Goal: Task Accomplishment & Management: Manage account settings

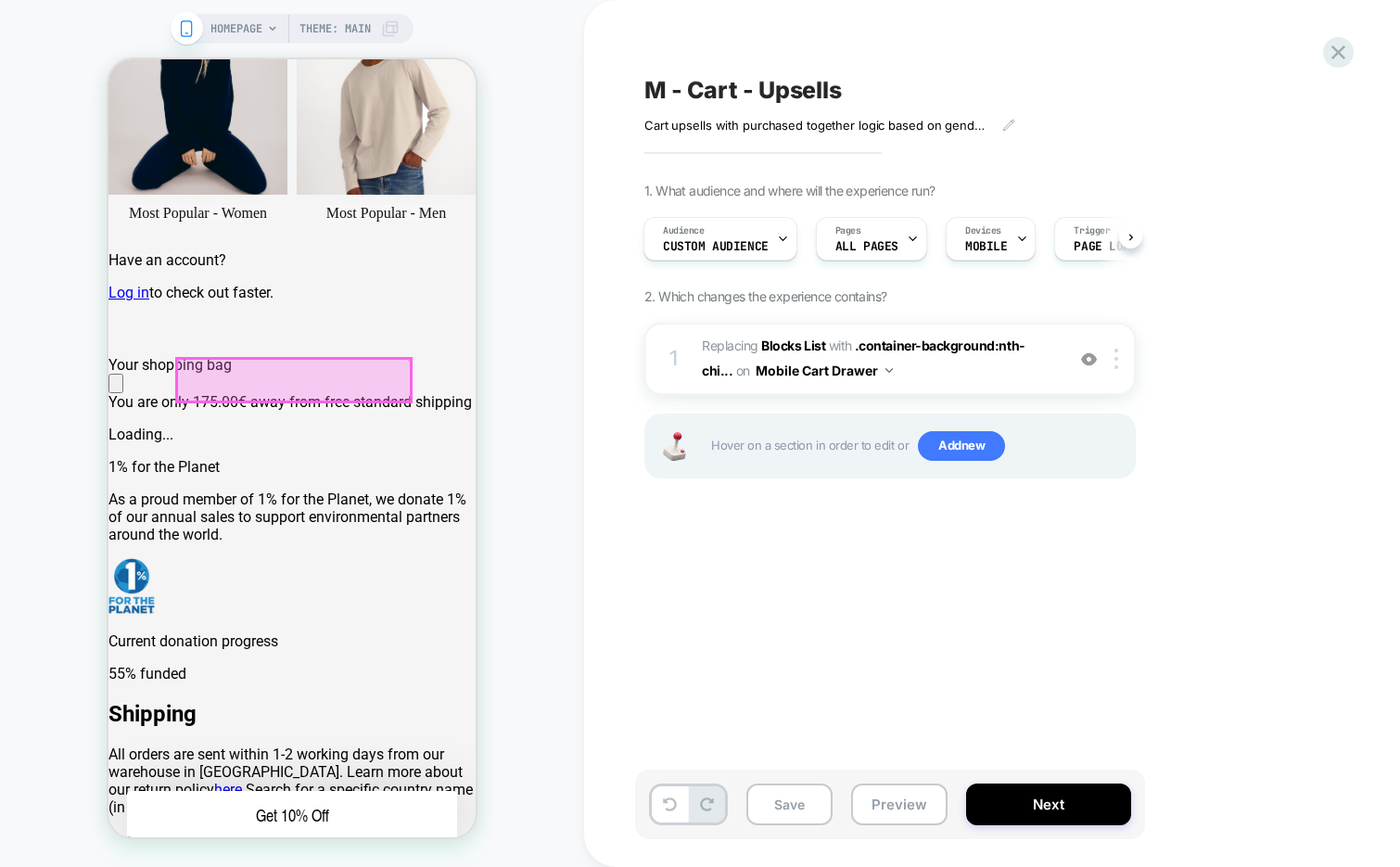
scroll to position [683, 0]
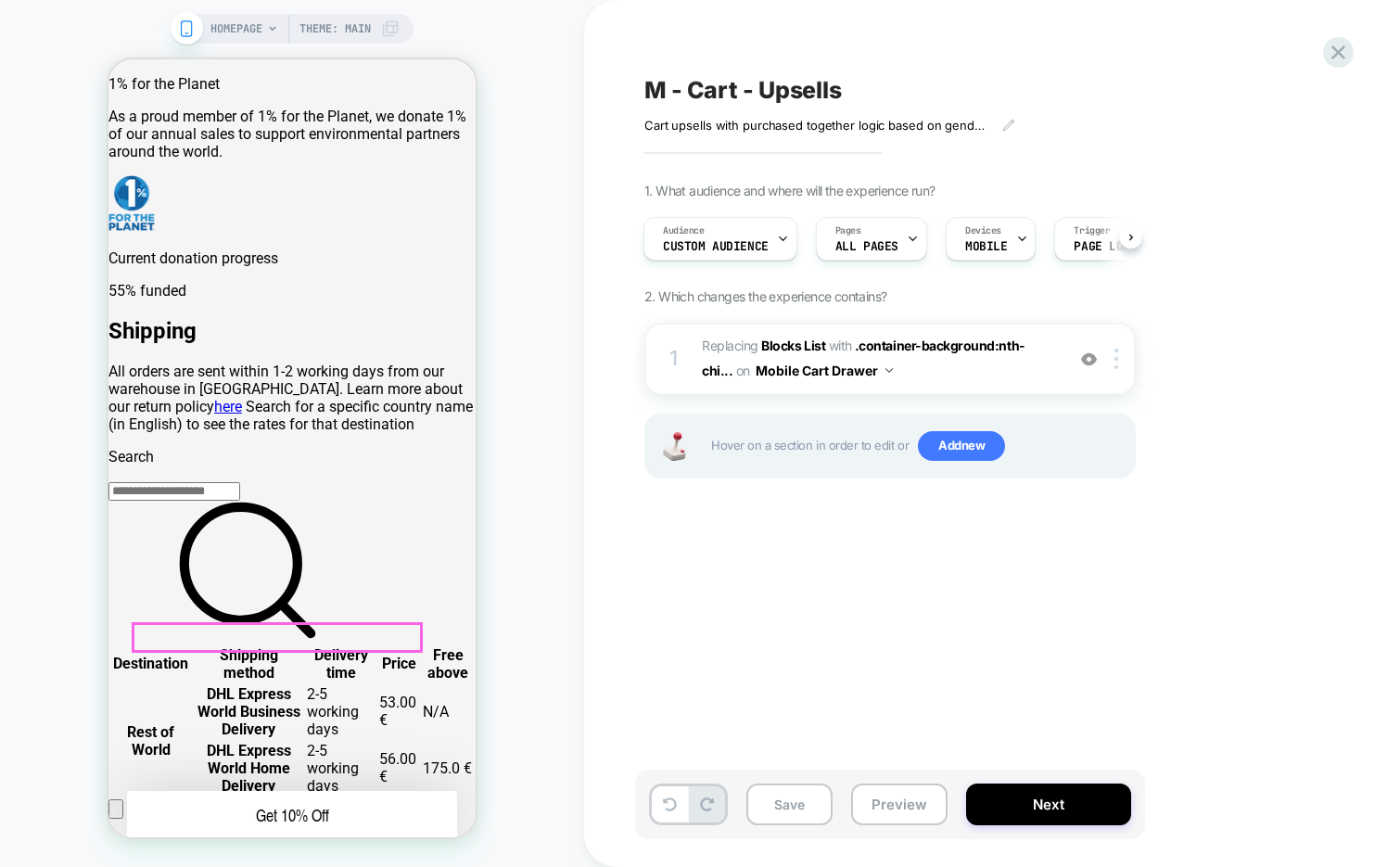
scroll to position [1055, 0]
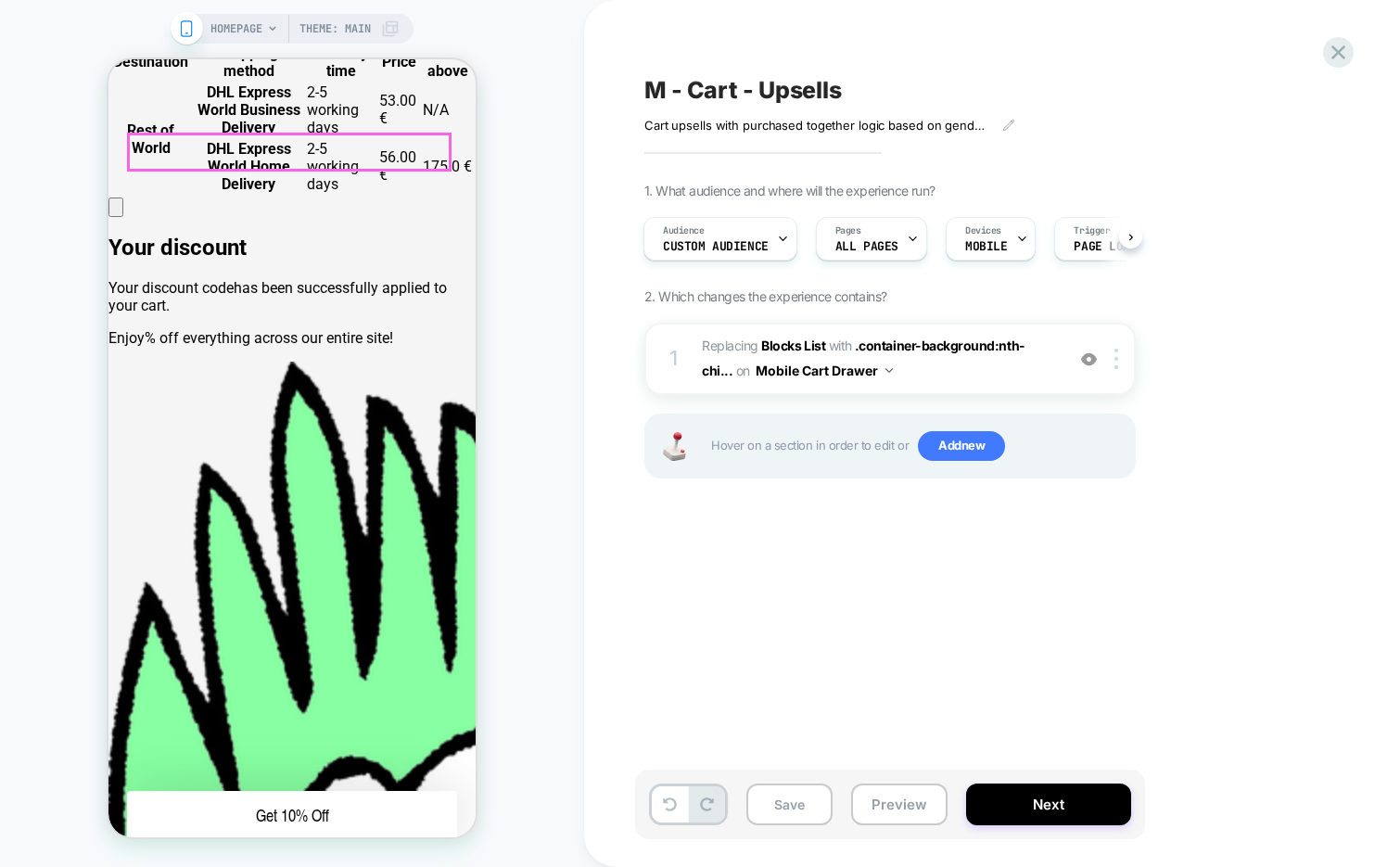
scroll to position [0, 734]
click at [243, 34] on span "HOMEPAGE" at bounding box center [236, 28] width 52 height 29
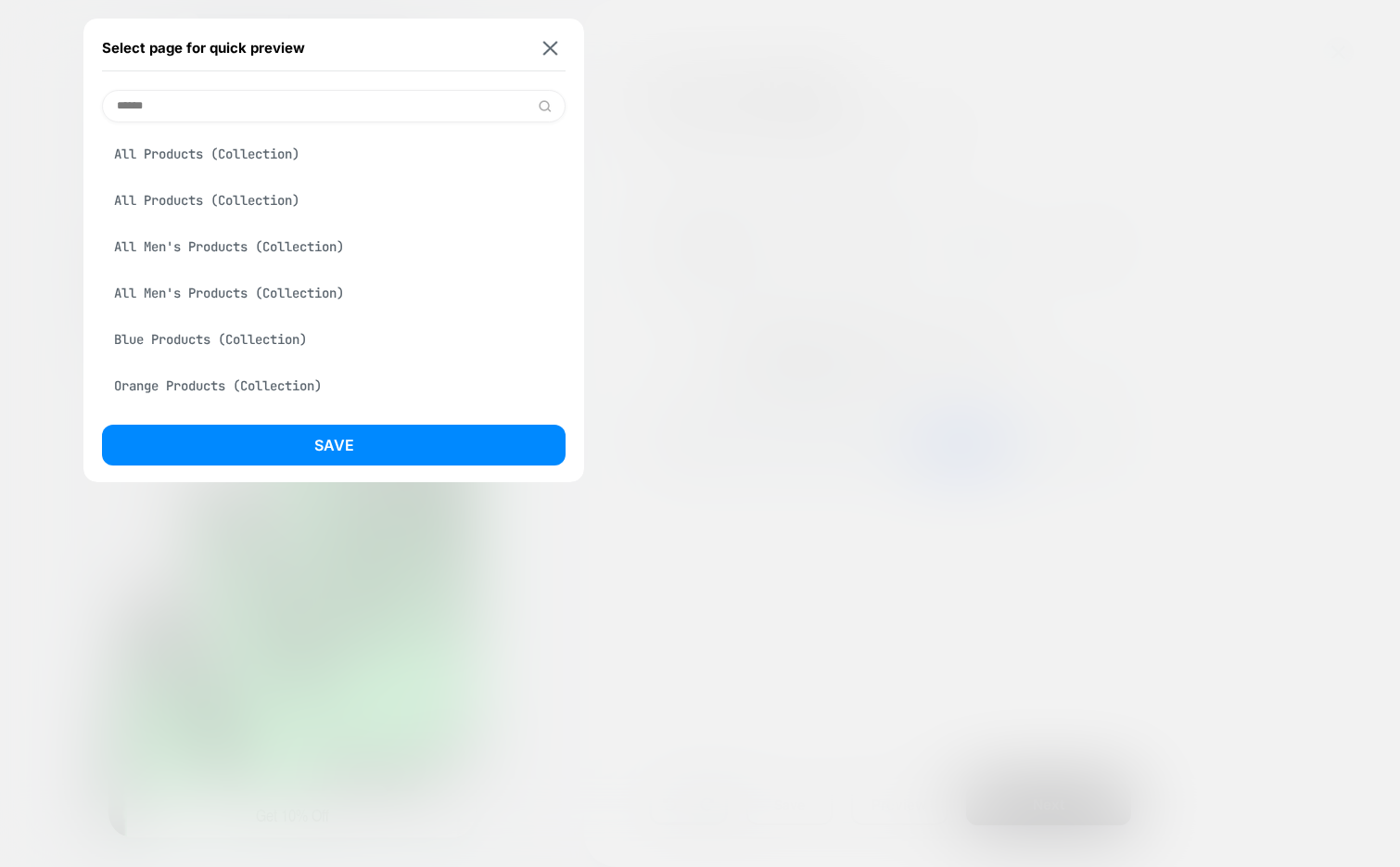
scroll to position [0, 0]
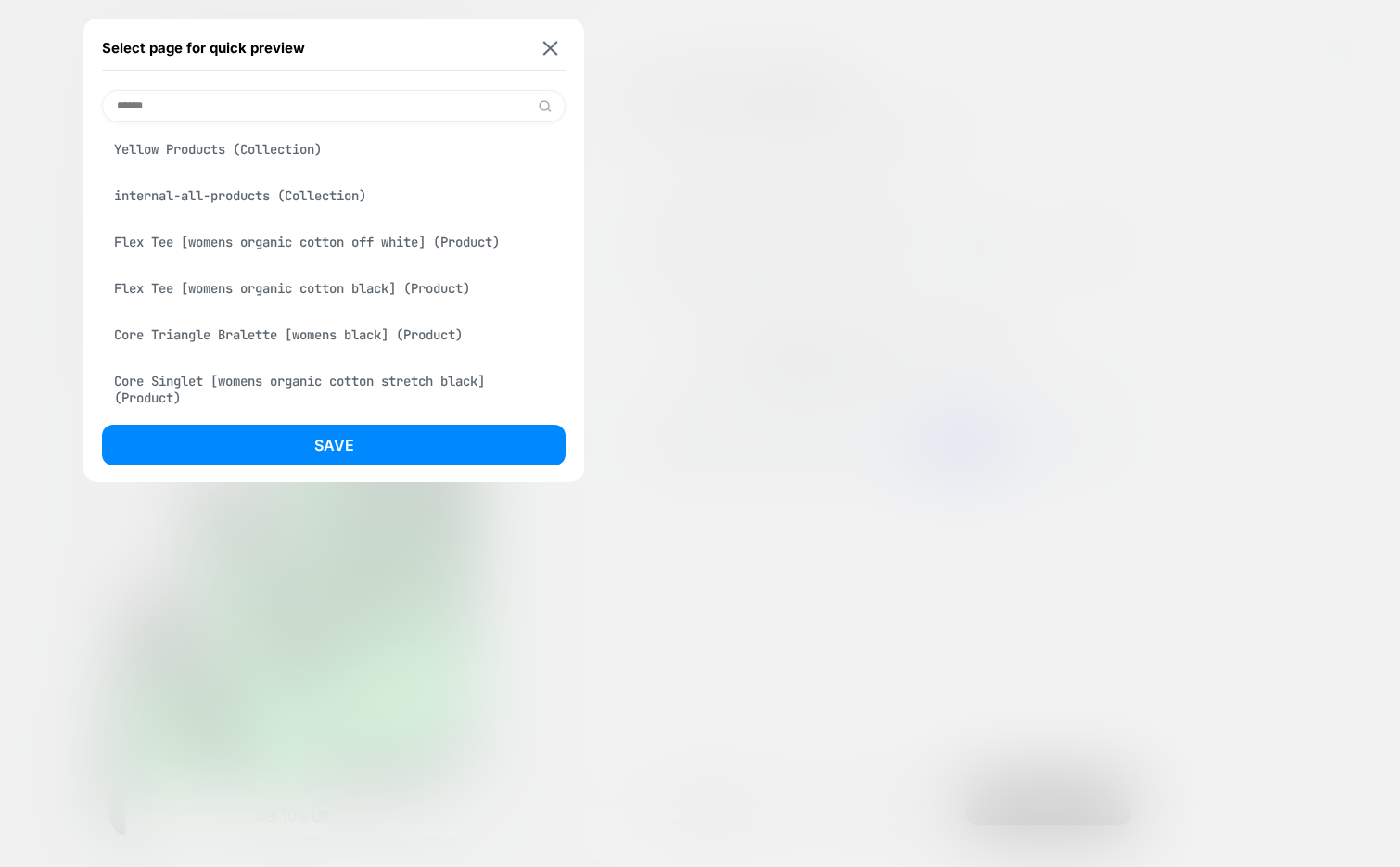
type input "******"
click at [331, 237] on div "Flex Tee [womens organic cotton off white] (Product)" at bounding box center [334, 241] width 464 height 35
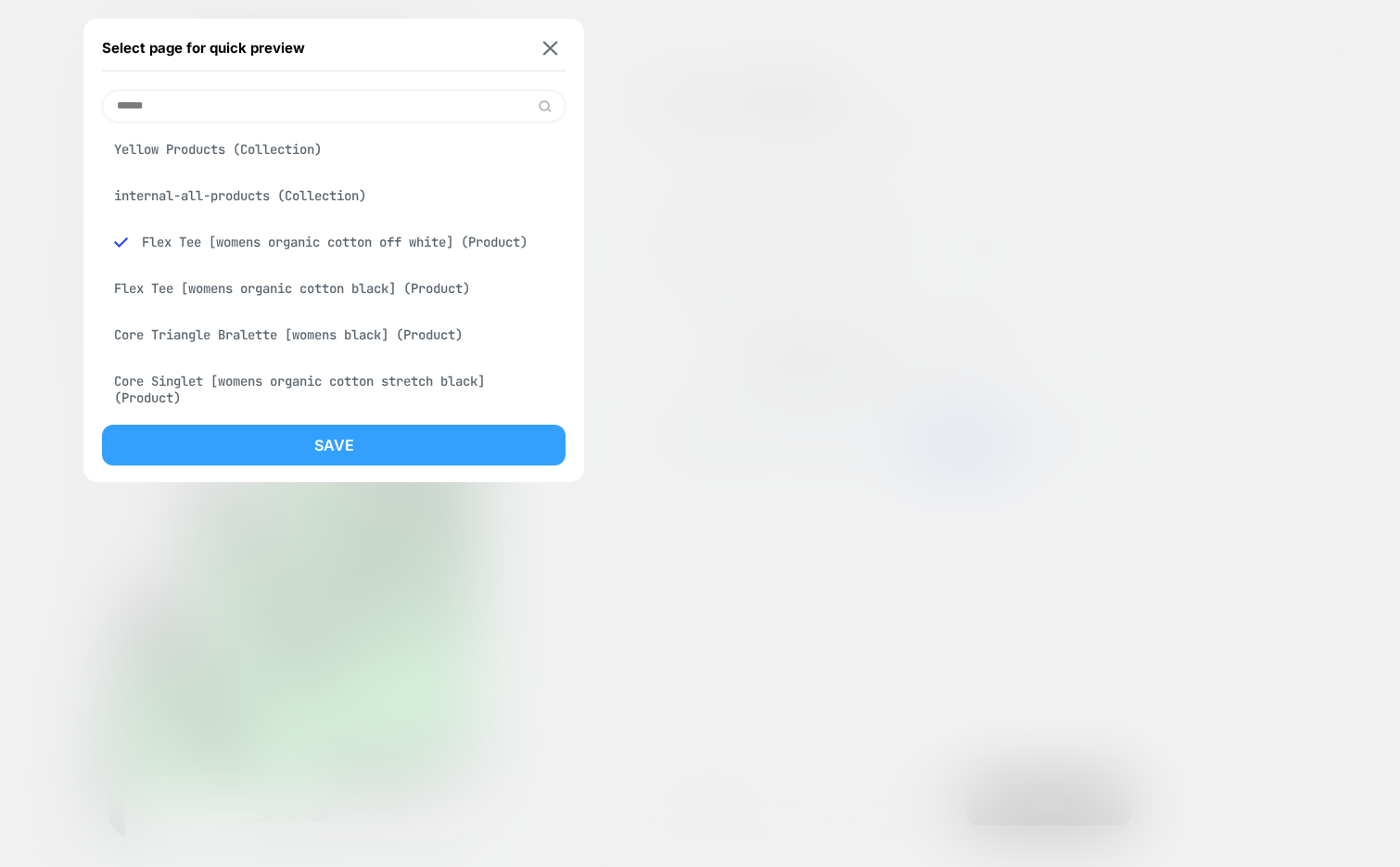
click at [284, 434] on button "Save" at bounding box center [334, 445] width 464 height 41
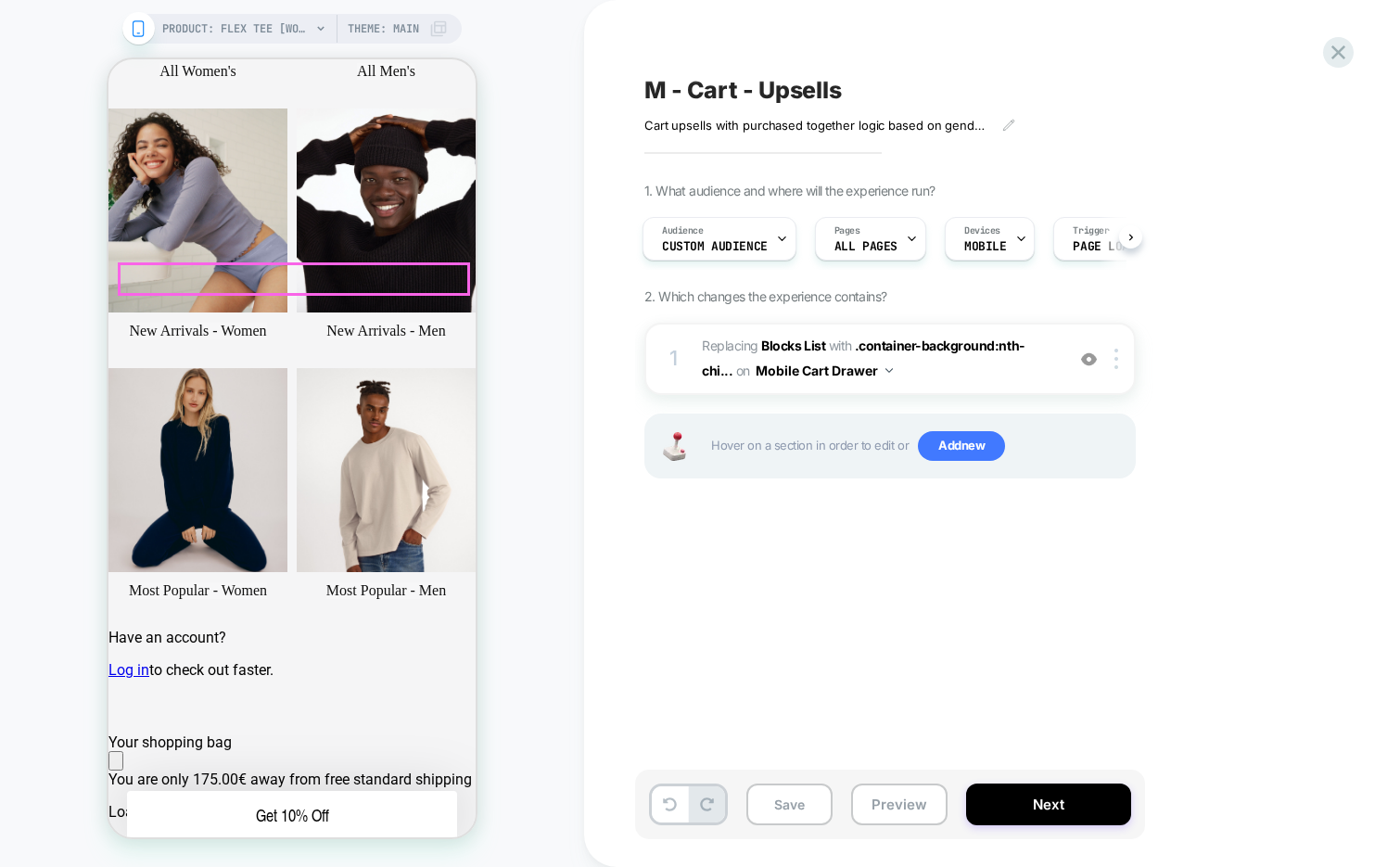
scroll to position [308, 0]
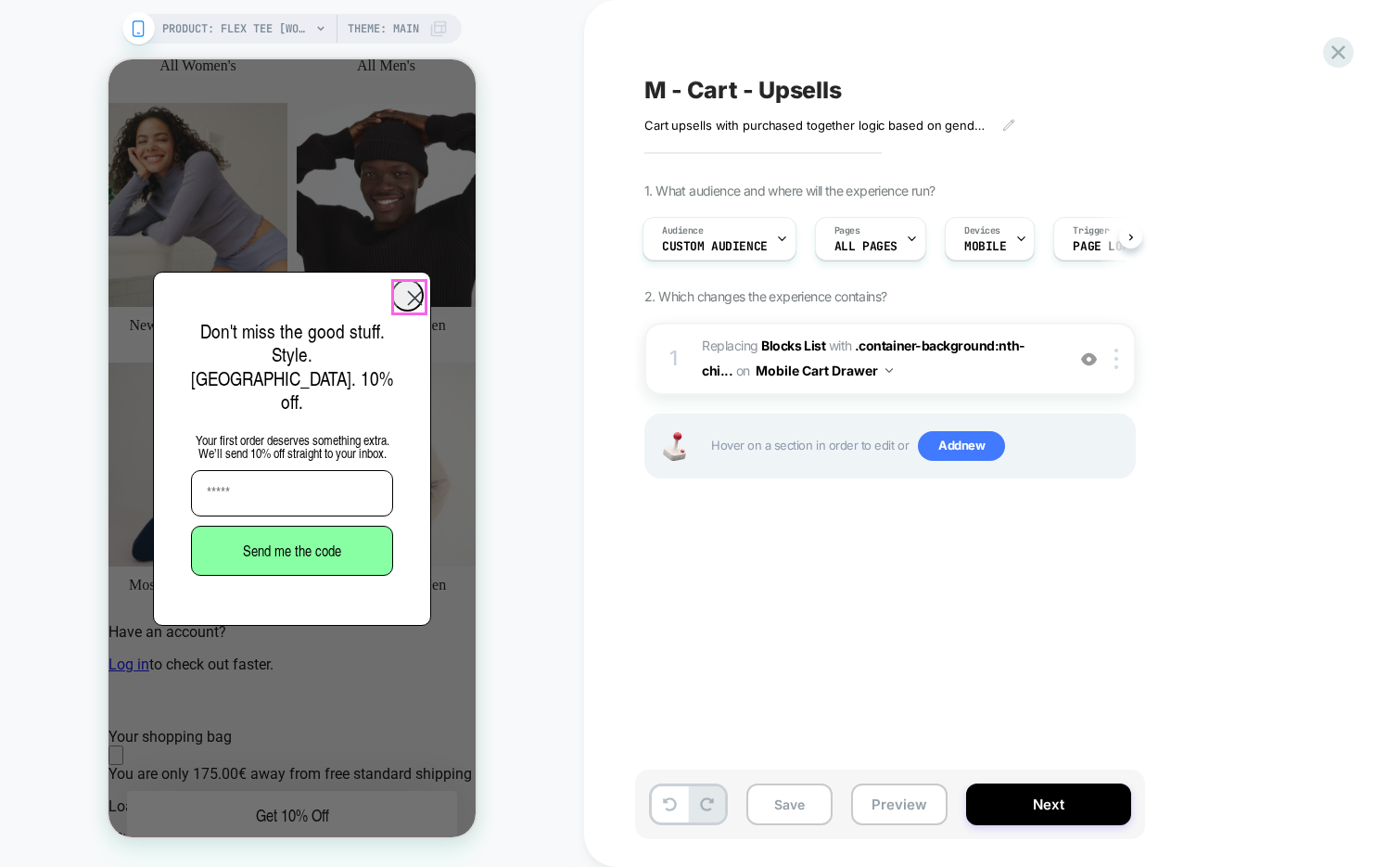
click at [414, 293] on circle "Close dialog" at bounding box center [415, 297] width 30 height 30
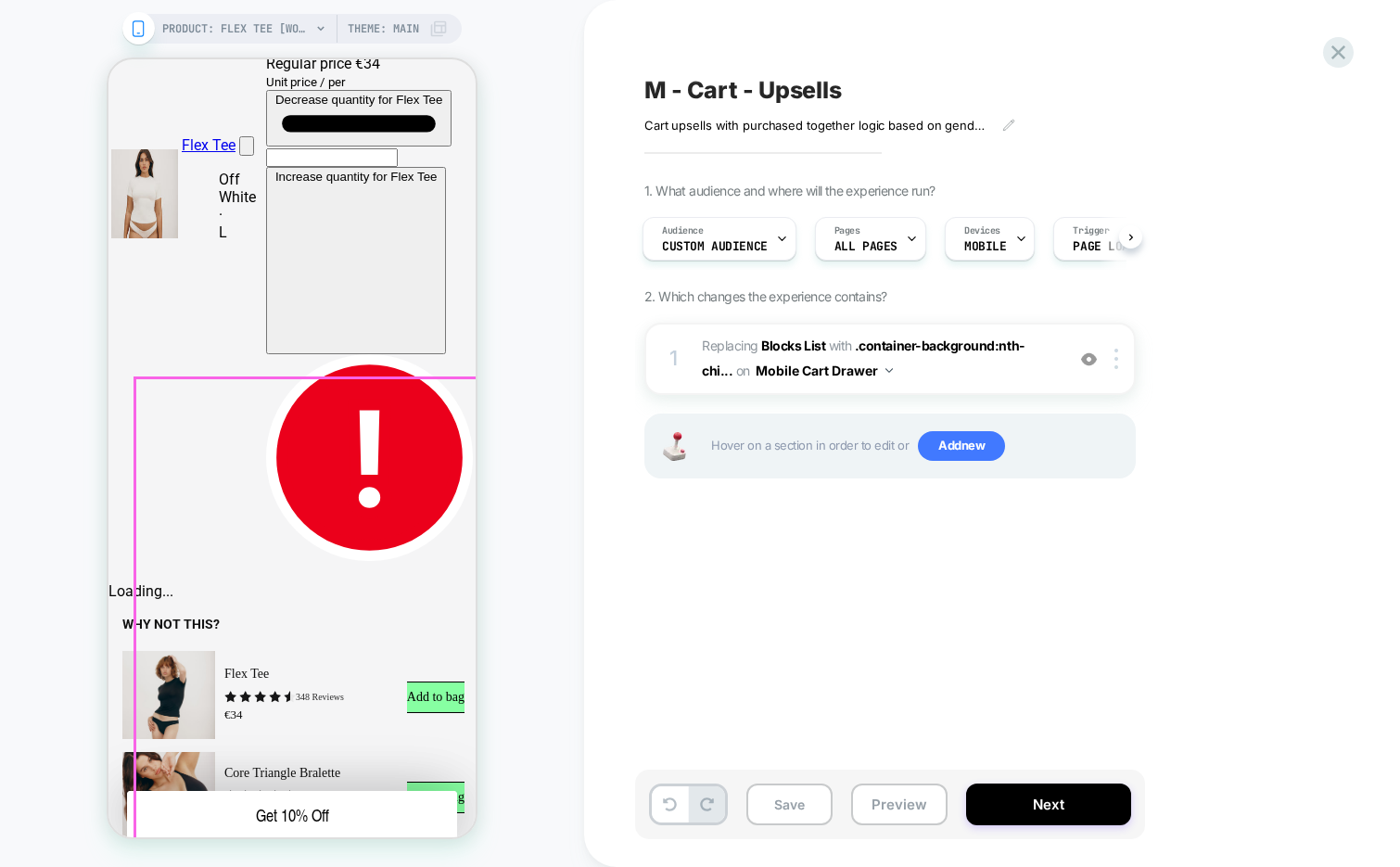
scroll to position [240, 0]
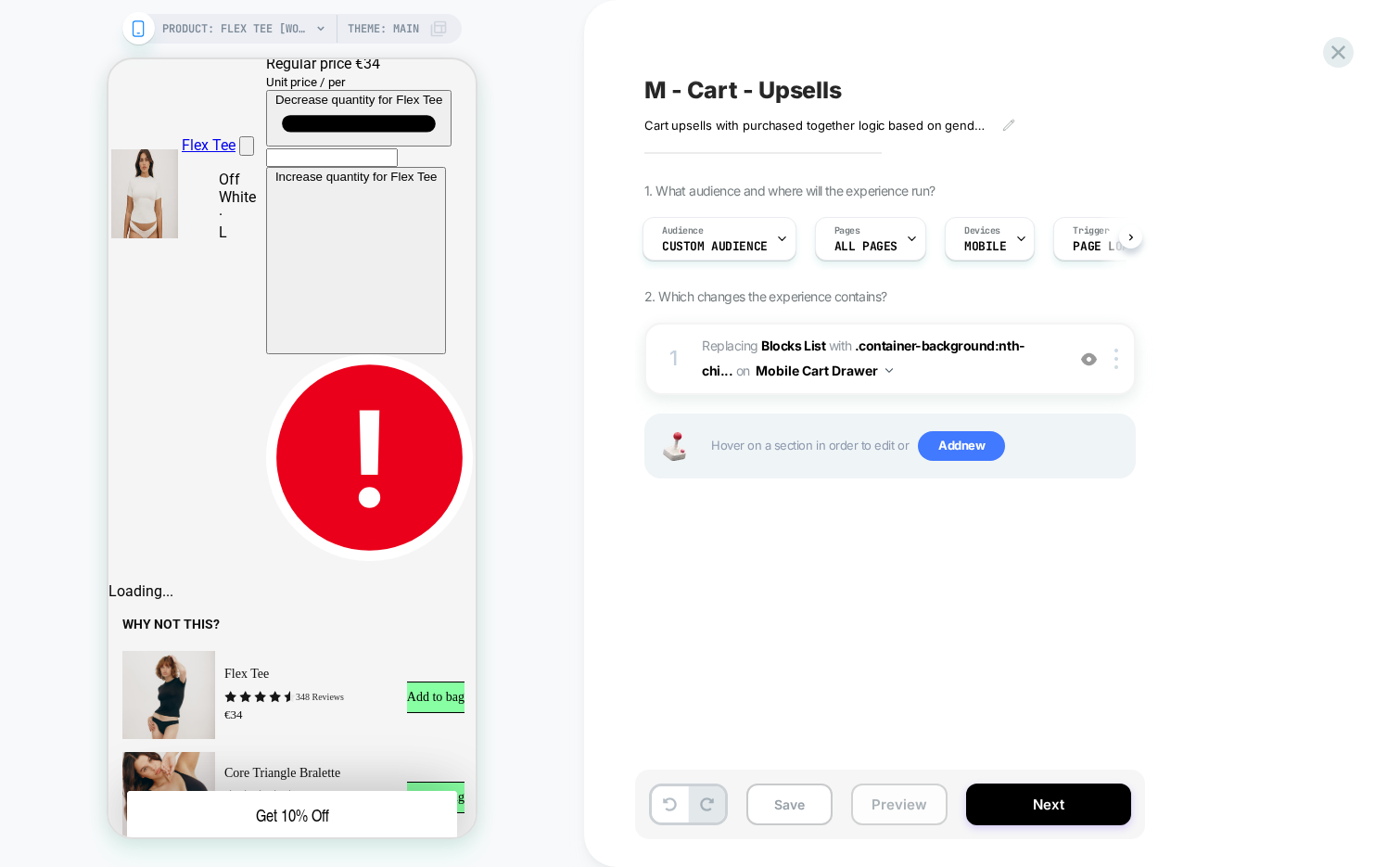
click at [919, 808] on button "Preview" at bounding box center [899, 805] width 96 height 41
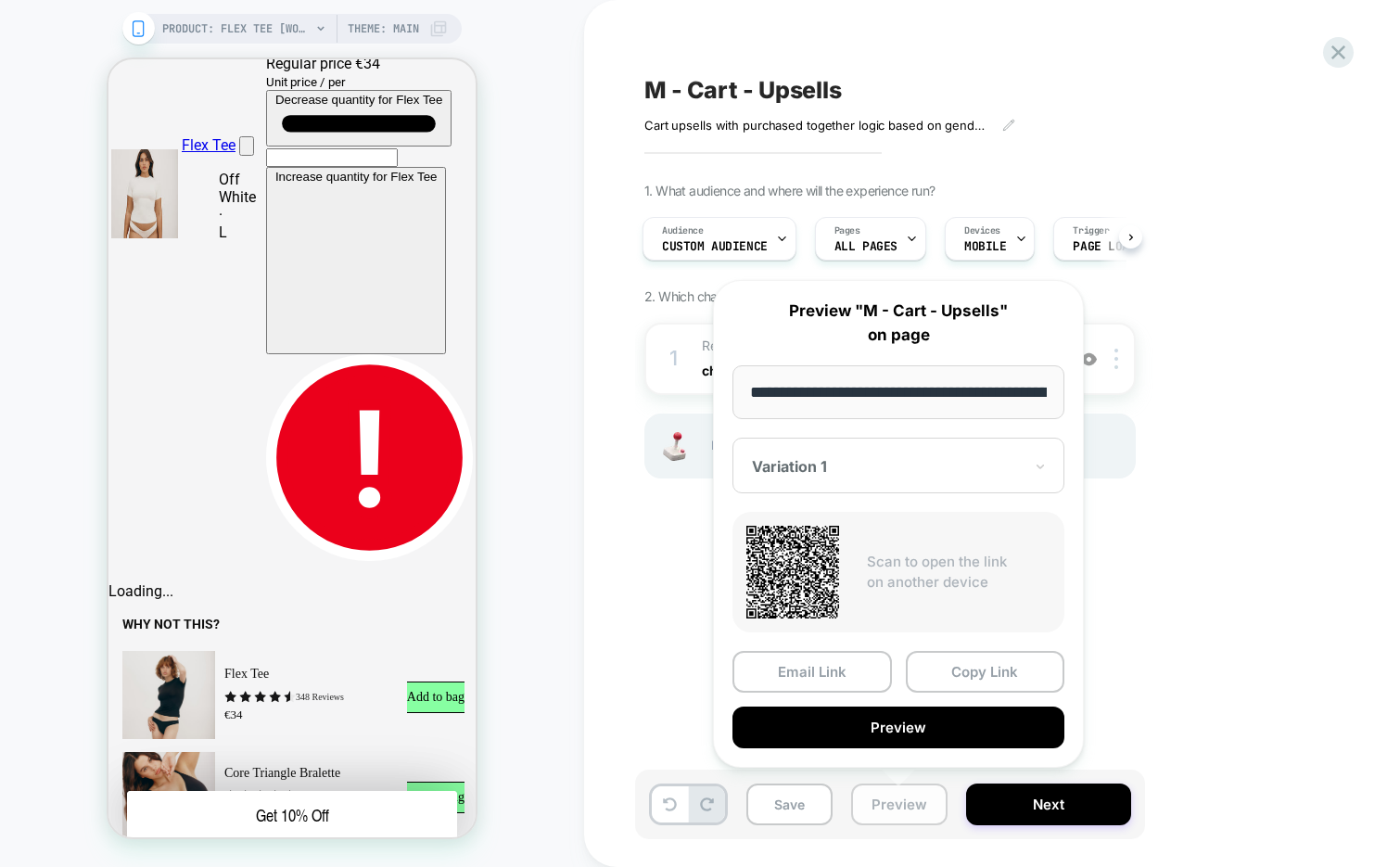
scroll to position [0, 420]
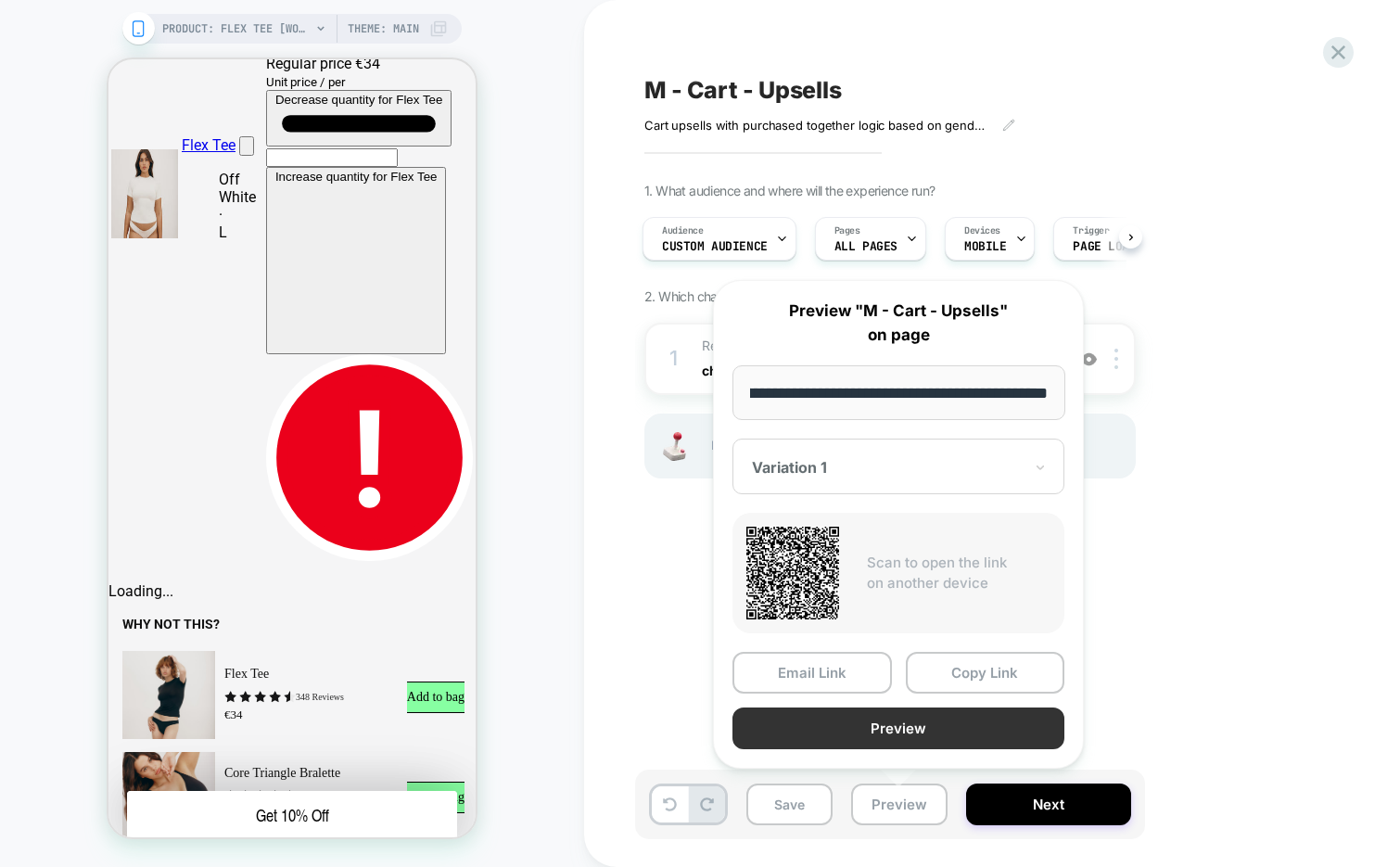
click at [902, 727] on button "Preview" at bounding box center [898, 728] width 332 height 41
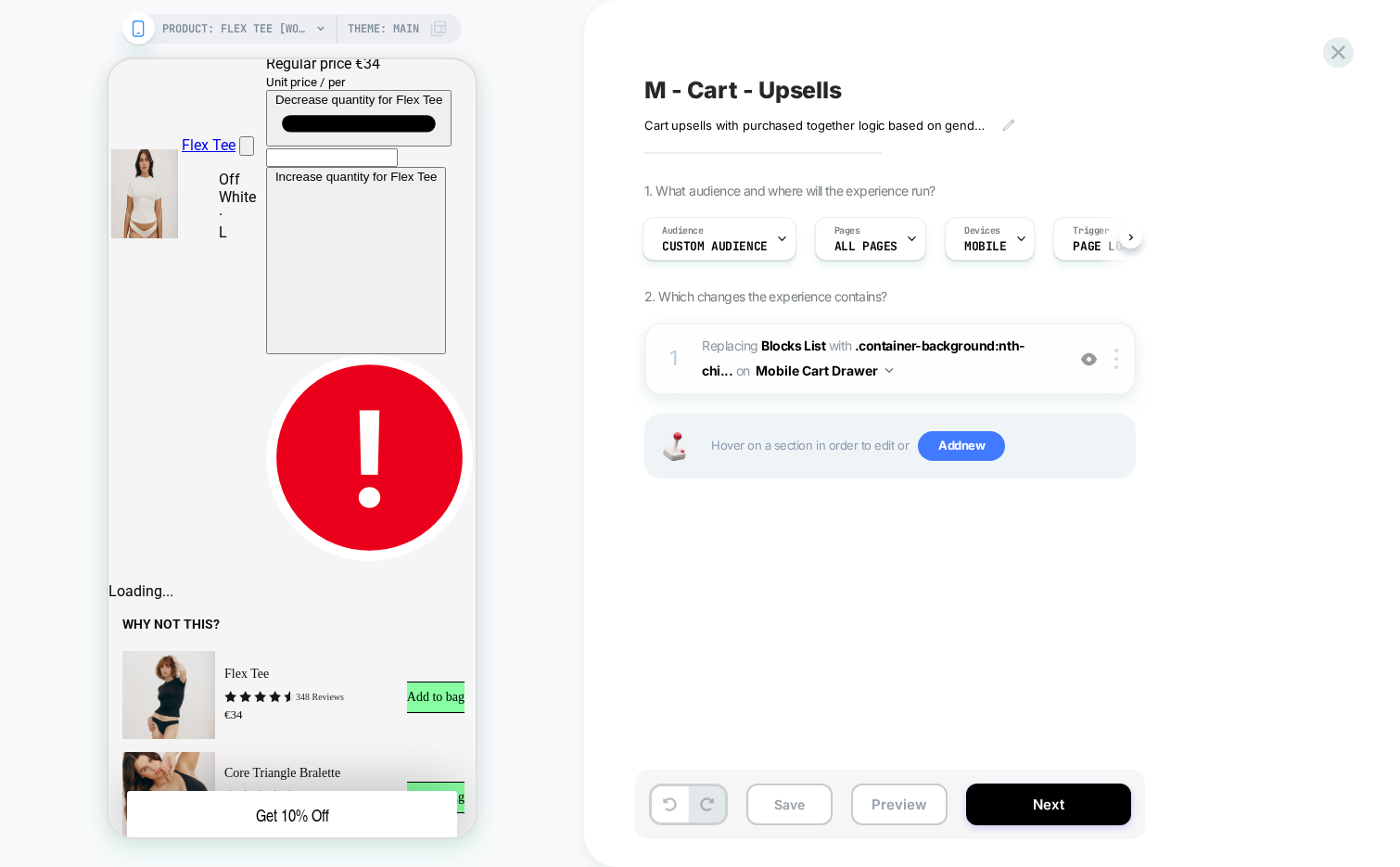
click at [962, 369] on span "#_loomi_addon_1755160187928 Replacing Blocks List WITH .container-background:nt…" at bounding box center [878, 358] width 353 height 50
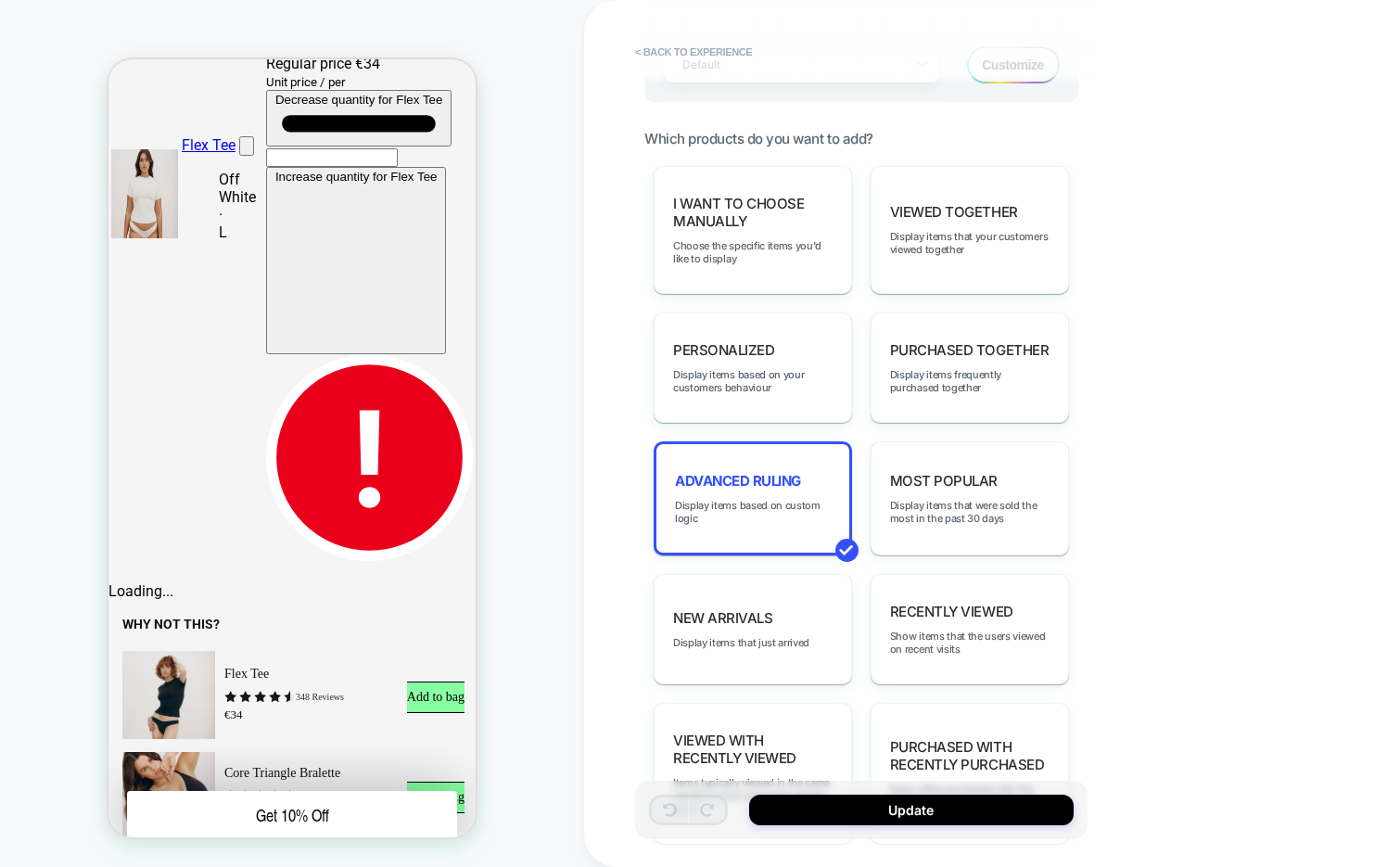
scroll to position [826, 0]
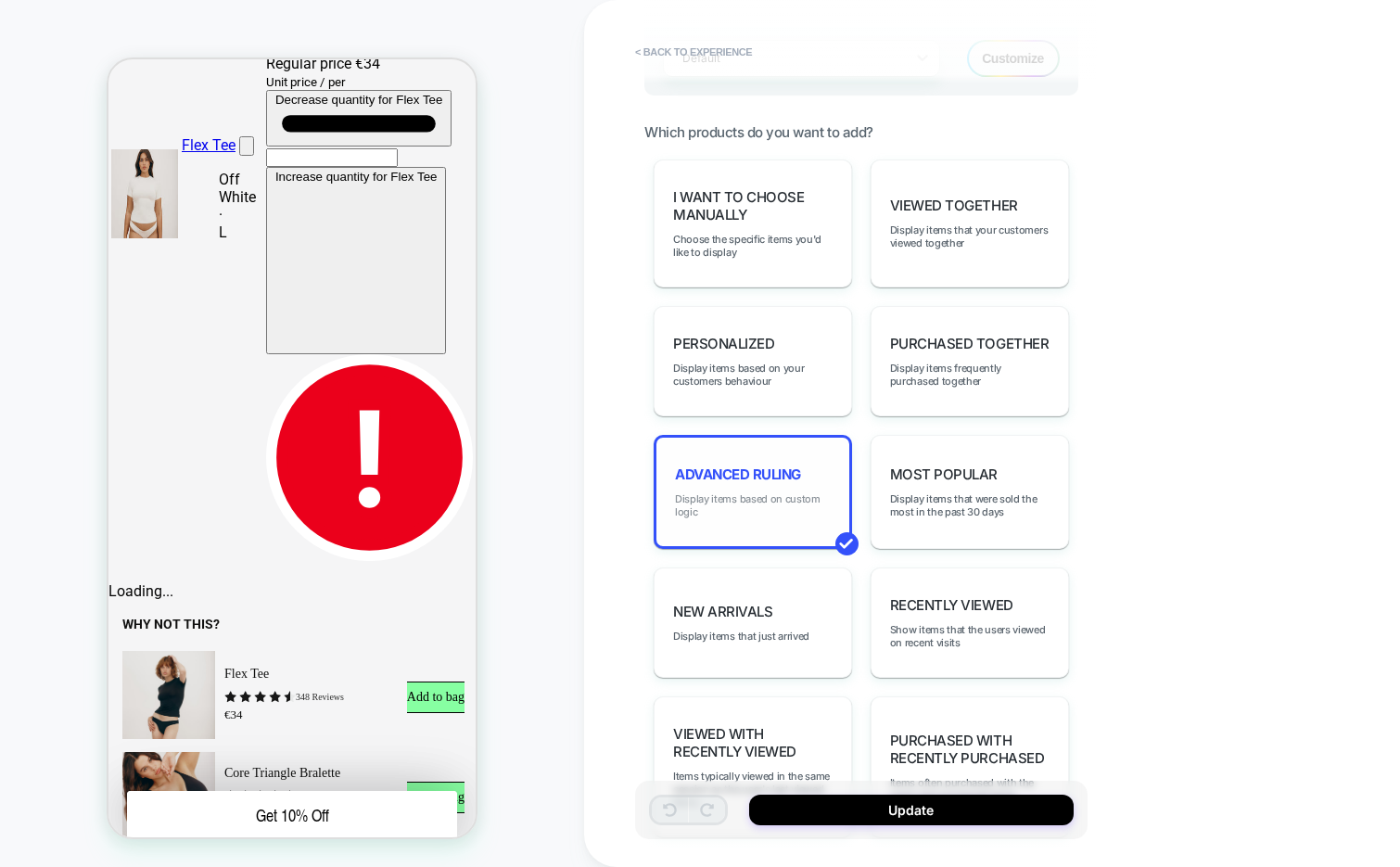
click at [755, 501] on span "Display items based on custom logic" at bounding box center [752, 506] width 155 height 26
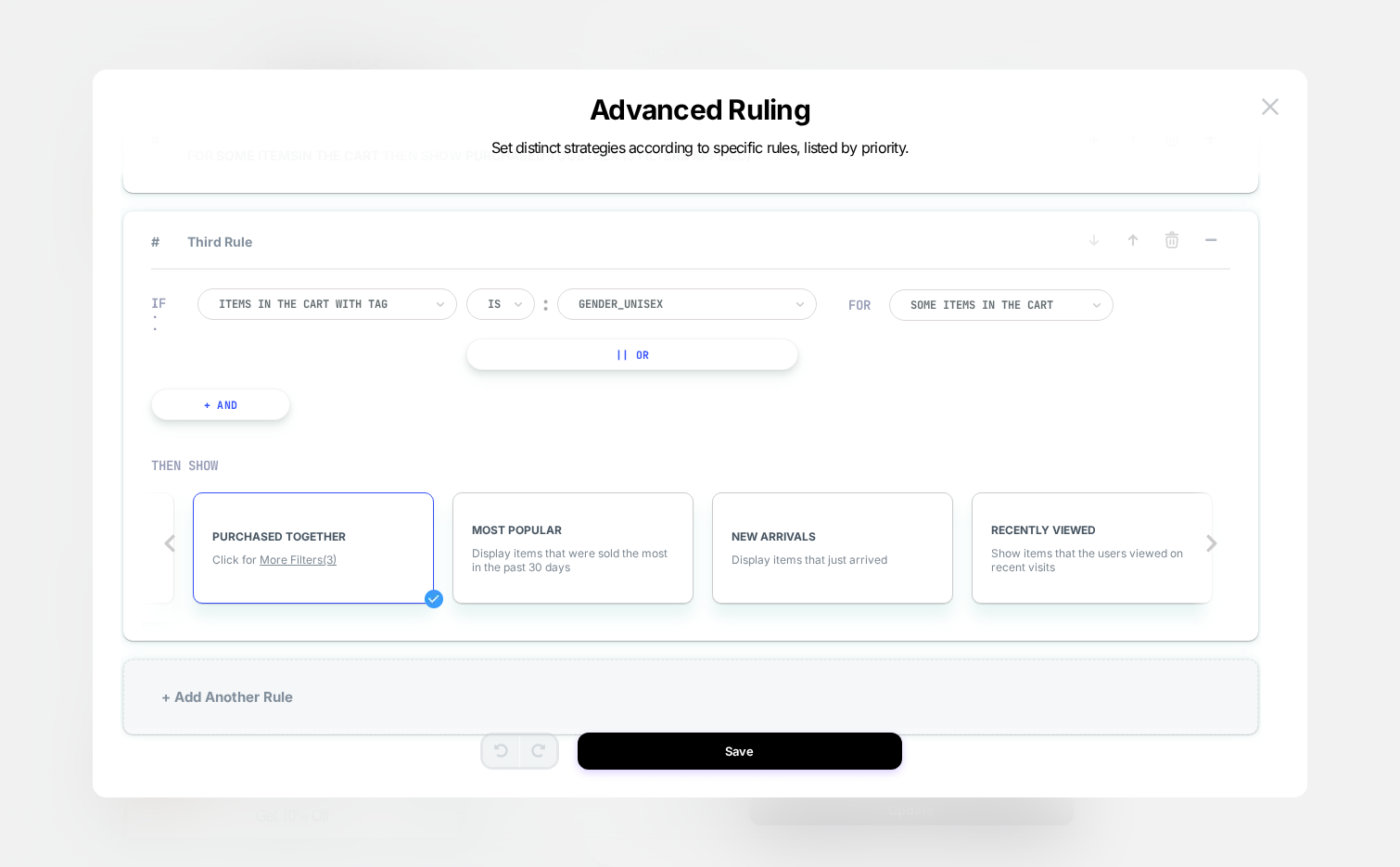
scroll to position [56, 0]
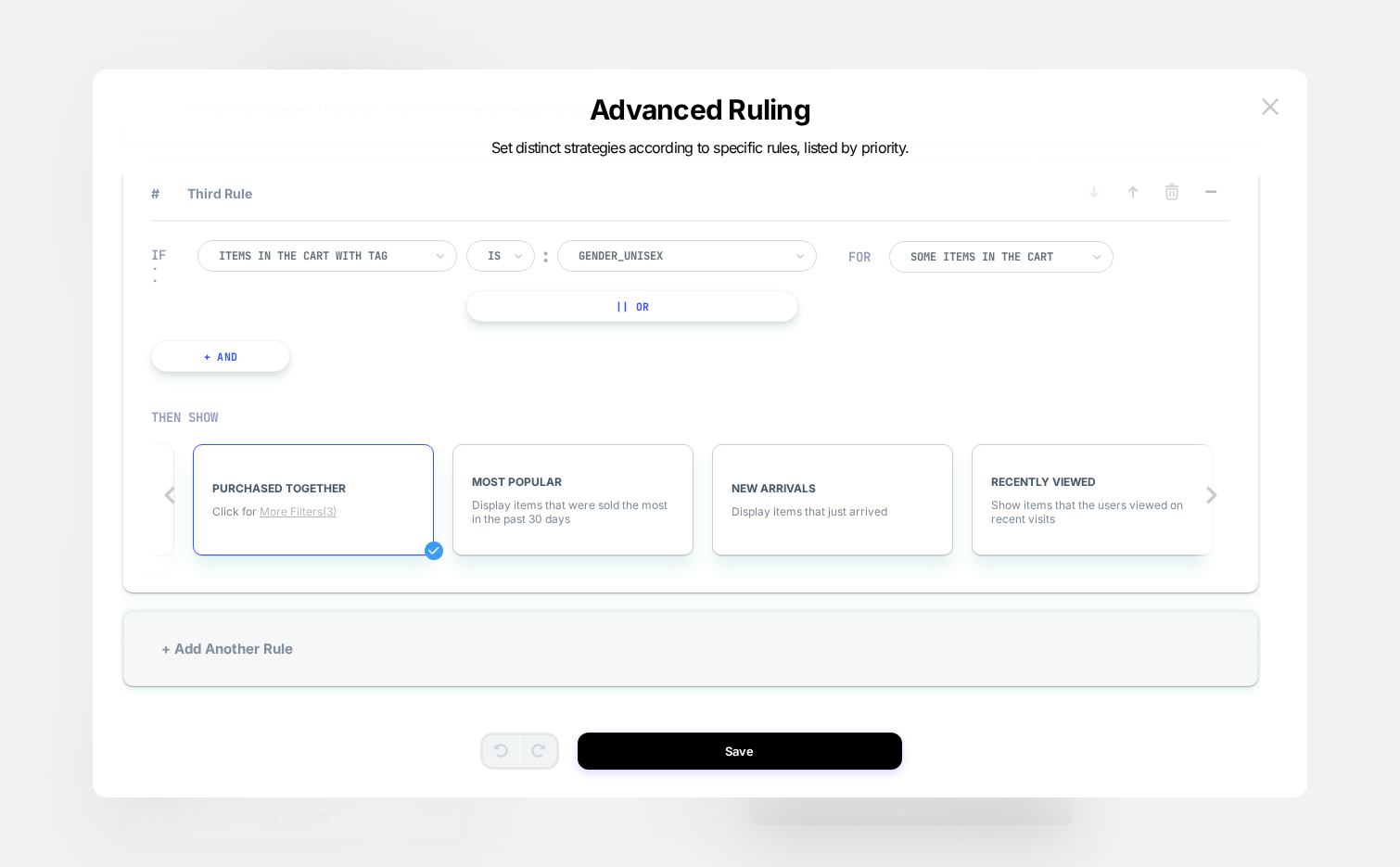
click at [317, 511] on span "More Filters (3)" at bounding box center [299, 511] width 77 height 14
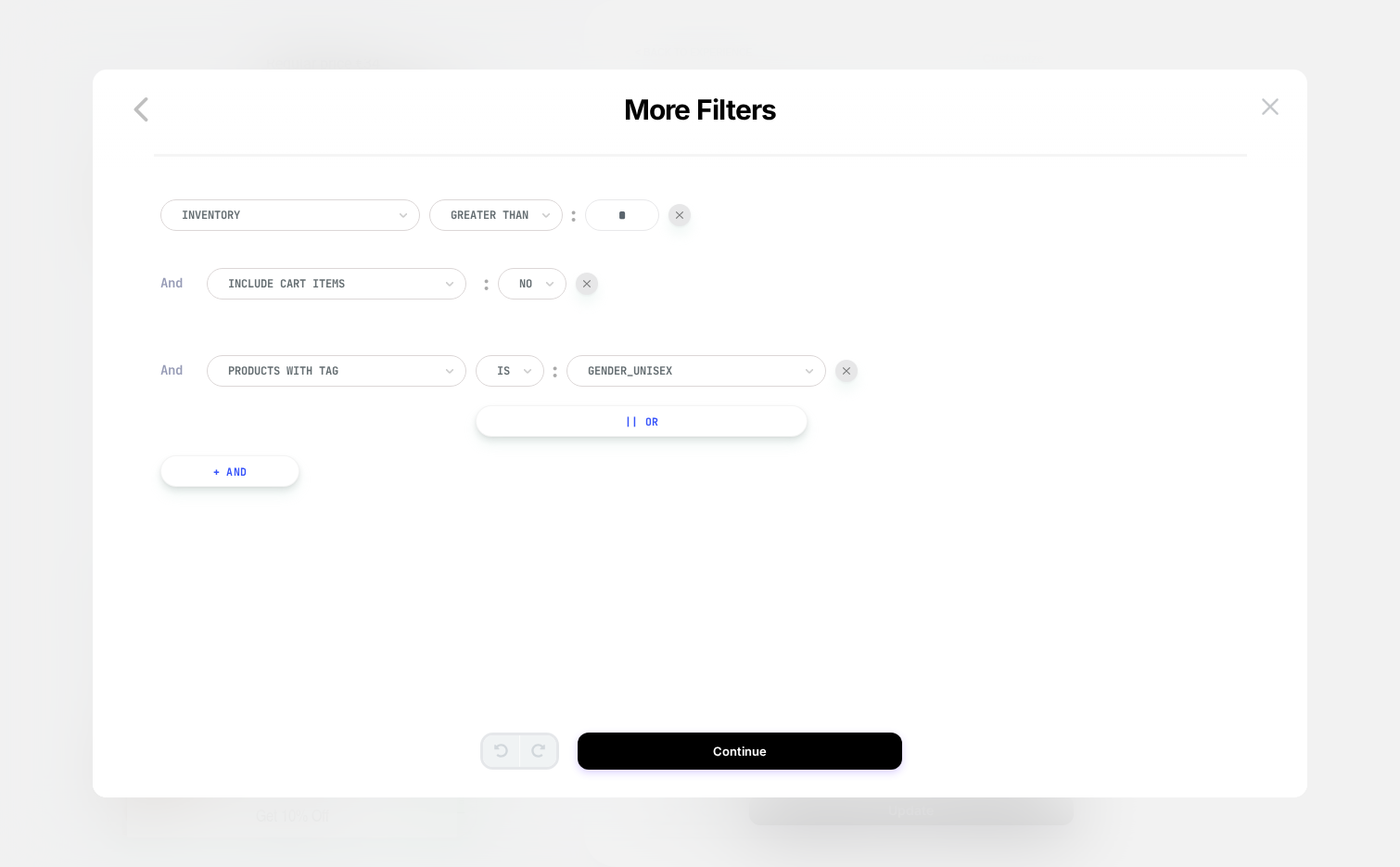
scroll to position [0, 0]
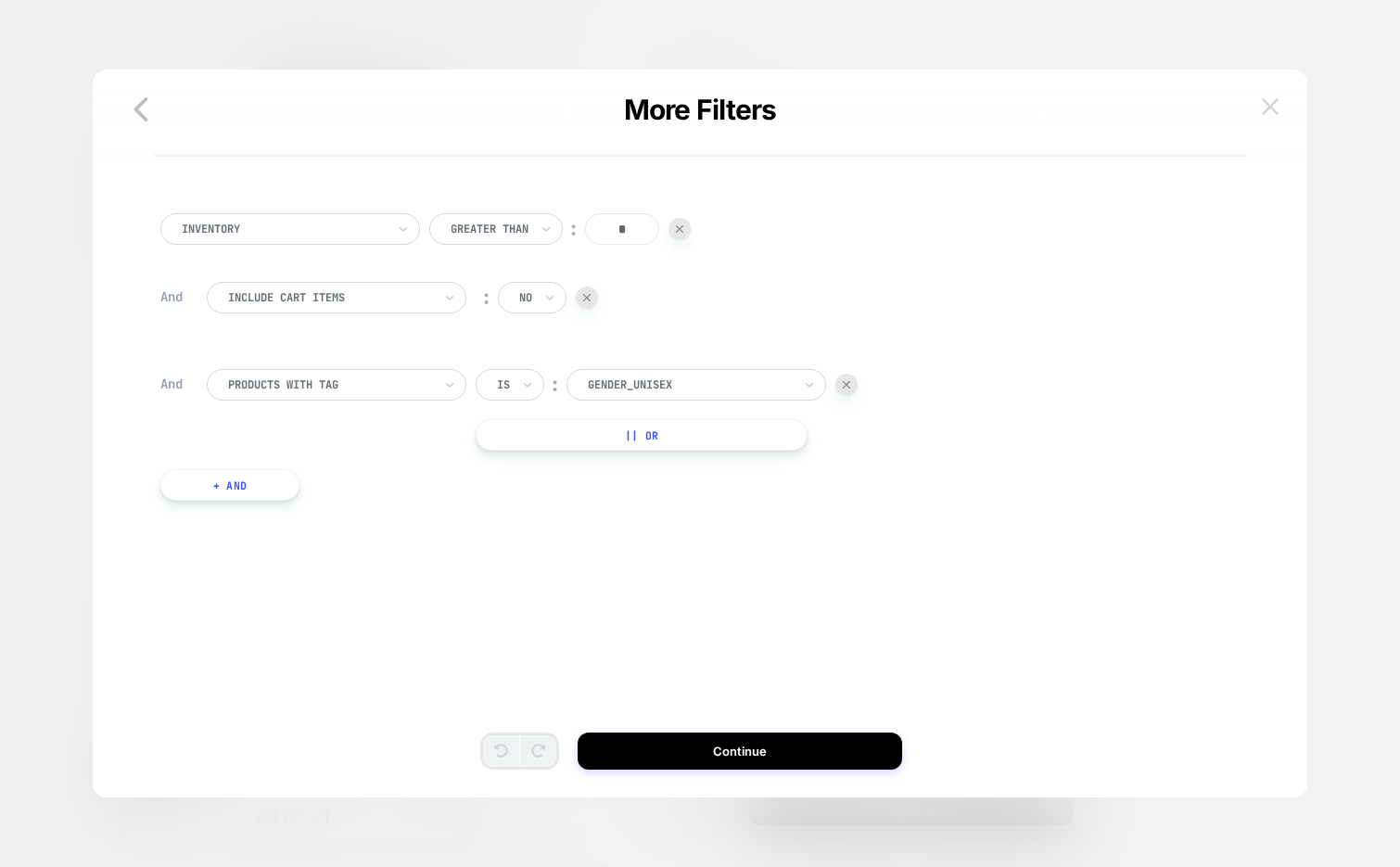
click at [1271, 103] on img at bounding box center [1270, 106] width 17 height 16
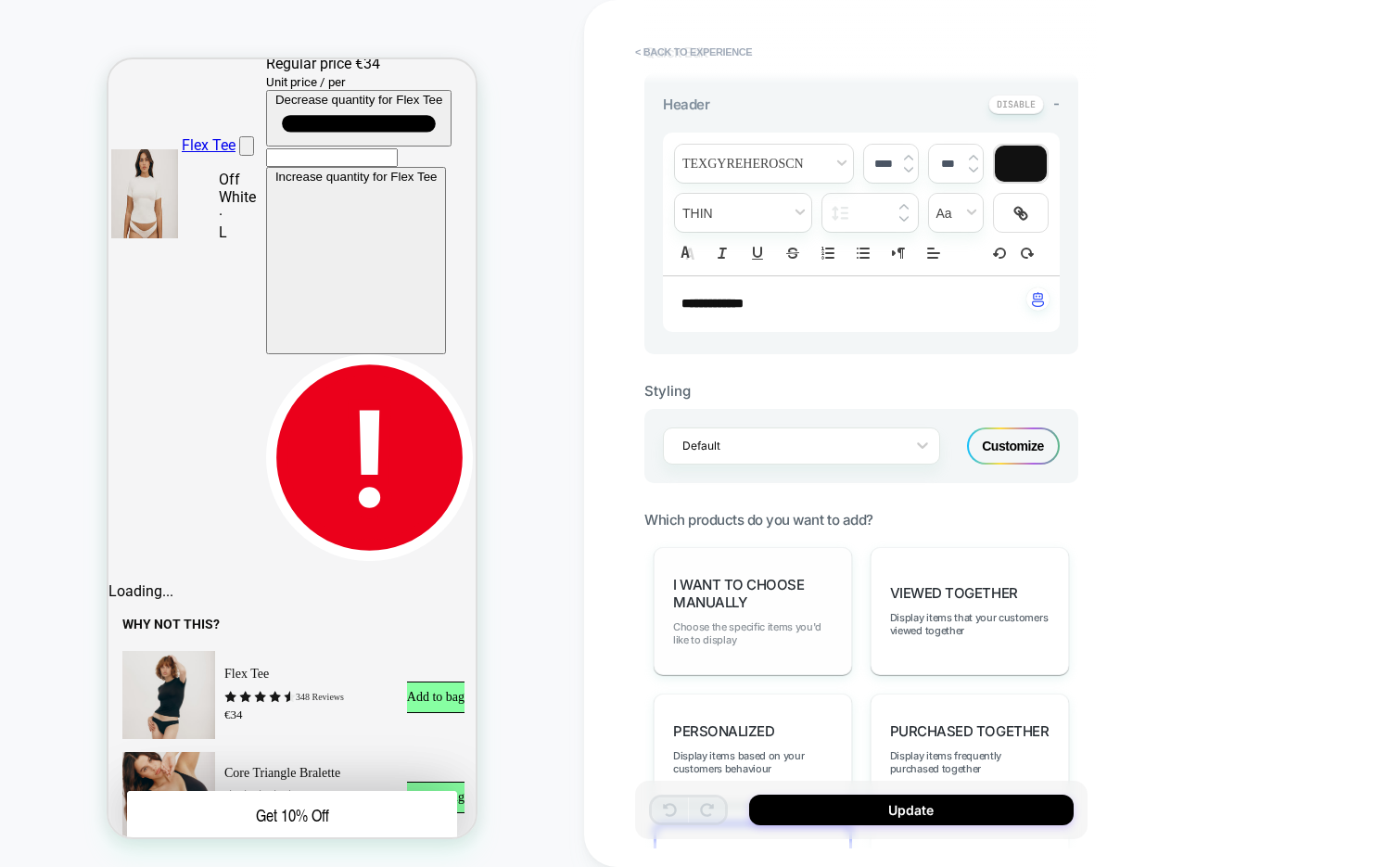
scroll to position [325, 0]
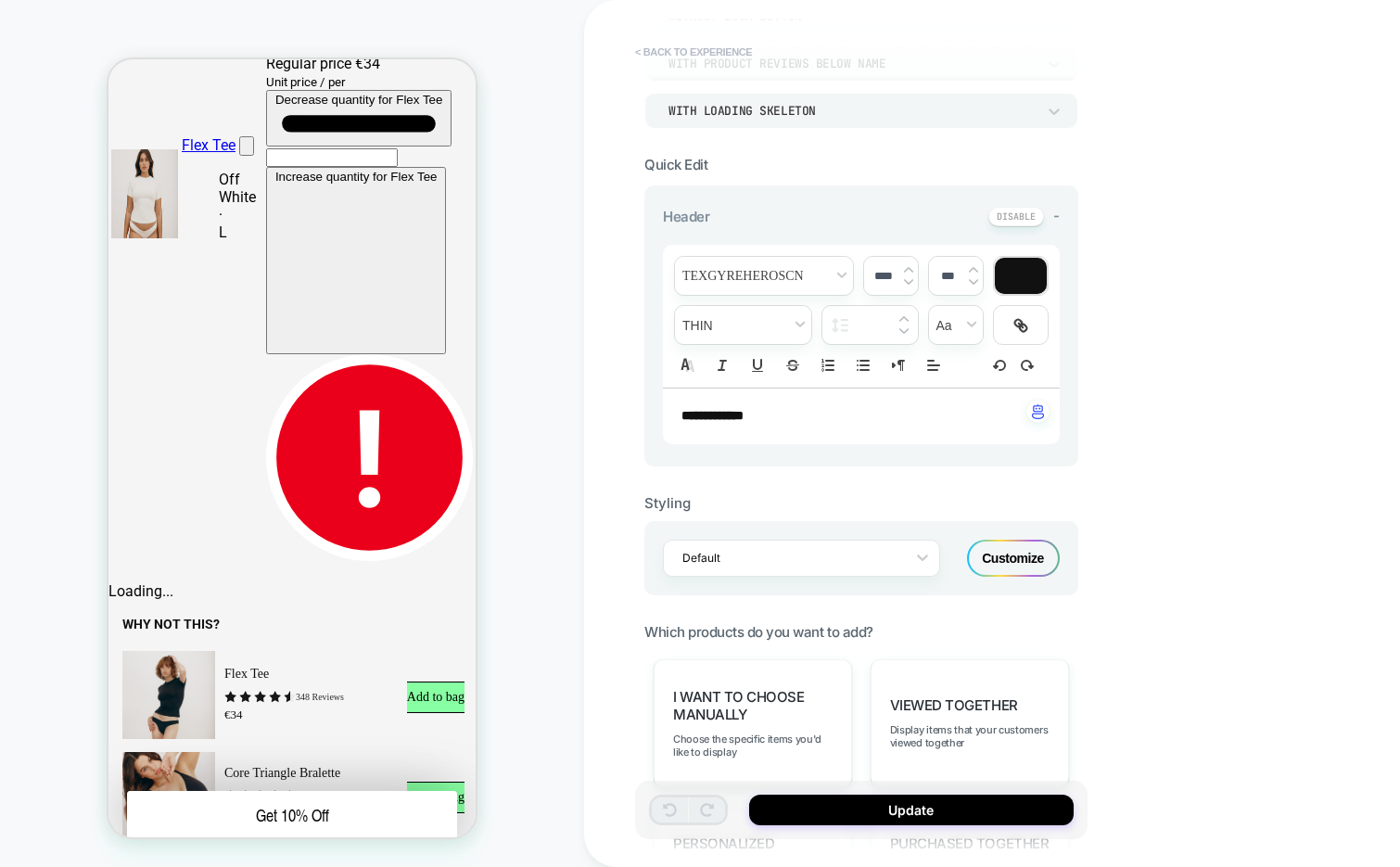
click at [724, 57] on button "< Back to experience" at bounding box center [693, 51] width 136 height 29
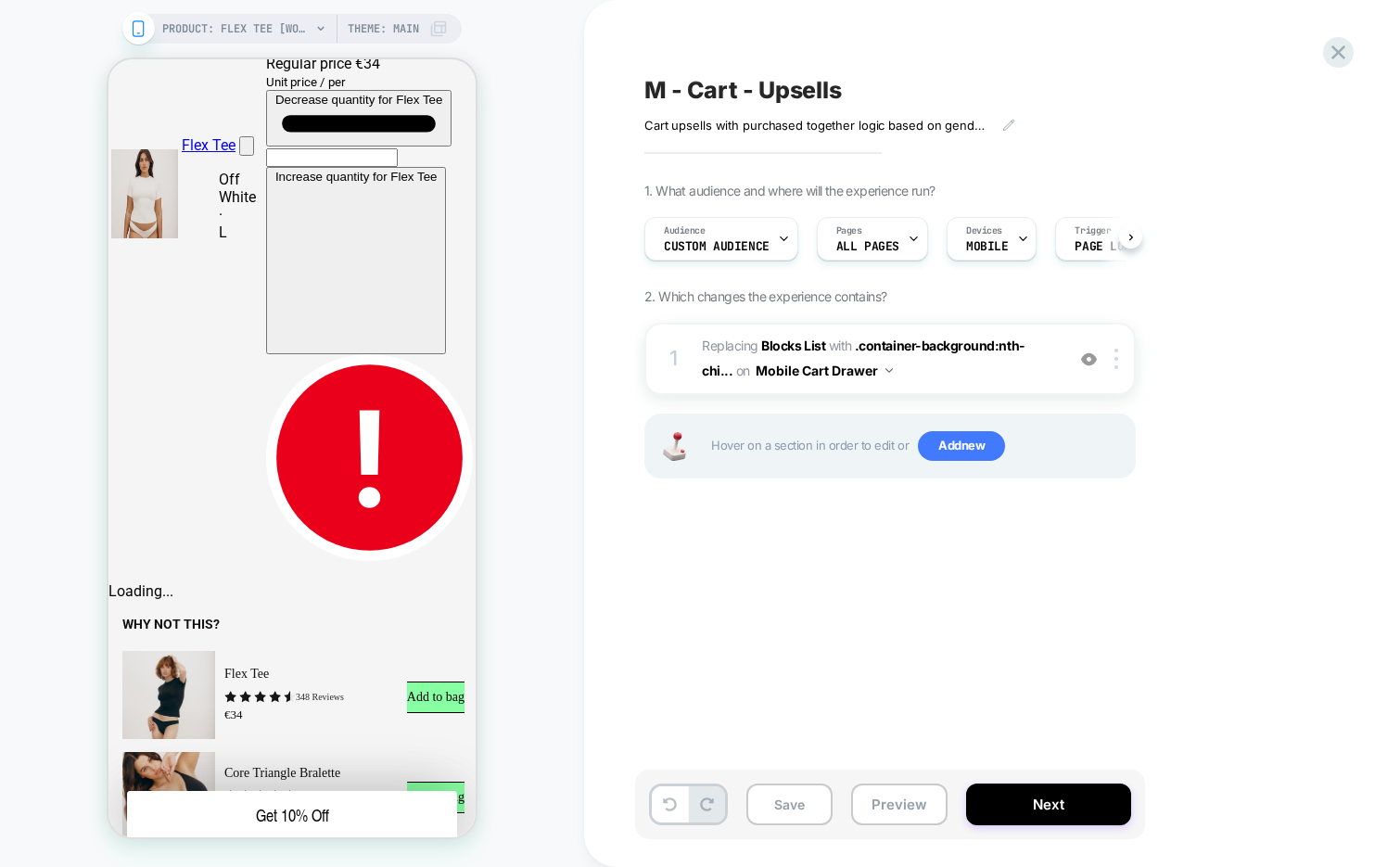
scroll to position [0, 1]
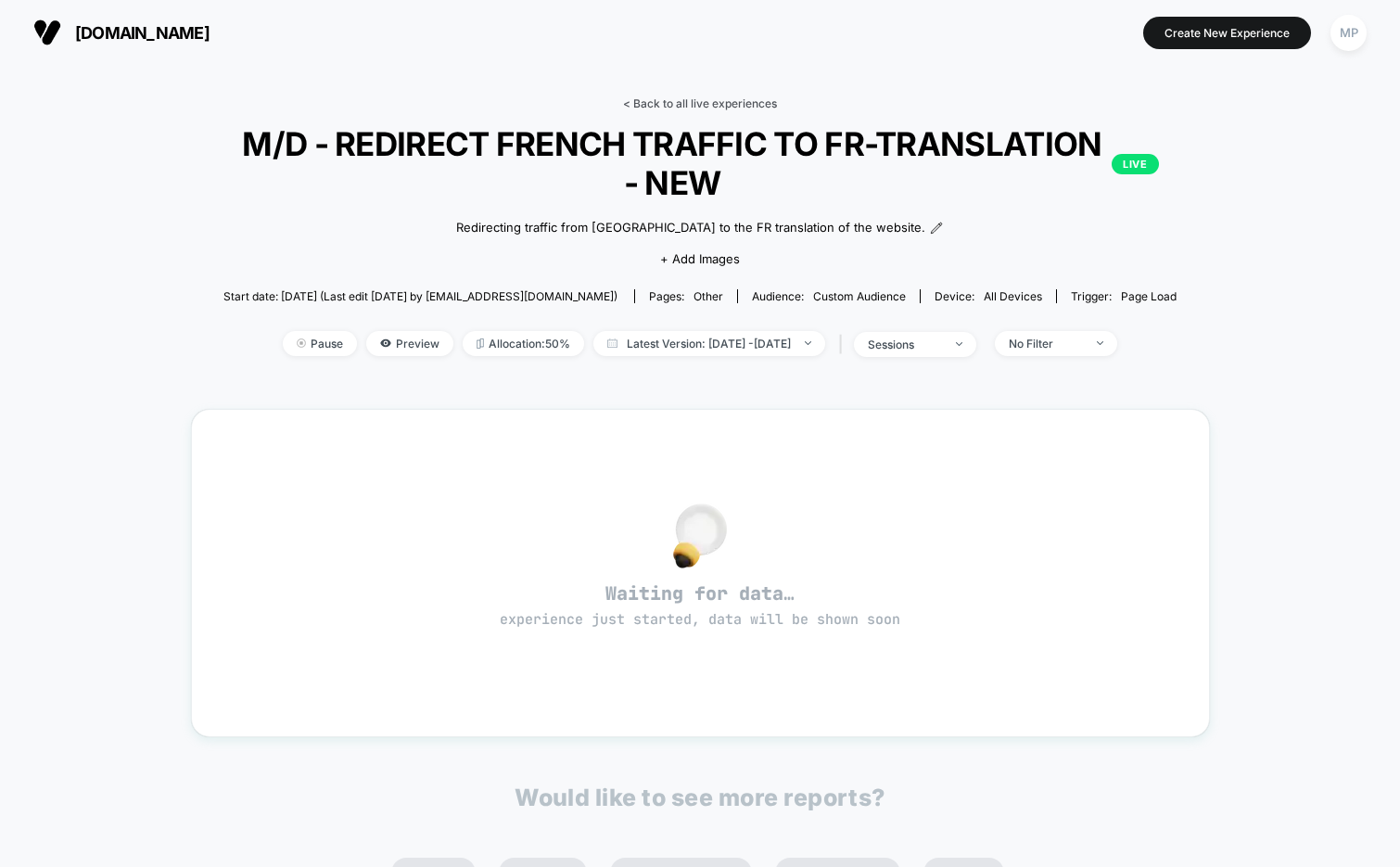
click at [668, 100] on link "< Back to all live experiences" at bounding box center [699, 103] width 154 height 14
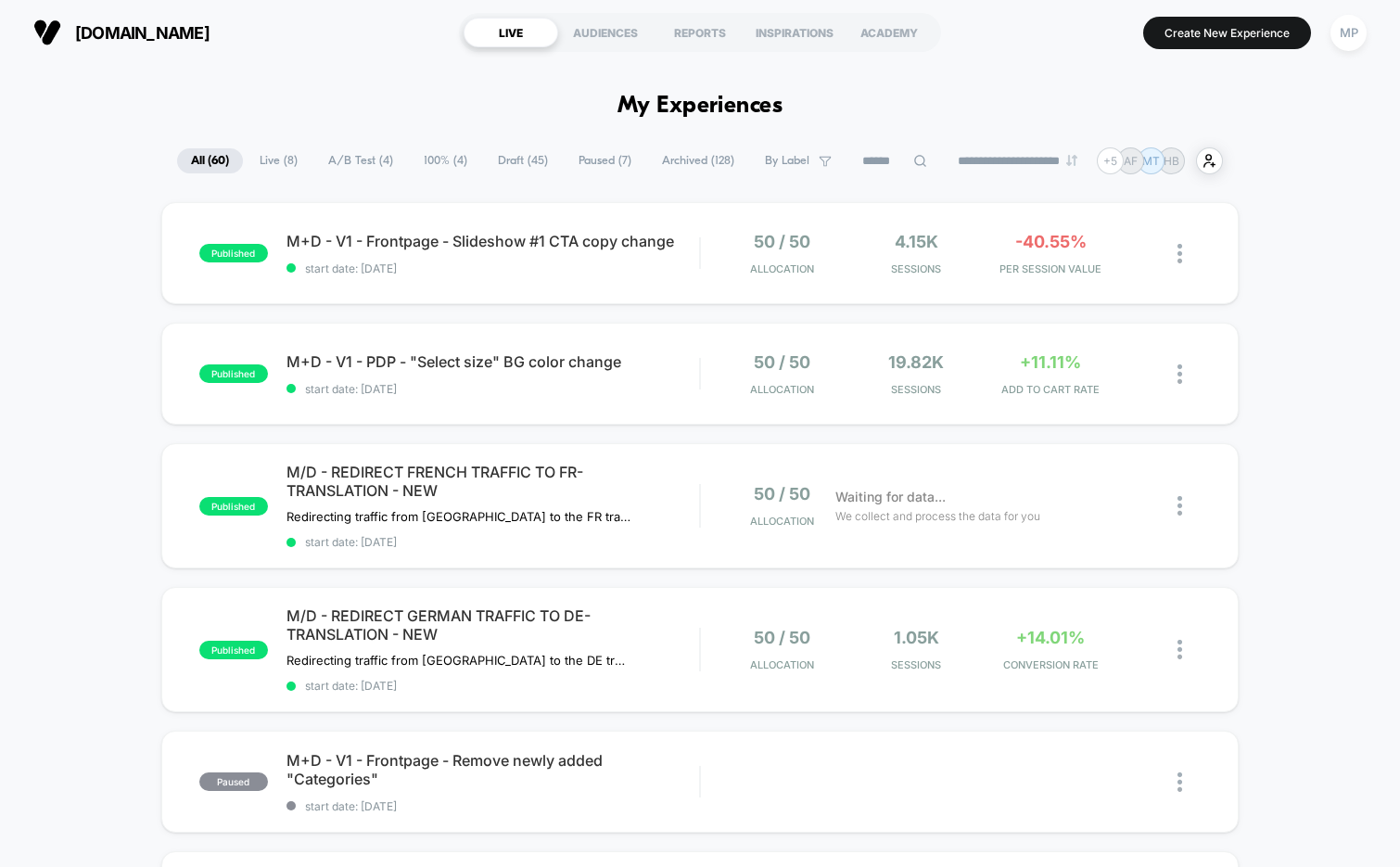
click at [500, 159] on span "Draft ( 45 )" at bounding box center [523, 160] width 78 height 25
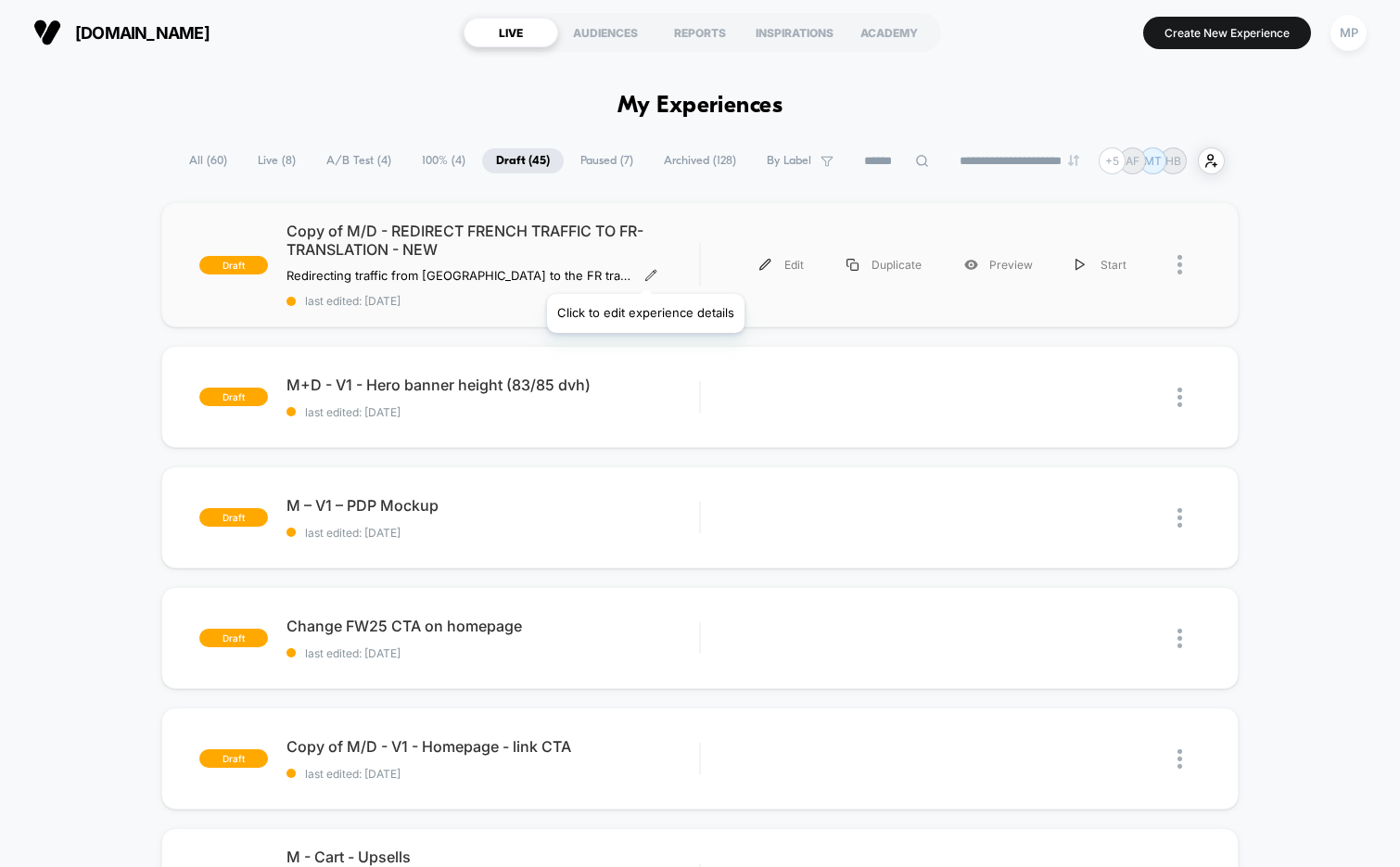
click at [644, 270] on icon at bounding box center [651, 275] width 13 height 13
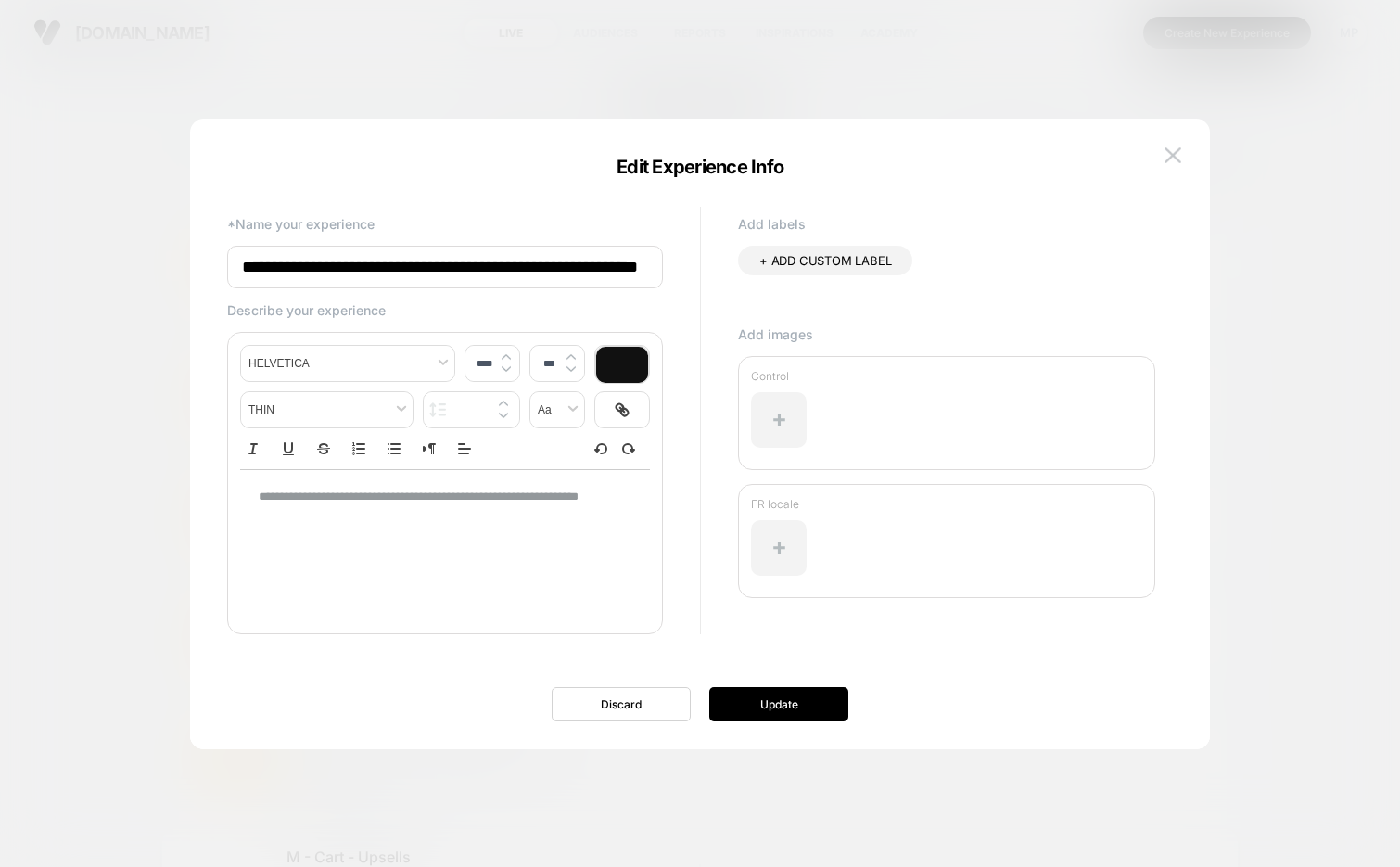
click at [441, 256] on input "**********" at bounding box center [445, 267] width 436 height 42
click at [529, 184] on div "**********" at bounding box center [691, 434] width 965 height 556
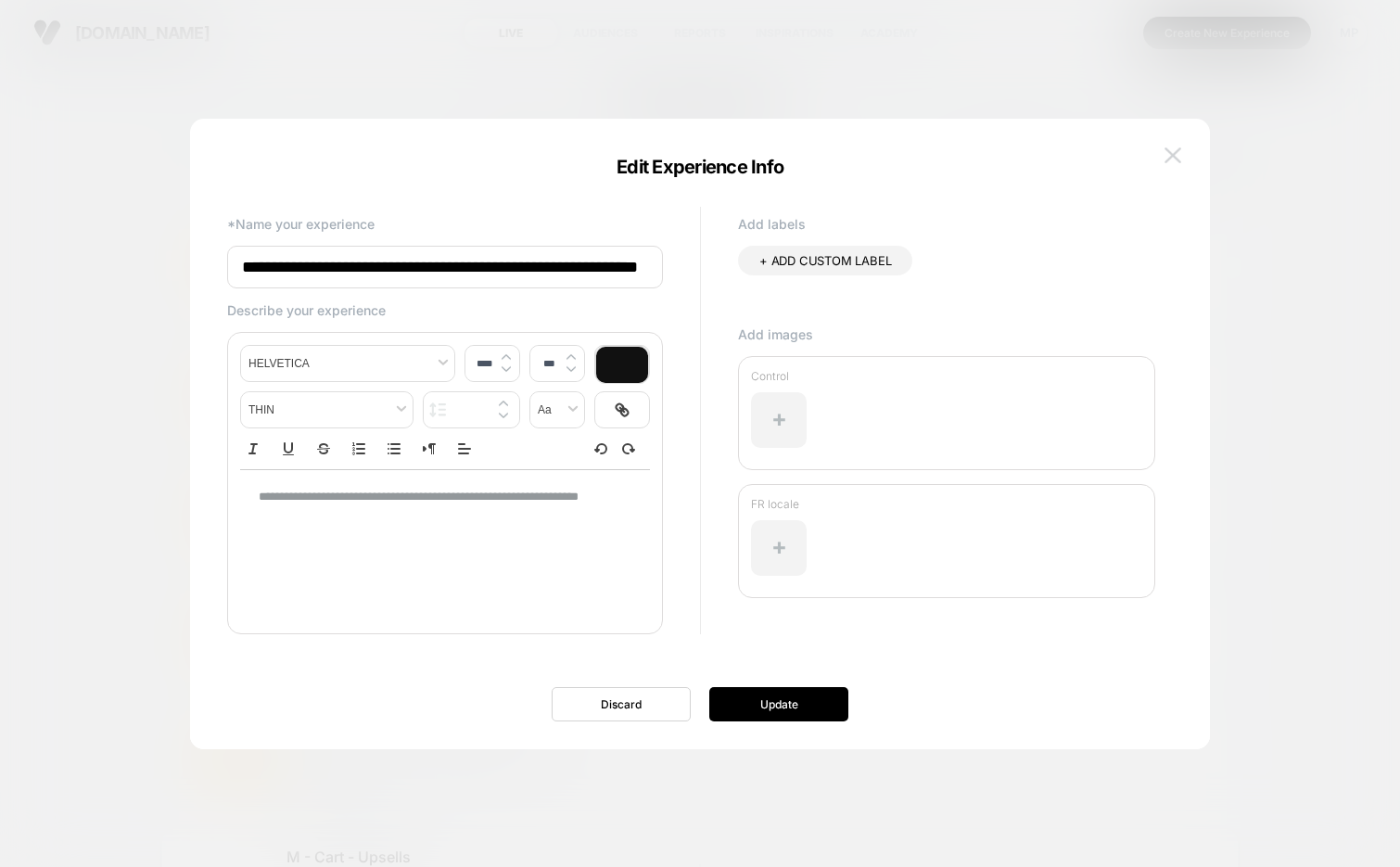
click at [668, 155] on img at bounding box center [1173, 155] width 17 height 16
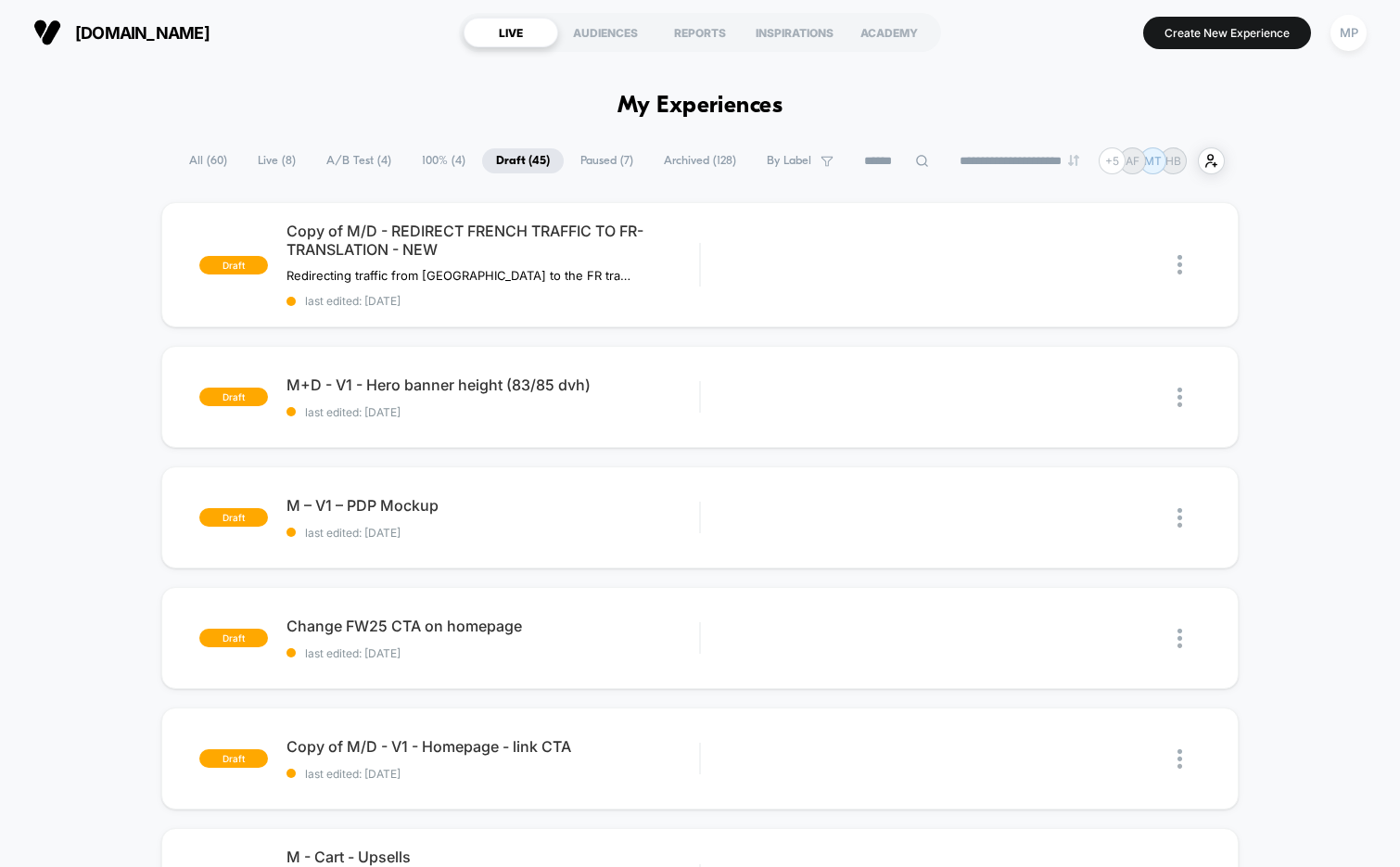
click at [438, 166] on span "100% ( 4 )" at bounding box center [444, 160] width 72 height 25
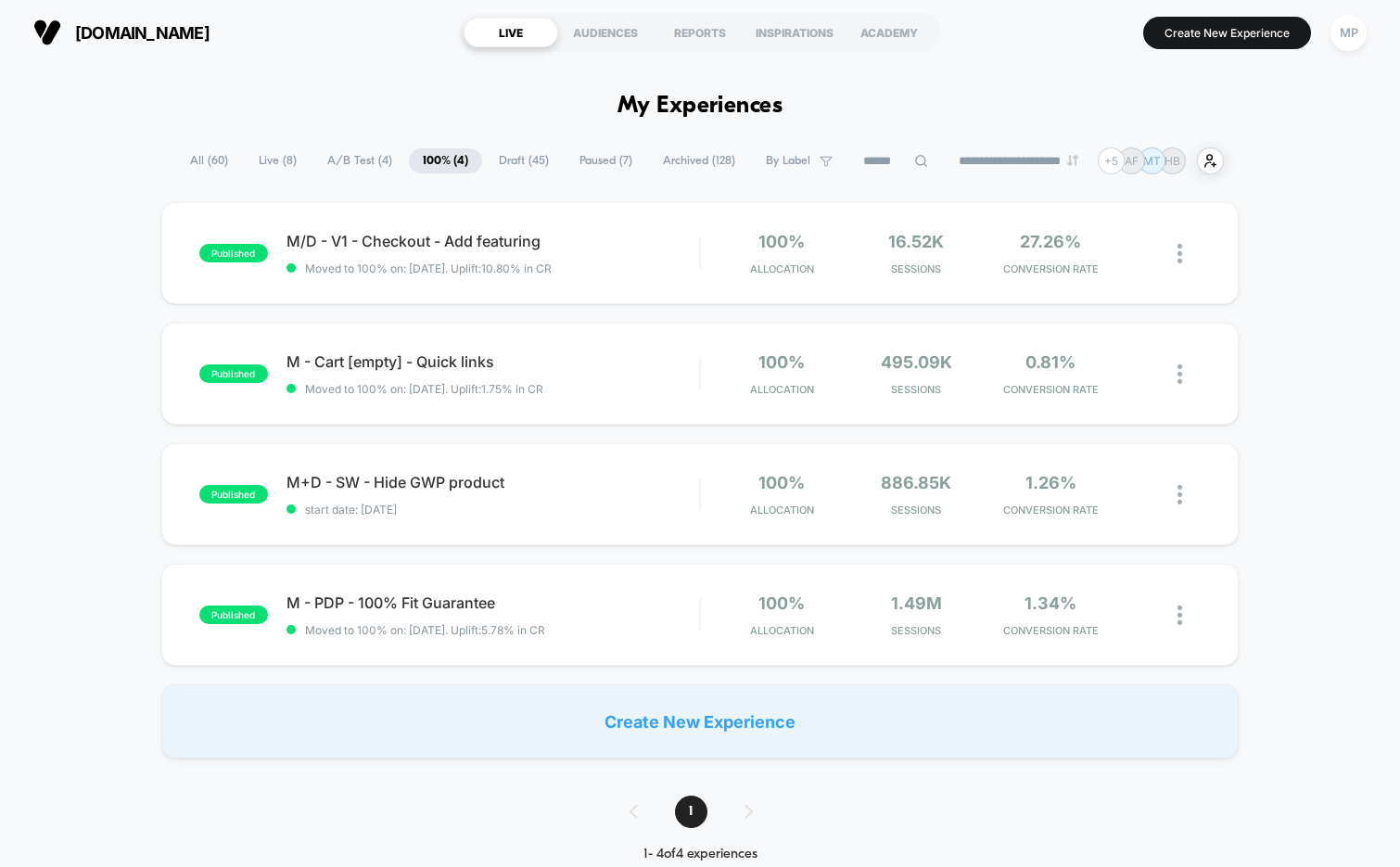
click at [347, 163] on span "A/B Test ( 4 )" at bounding box center [360, 160] width 92 height 25
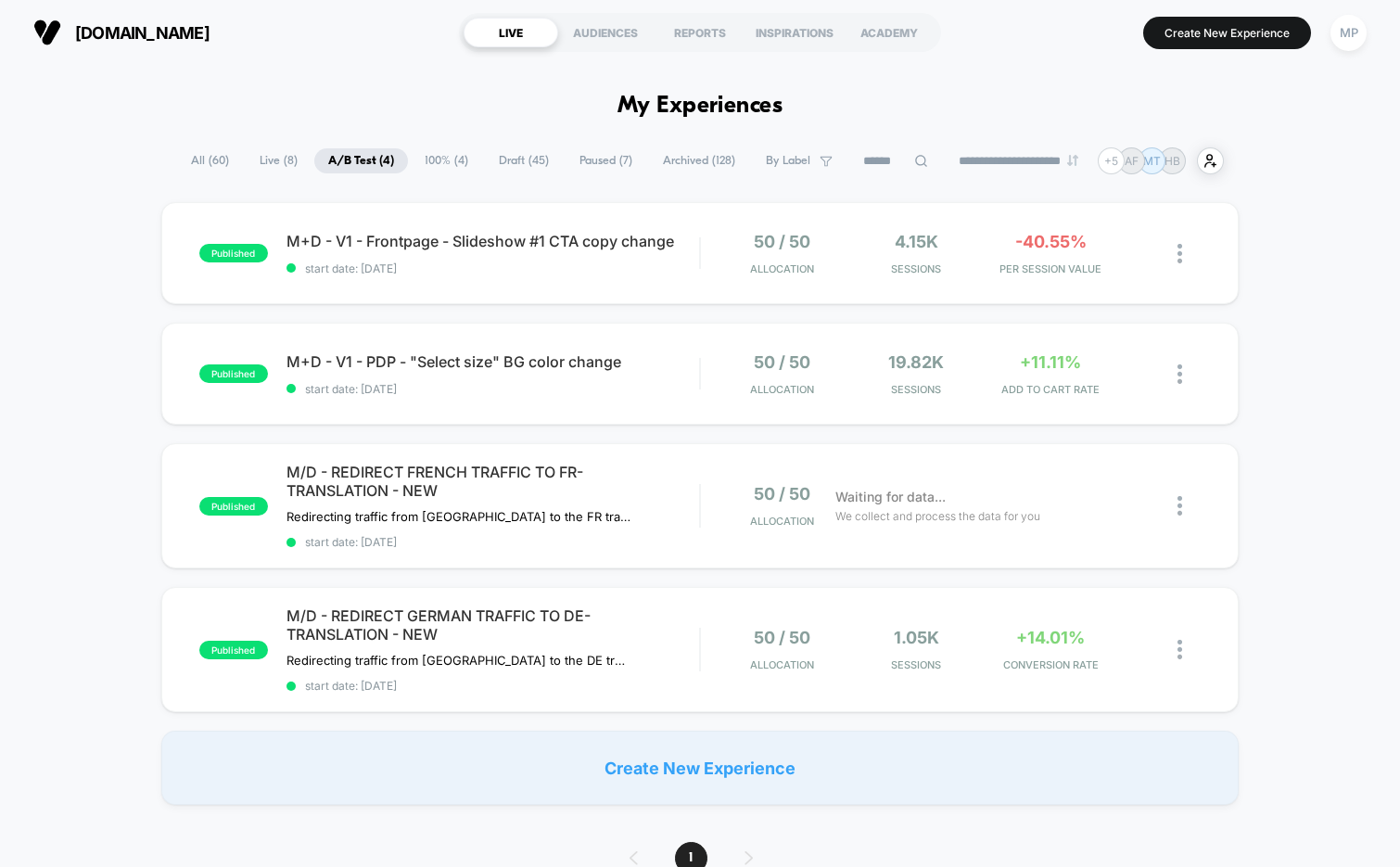
click at [569, 167] on span "Paused ( 7 )" at bounding box center [606, 160] width 81 height 25
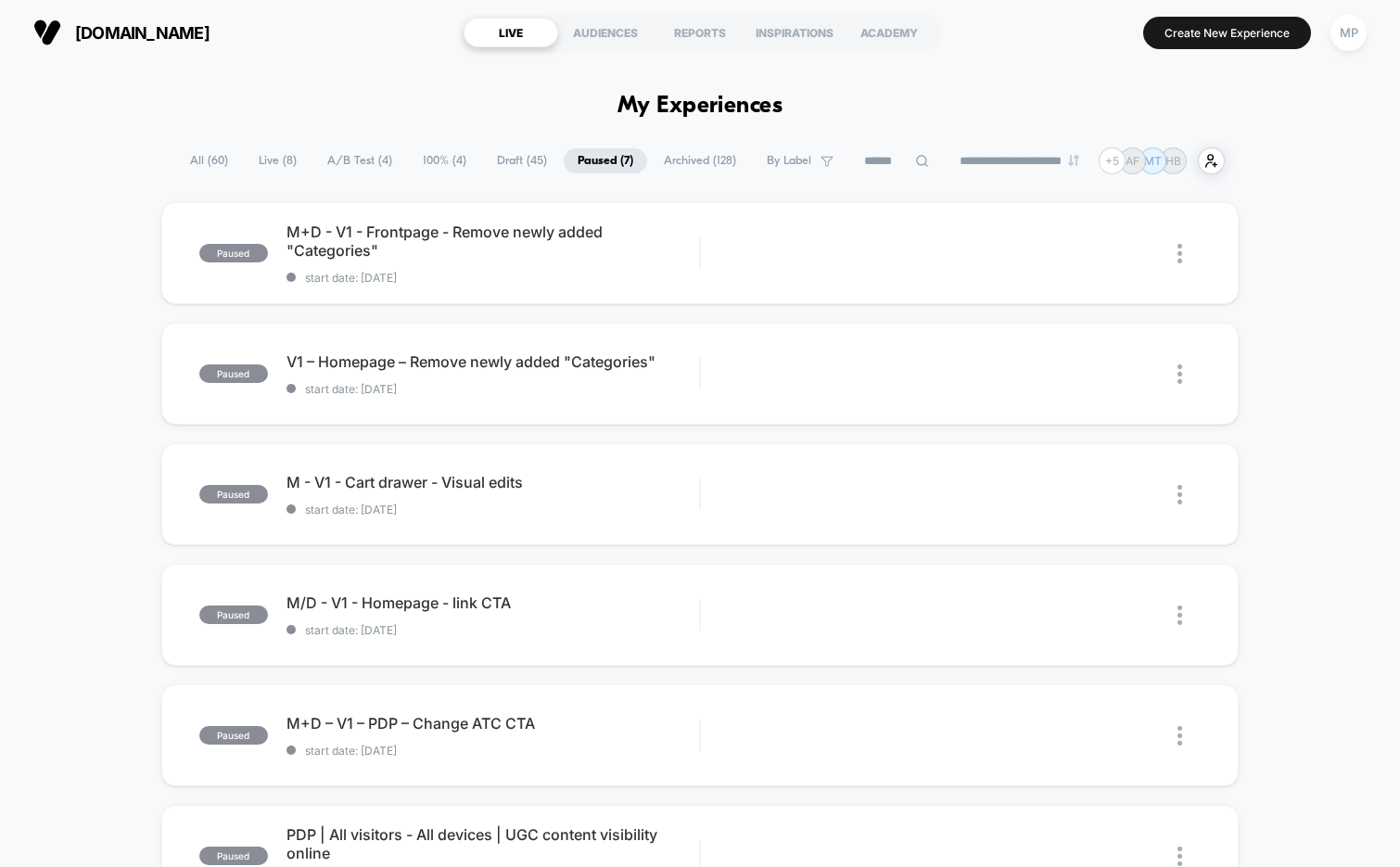
click at [259, 166] on span "Live ( 8 )" at bounding box center [278, 160] width 66 height 25
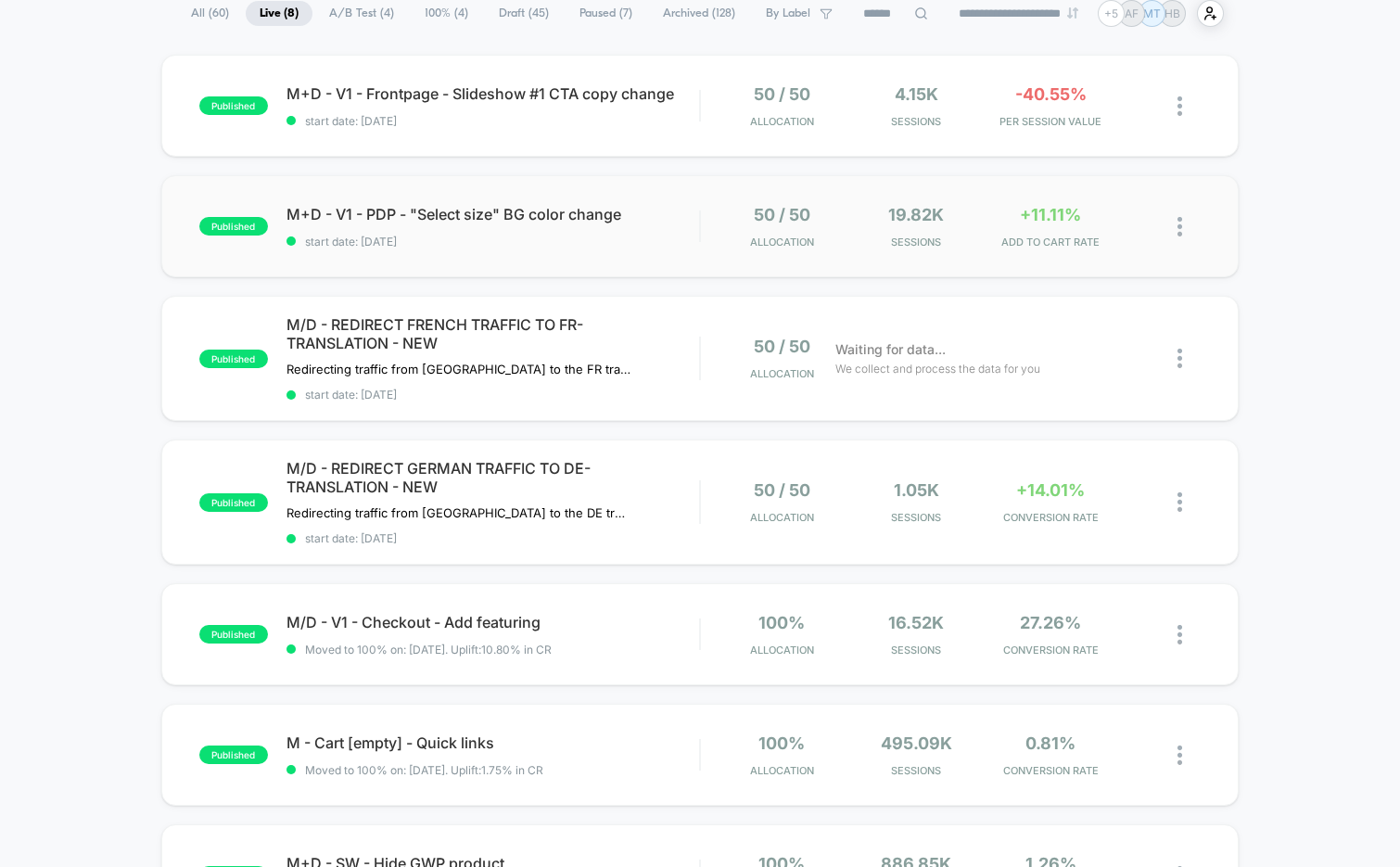
scroll to position [196, 0]
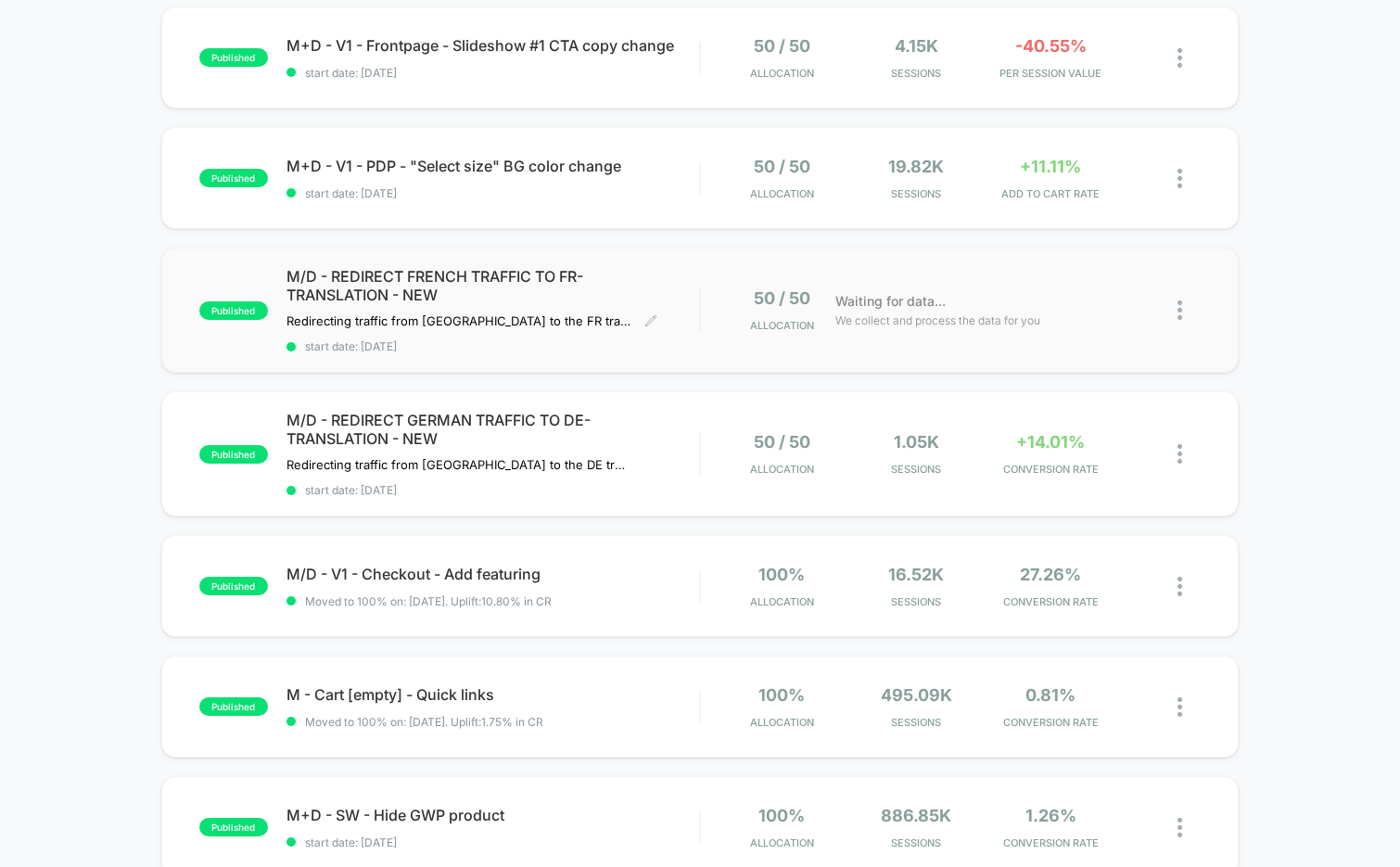
click at [529, 349] on span "start date: 9/2/2025" at bounding box center [493, 346] width 414 height 14
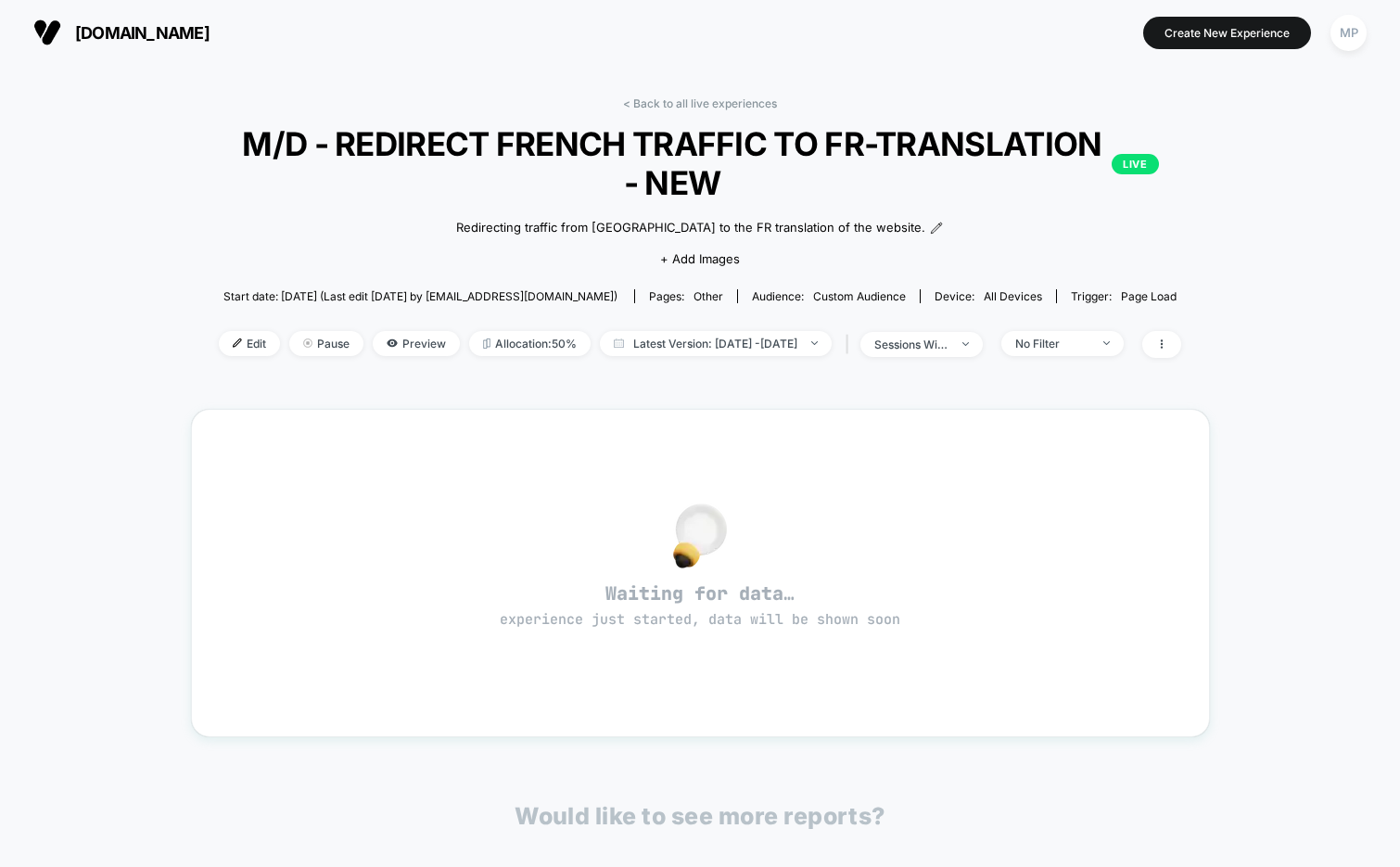
click at [616, 148] on span "M/D - REDIRECT FRENCH TRAFFIC TO FR-TRANSLATION - NEW LIVE" at bounding box center [699, 163] width 917 height 78
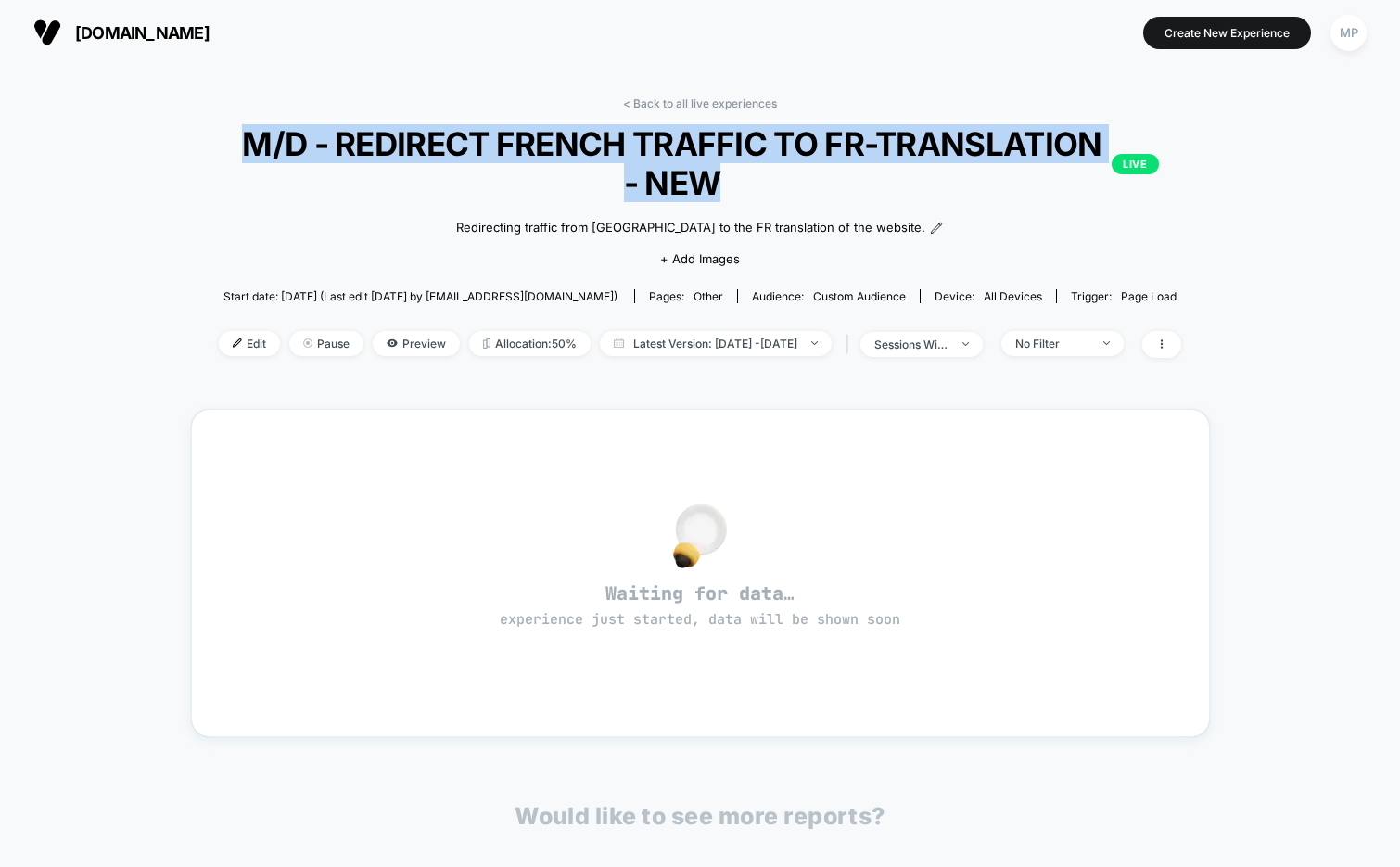
copy span "M/D - REDIRECT FRENCH TRAFFIC TO FR-TRANSLATION - NEW"
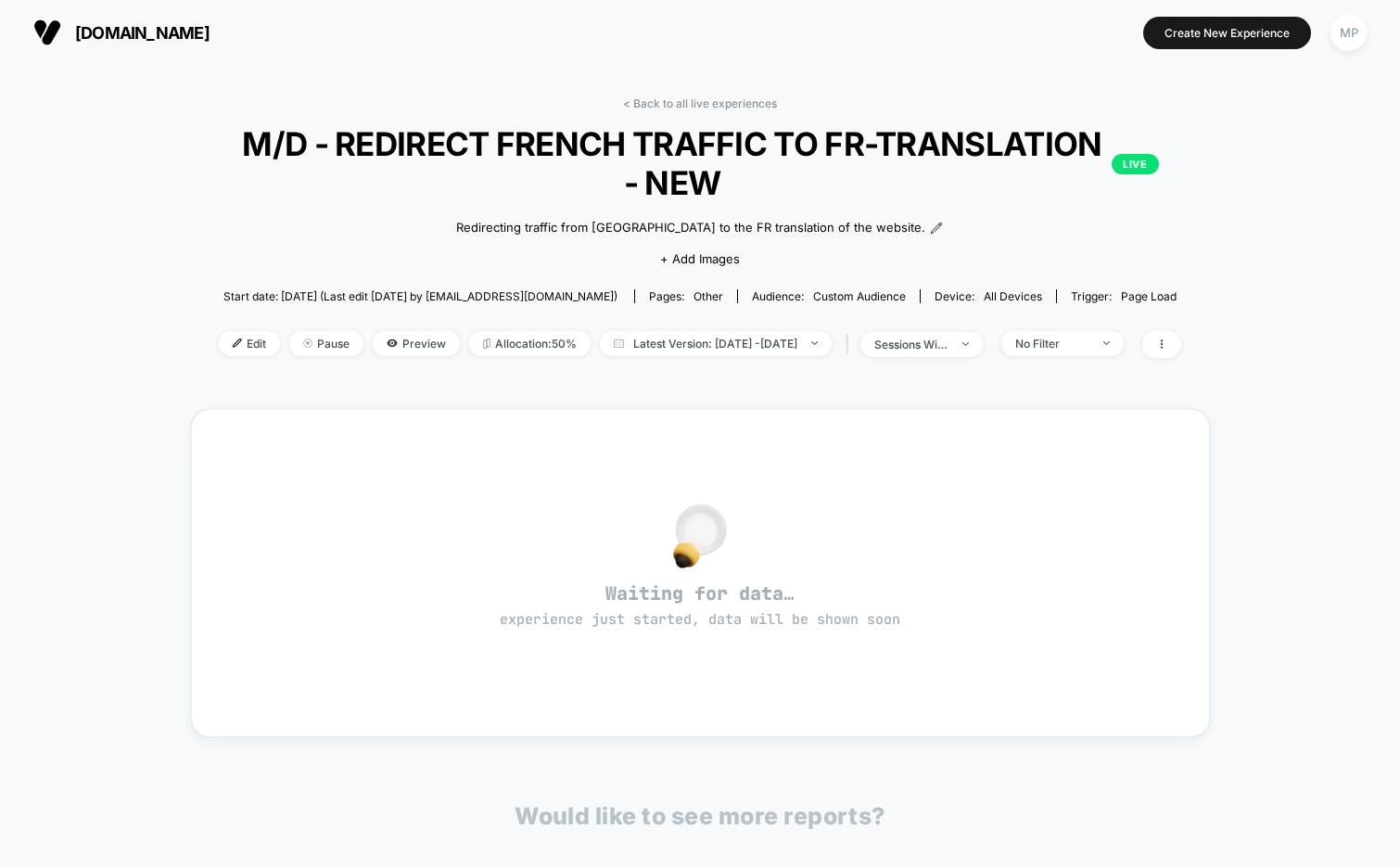
click at [668, 209] on div "Redirecting traffic from France to the FR translation of the website. Click to …" at bounding box center [699, 241] width 611 height 78
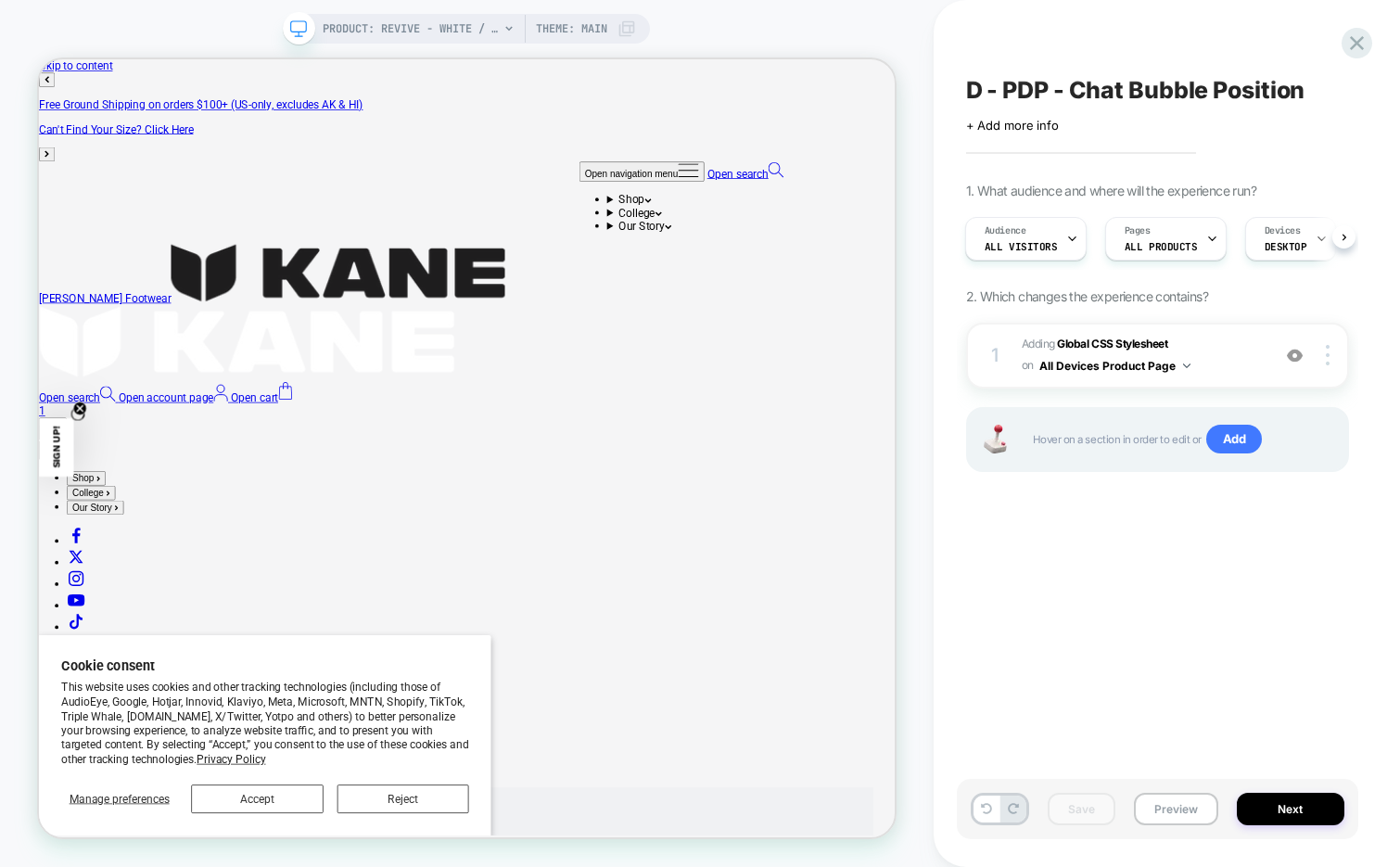
click at [999, 83] on span "D - PDP - Chat Bubble Position" at bounding box center [1135, 90] width 339 height 28
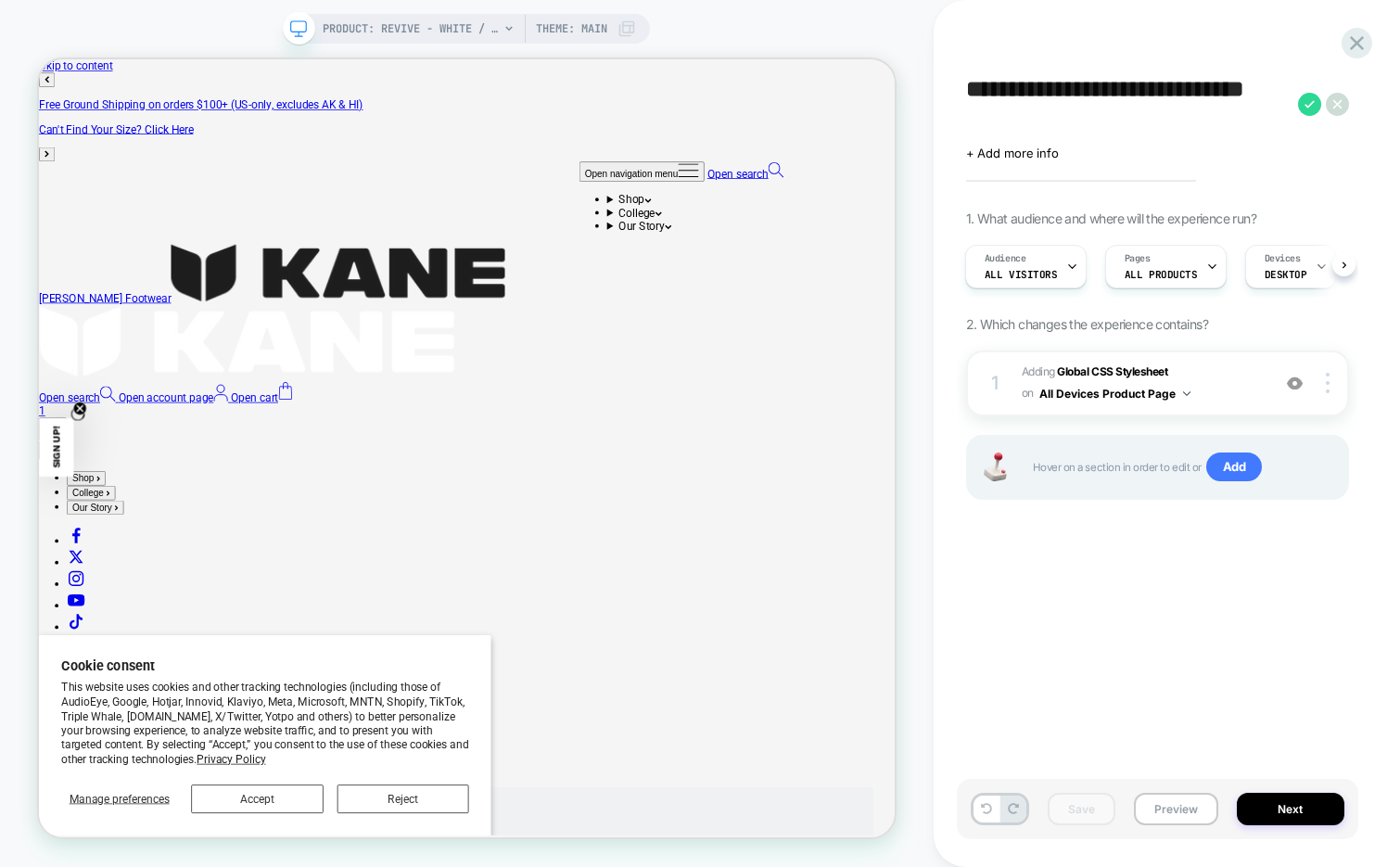
click at [999, 83] on textarea "**********" at bounding box center [1127, 104] width 322 height 56
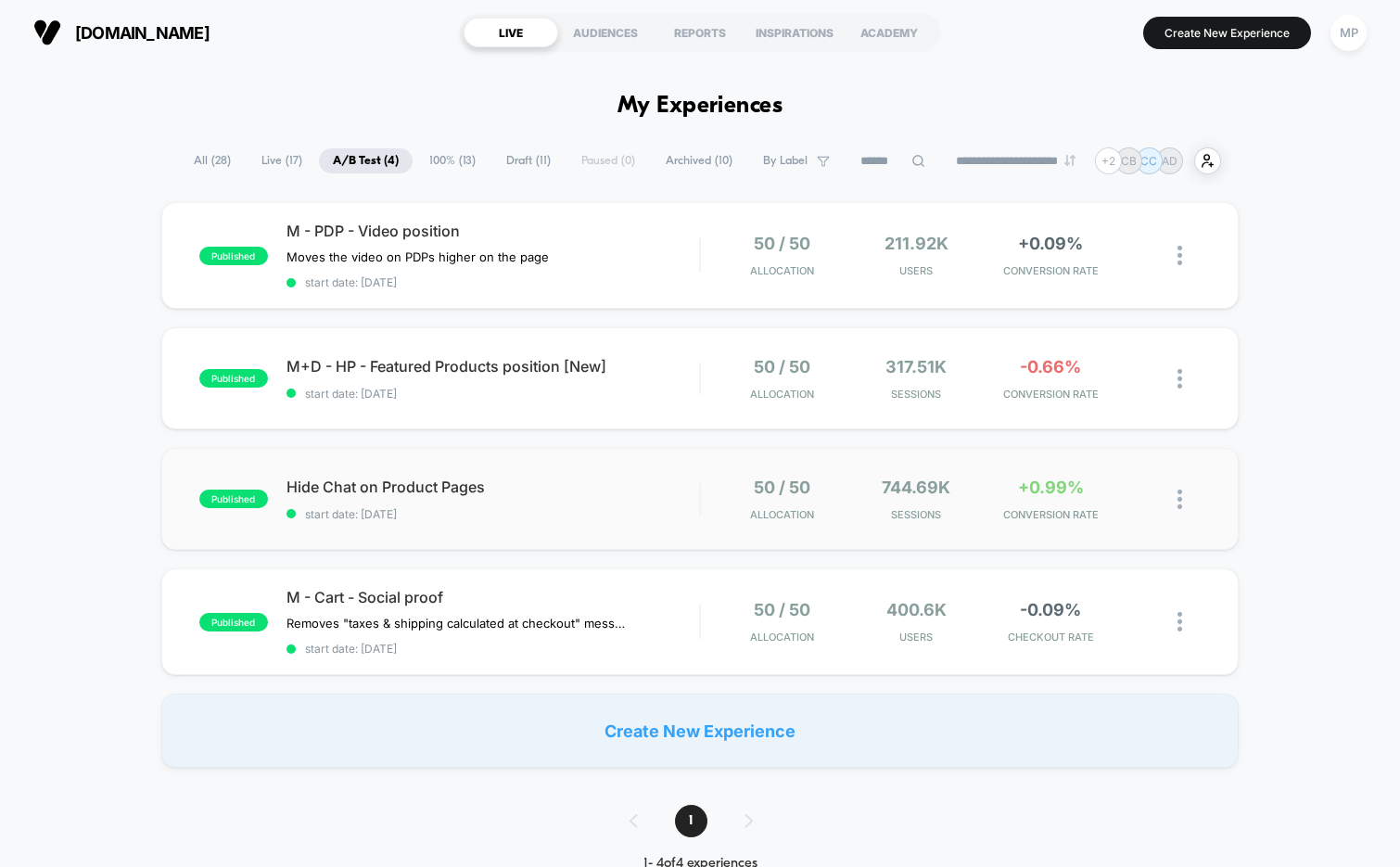
click at [515, 519] on div "published Hide Chat on Product Pages start date: [DATE] 50 / 50 Allocation 744.…" at bounding box center [700, 499] width 1079 height 102
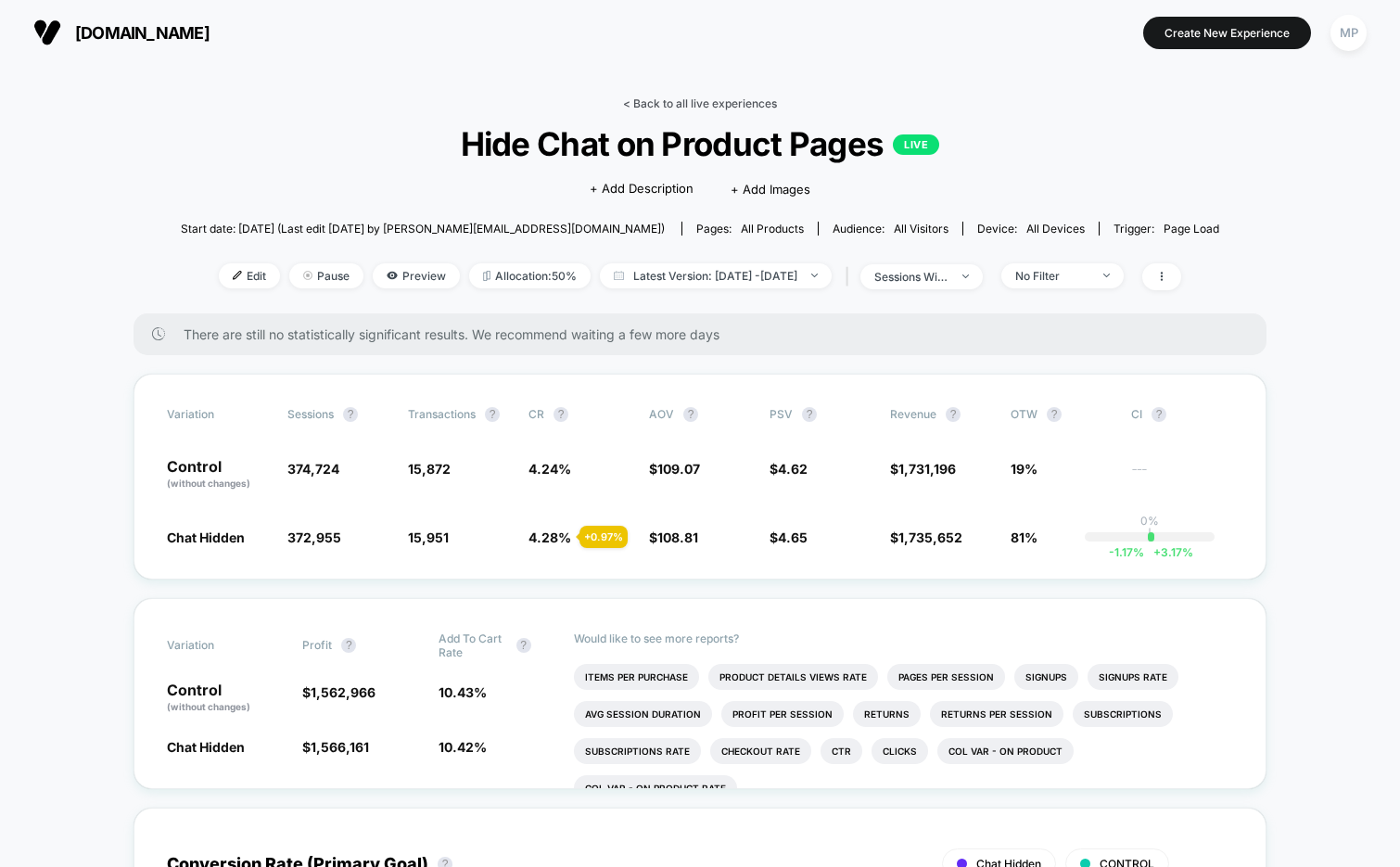
click at [645, 107] on link "< Back to all live experiences" at bounding box center [699, 103] width 154 height 14
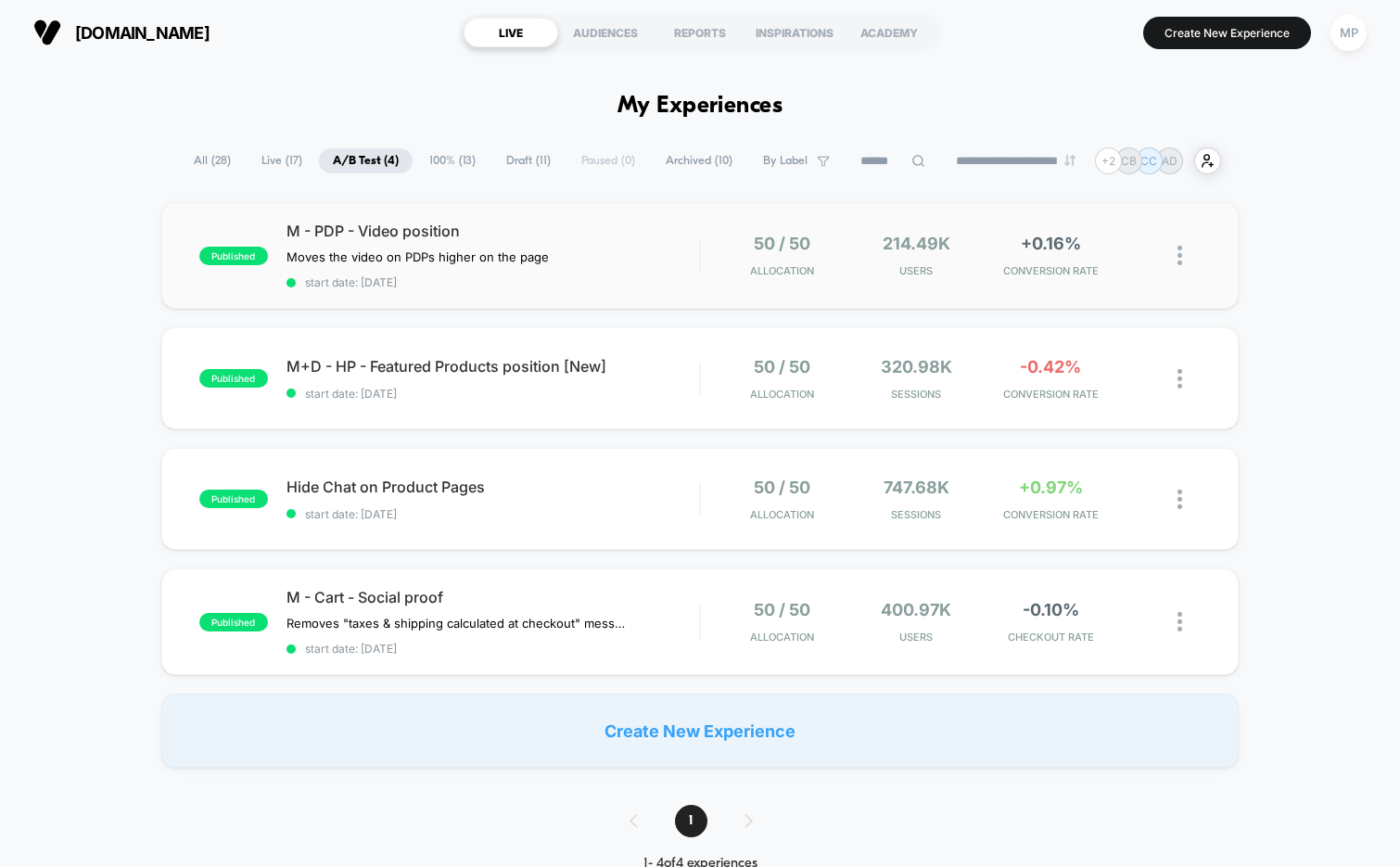
click at [548, 293] on div "published M - PDP - Video position Moves the video on PDPs higher on the page C…" at bounding box center [700, 255] width 1079 height 106
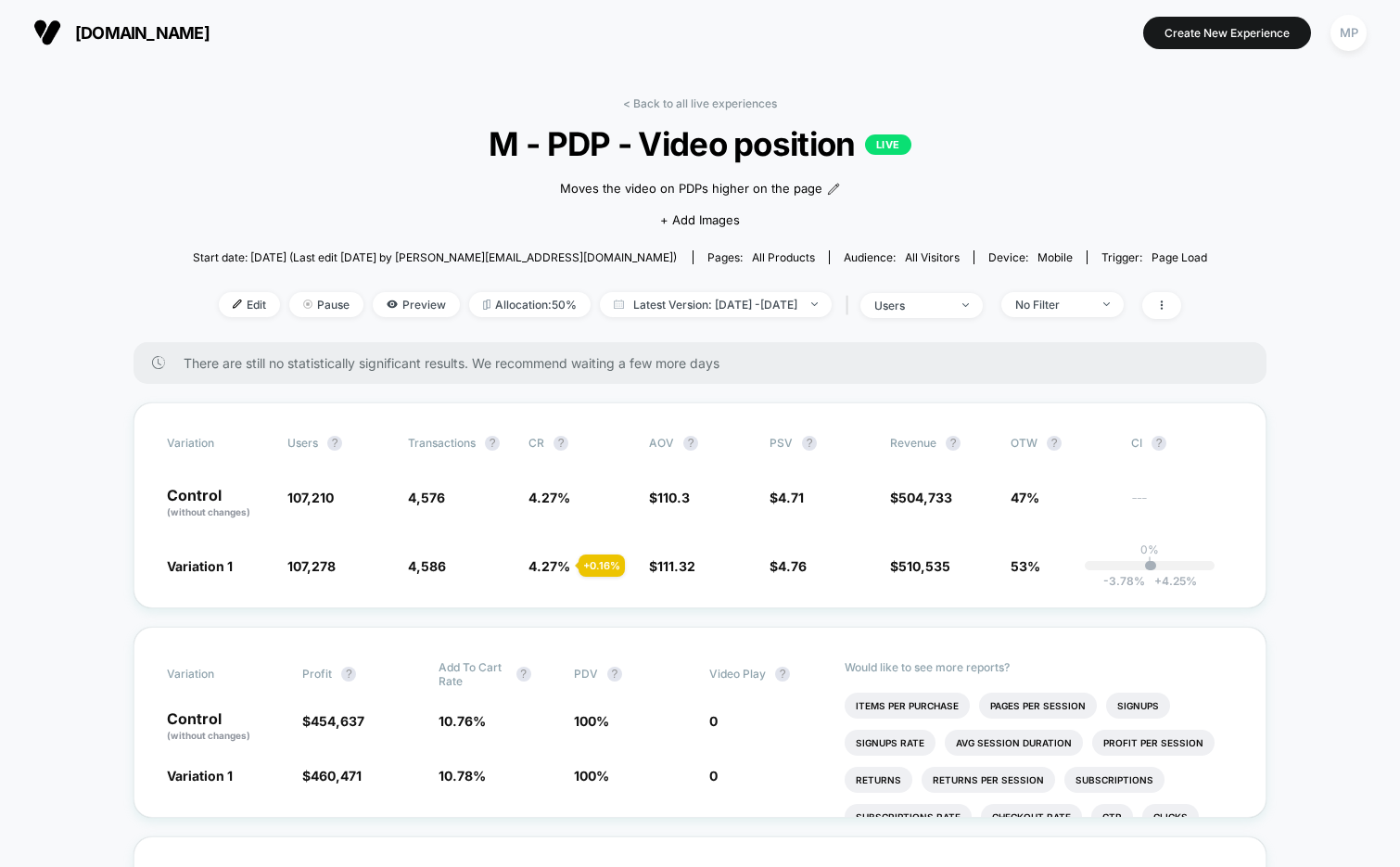
click at [739, 149] on span "M - PDP - Video position LIVE" at bounding box center [699, 143] width 913 height 39
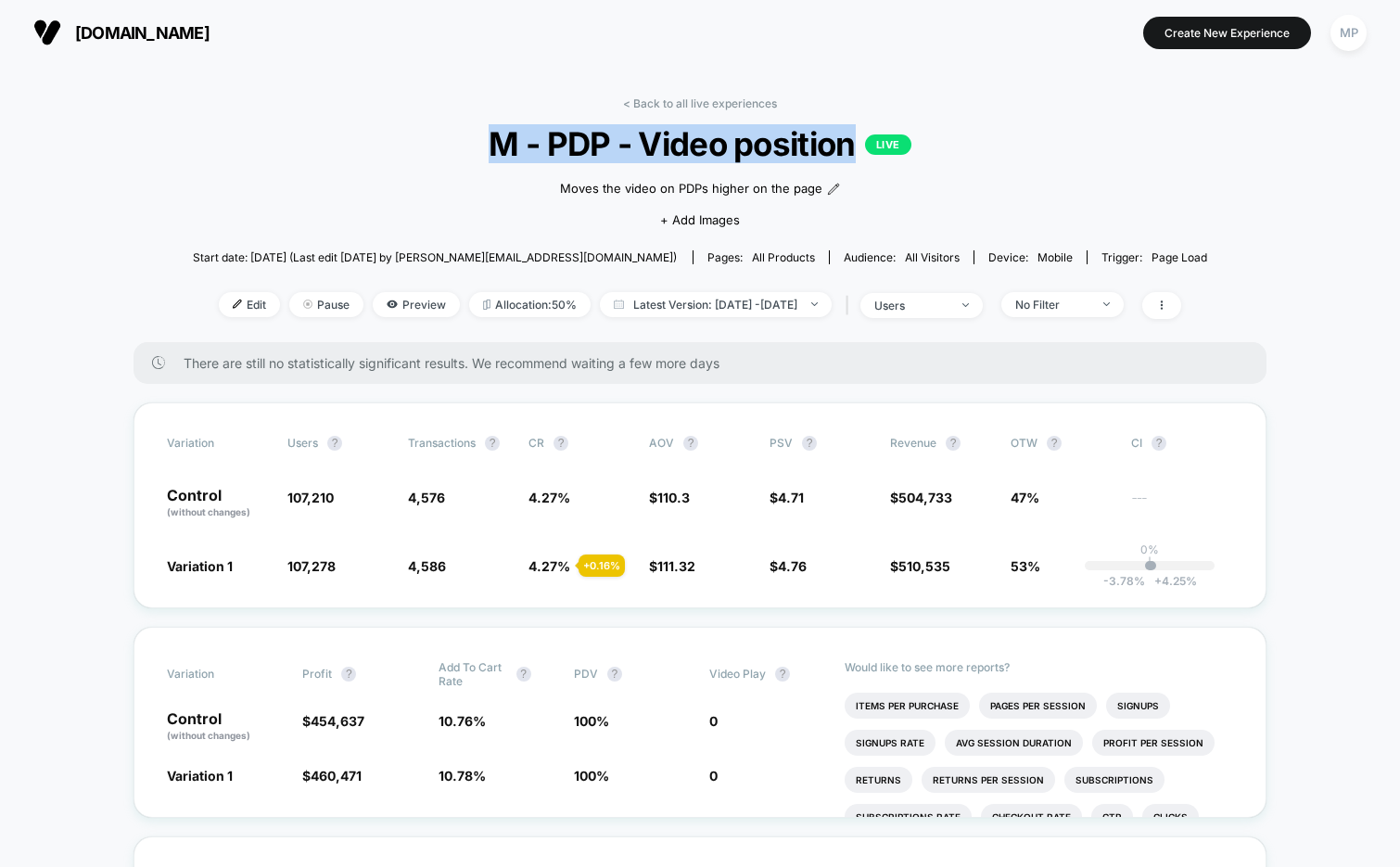
copy span "M - PDP - Video position"
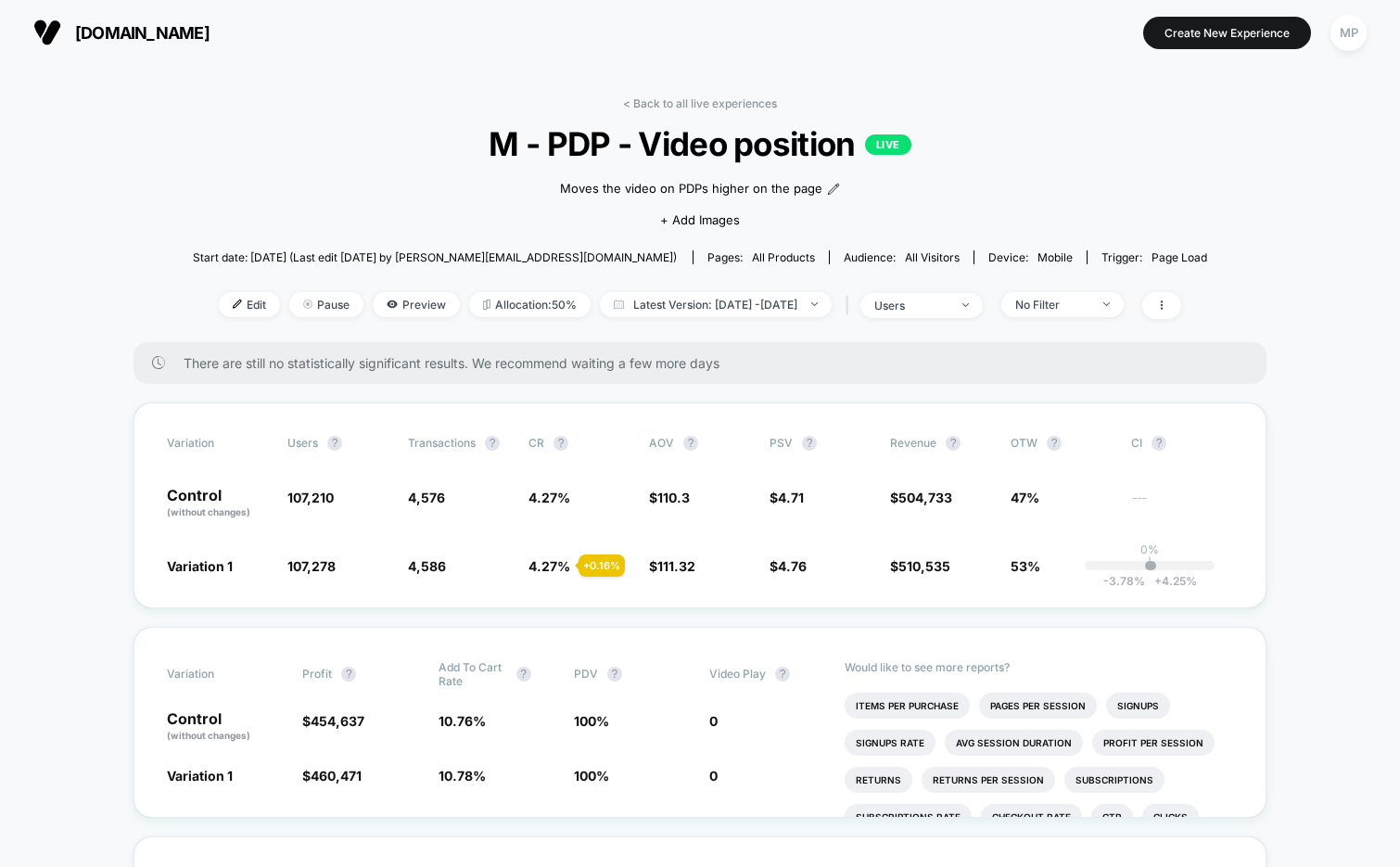
click at [646, 105] on link "< Back to all live experiences" at bounding box center [699, 103] width 154 height 14
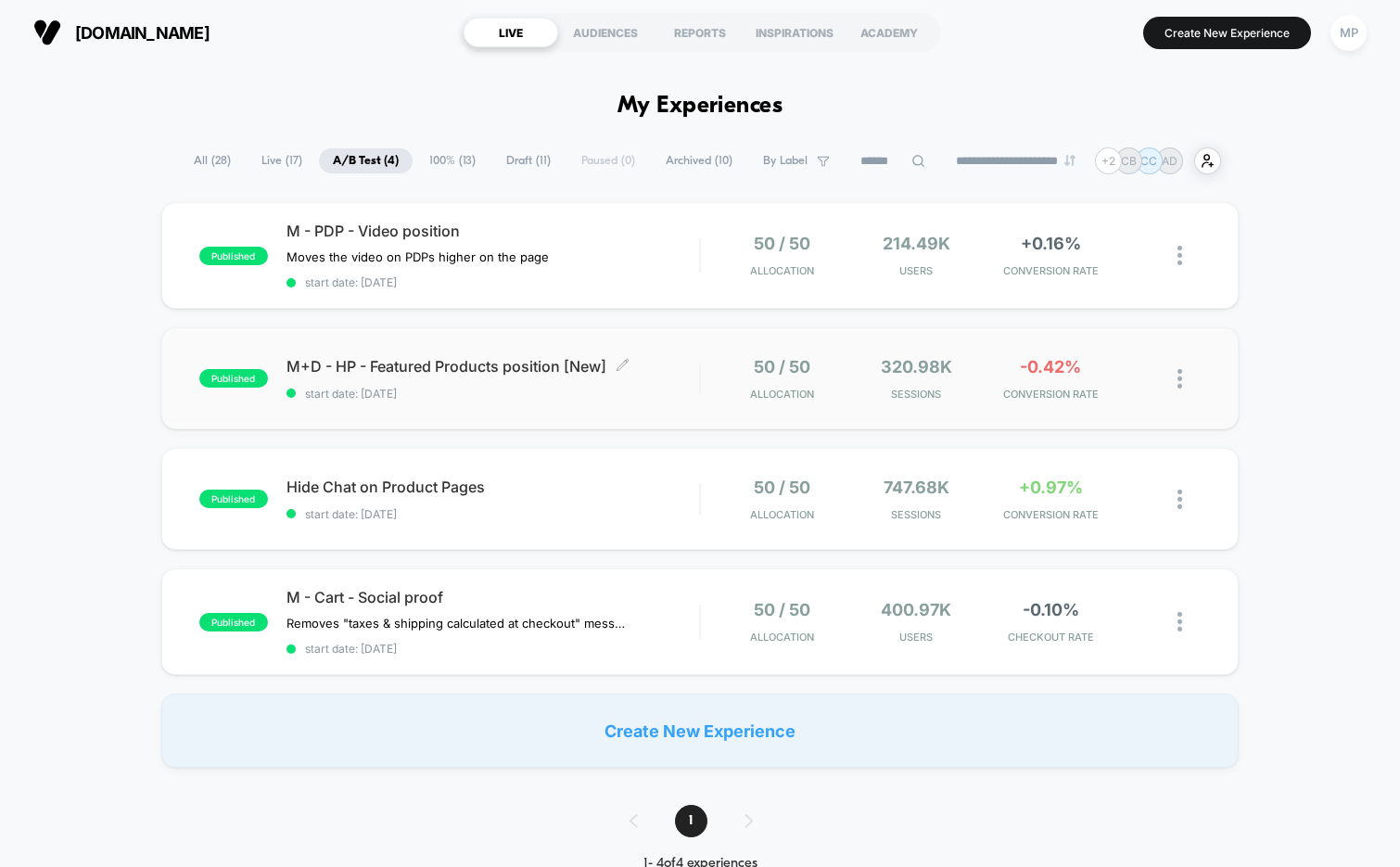
click at [530, 396] on span "start date: [DATE]" at bounding box center [493, 393] width 414 height 14
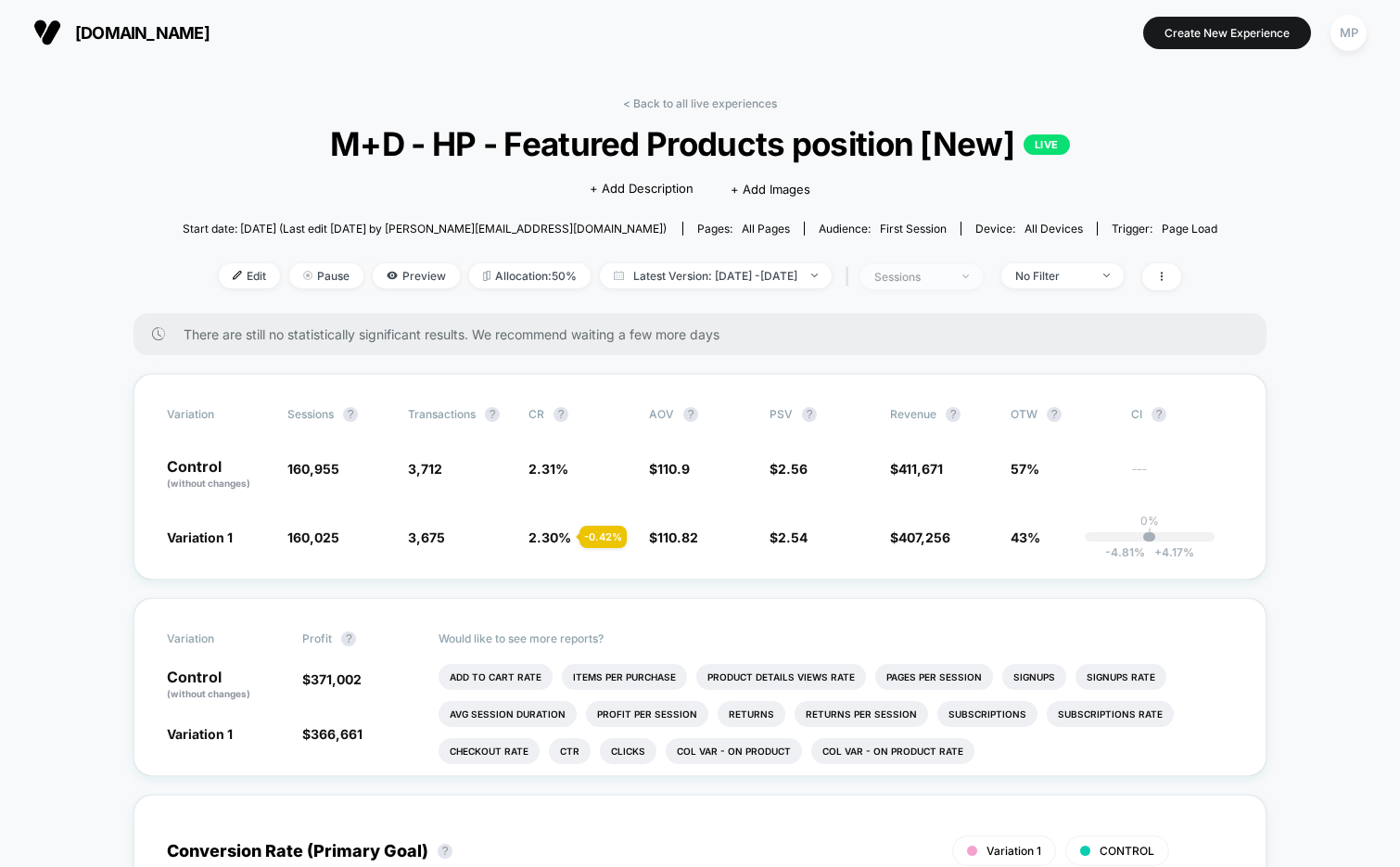
click at [949, 275] on div "sessions" at bounding box center [911, 276] width 74 height 14
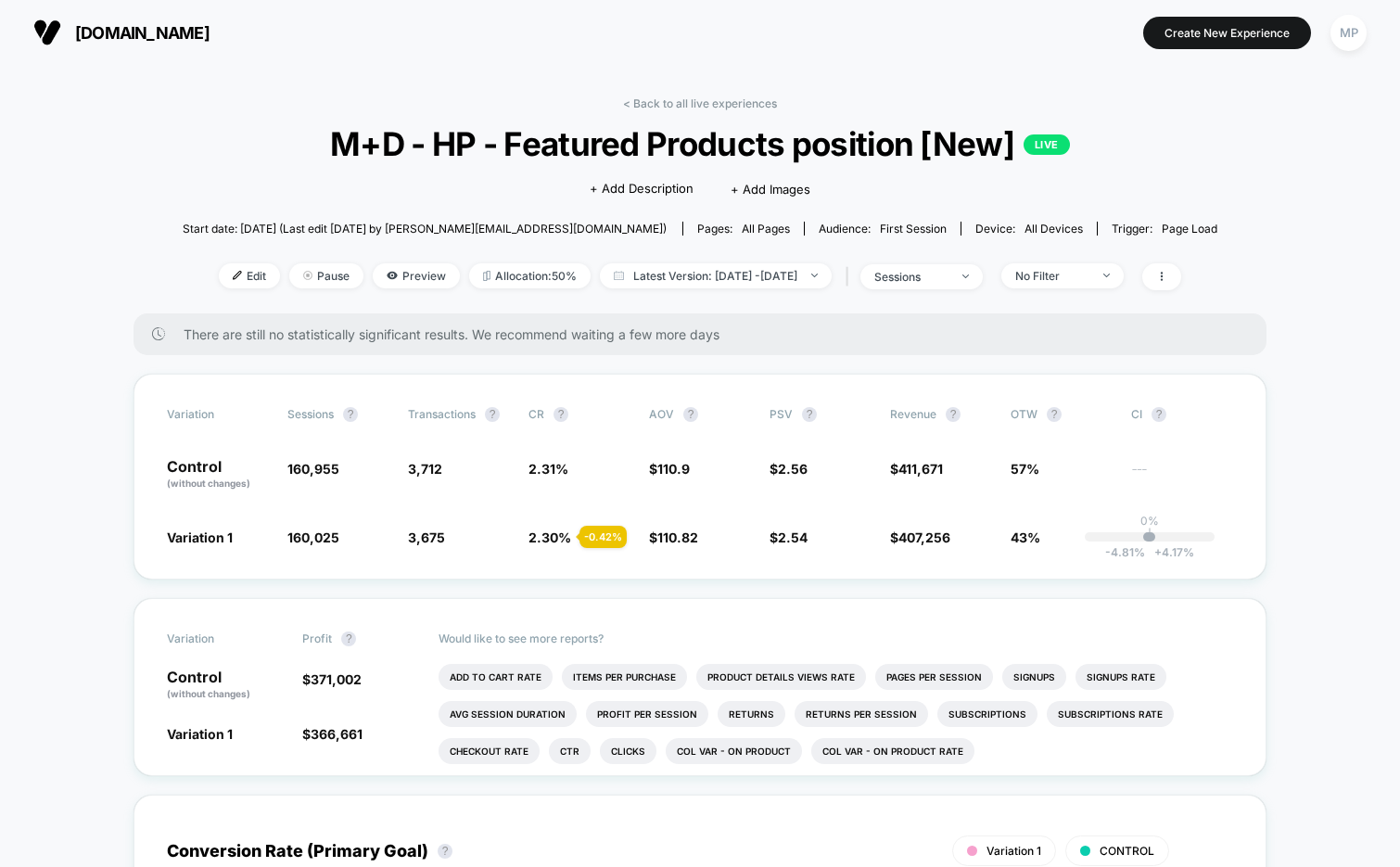
click at [527, 146] on span "M+D - HP - Featured Products position [New] LIVE" at bounding box center [700, 143] width 932 height 39
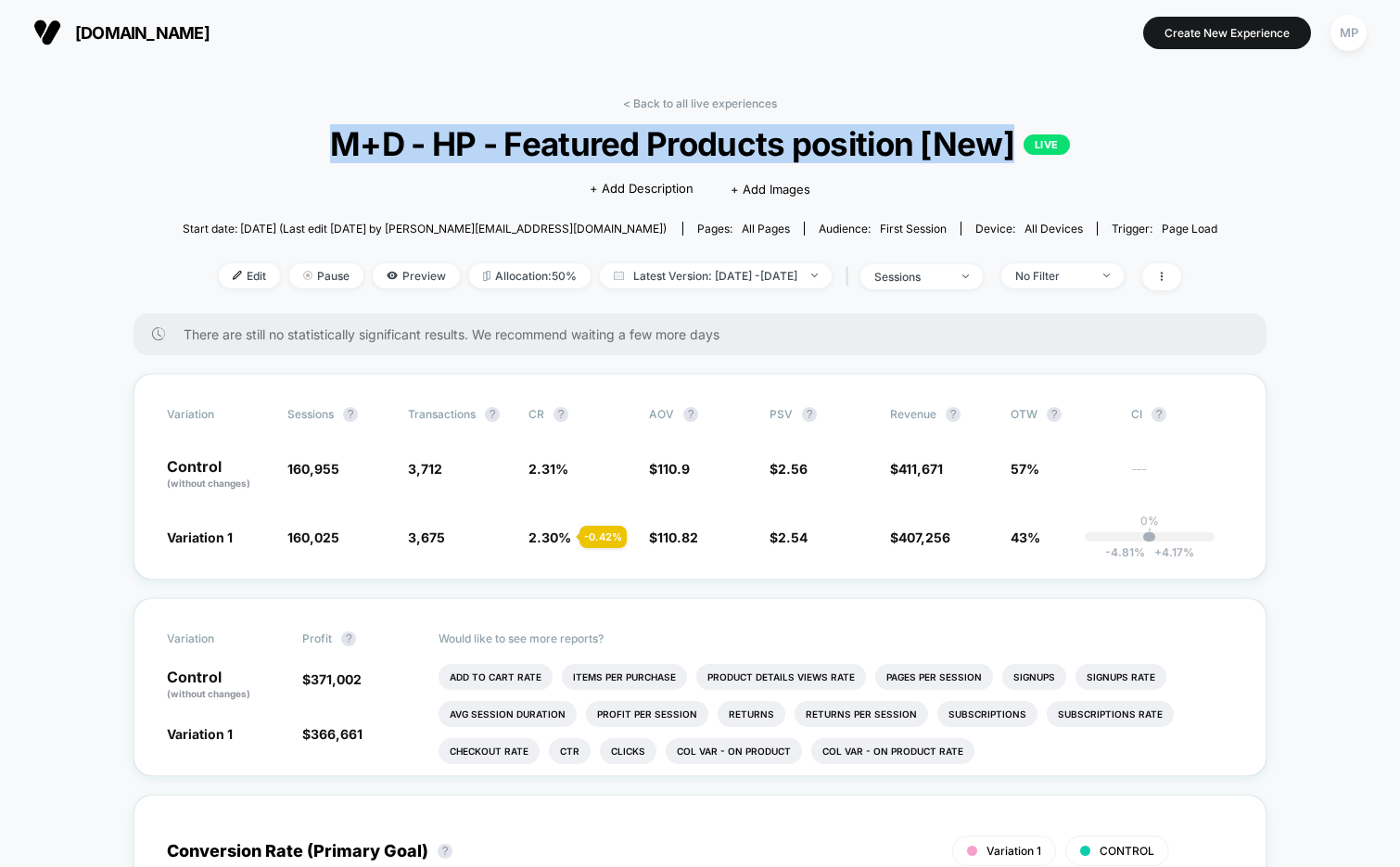
copy span "M+D - HP - Featured Products position [New]"
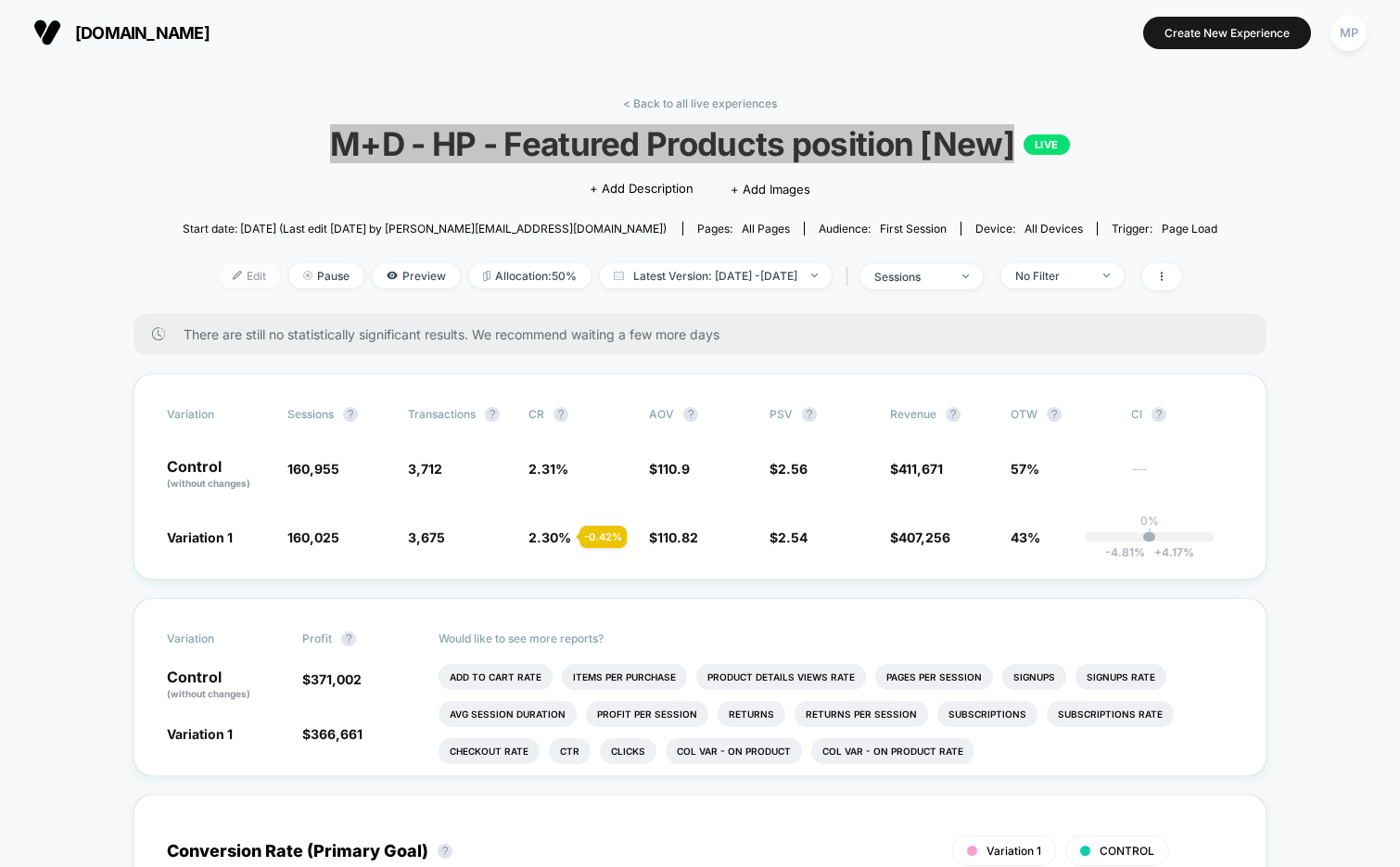
click at [219, 278] on span "Edit" at bounding box center [249, 276] width 61 height 25
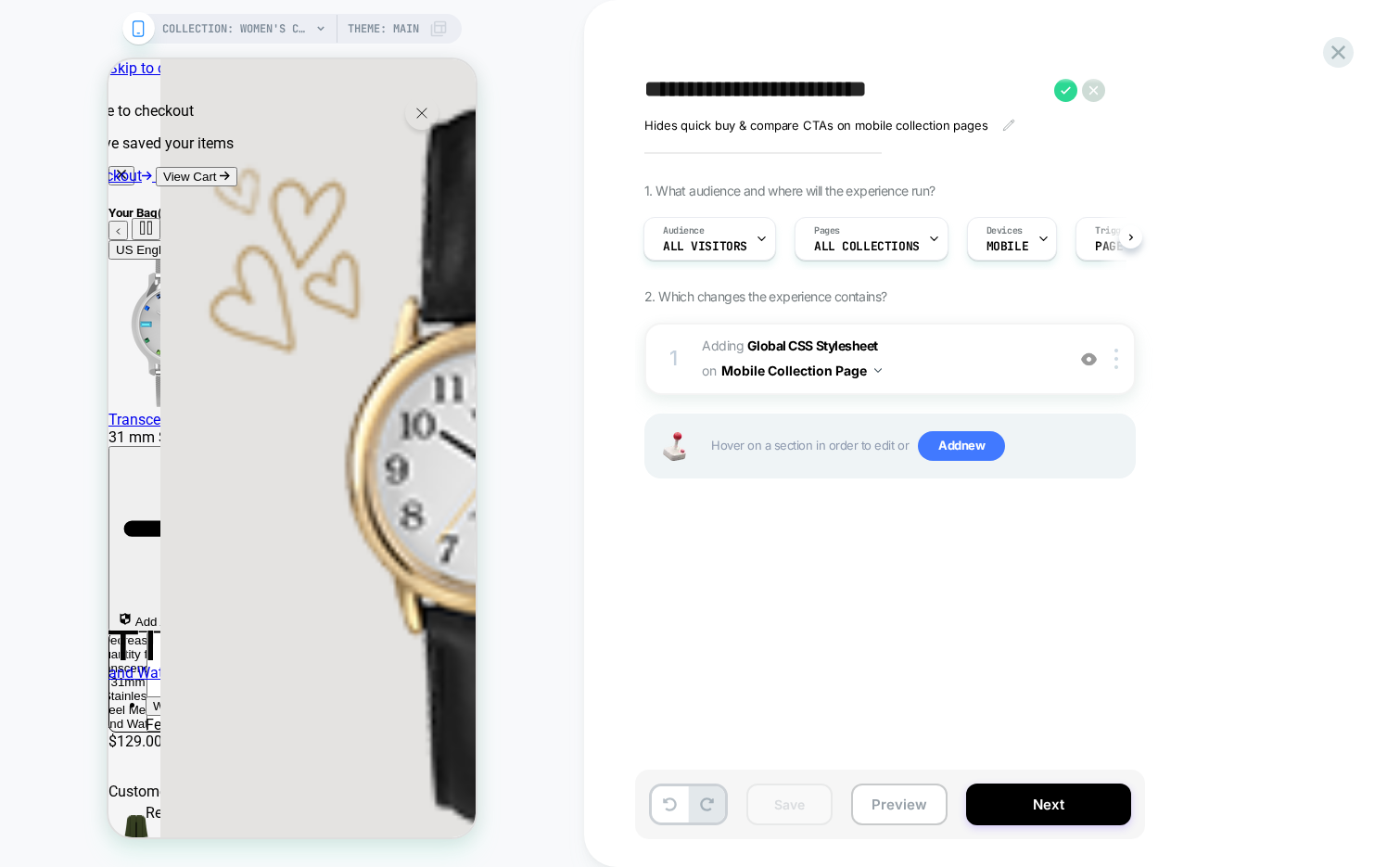
click at [700, 44] on div "**********" at bounding box center [983, 434] width 695 height 830
click at [1061, 86] on icon at bounding box center [1066, 90] width 24 height 24
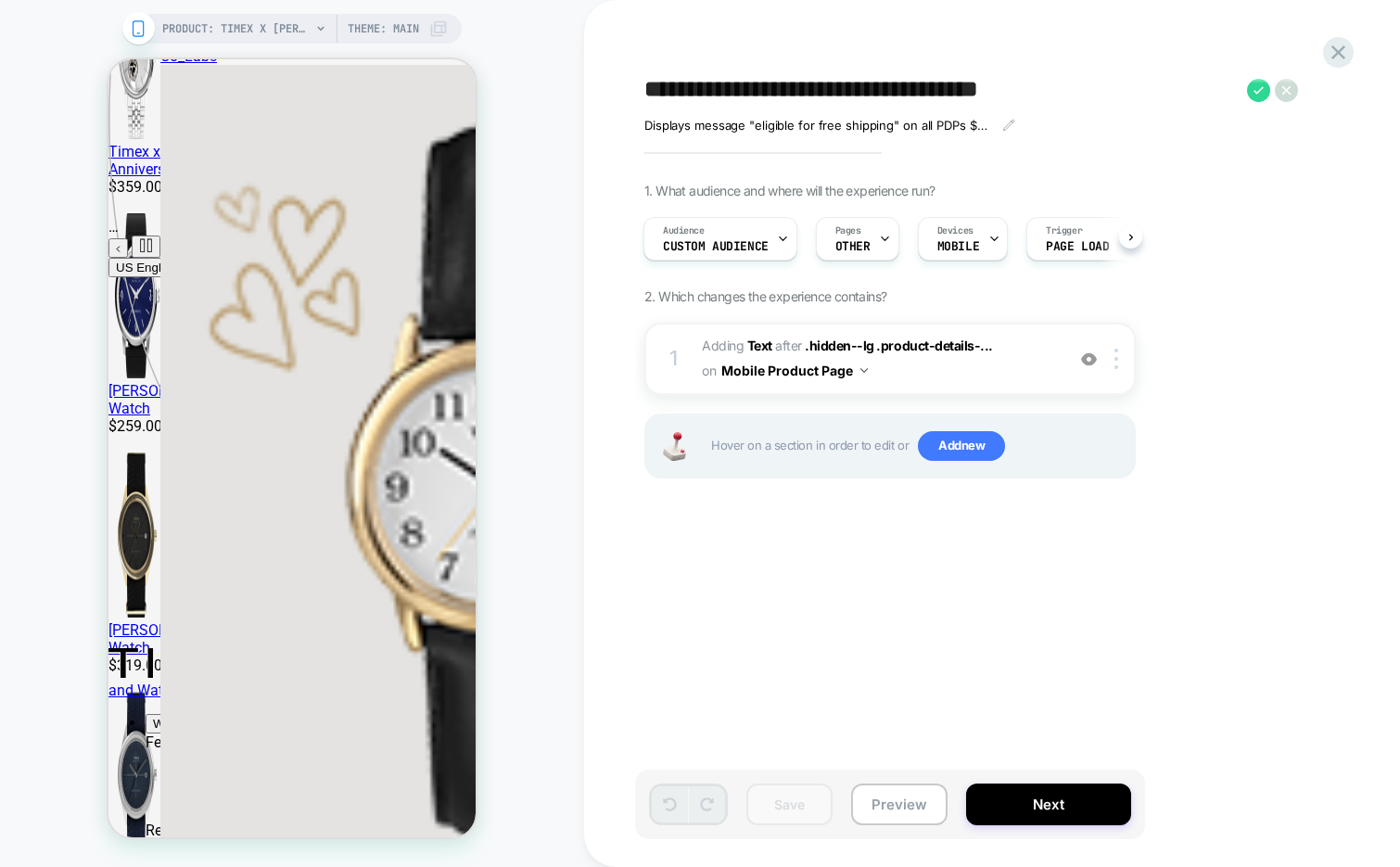
click at [727, 49] on div "**********" at bounding box center [983, 434] width 695 height 830
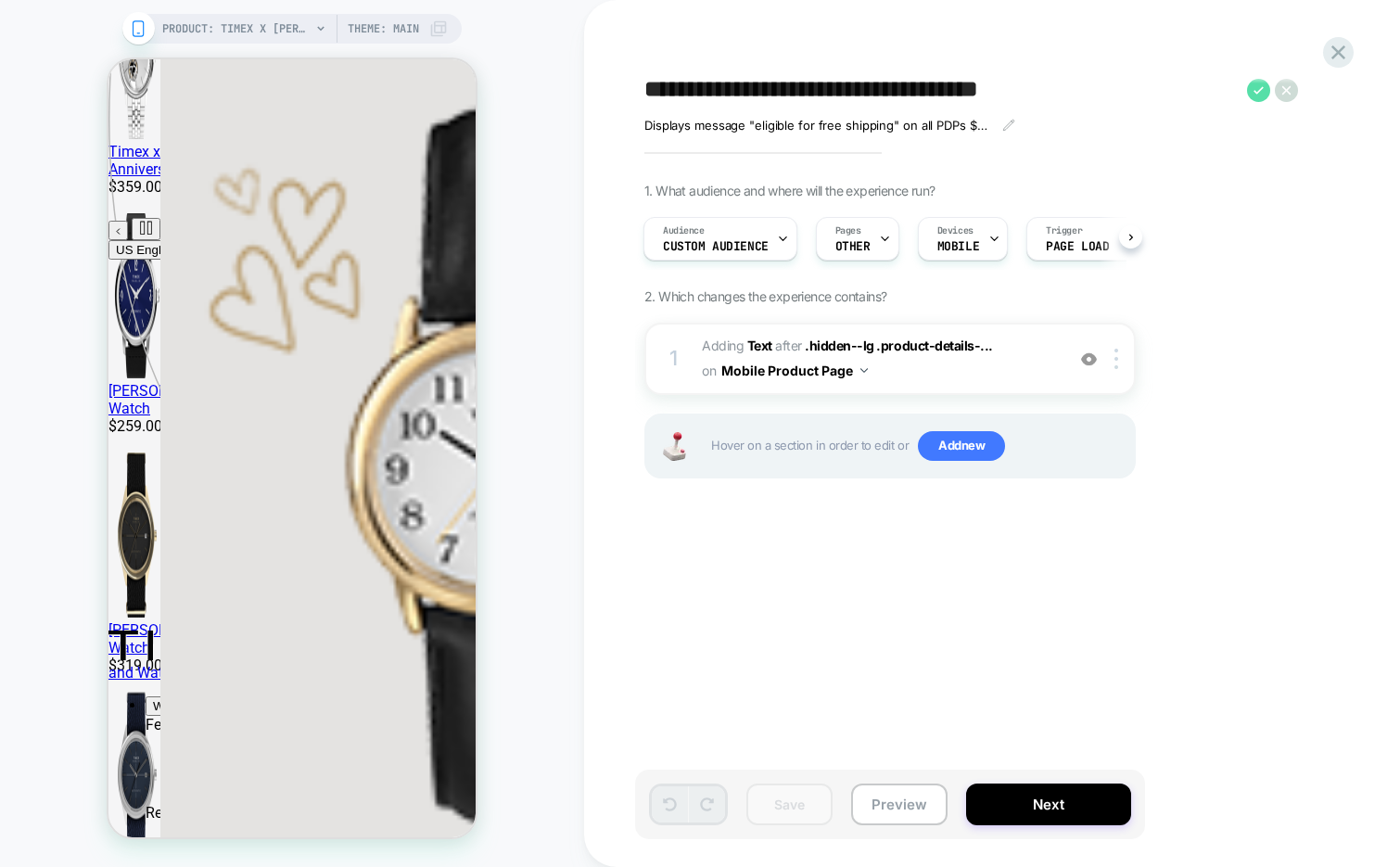
click at [1257, 88] on icon at bounding box center [1259, 90] width 24 height 24
click at [752, 249] on span "Custom Audience" at bounding box center [716, 247] width 106 height 13
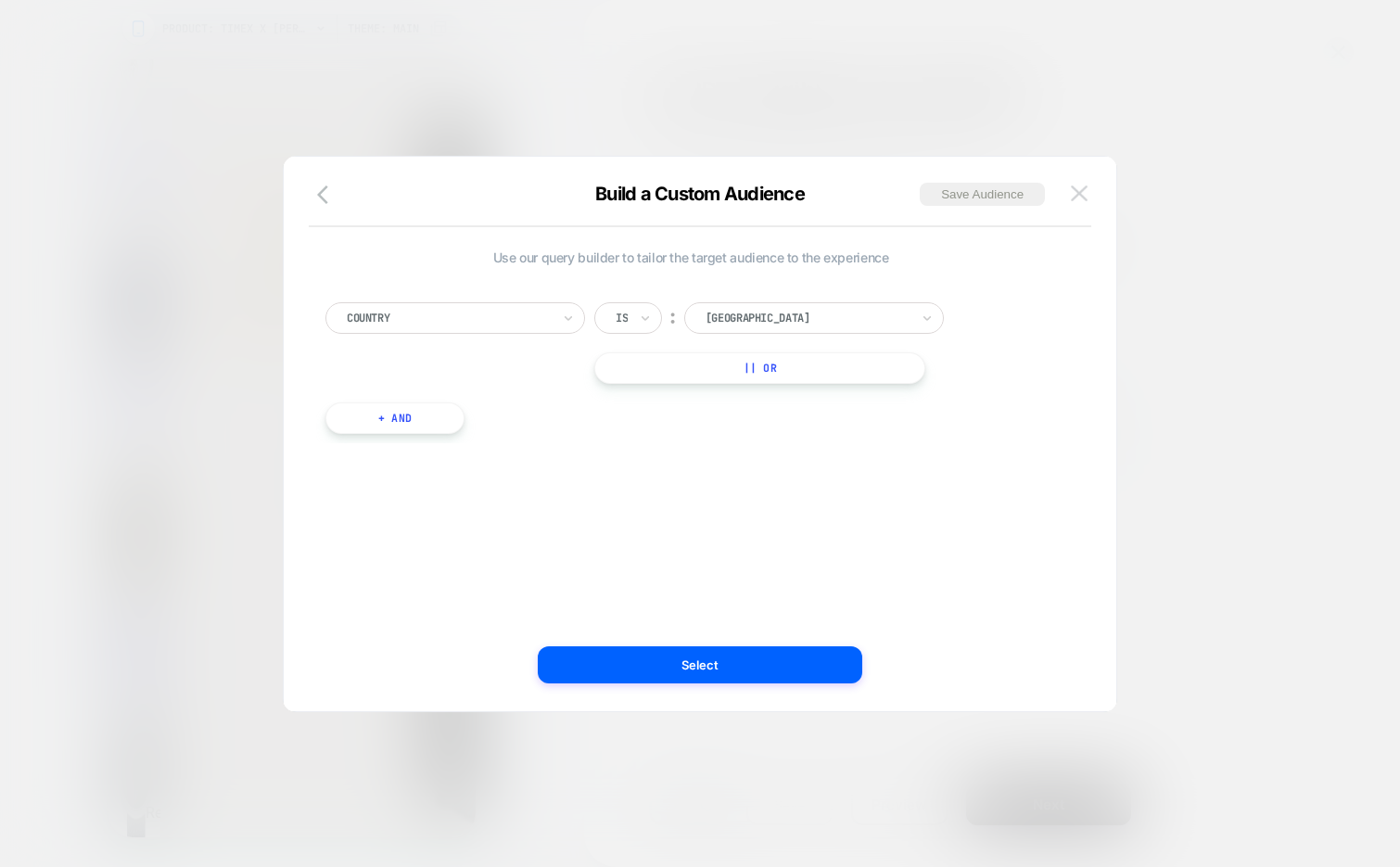
click at [1081, 194] on img at bounding box center [1080, 193] width 17 height 16
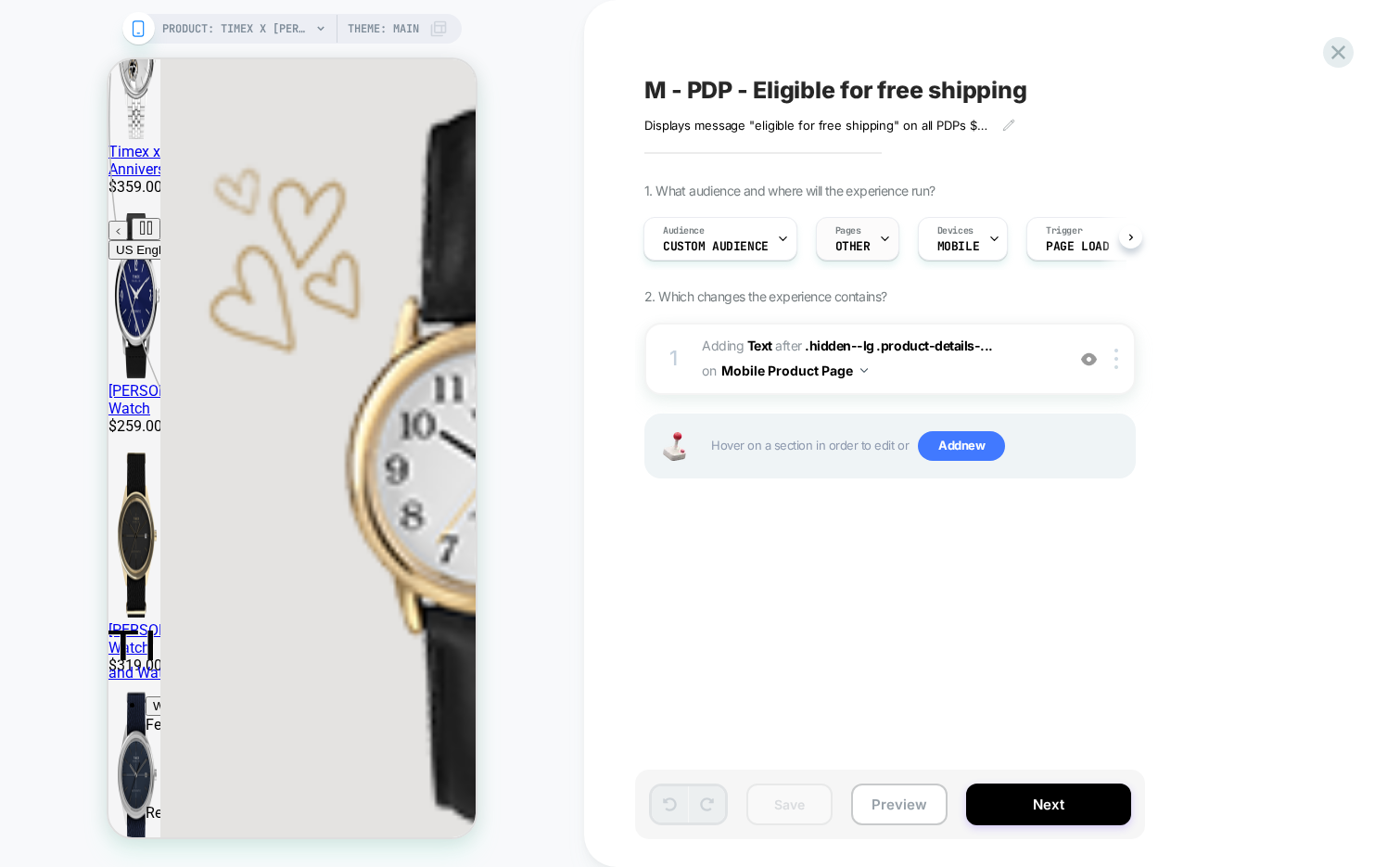
click at [879, 245] on div at bounding box center [885, 238] width 12 height 41
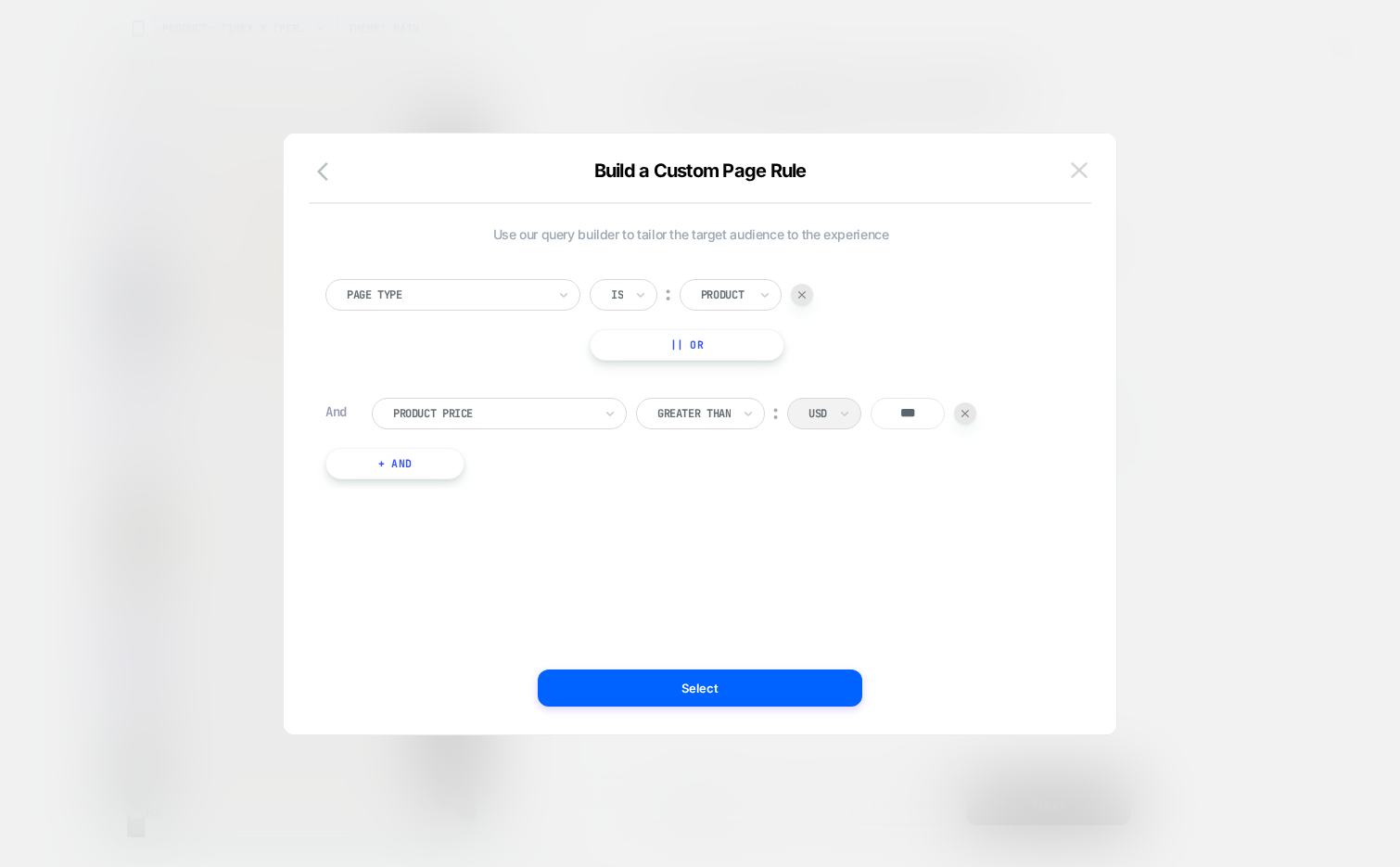
click at [1078, 162] on img at bounding box center [1080, 170] width 17 height 16
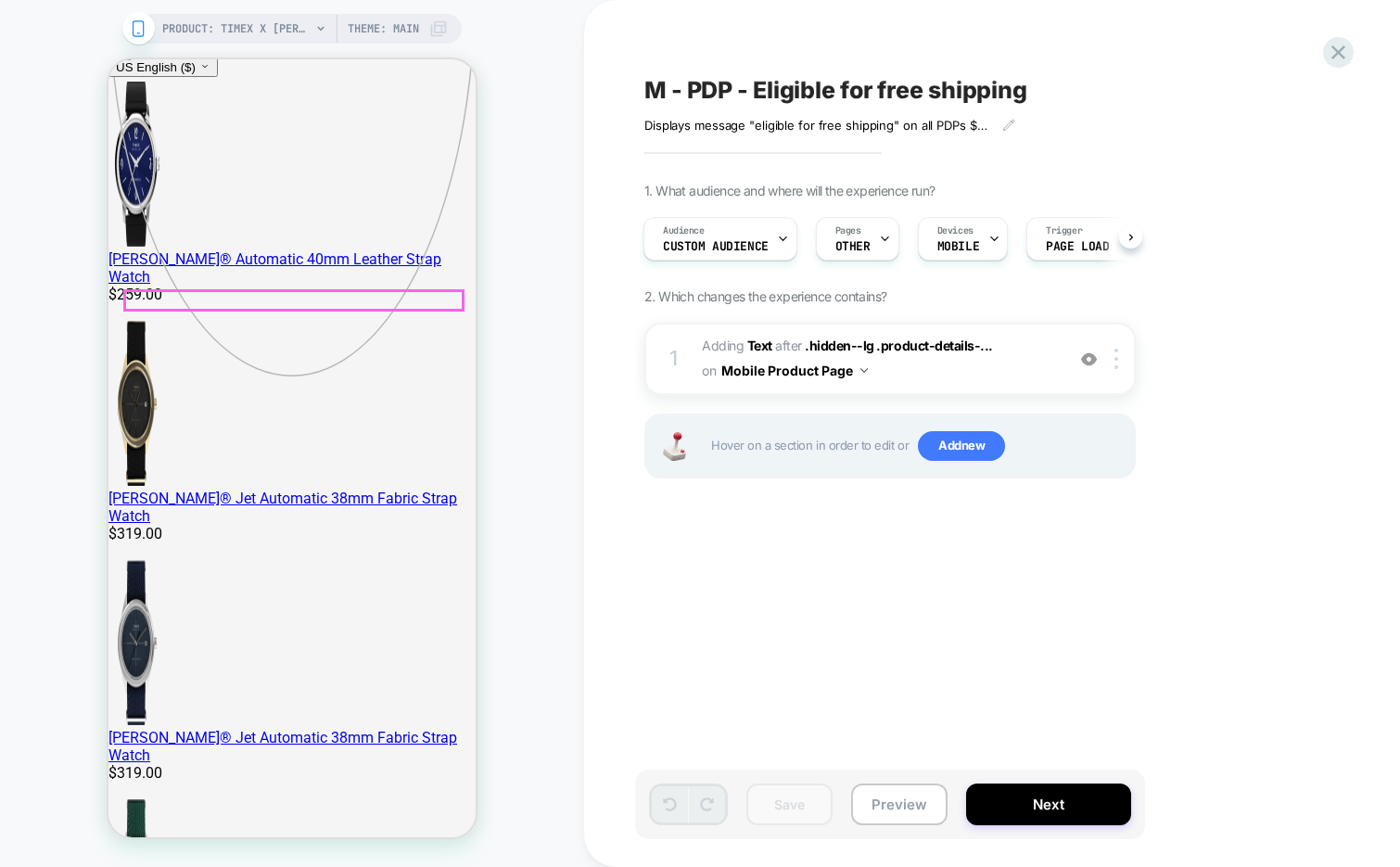
scroll to position [467, 0]
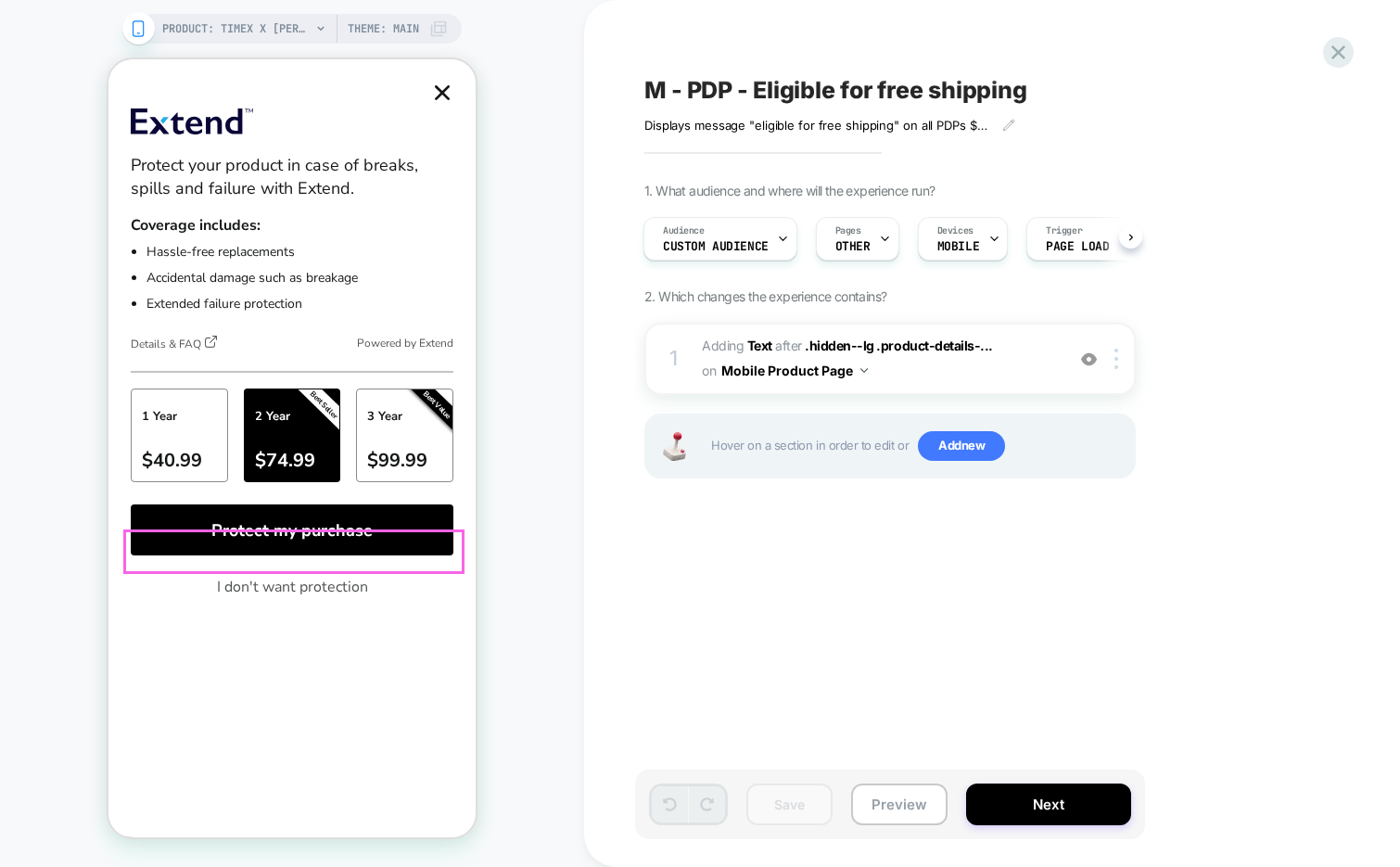
scroll to position [0, 0]
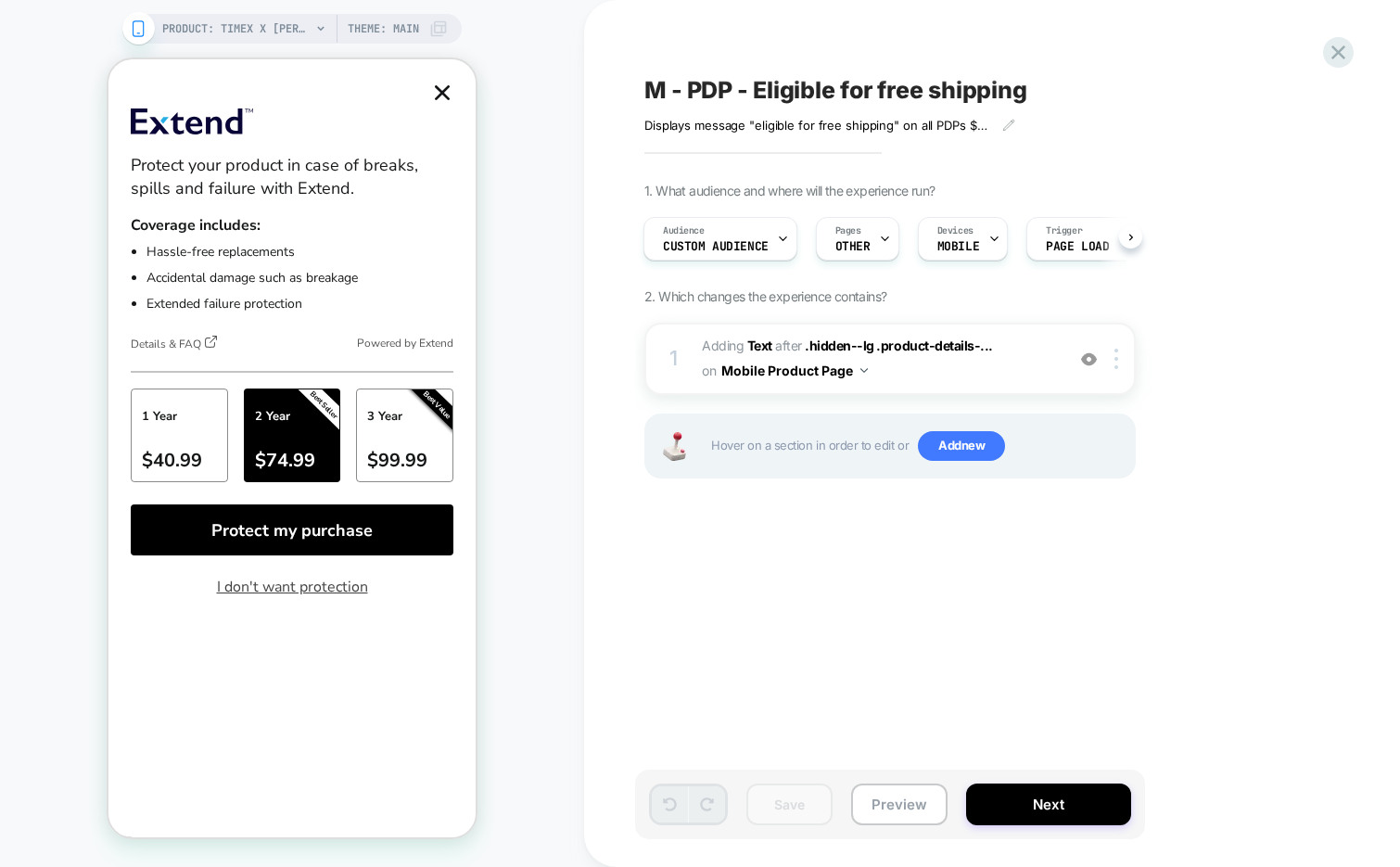
click at [277, 582] on button "I don't want protection" at bounding box center [292, 586] width 322 height 51
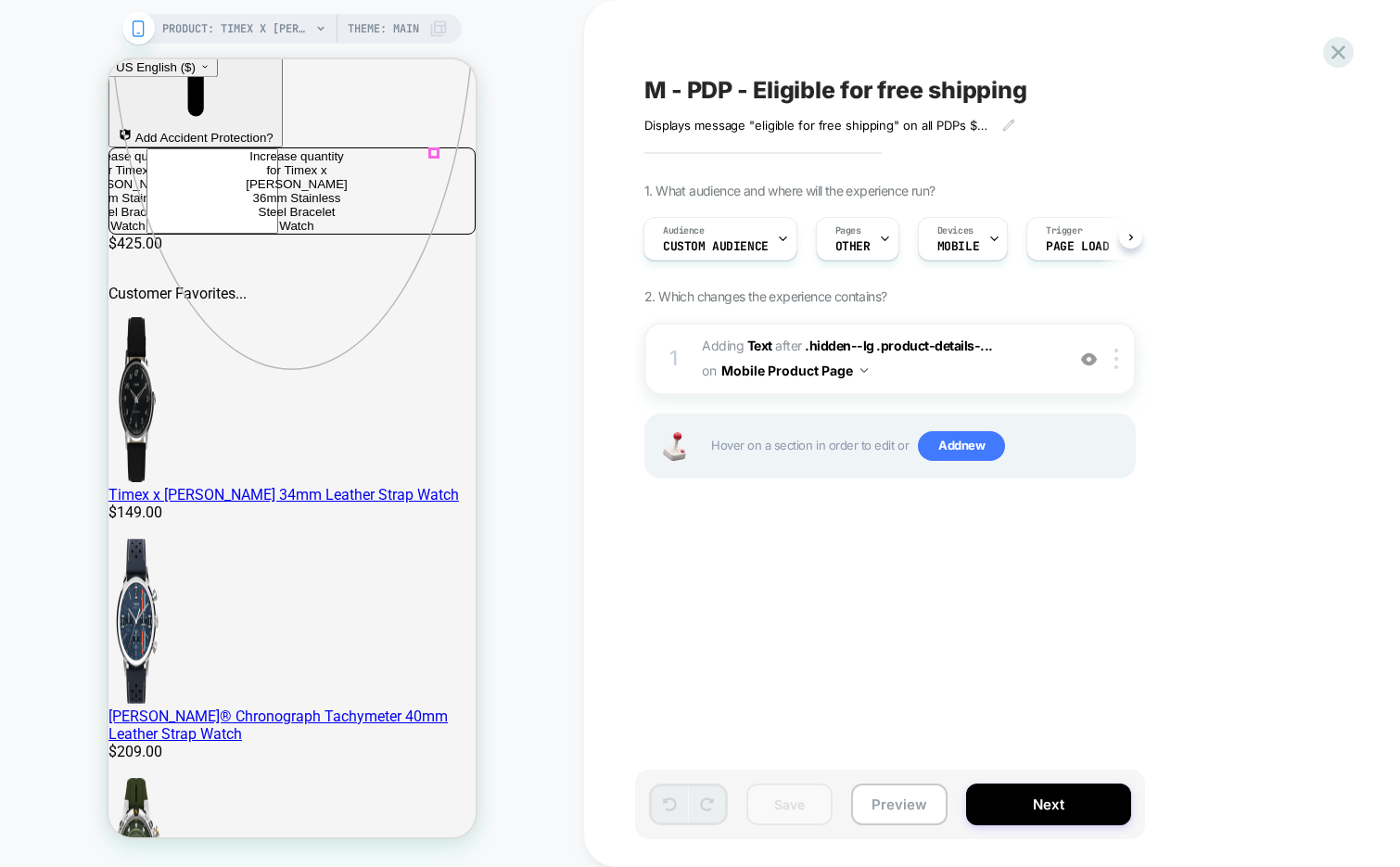
click at [108, 266] on icon at bounding box center [108, 266] width 0 height 0
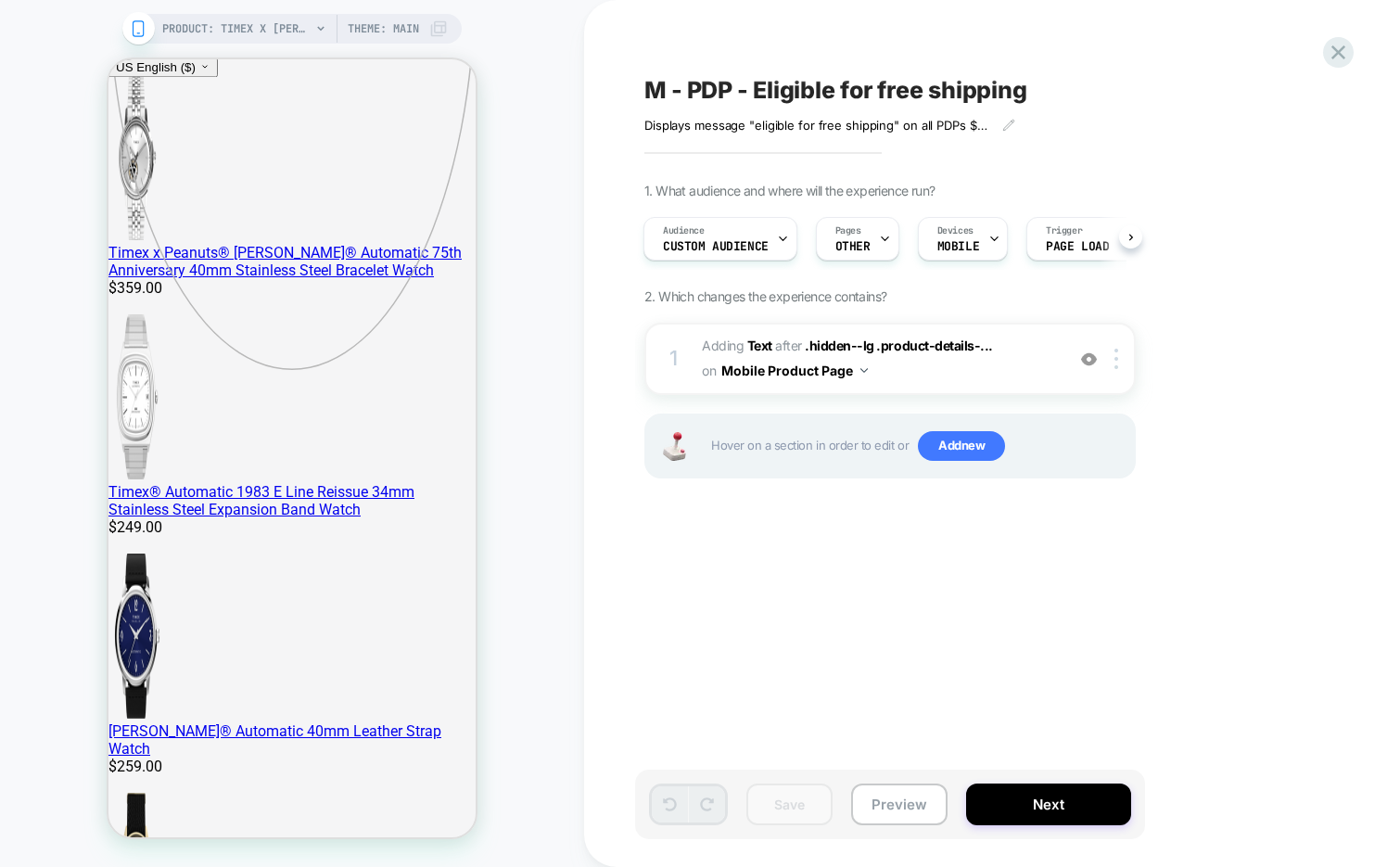
scroll to position [0, 1336]
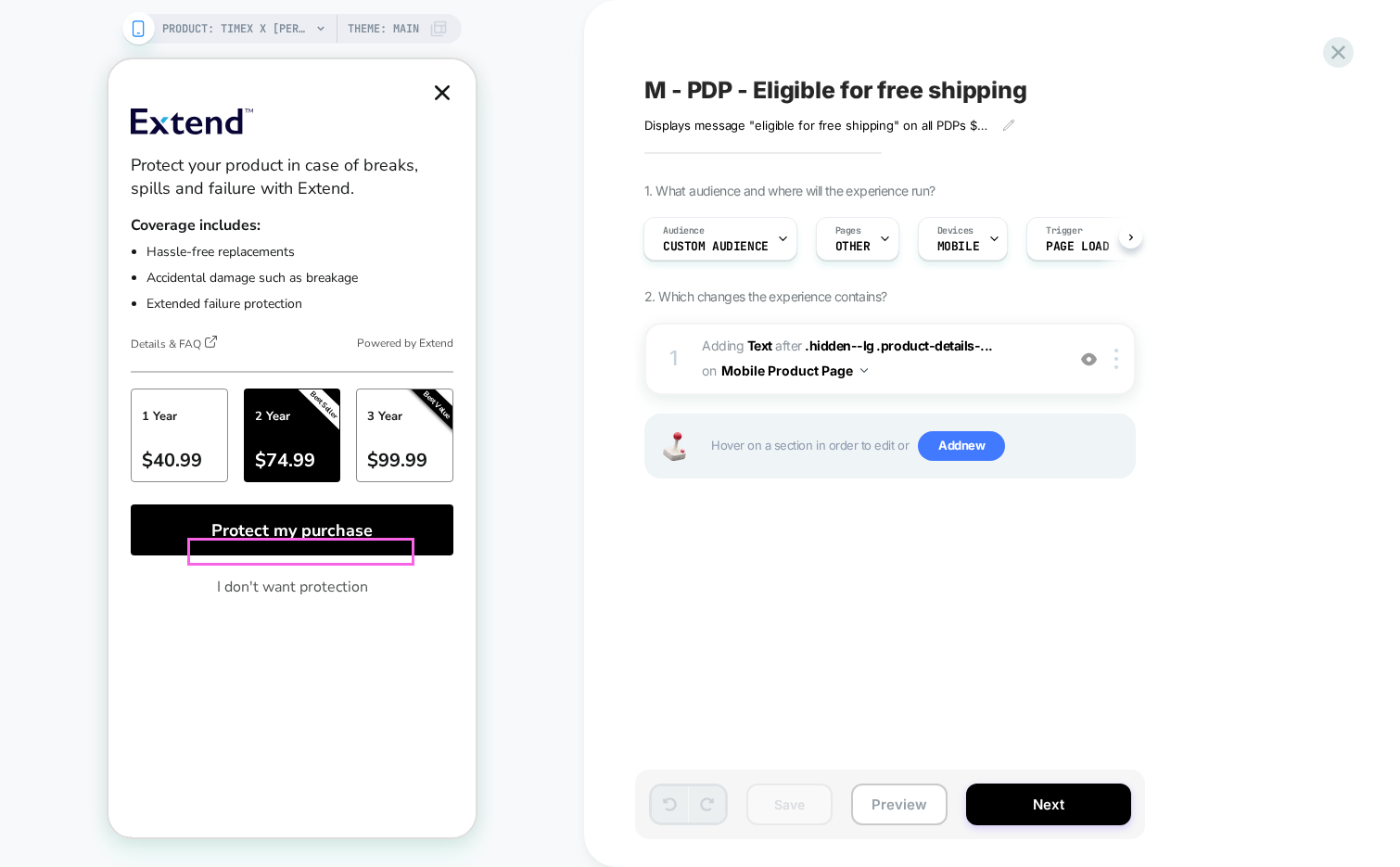
scroll to position [0, 0]
click at [291, 587] on button "I don't want protection" at bounding box center [292, 586] width 322 height 51
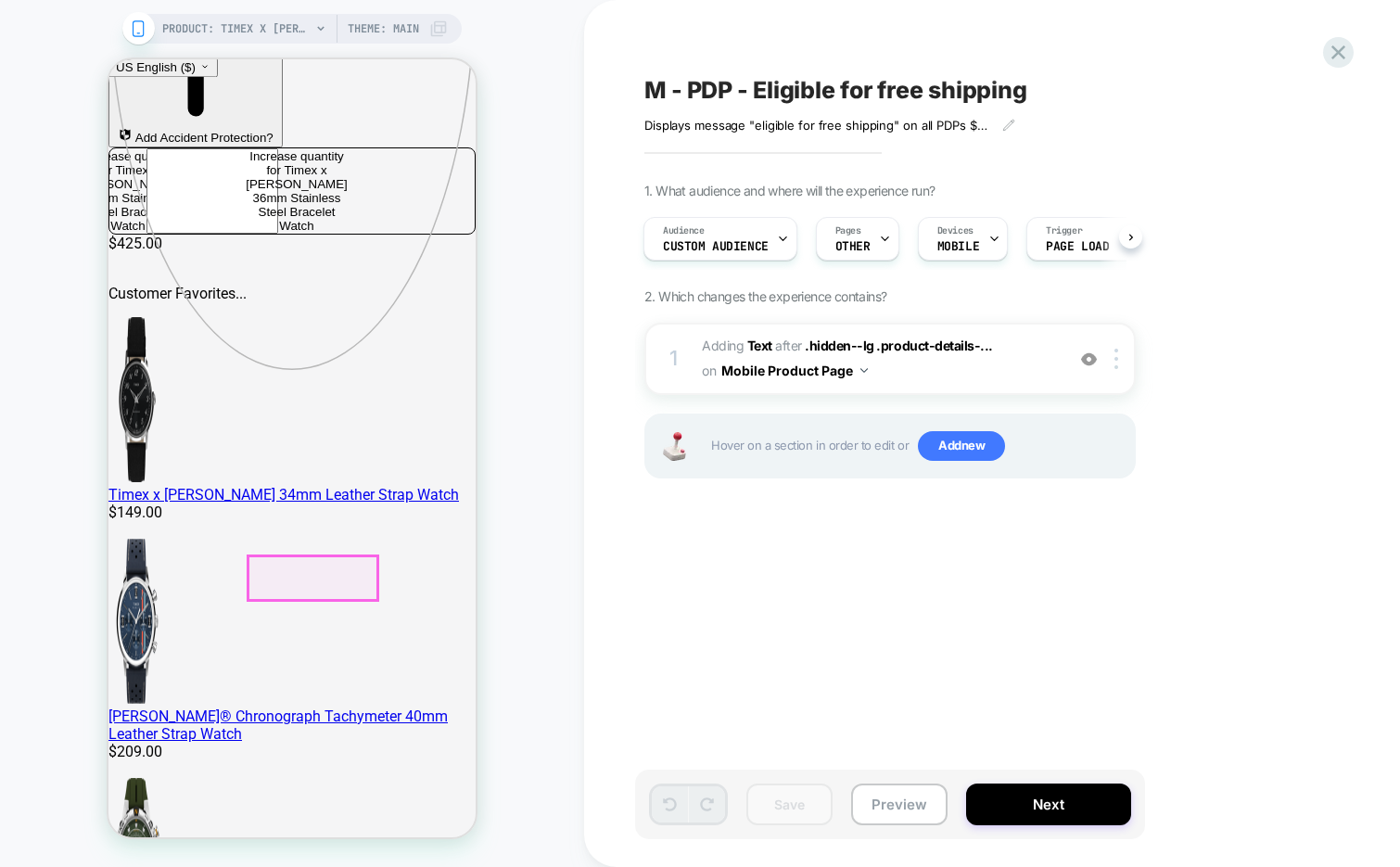
scroll to position [0, 267]
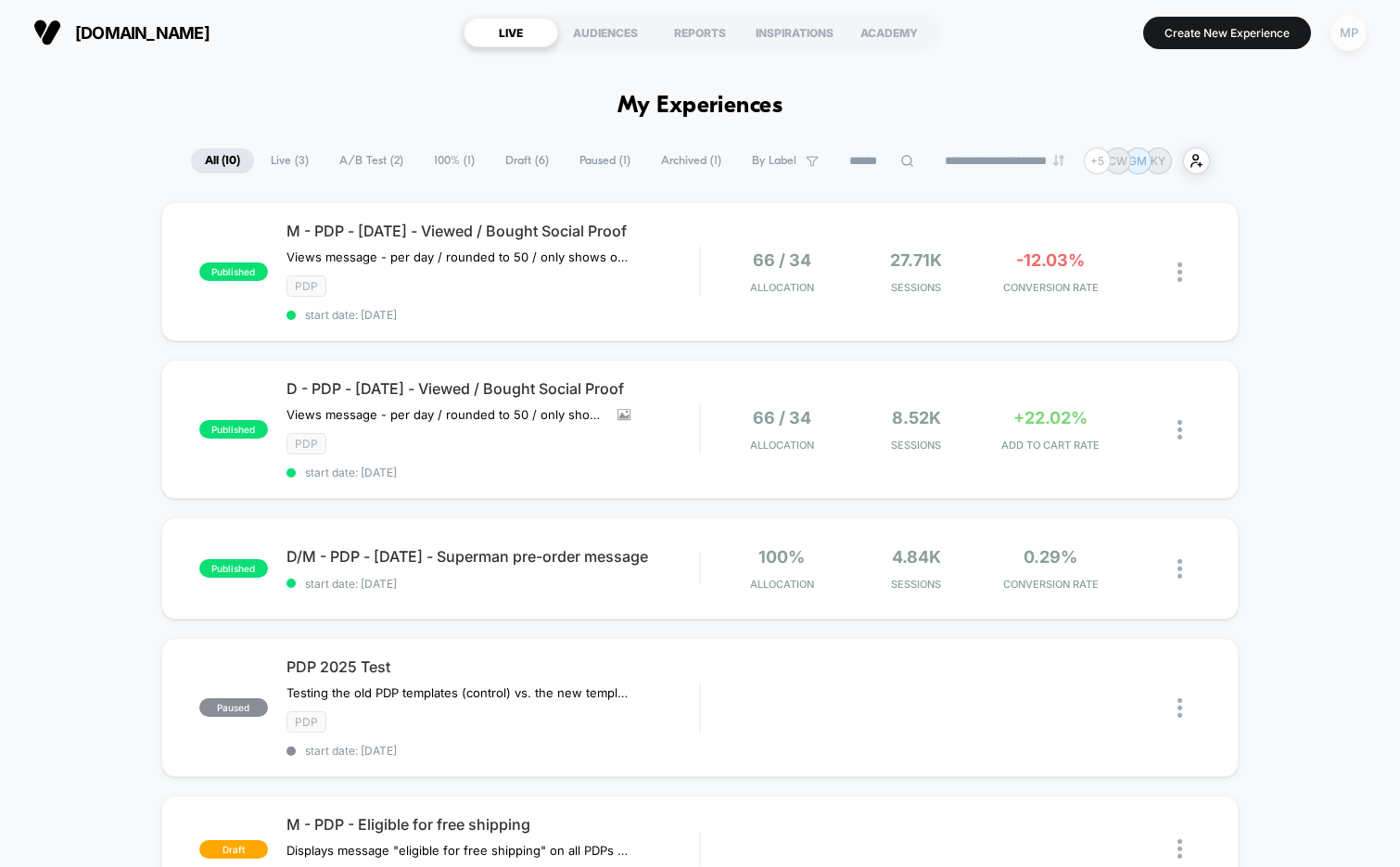
click at [1335, 39] on div "MP" at bounding box center [1348, 33] width 36 height 36
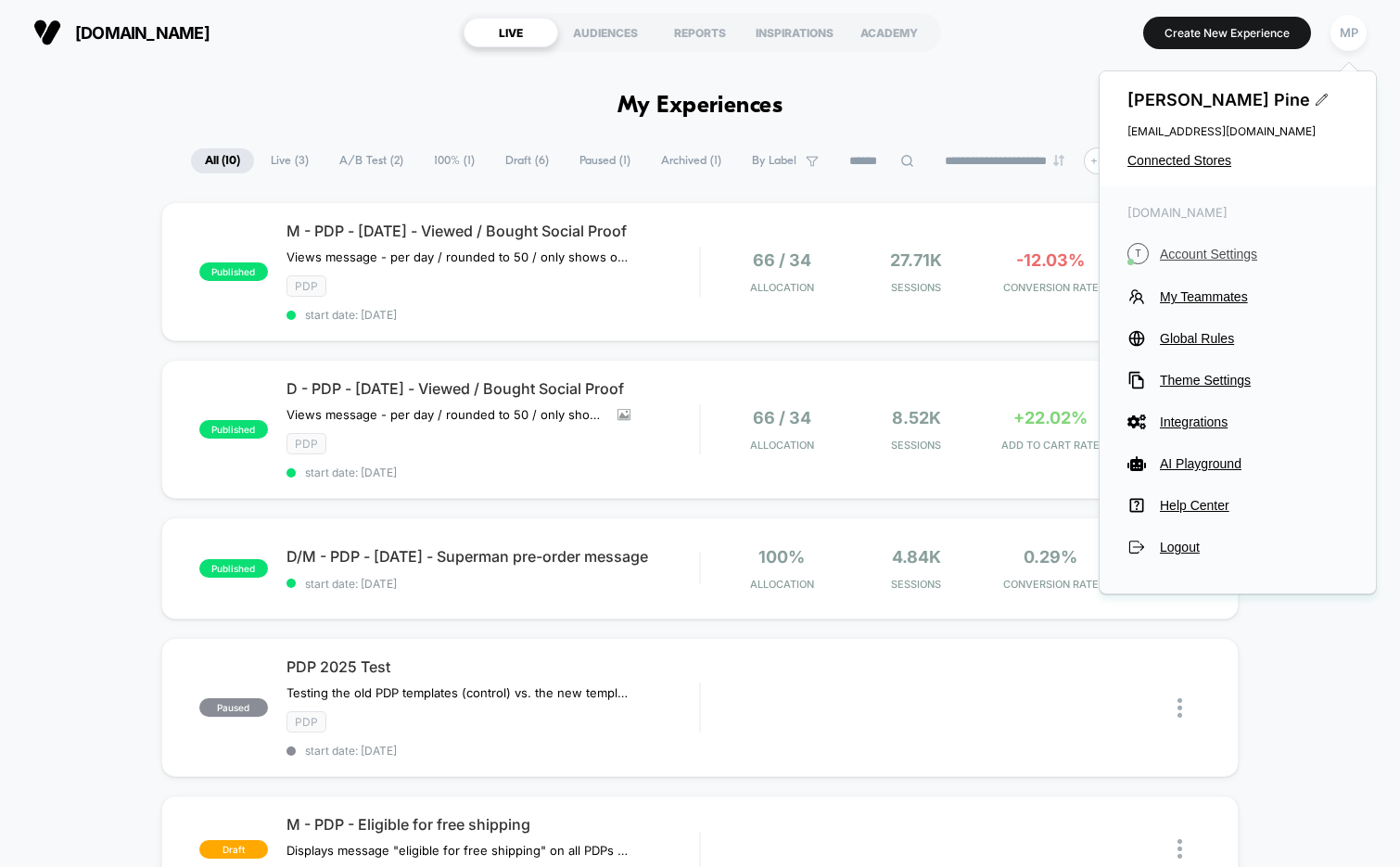
click at [1187, 247] on span "Account Settings" at bounding box center [1254, 254] width 188 height 15
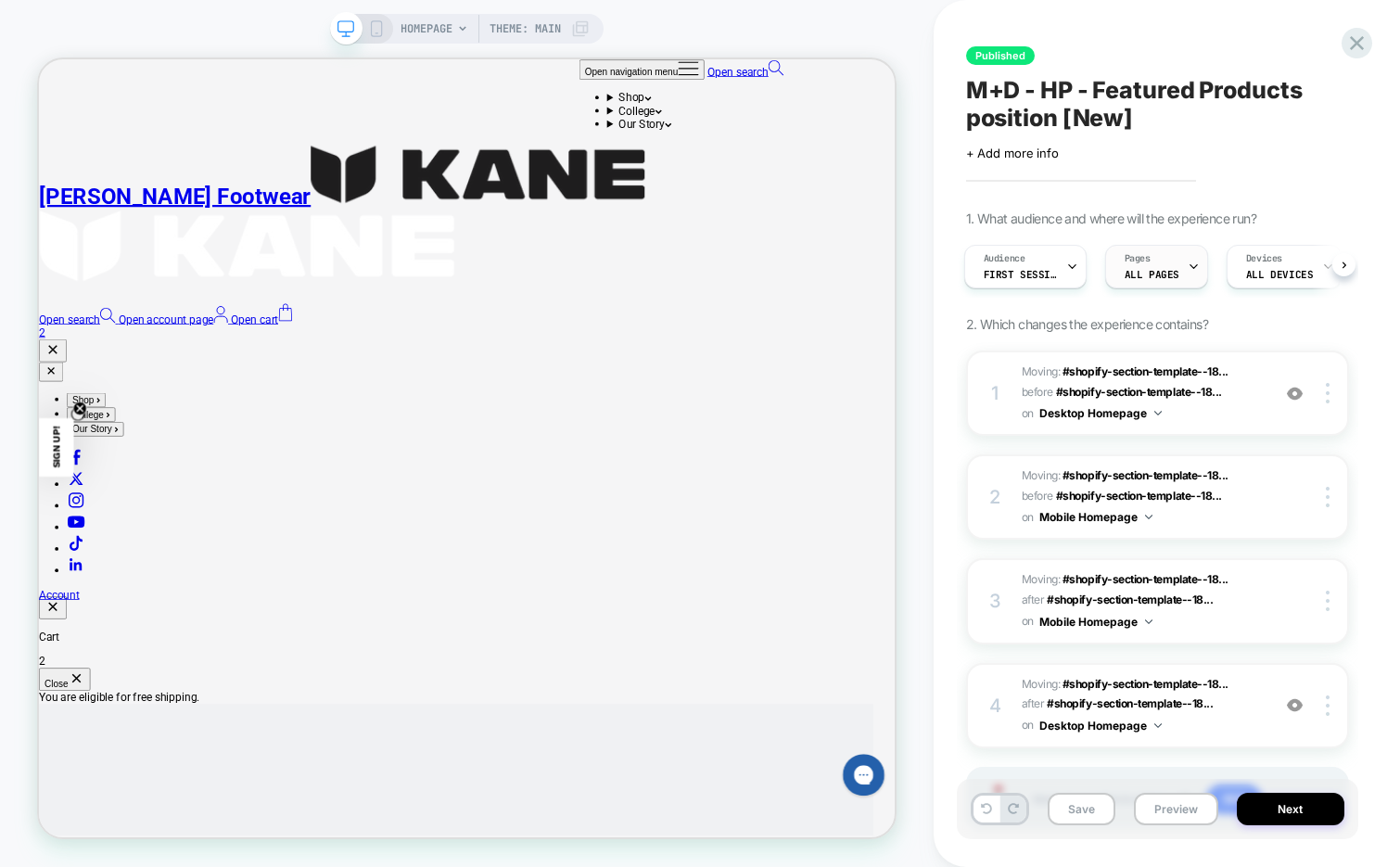
click at [1178, 270] on div "Pages ALL PAGES" at bounding box center [1151, 267] width 91 height 41
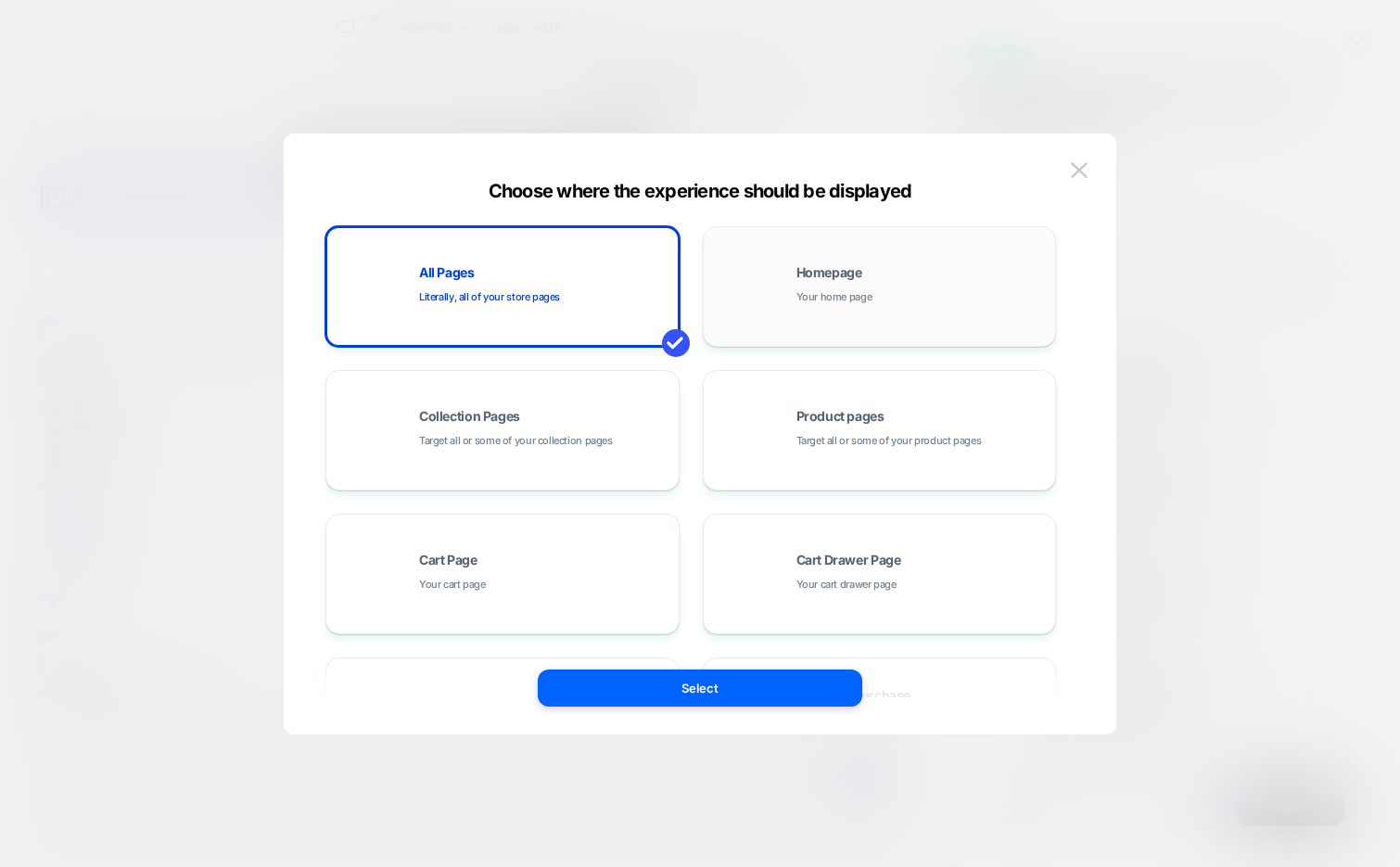
click at [853, 273] on span "Homepage" at bounding box center [829, 272] width 66 height 13
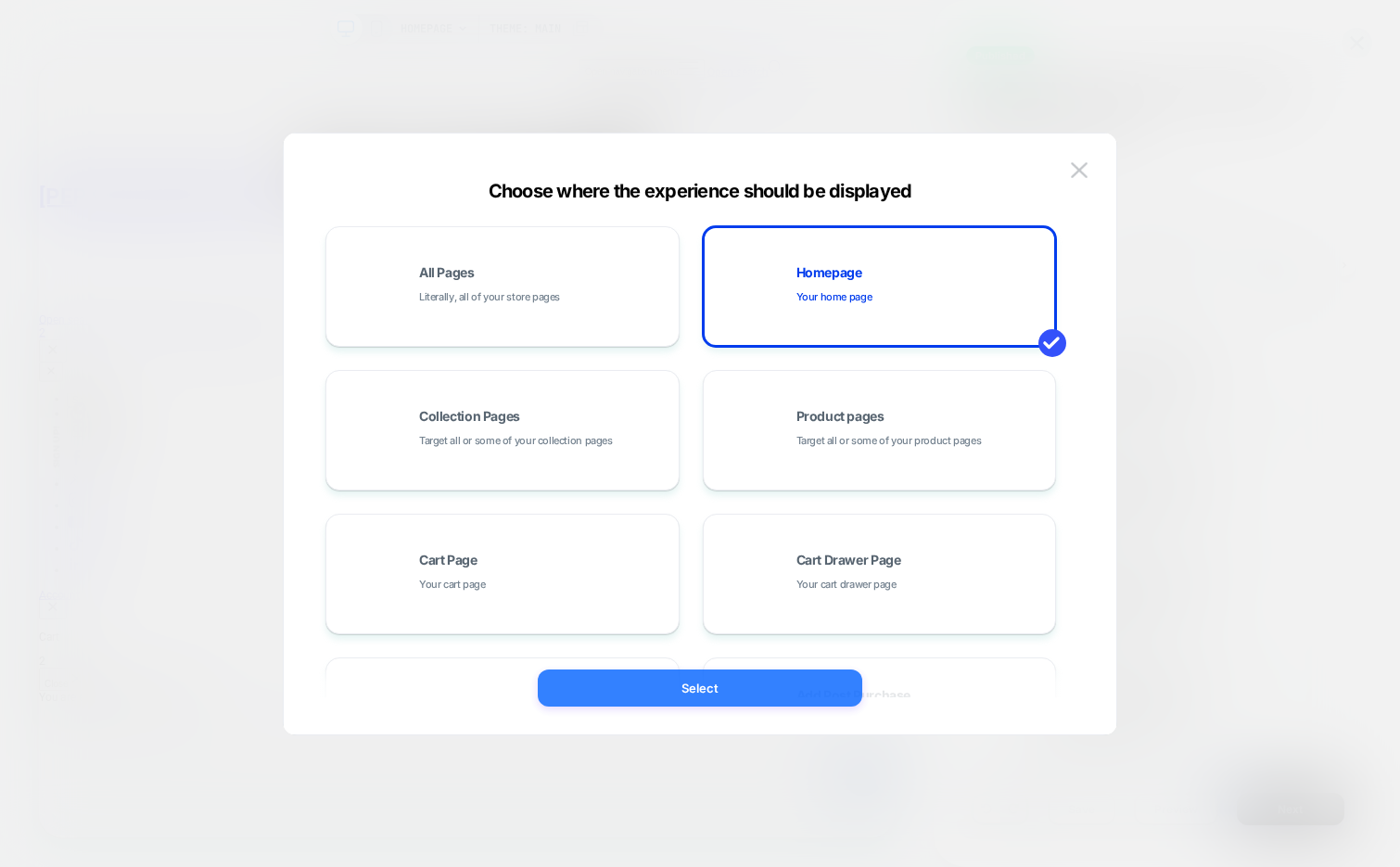
click at [741, 685] on button "Select" at bounding box center [700, 688] width 324 height 37
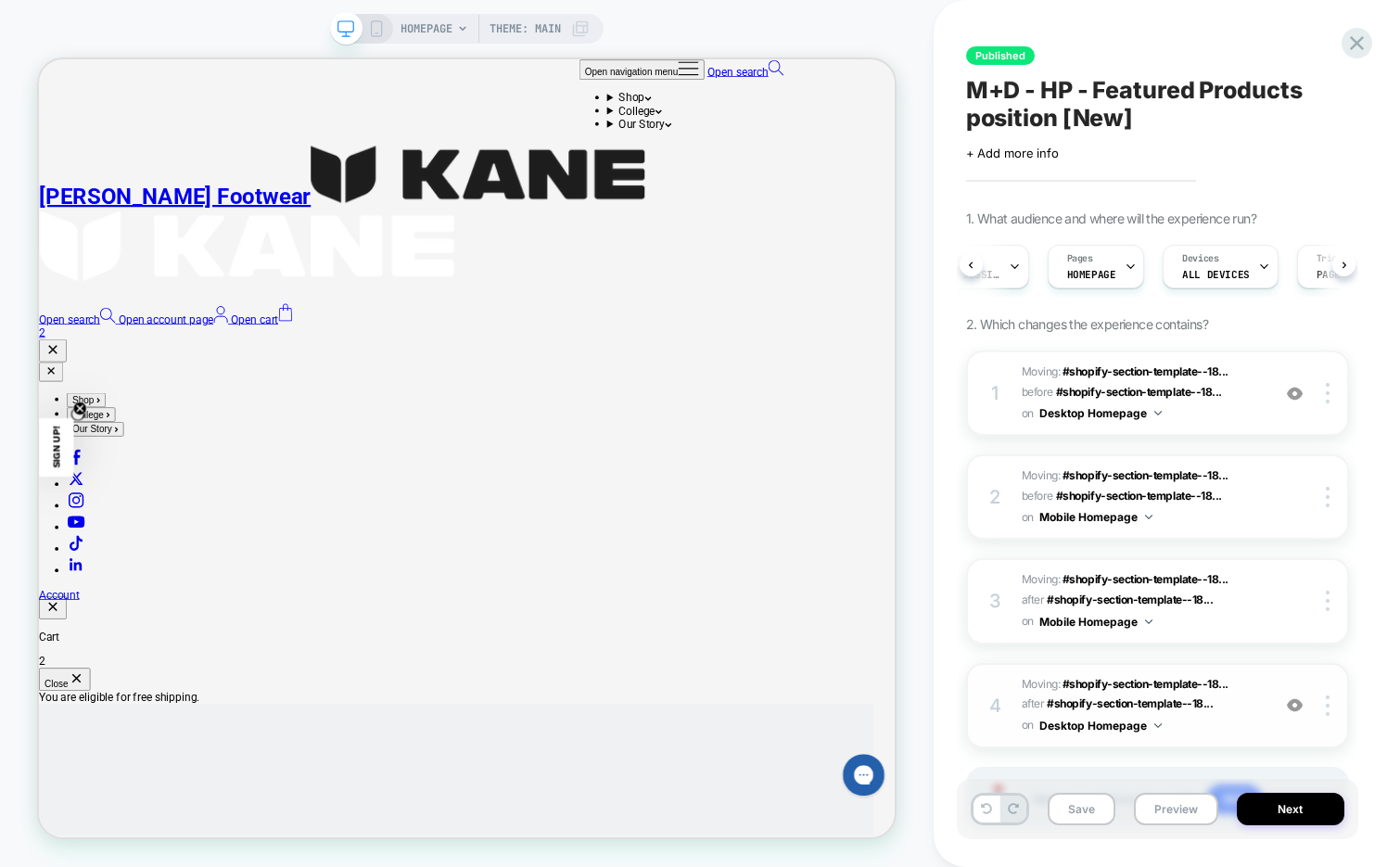
scroll to position [0, 69]
click at [1076, 810] on button "Save" at bounding box center [1082, 809] width 68 height 32
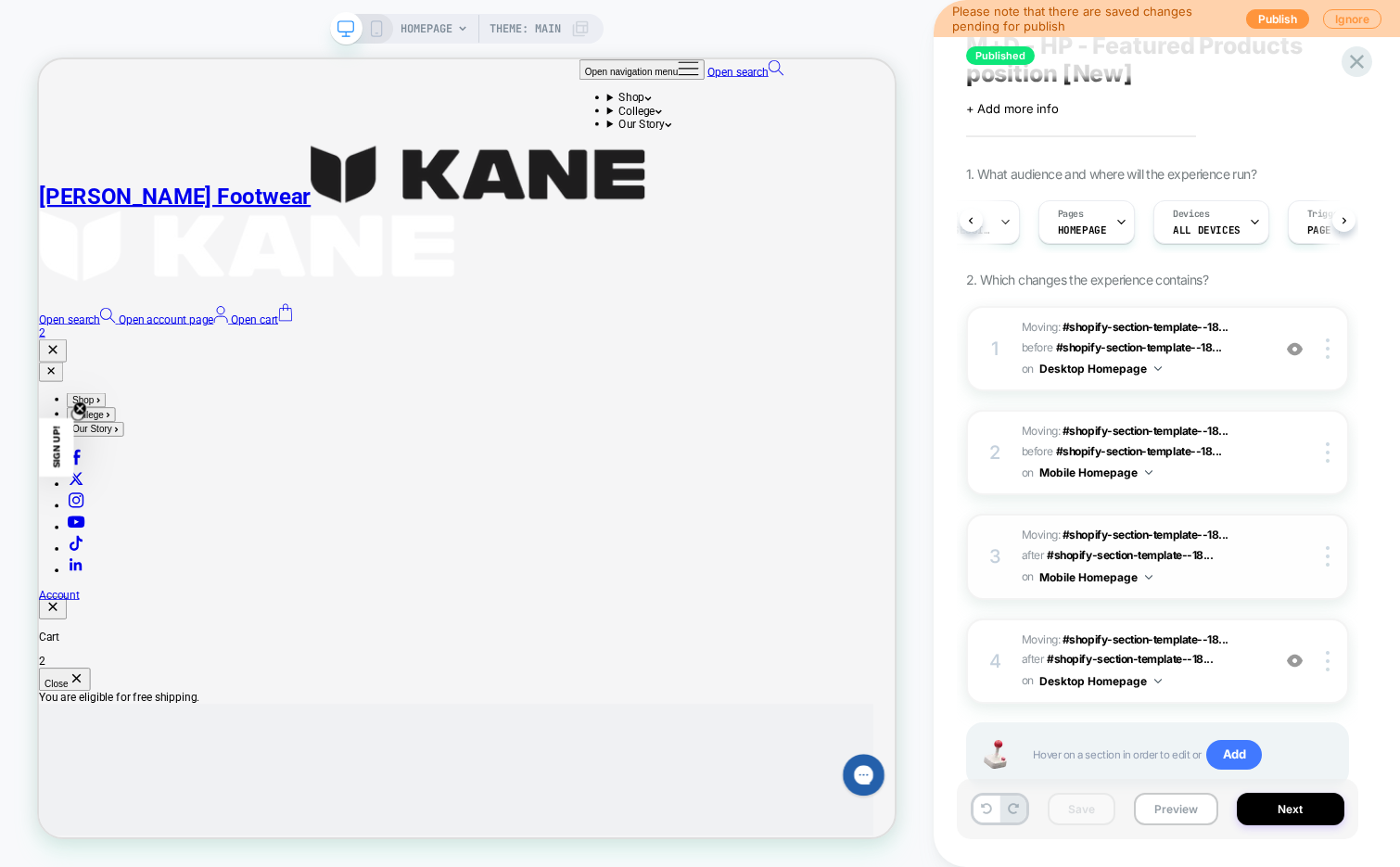
scroll to position [0, 0]
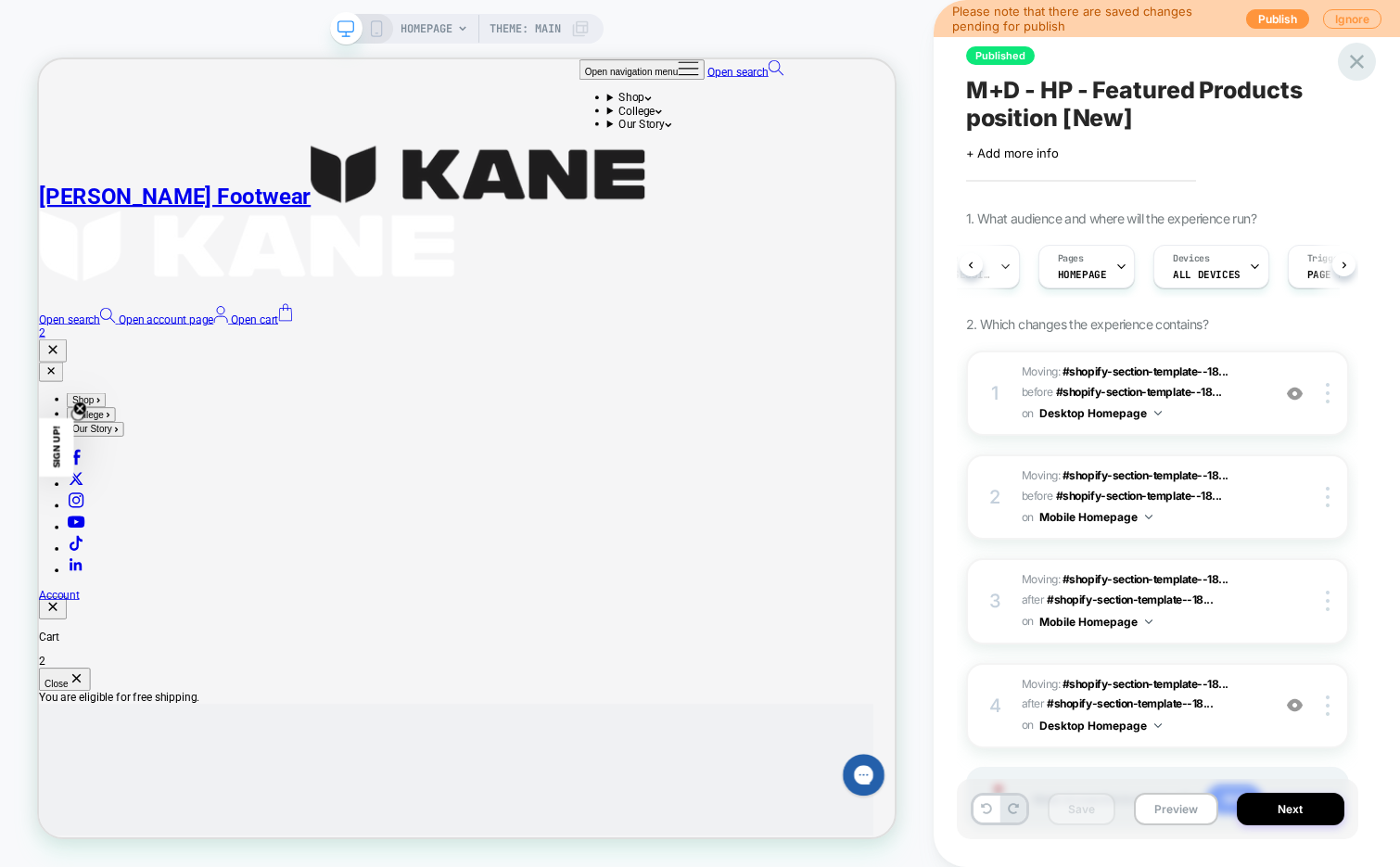
click at [1352, 49] on icon at bounding box center [1357, 61] width 25 height 25
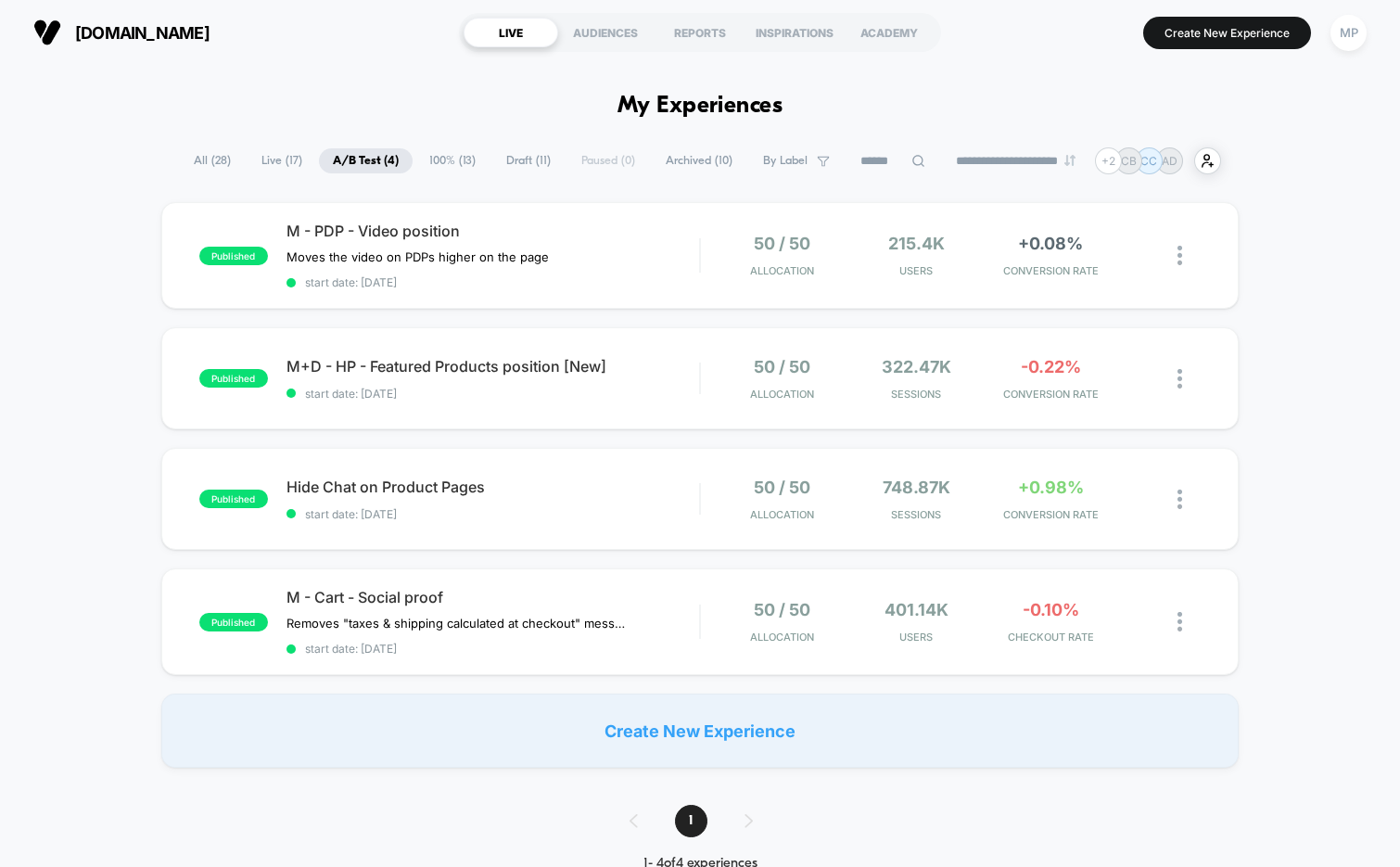
click at [517, 166] on span "Draft ( 11 )" at bounding box center [529, 160] width 73 height 25
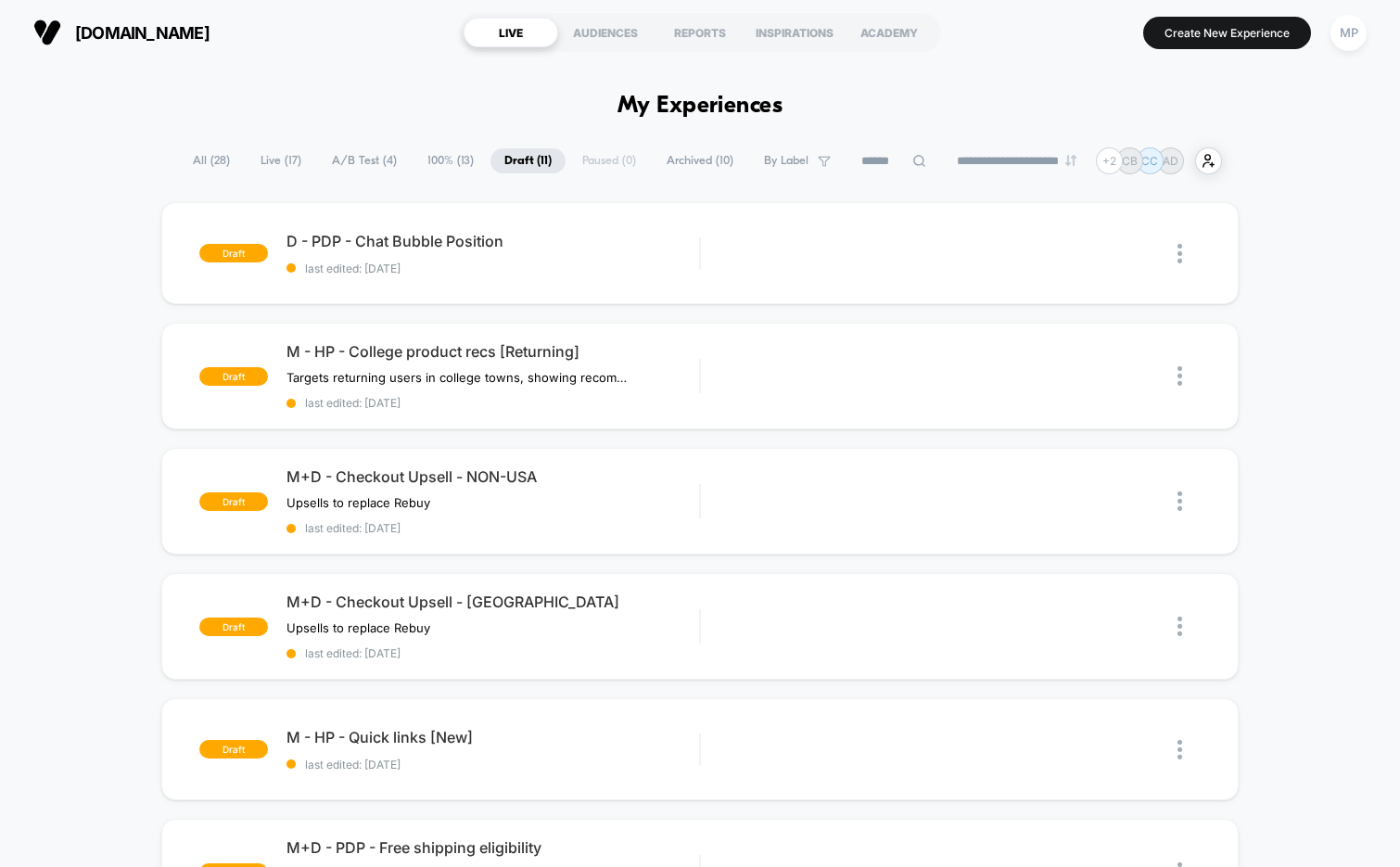
click at [352, 158] on span "A/B Test ( 4 )" at bounding box center [365, 160] width 92 height 25
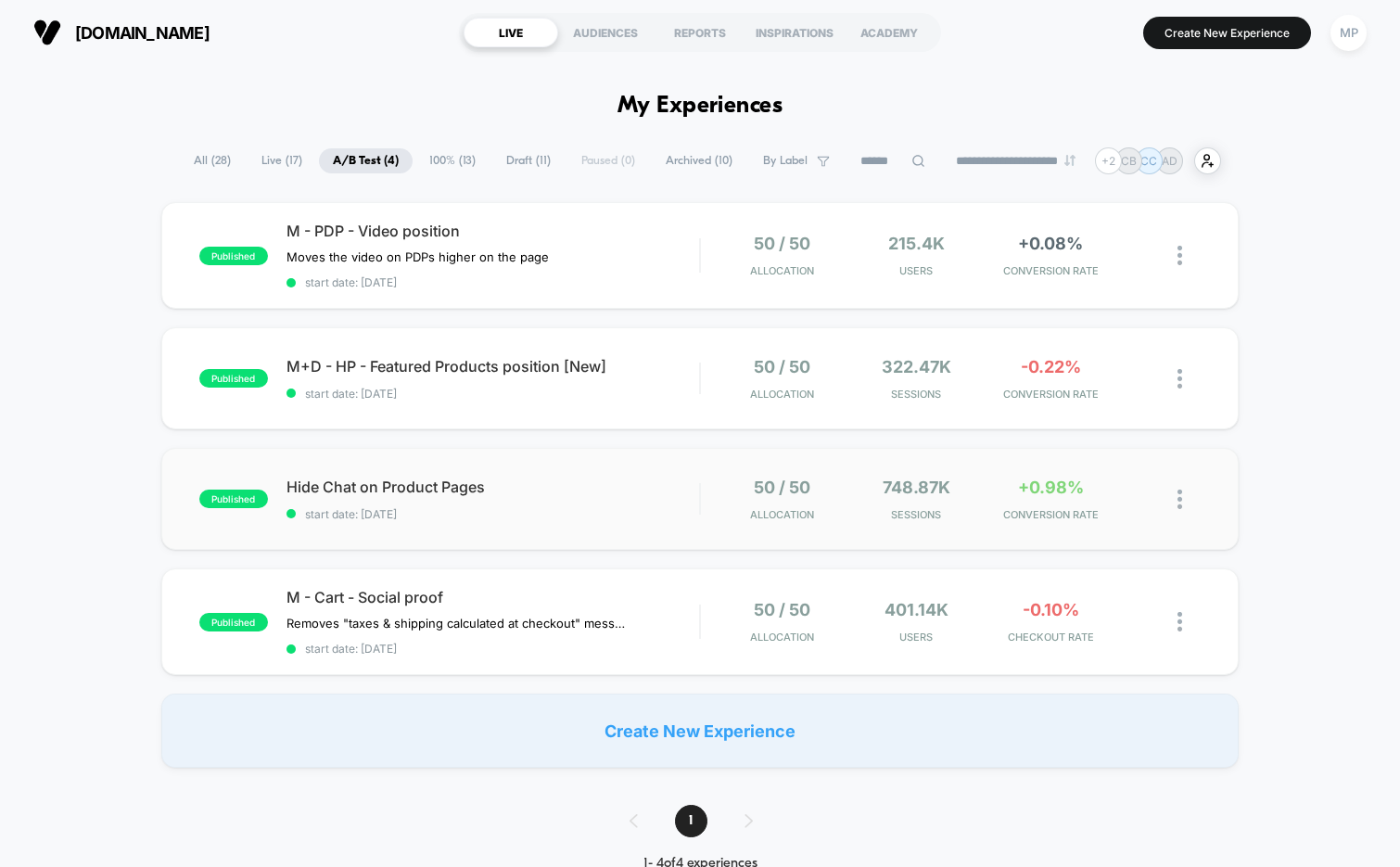
click at [495, 532] on div "published Hide Chat on Product Pages start date: 8/6/2025 50 / 50 Allocation 74…" at bounding box center [700, 499] width 1079 height 102
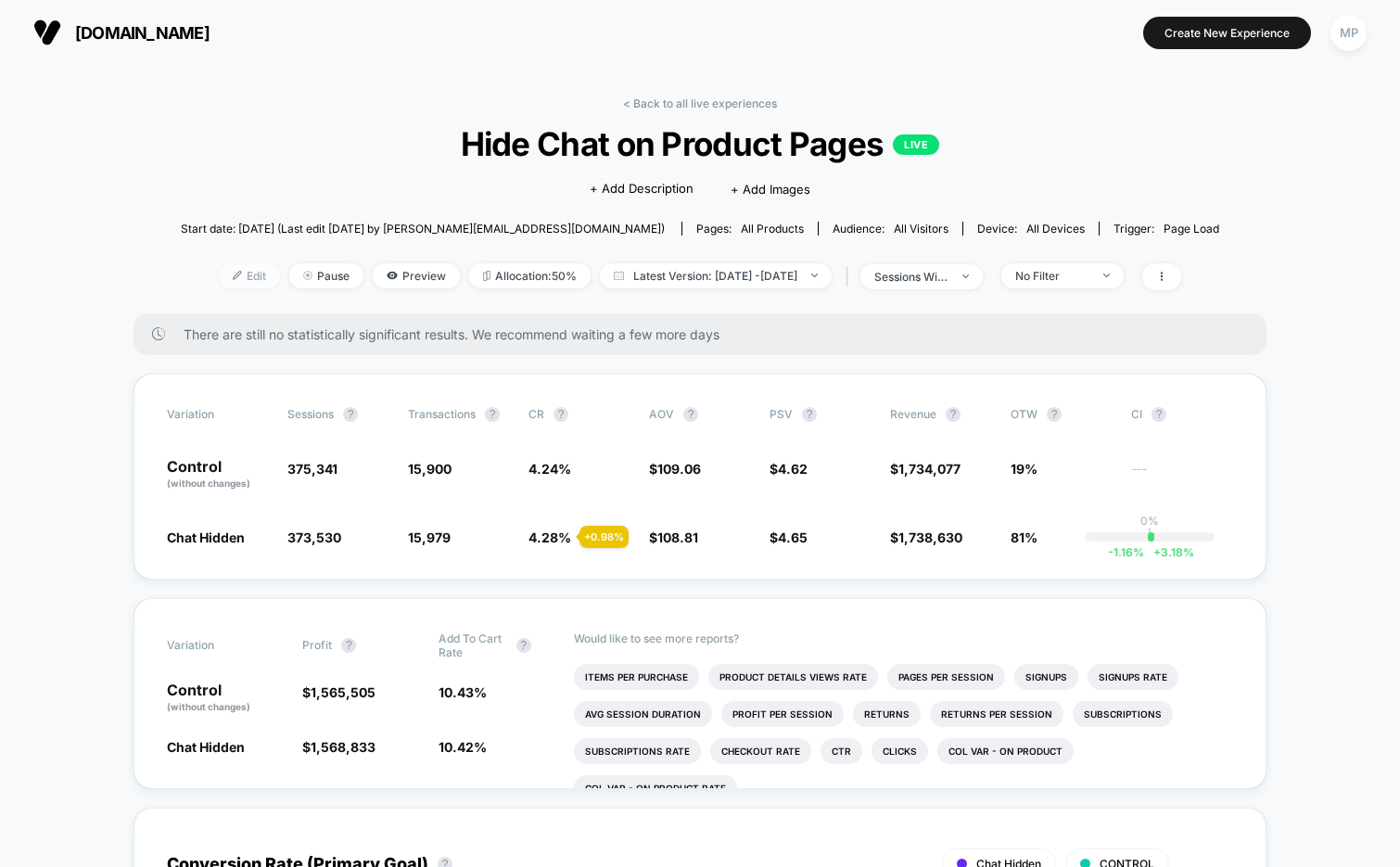
click at [219, 272] on span "Edit" at bounding box center [249, 276] width 61 height 25
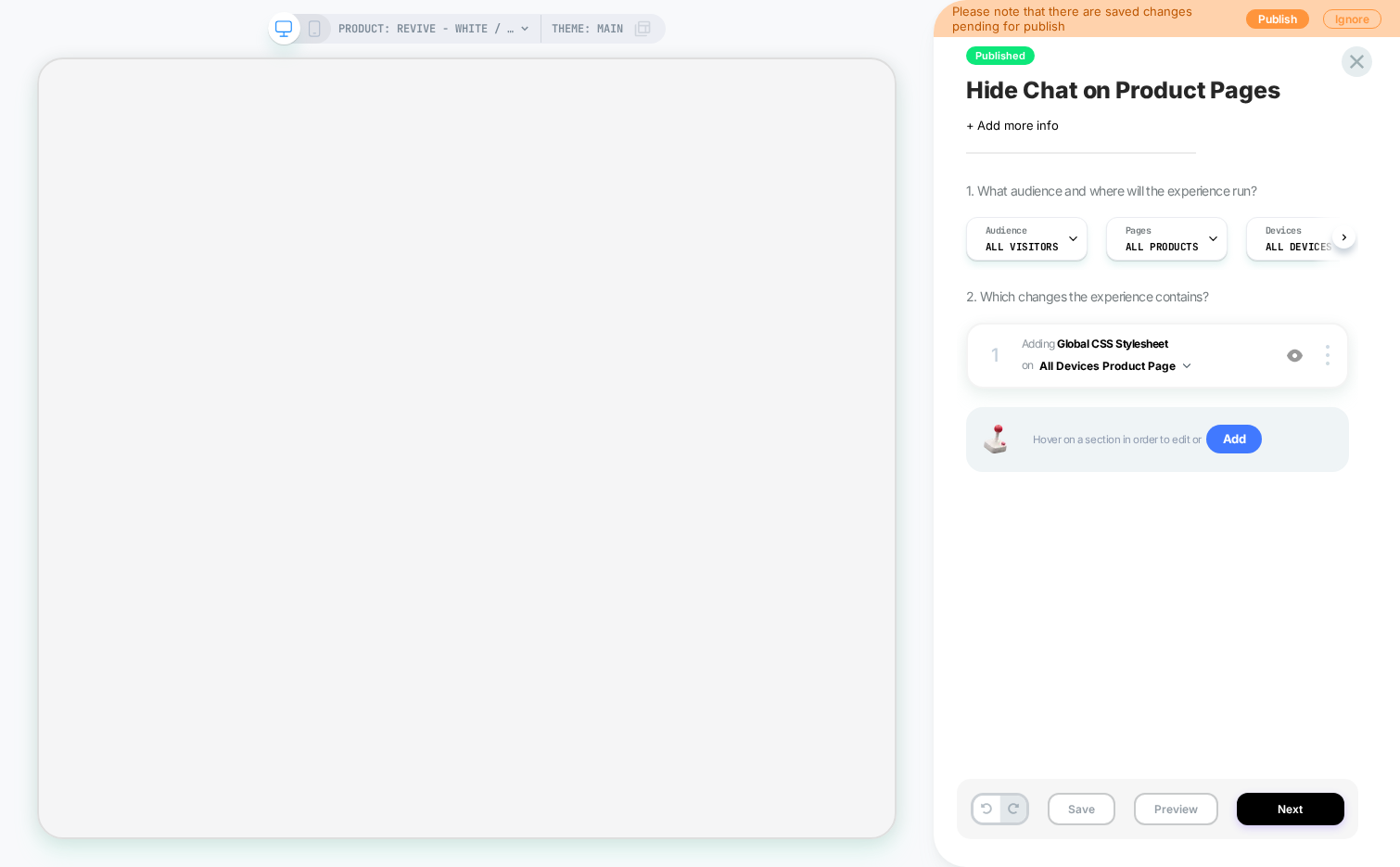
scroll to position [0, 1]
click at [1286, 242] on span "ALL DEVICES" at bounding box center [1297, 247] width 67 height 13
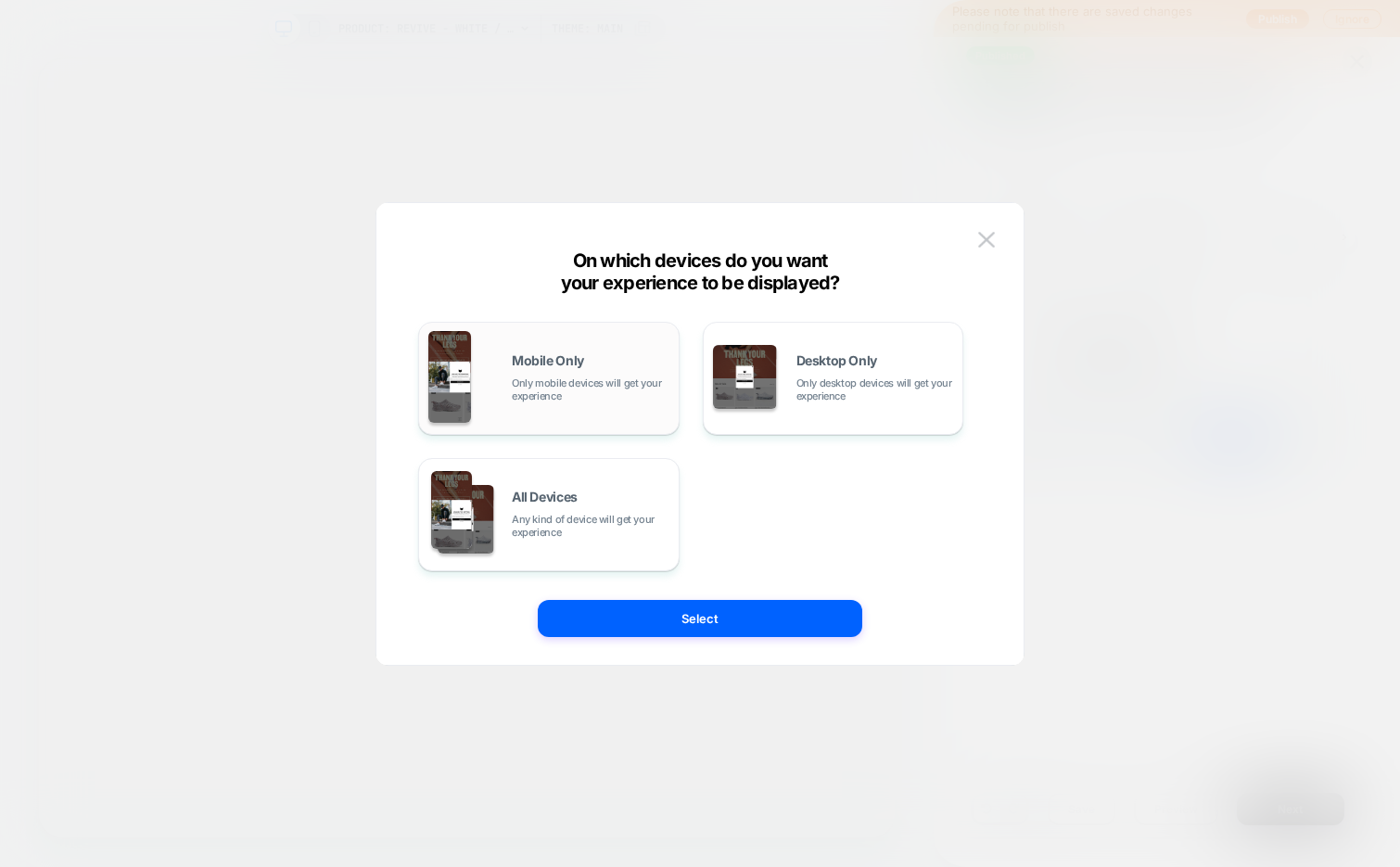
click at [569, 384] on span "Only mobile devices will get your experience" at bounding box center [590, 390] width 157 height 26
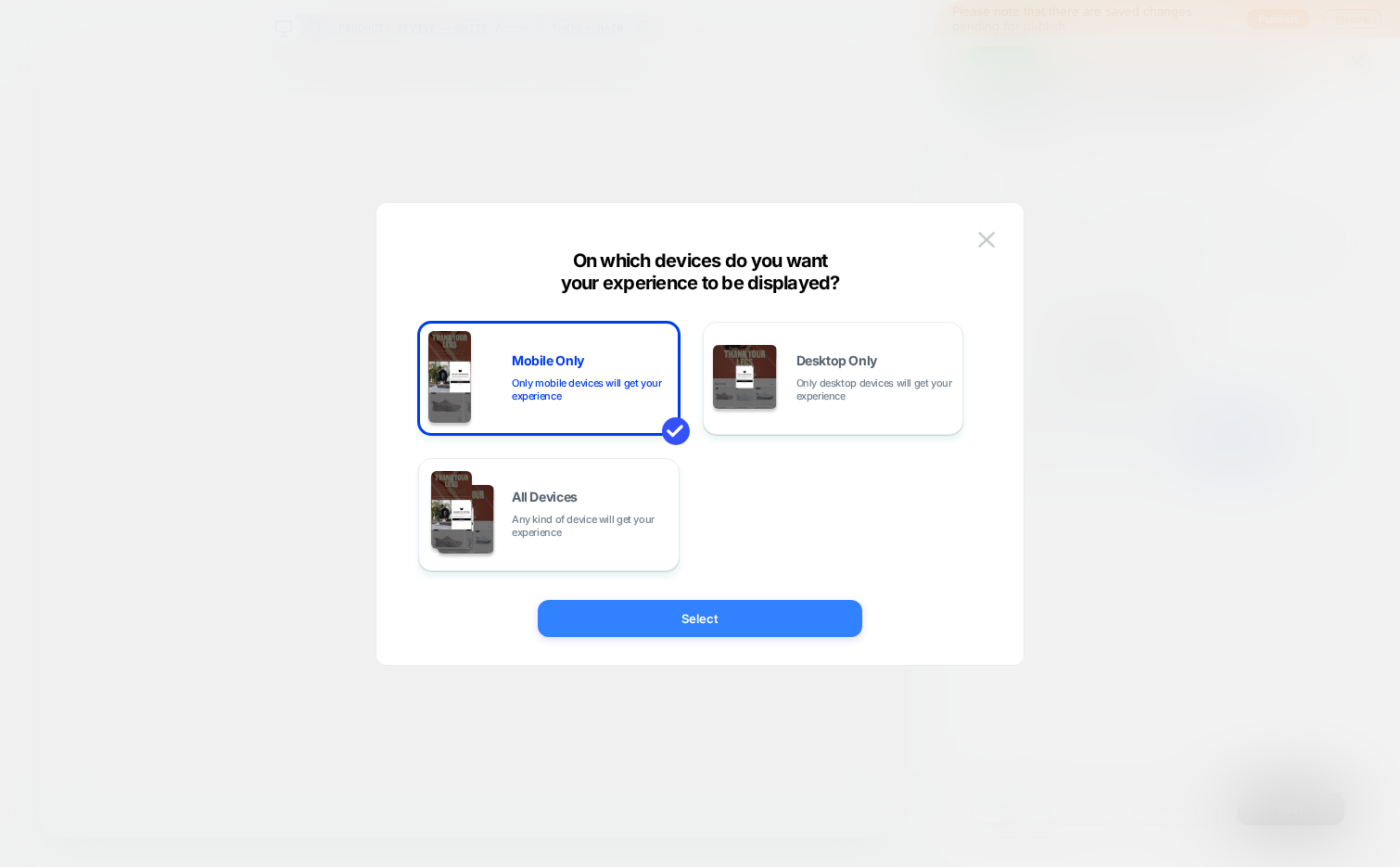
click at [628, 613] on button "Select" at bounding box center [700, 618] width 324 height 37
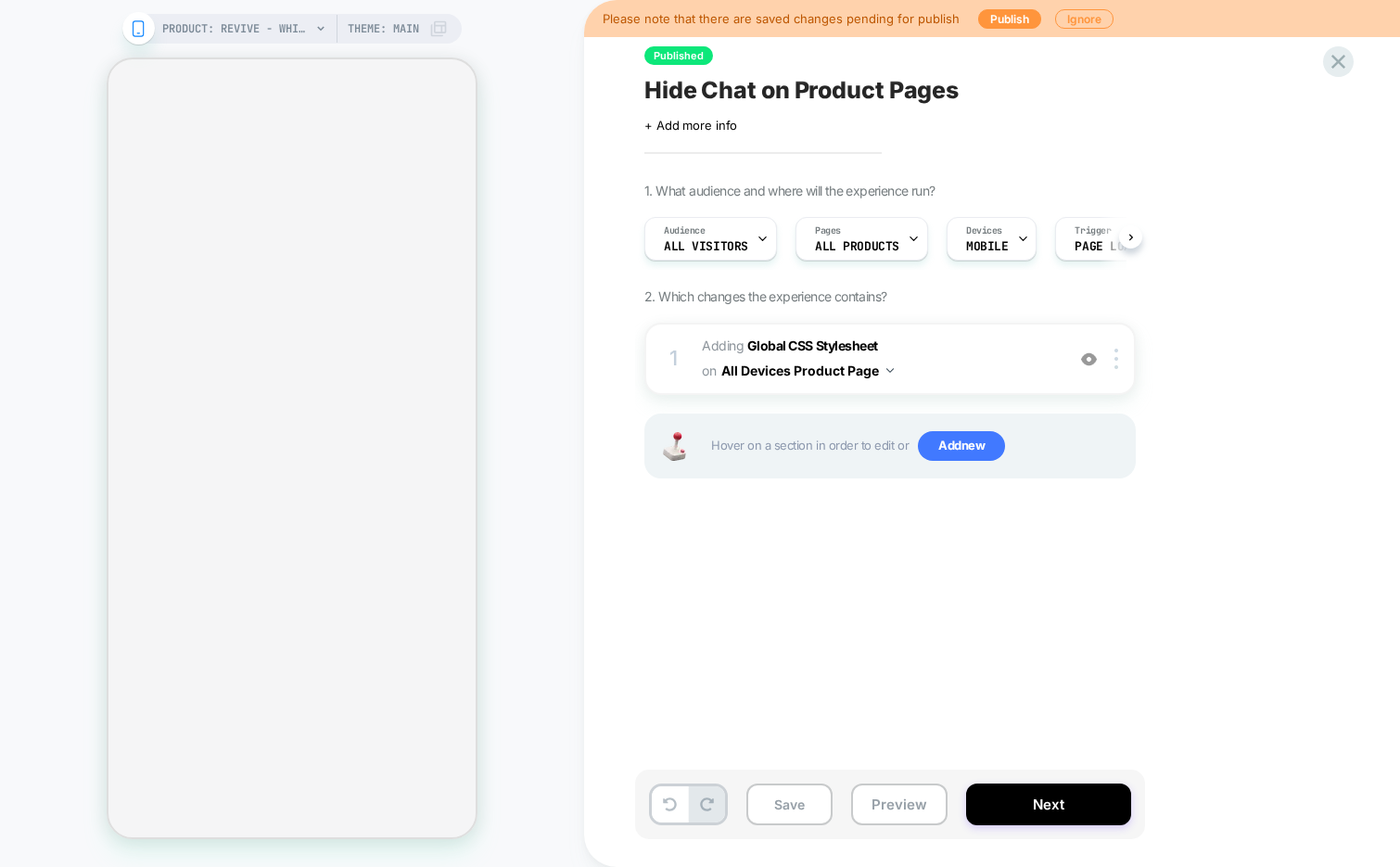
scroll to position [0, 1]
click at [752, 798] on button "Save" at bounding box center [790, 805] width 87 height 41
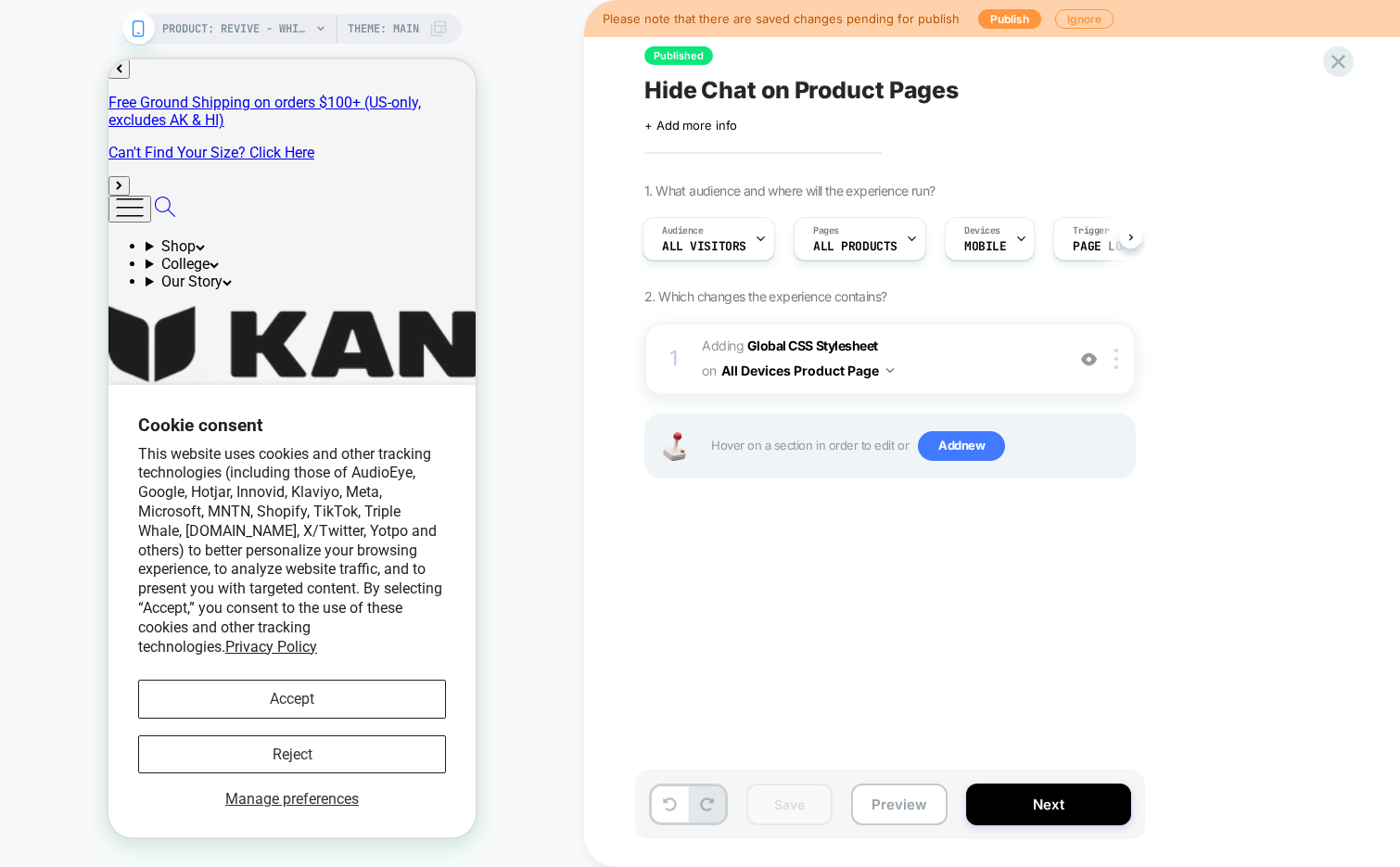
scroll to position [0, 0]
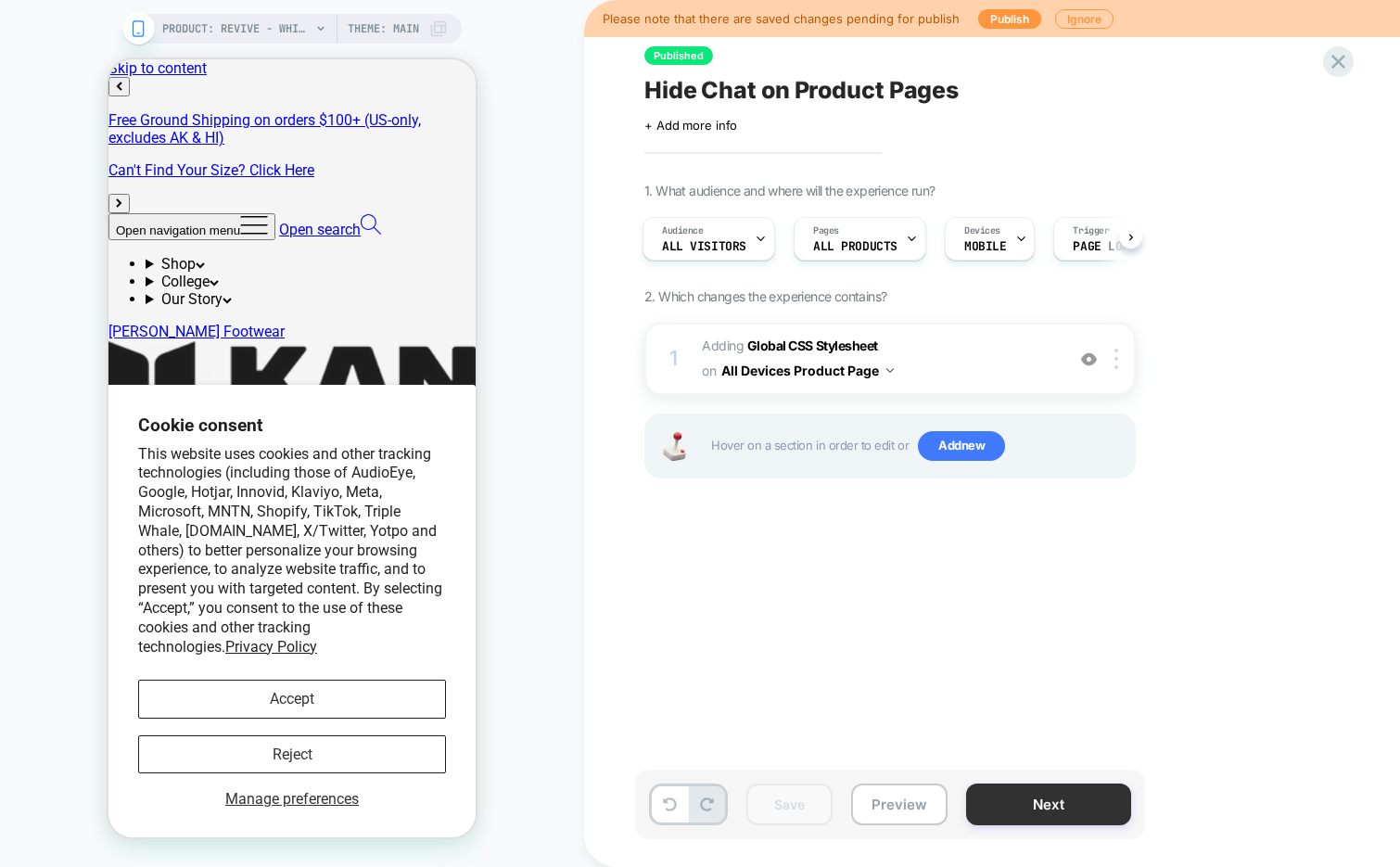
click at [1024, 804] on button "Next" at bounding box center [1048, 805] width 165 height 41
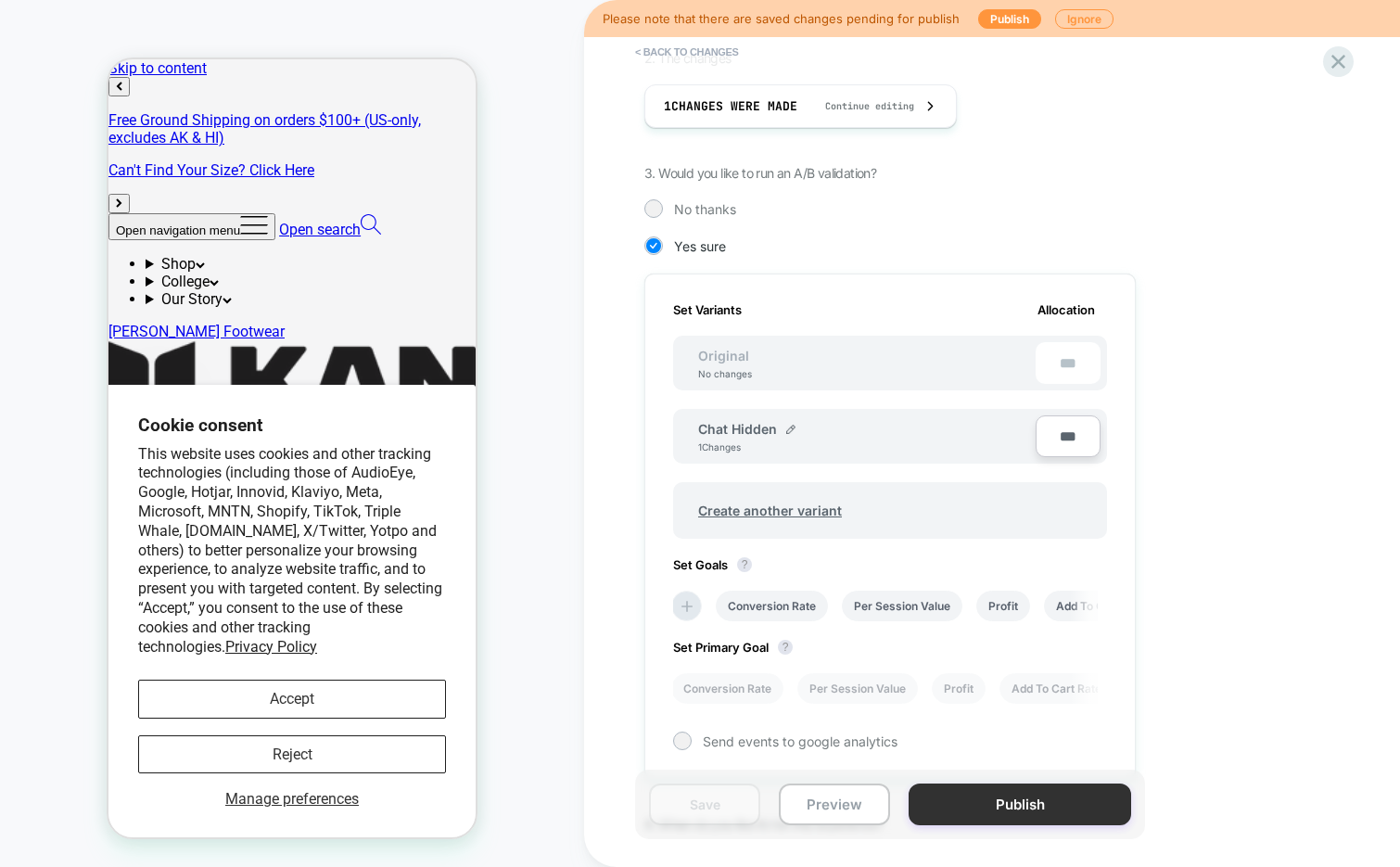
scroll to position [315, 0]
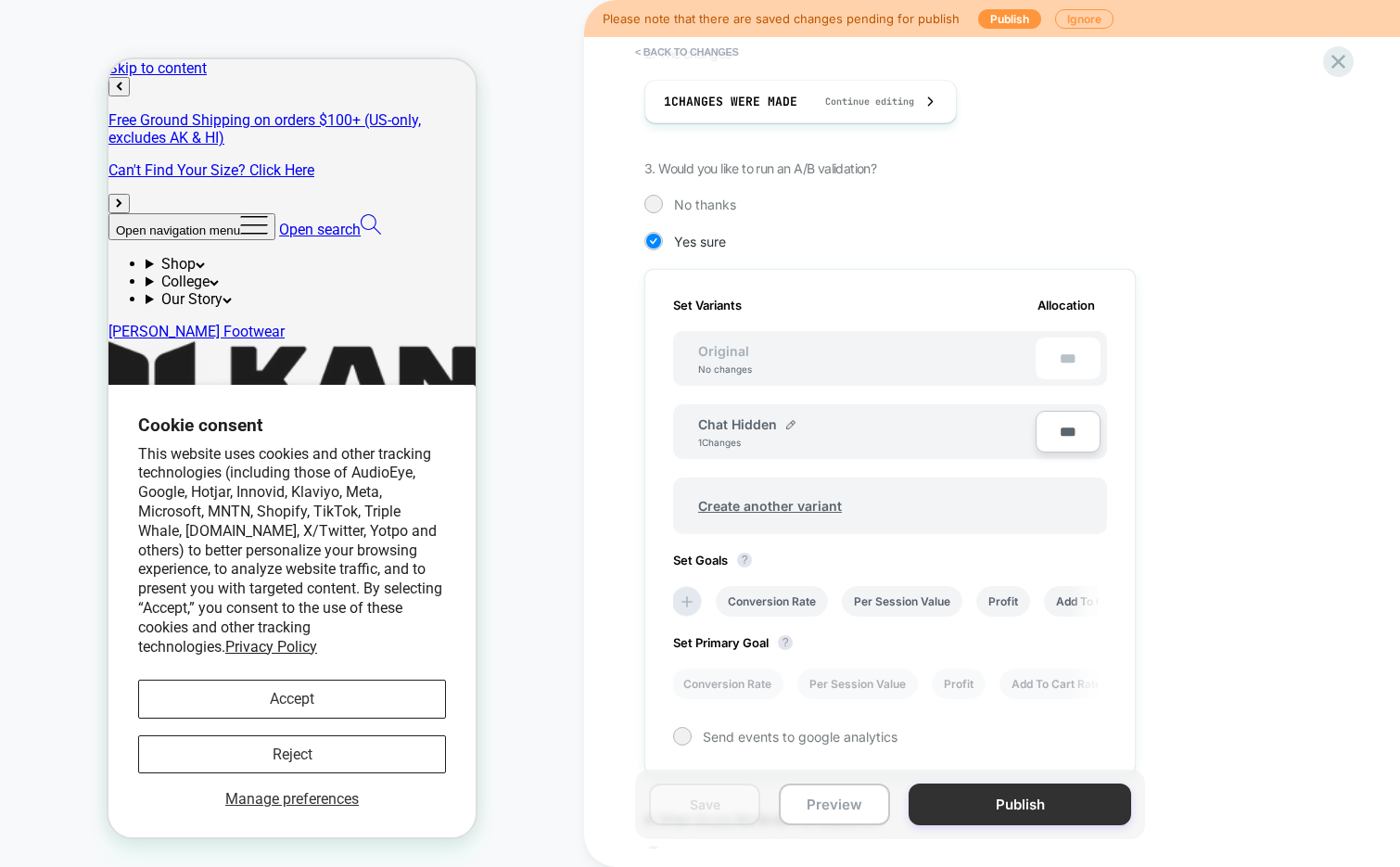
click at [957, 808] on button "Publish" at bounding box center [1019, 805] width 222 height 41
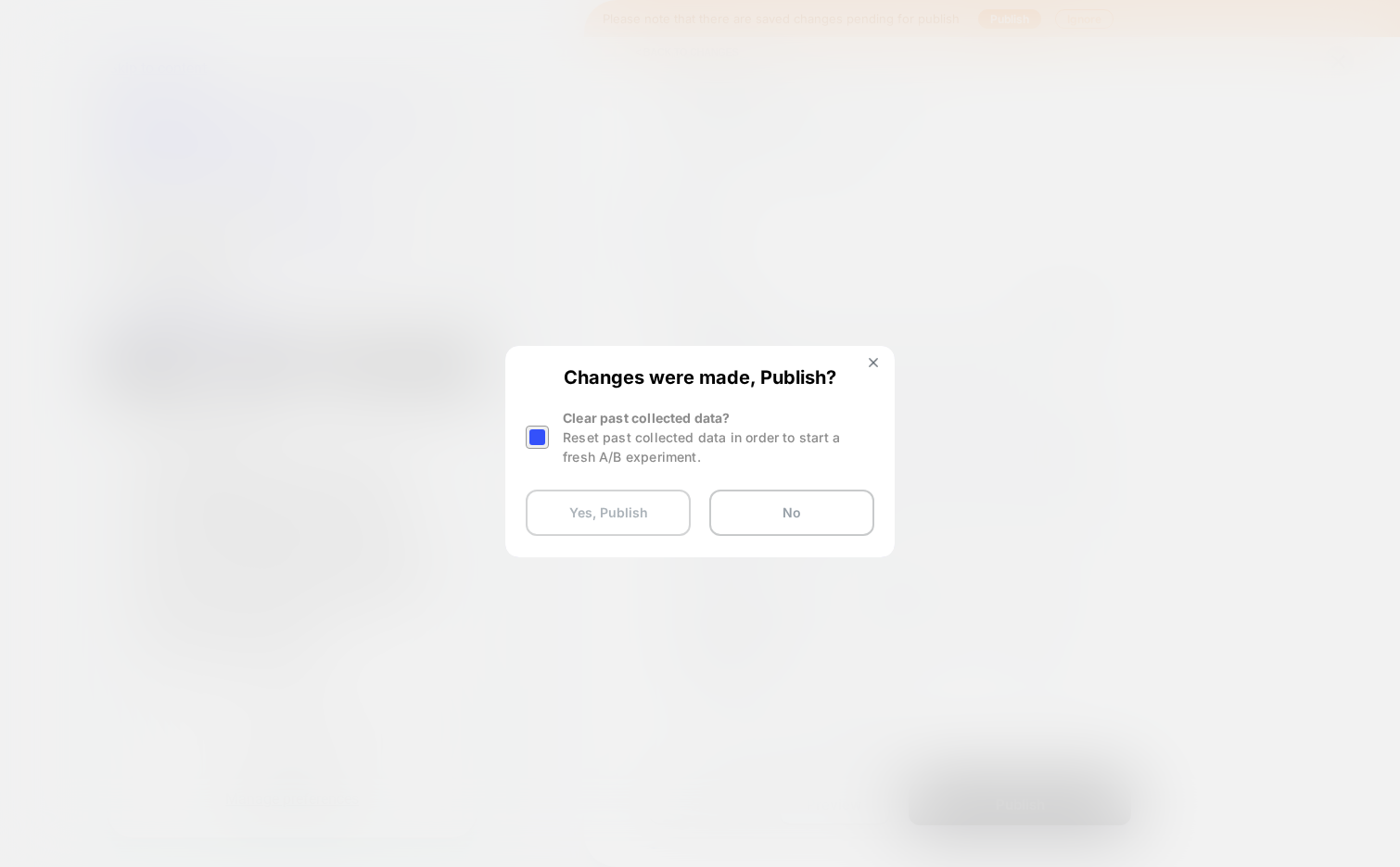
click at [591, 513] on button "Yes, Publish" at bounding box center [608, 513] width 165 height 46
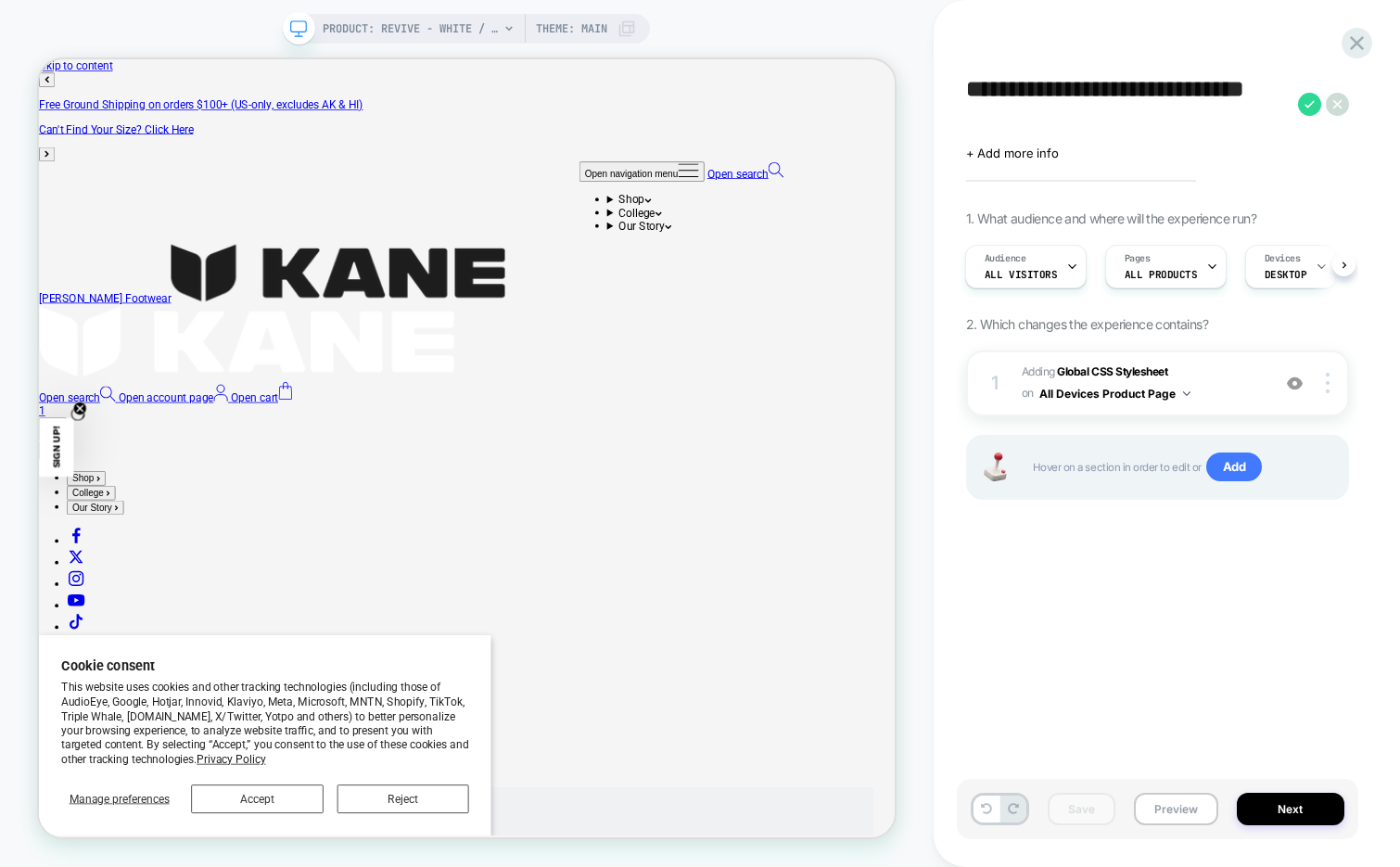
click at [733, 14] on div "PRODUCT: Revive - White / Black Speckle PRODUCT: Revive - White / Black Speckle…" at bounding box center [466, 434] width 934 height 867
click at [1305, 105] on icon at bounding box center [1310, 104] width 24 height 24
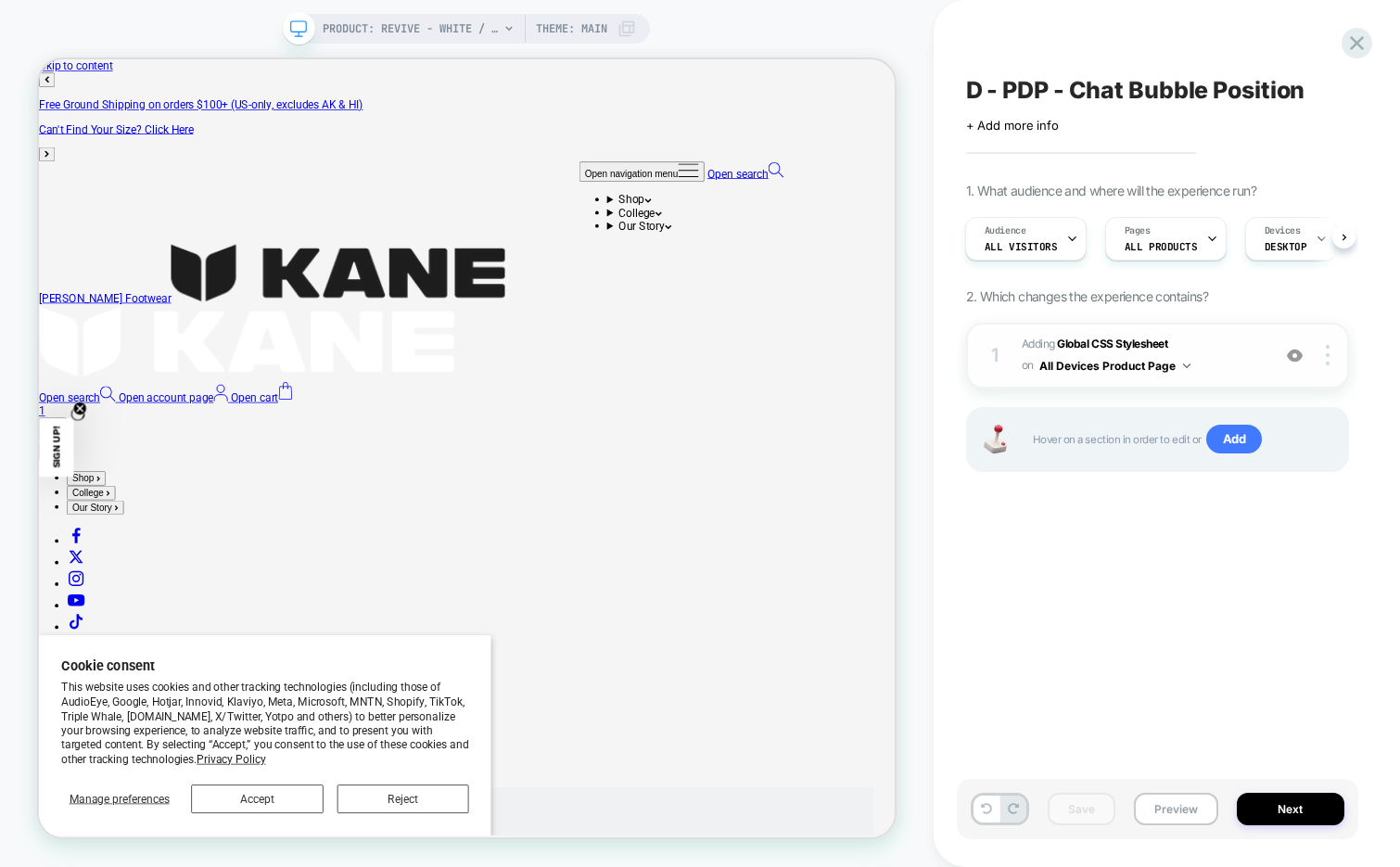
click at [1236, 365] on span "Adding Global CSS Stylesheet on All Devices Product Page" at bounding box center [1142, 355] width 239 height 43
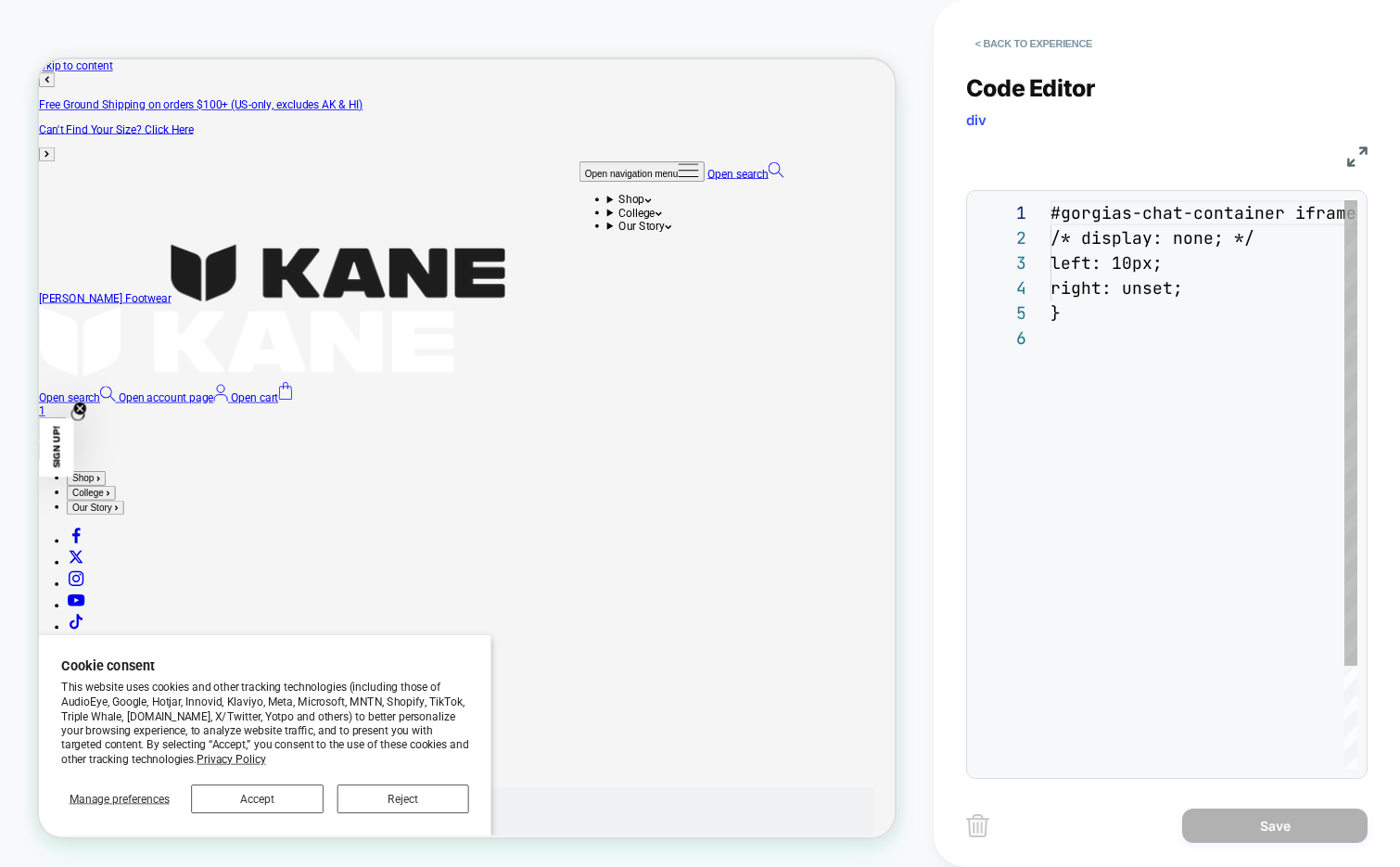
scroll to position [125, 0]
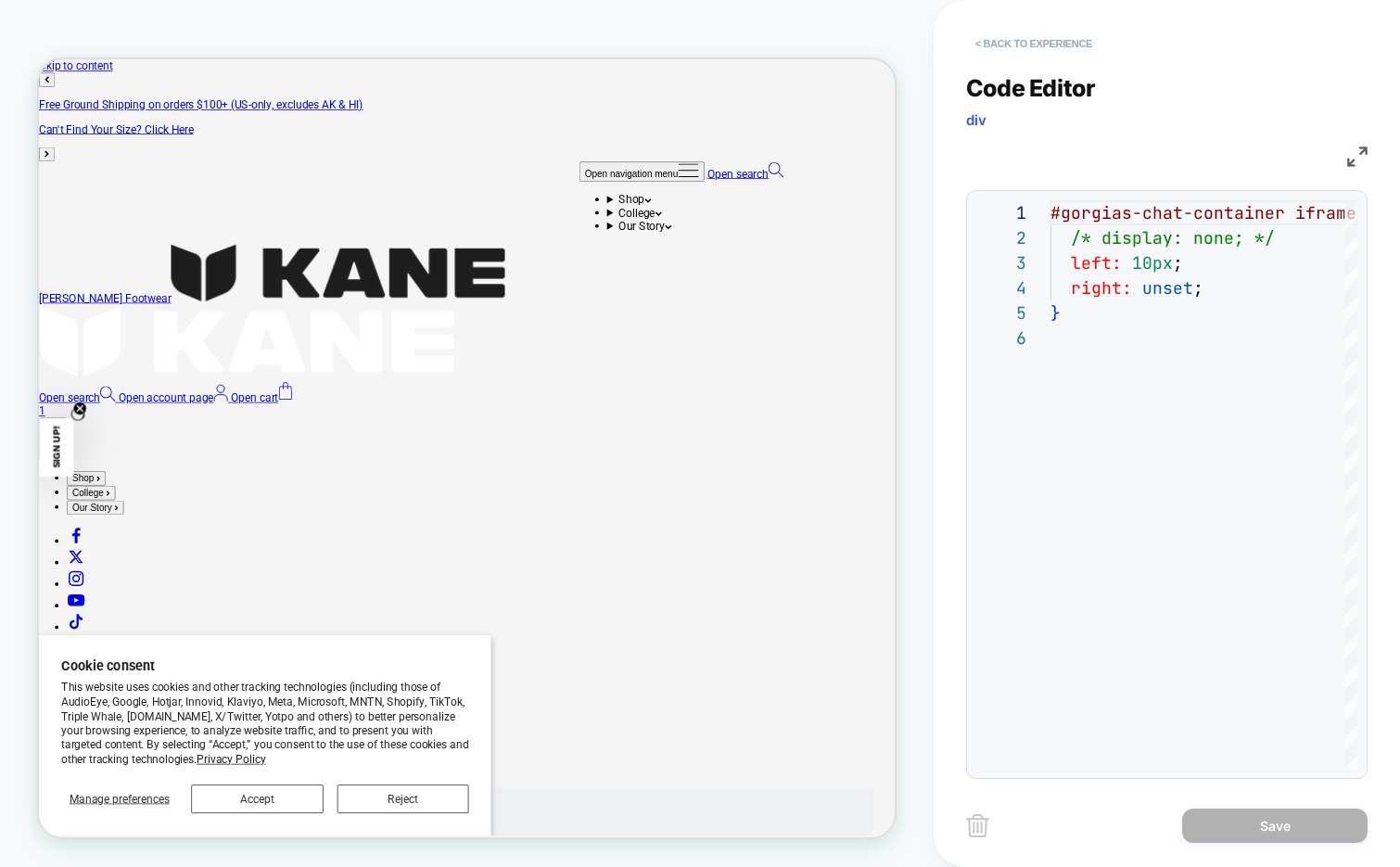
click at [1015, 34] on button "< Back to experience" at bounding box center [1034, 43] width 136 height 29
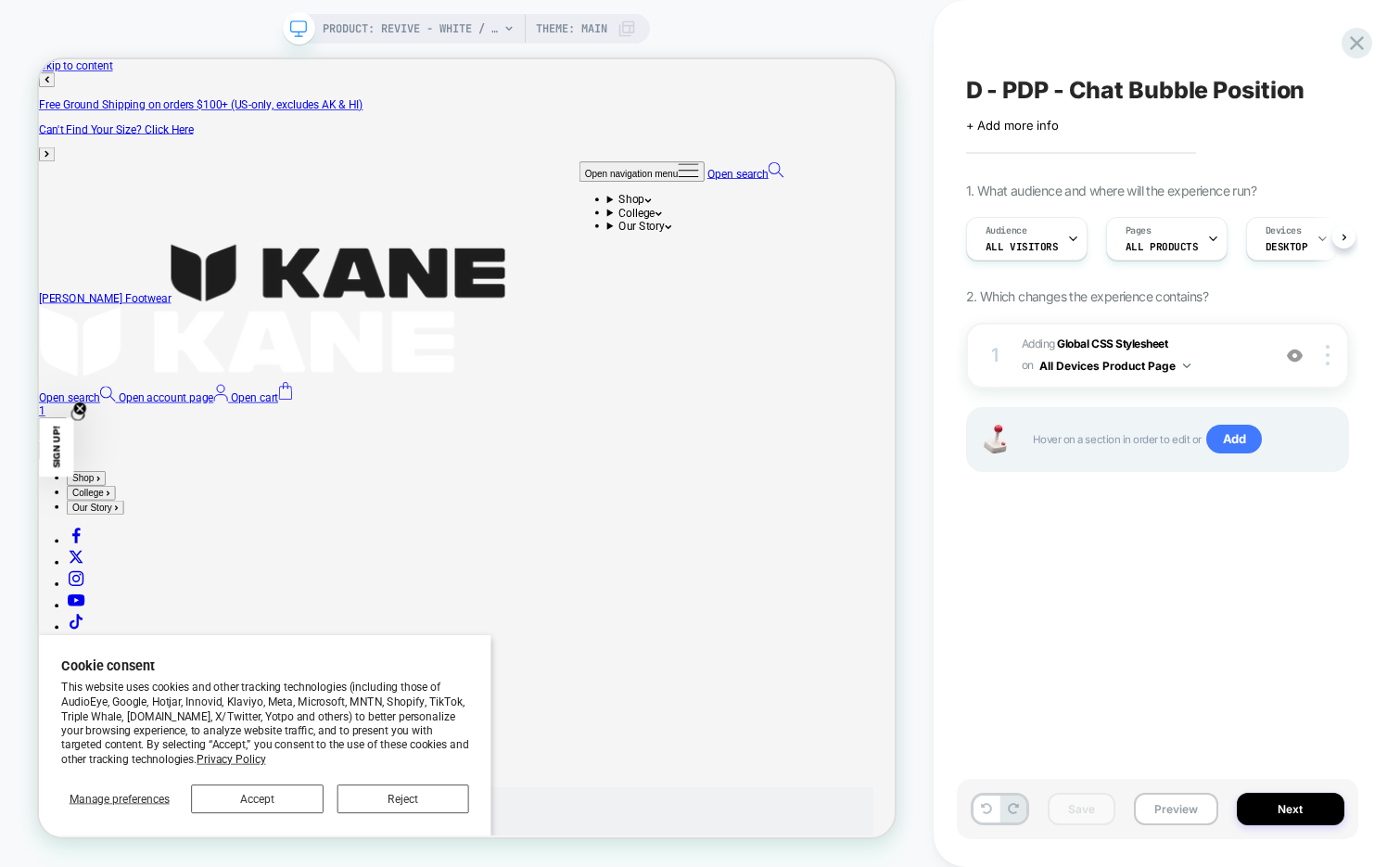
scroll to position [0, 1]
click at [1282, 812] on button "Next" at bounding box center [1291, 809] width 107 height 32
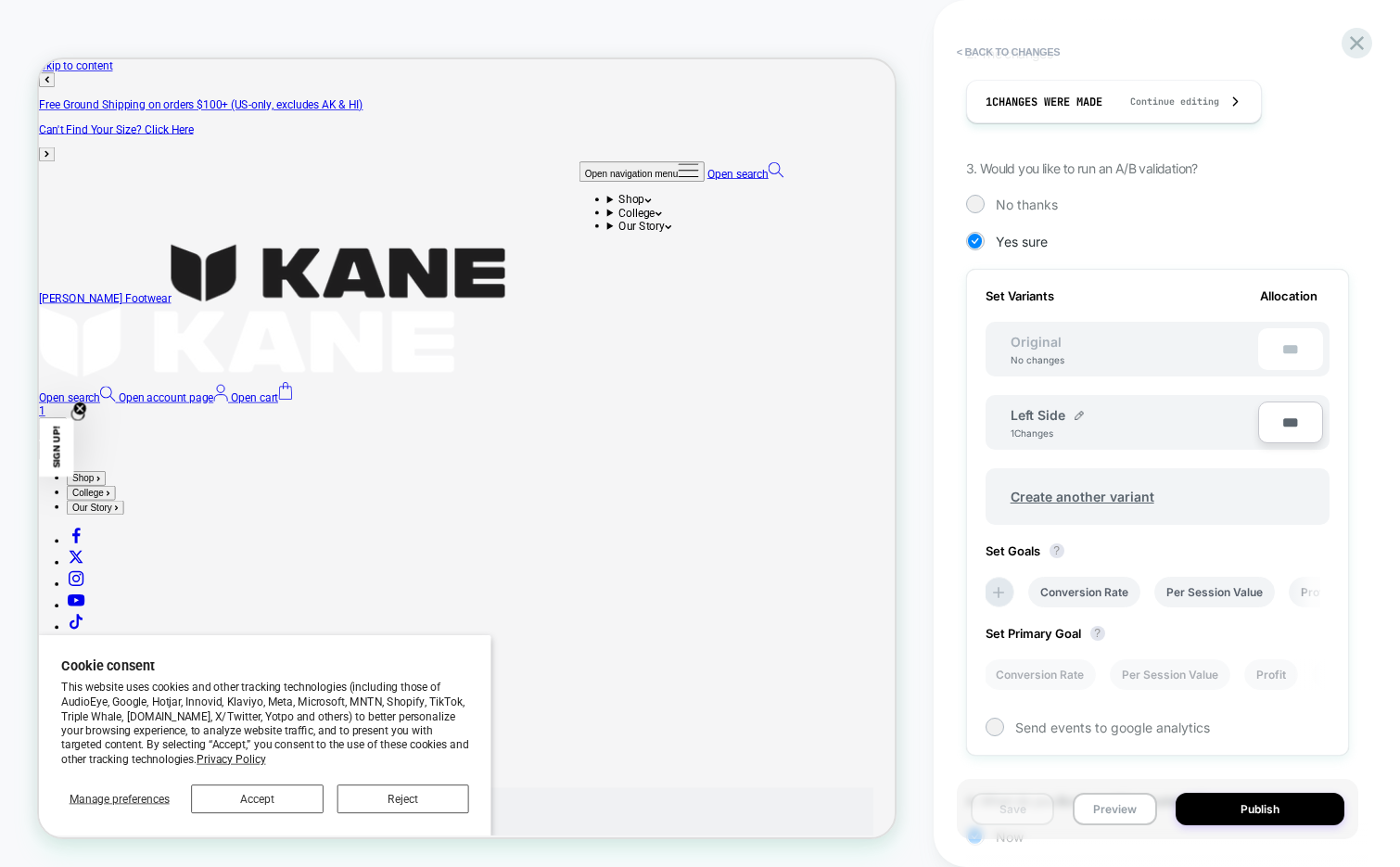
scroll to position [396, 0]
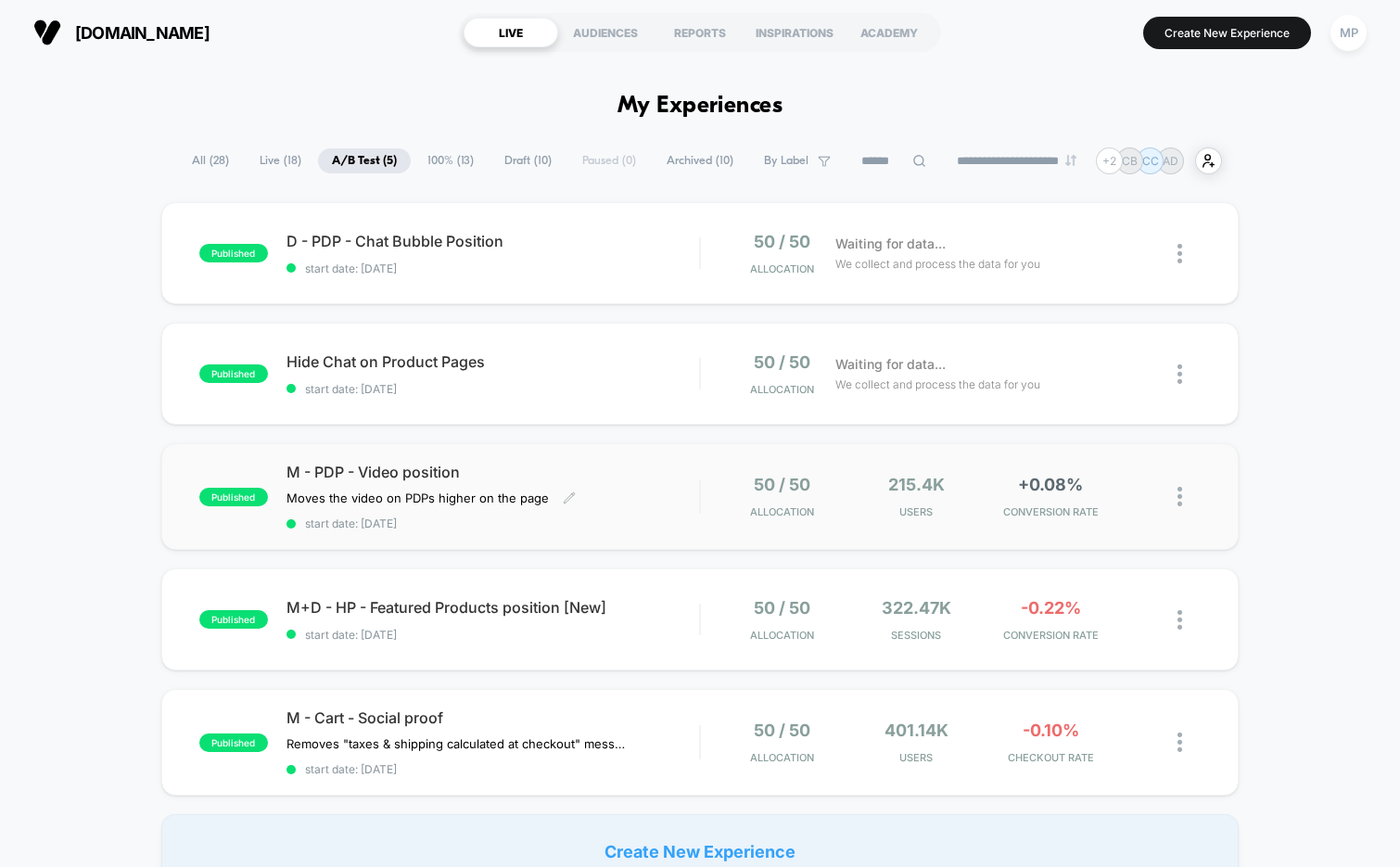
click at [554, 528] on span "start date: [DATE]" at bounding box center [493, 523] width 414 height 14
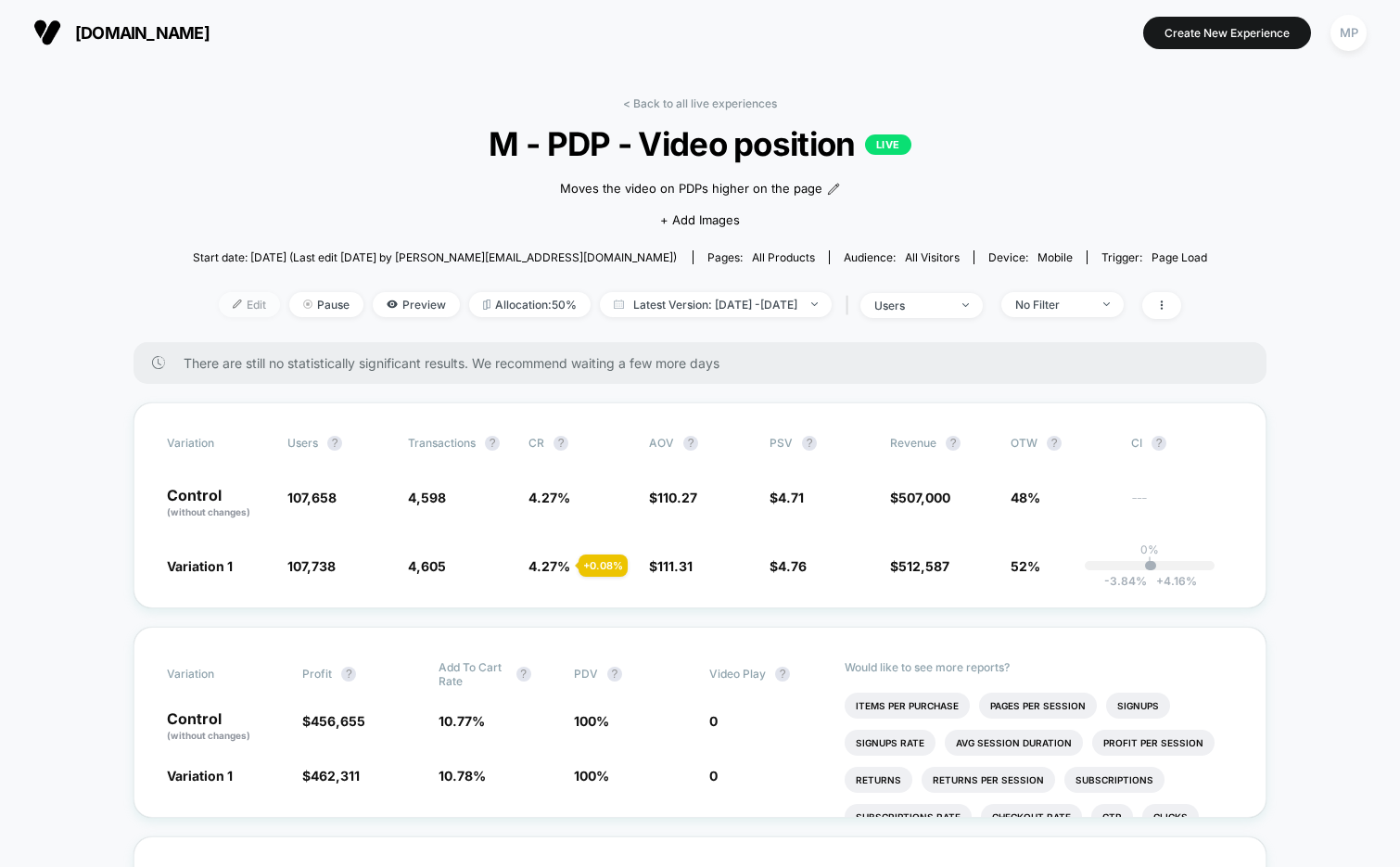
click at [219, 306] on span "Edit" at bounding box center [249, 304] width 61 height 25
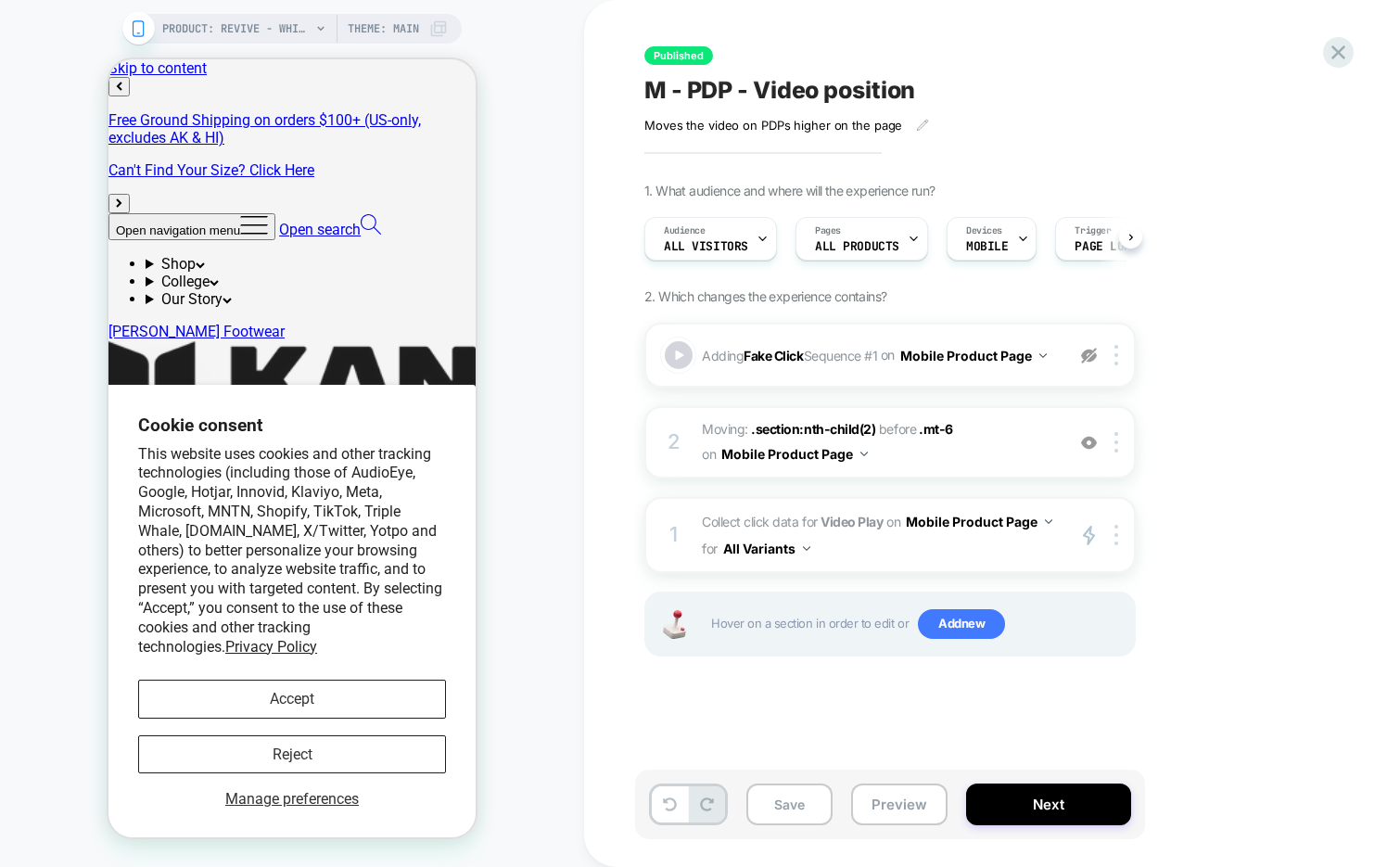
scroll to position [0, 1]
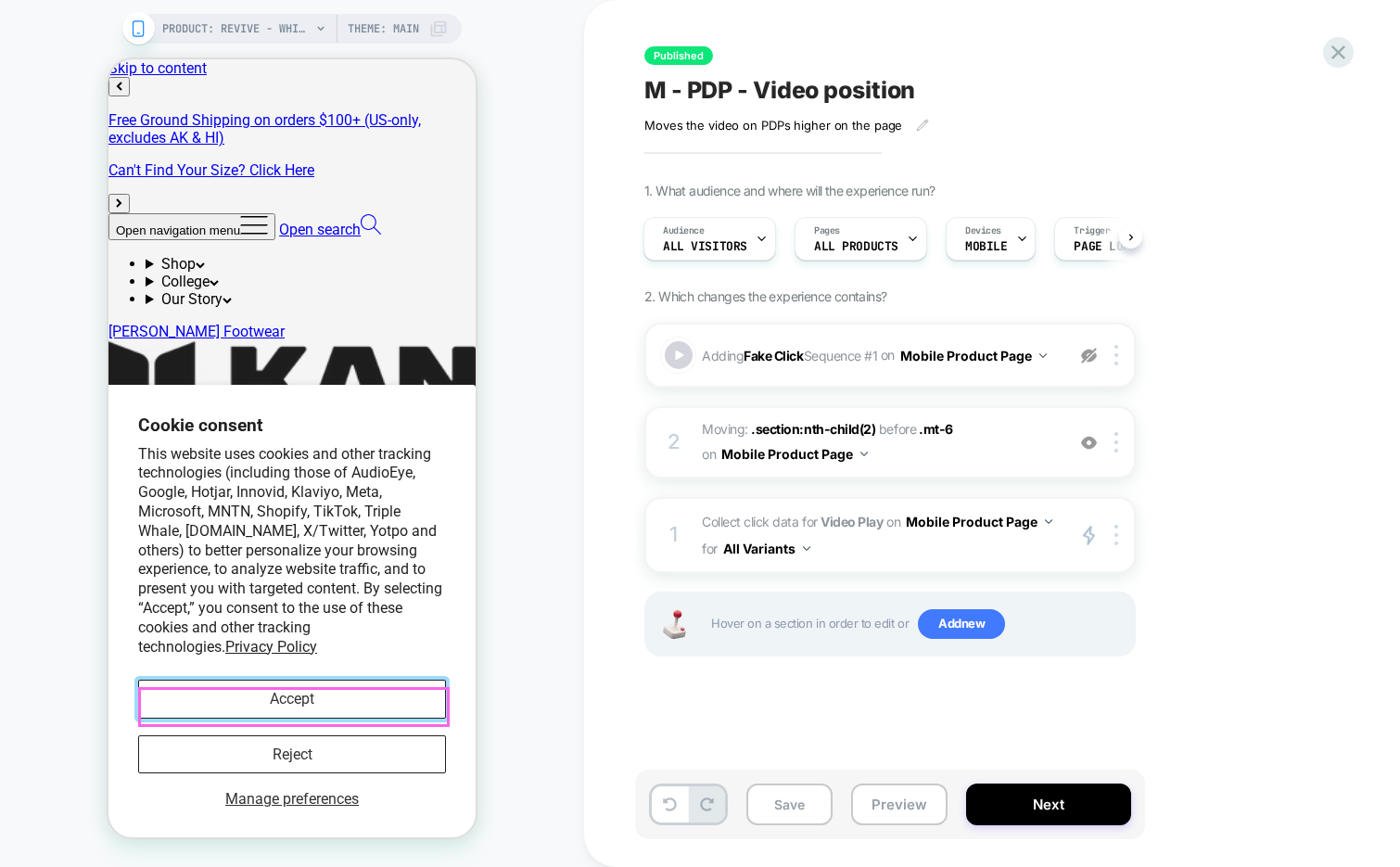
click at [304, 703] on button "Accept" at bounding box center [292, 698] width 308 height 38
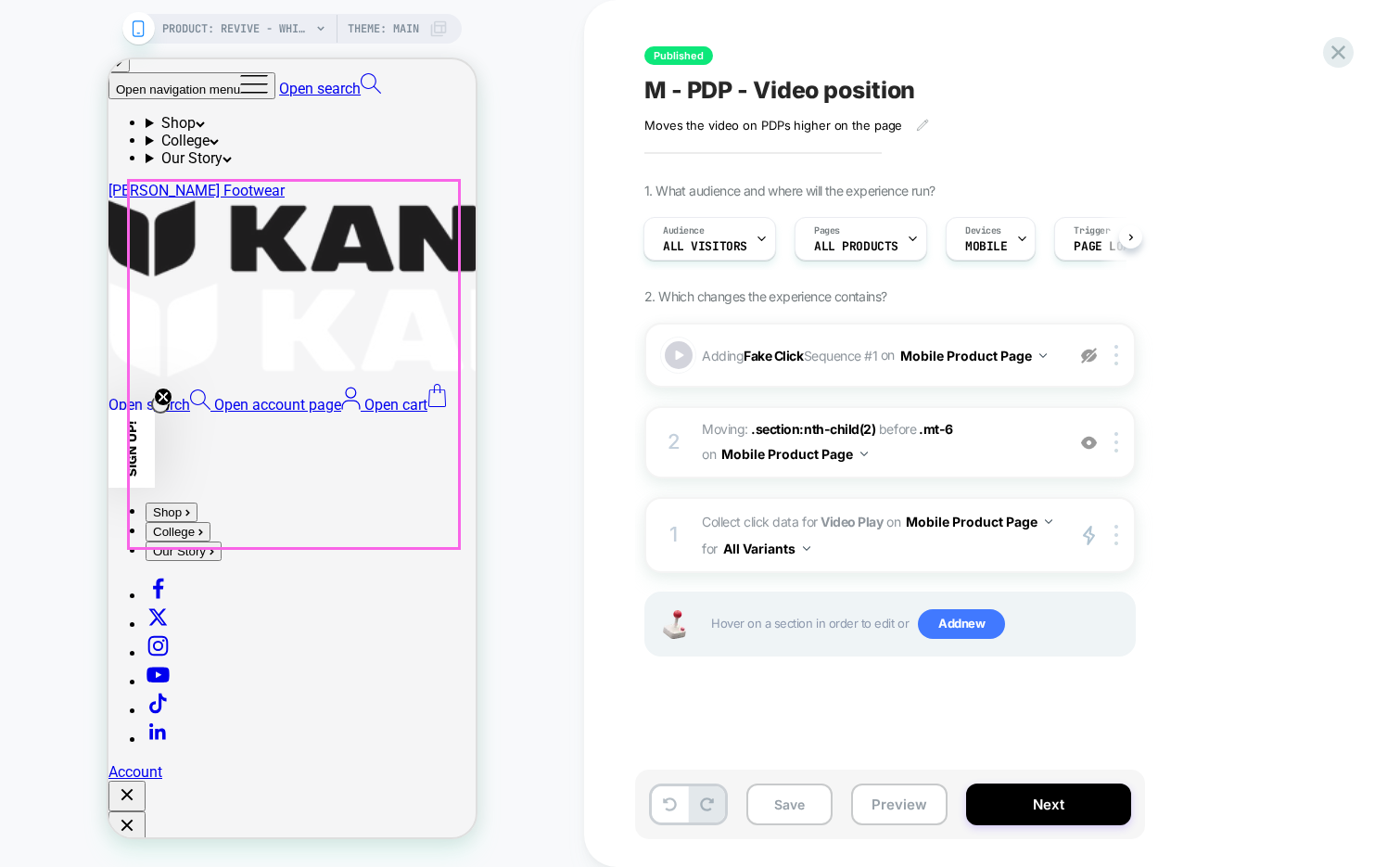
scroll to position [139, 0]
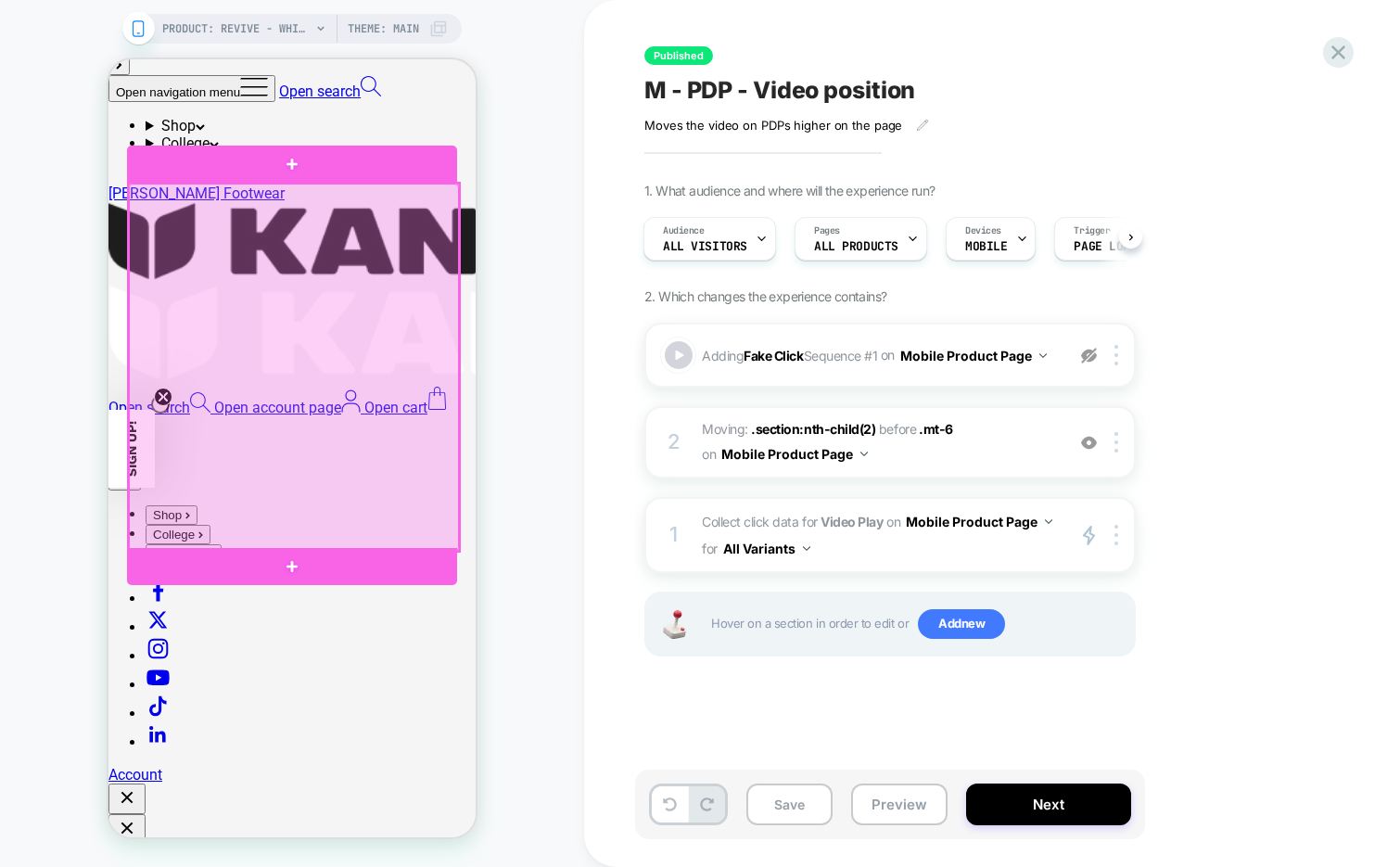
click at [399, 498] on div at bounding box center [294, 368] width 330 height 368
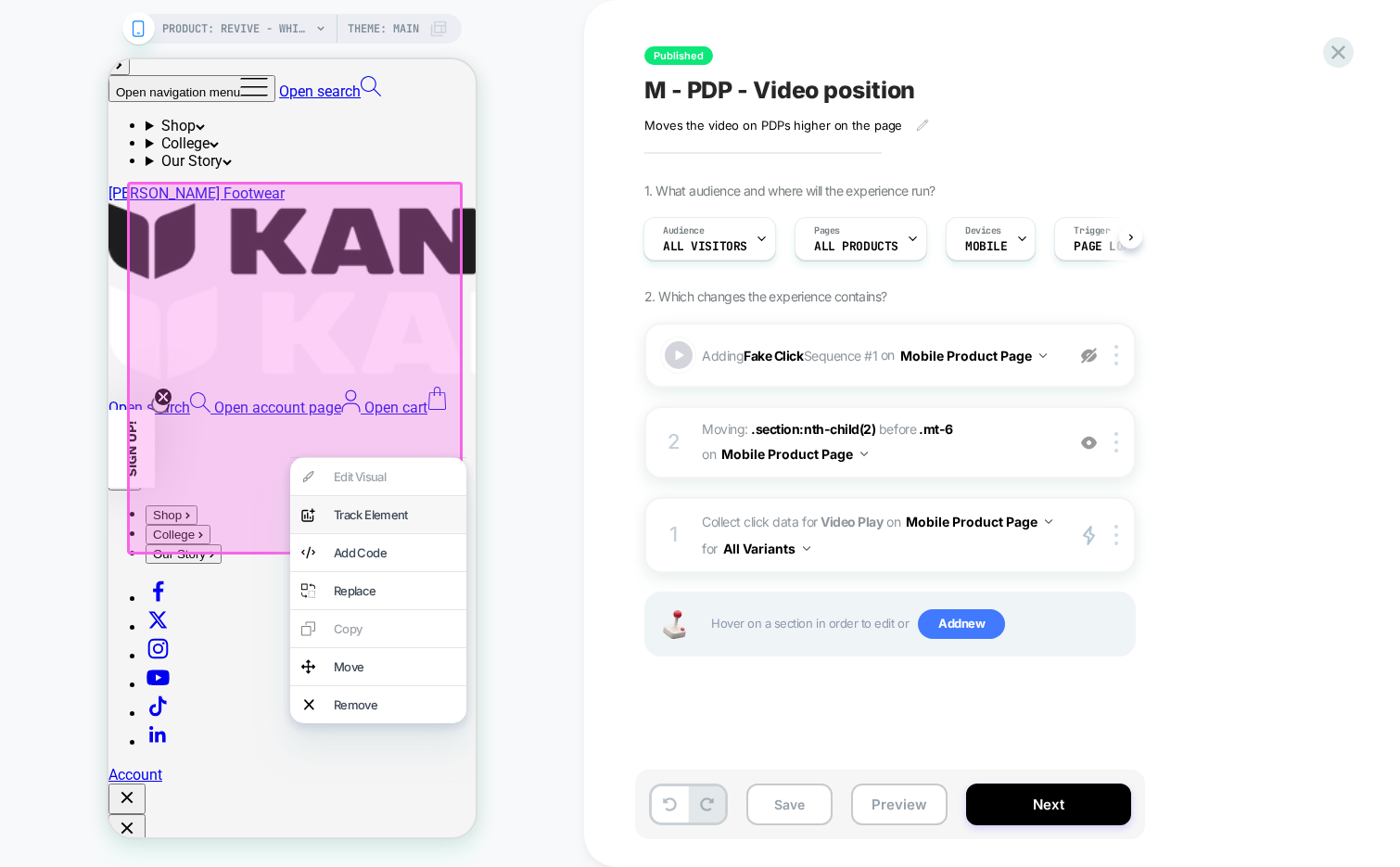
click at [369, 522] on div "Track Element" at bounding box center [394, 515] width 122 height 15
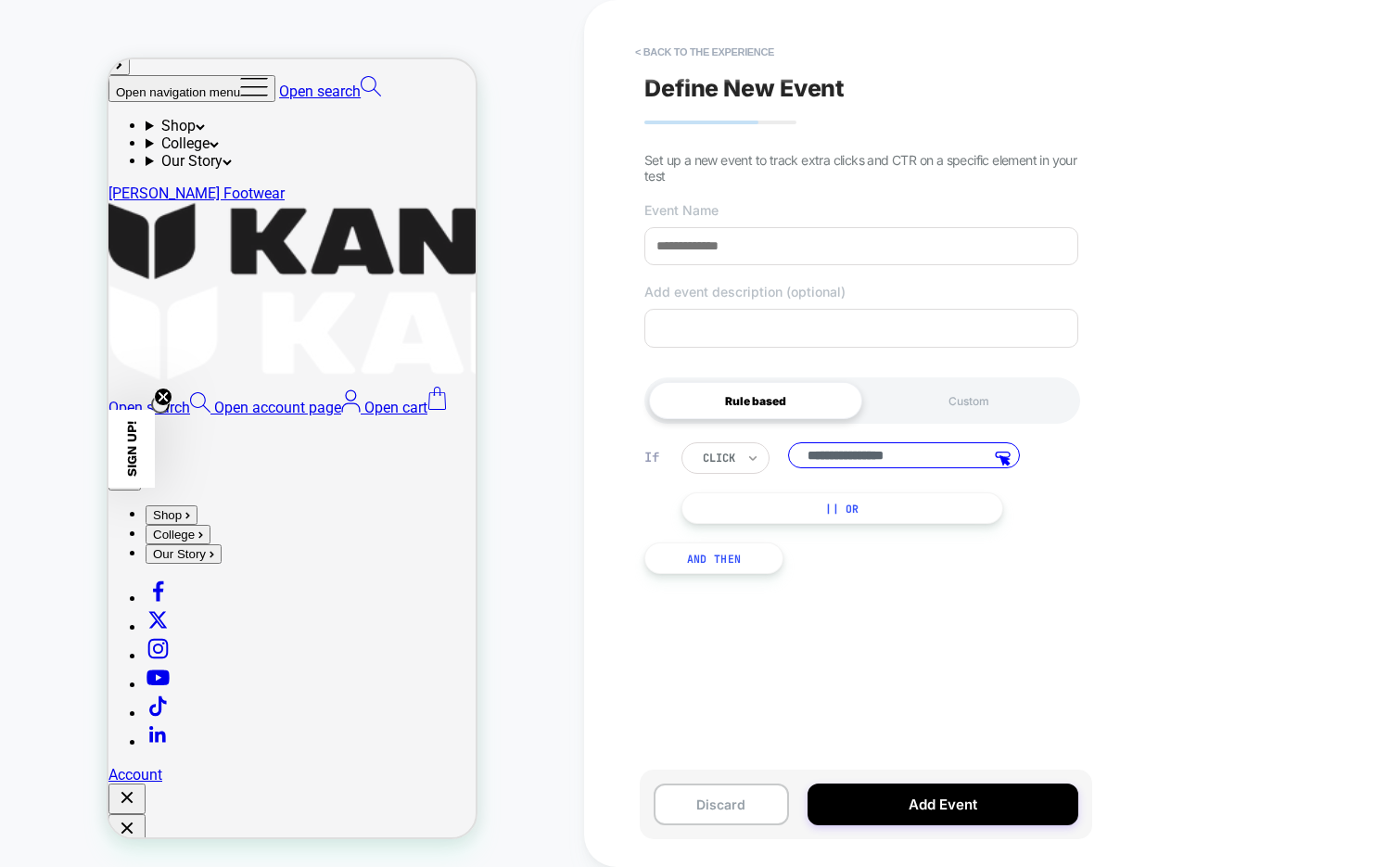
click at [748, 465] on icon at bounding box center [753, 458] width 13 height 19
click at [720, 539] on div "hover" at bounding box center [760, 541] width 121 height 29
click at [887, 518] on button "|| Or" at bounding box center [842, 508] width 322 height 31
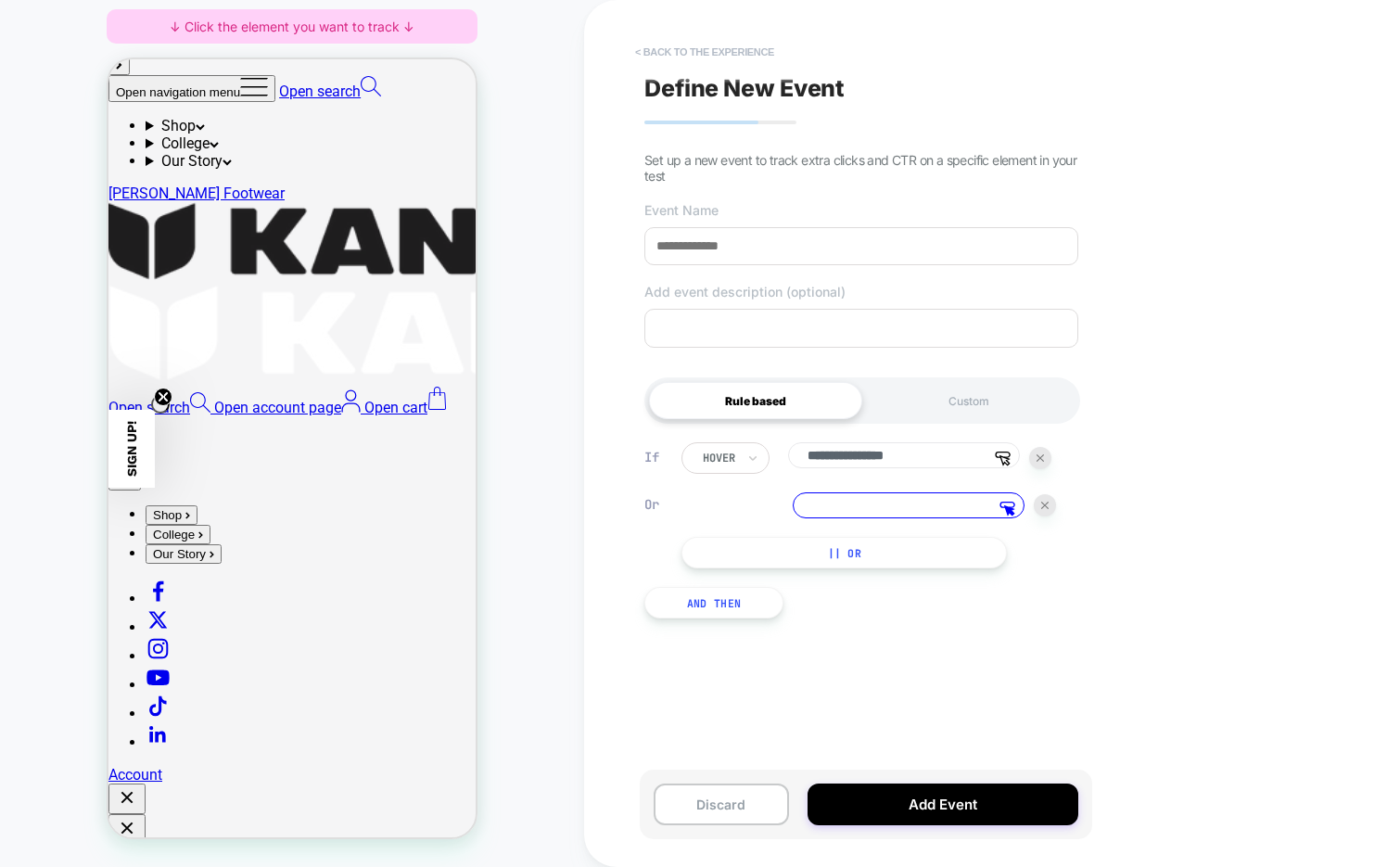
click at [718, 53] on button "< back to the experience" at bounding box center [704, 51] width 157 height 29
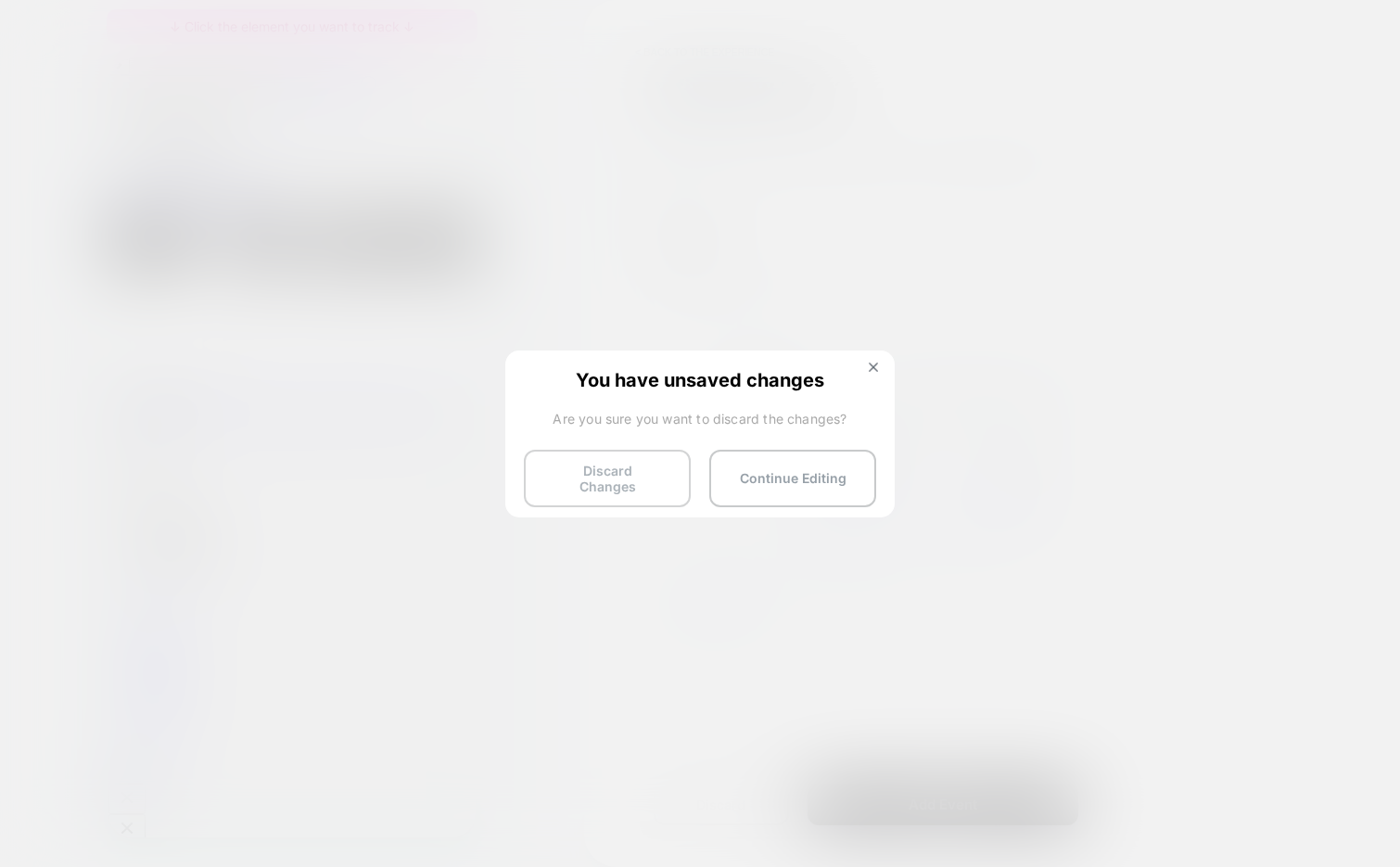
click at [620, 463] on button "Discard Changes" at bounding box center [607, 478] width 167 height 57
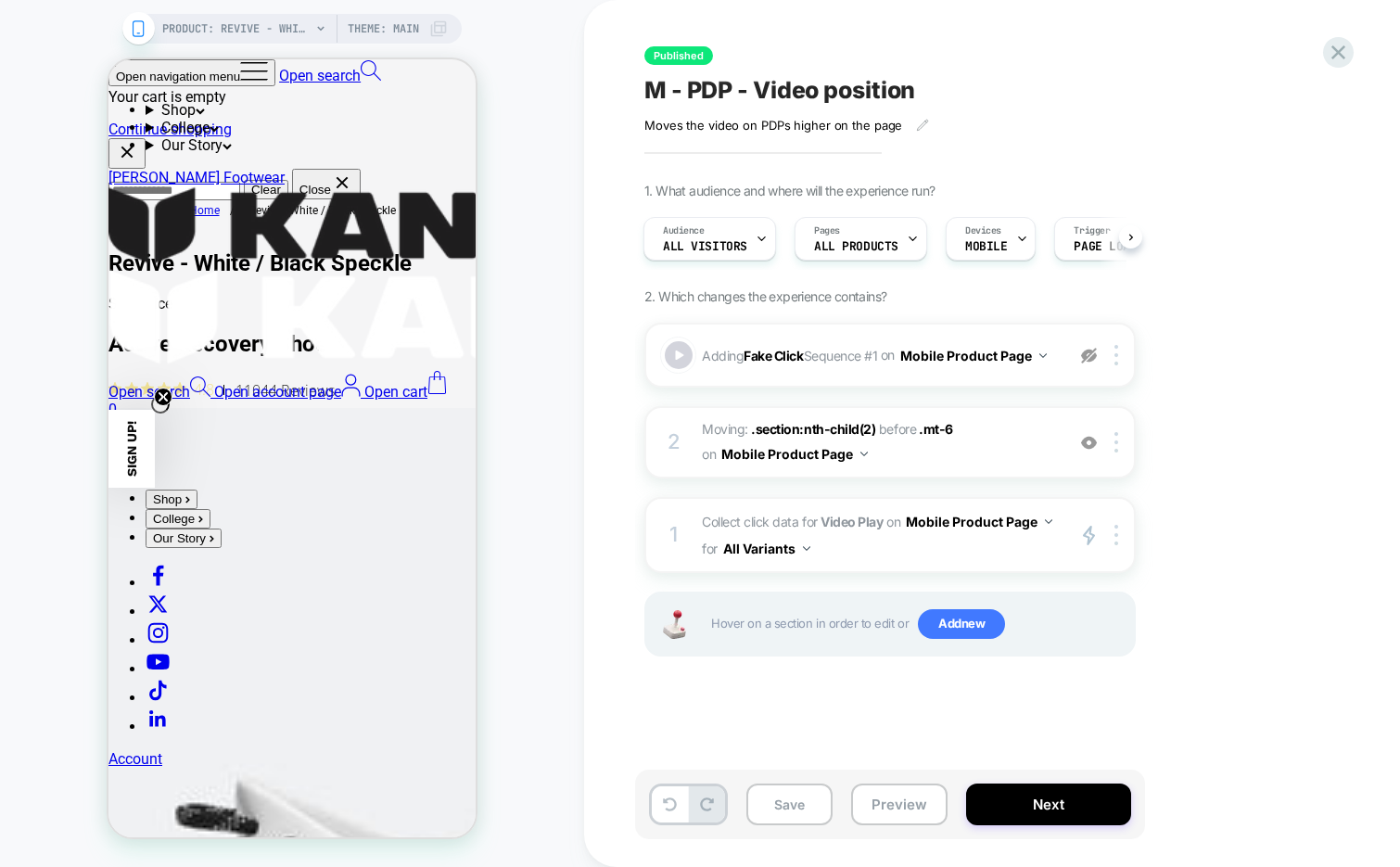
scroll to position [0, 3]
click at [1332, 59] on icon at bounding box center [1338, 52] width 25 height 25
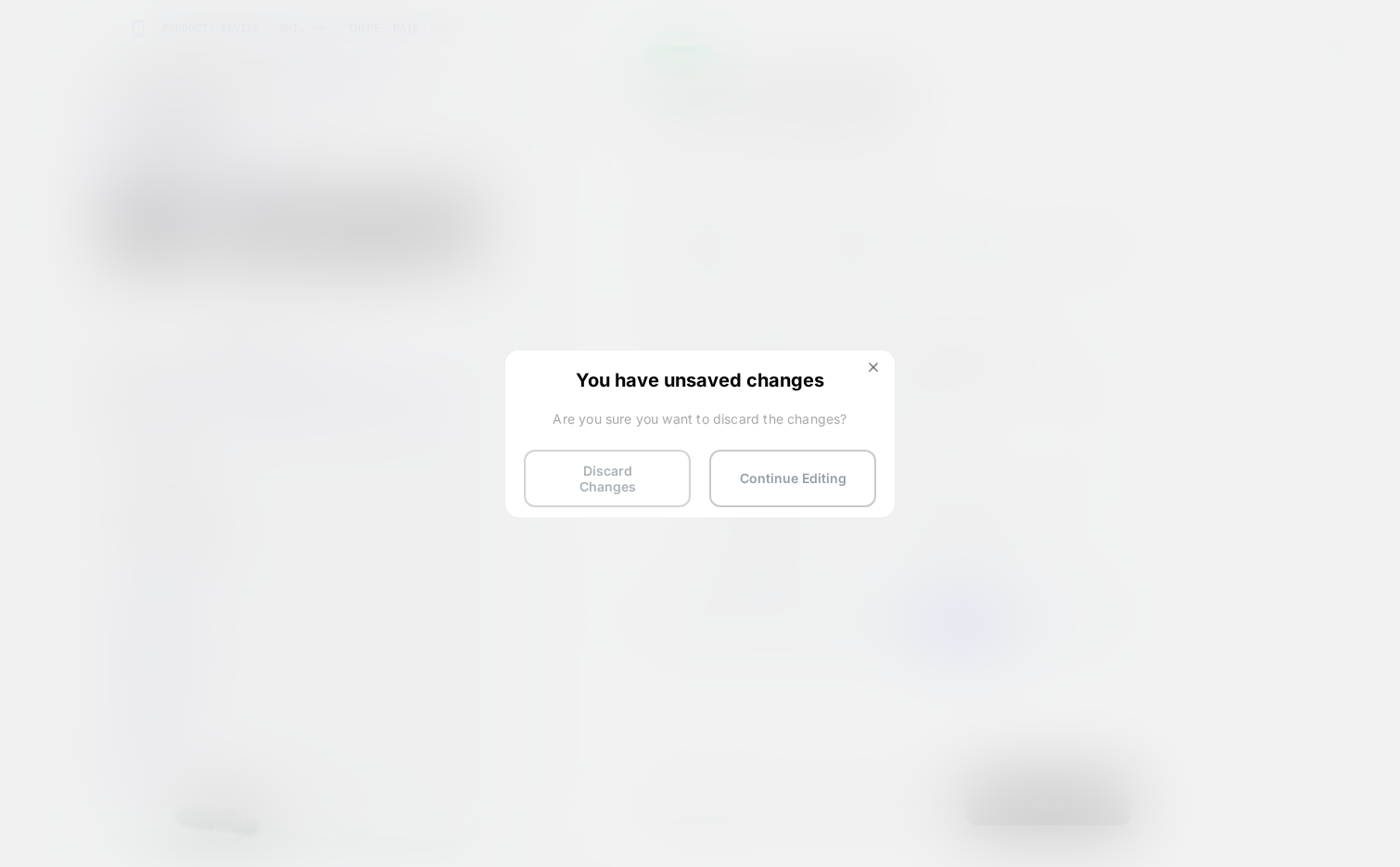
click at [615, 473] on button "Discard Changes" at bounding box center [607, 478] width 167 height 57
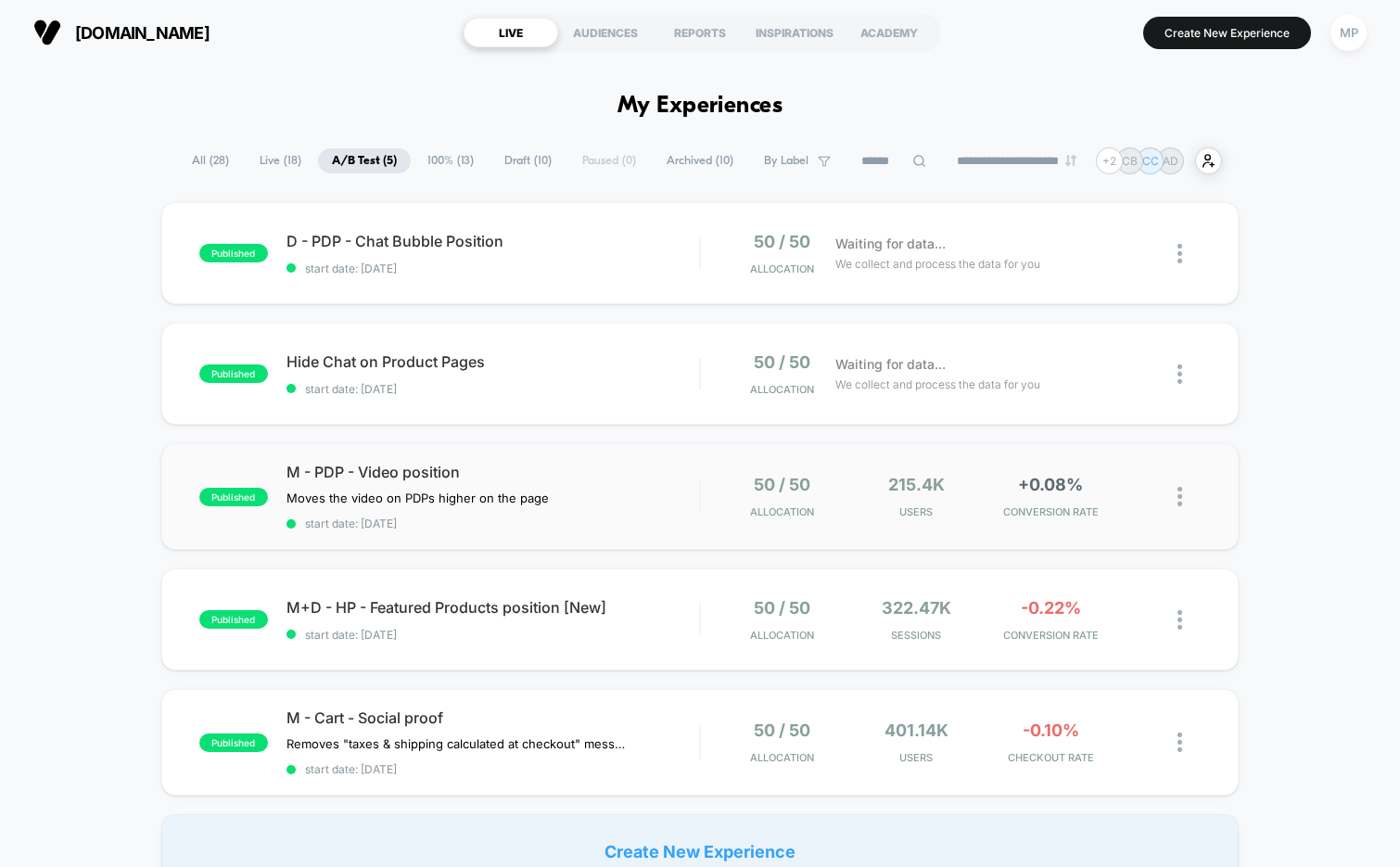
click at [482, 537] on div "published M - PDP - Video position Moves the video on PDPs higher on the page C…" at bounding box center [700, 496] width 1079 height 106
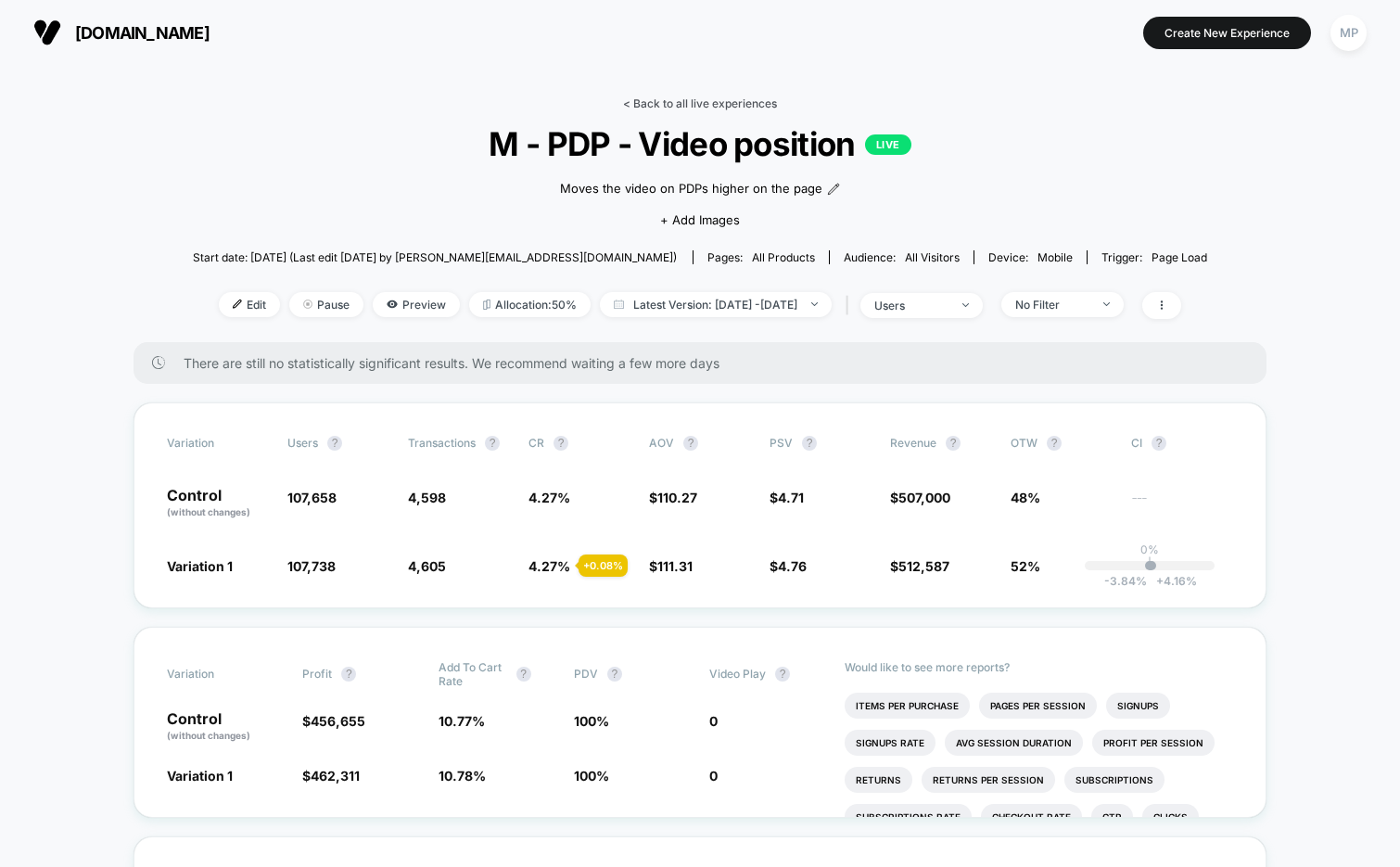
click at [663, 102] on link "< Back to all live experiences" at bounding box center [699, 103] width 154 height 14
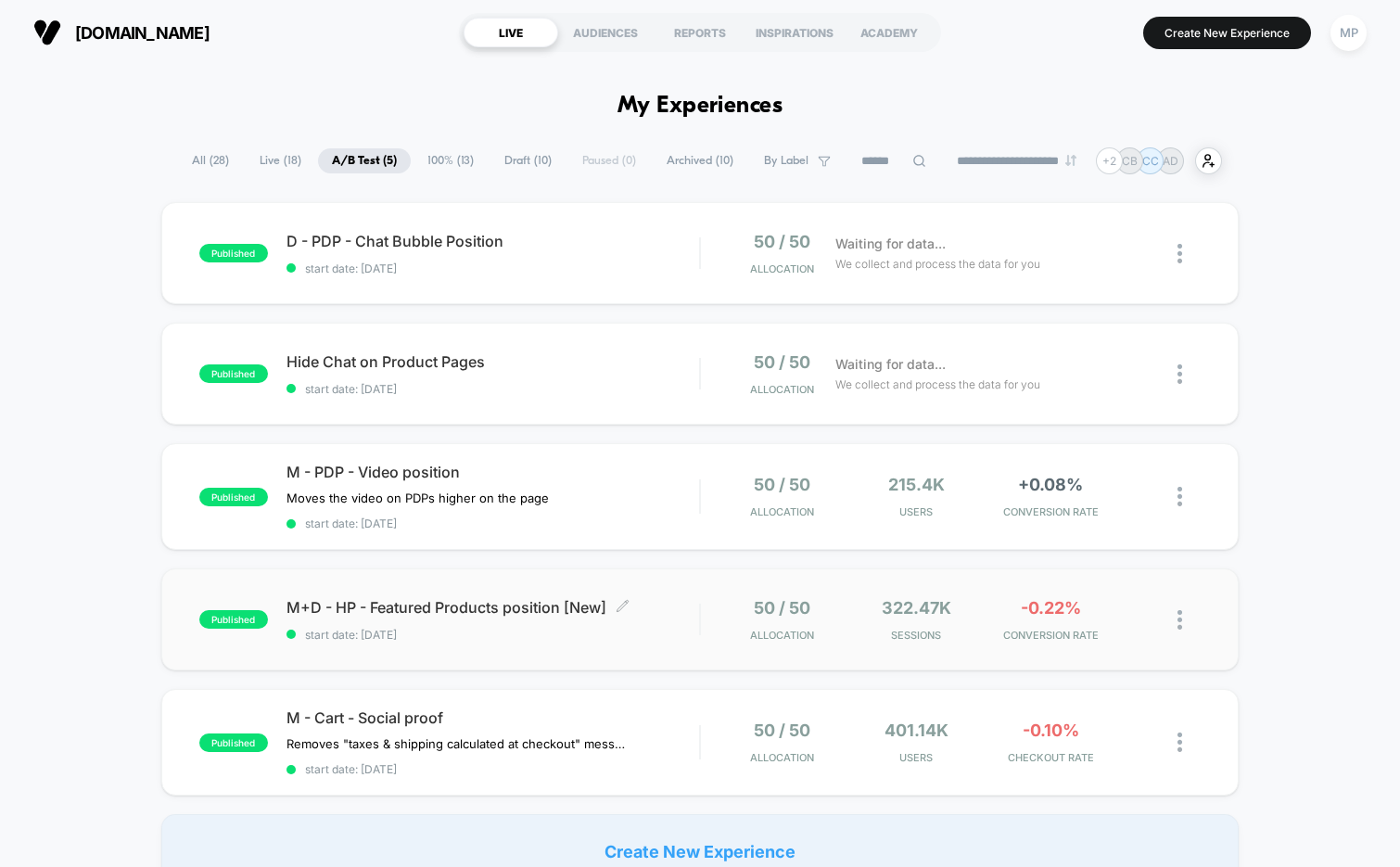
click at [474, 647] on div "published M+D - HP - Featured Products position [New] Click to edit experience …" at bounding box center [700, 619] width 1079 height 102
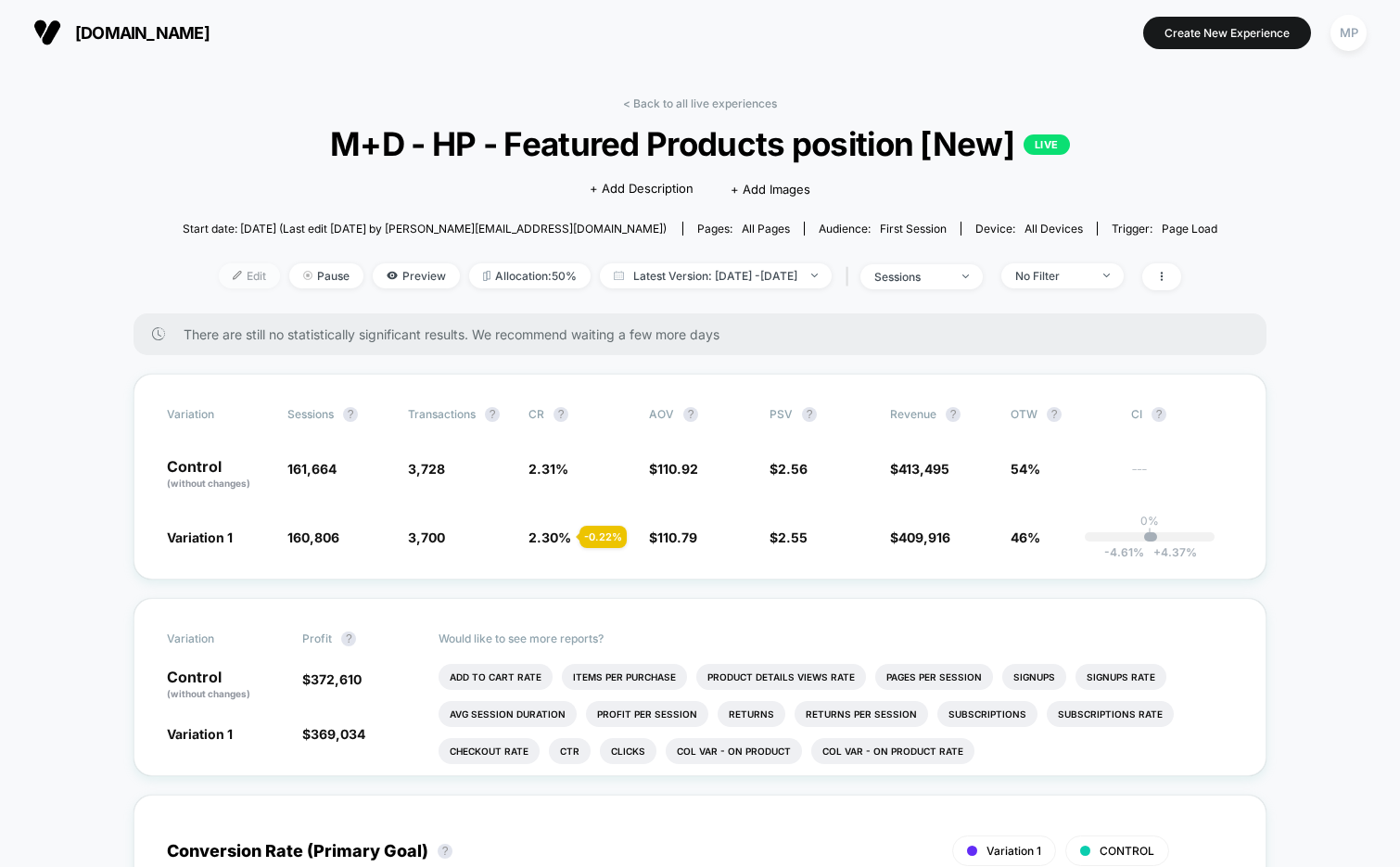
click at [219, 272] on span "Edit" at bounding box center [249, 276] width 61 height 25
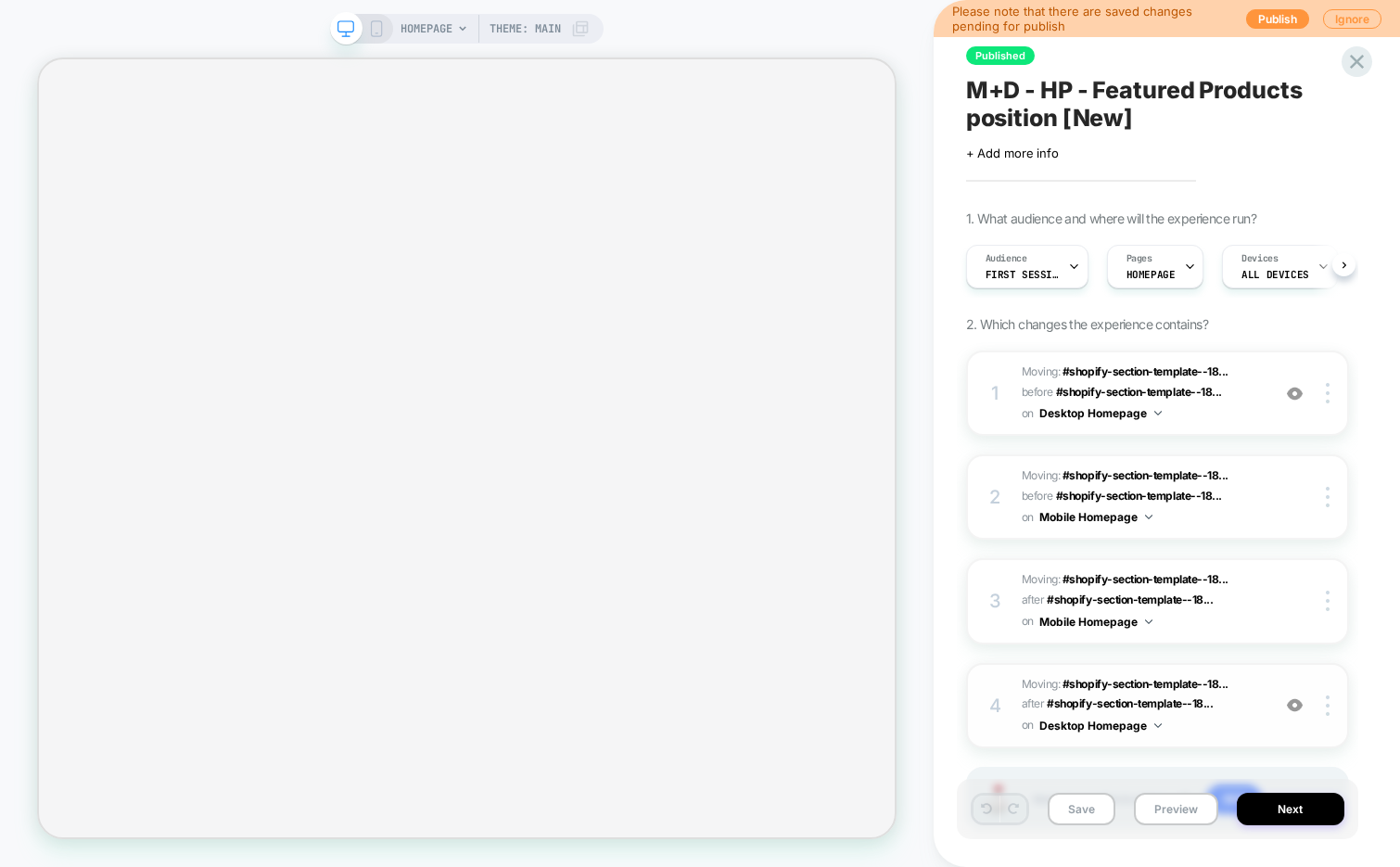
scroll to position [0, 1]
click at [1317, 812] on button "Next" at bounding box center [1291, 809] width 107 height 32
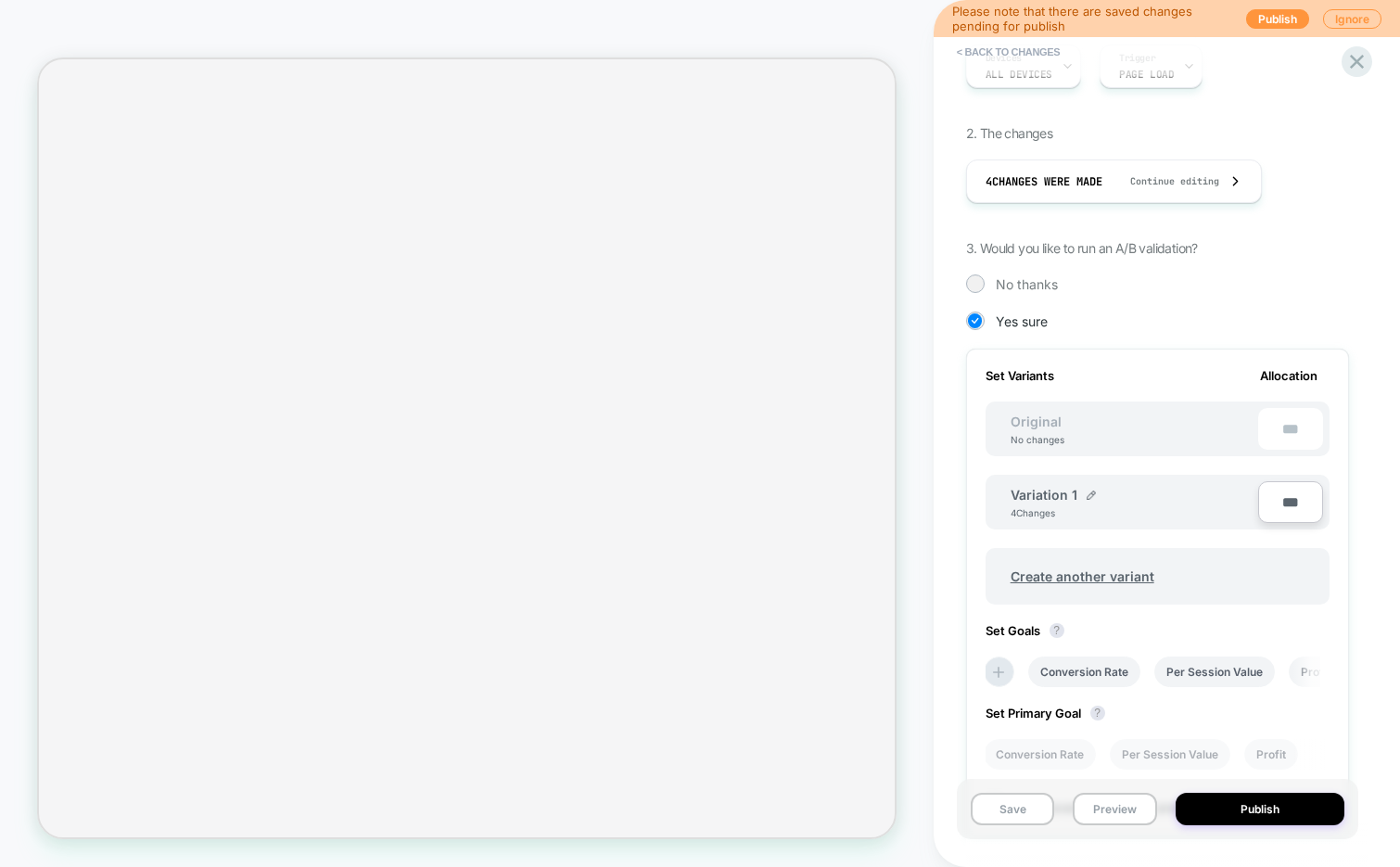
scroll to position [291, 0]
click at [1229, 822] on button "Publish" at bounding box center [1260, 809] width 169 height 32
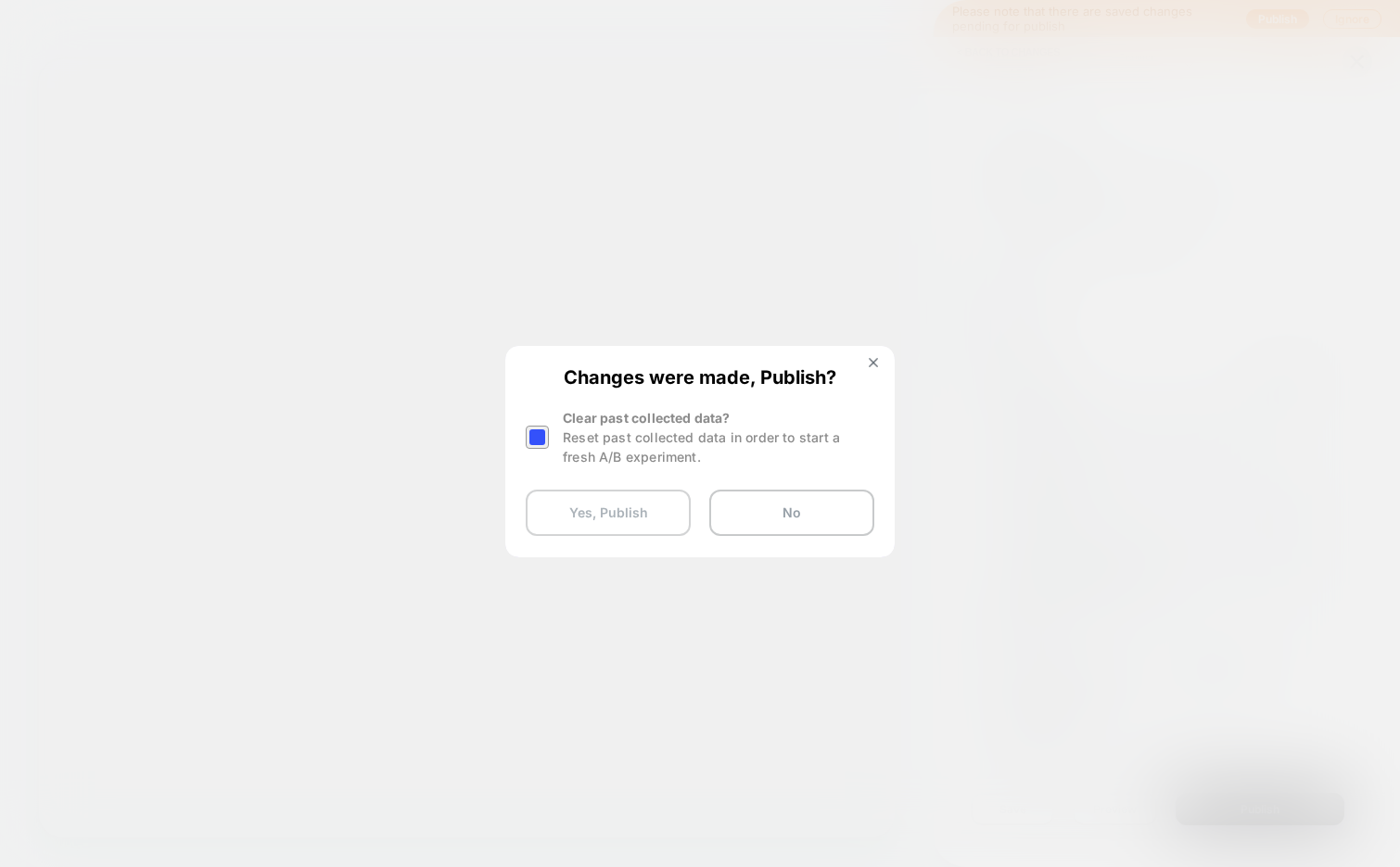
click at [610, 521] on button "Yes, Publish" at bounding box center [608, 513] width 165 height 46
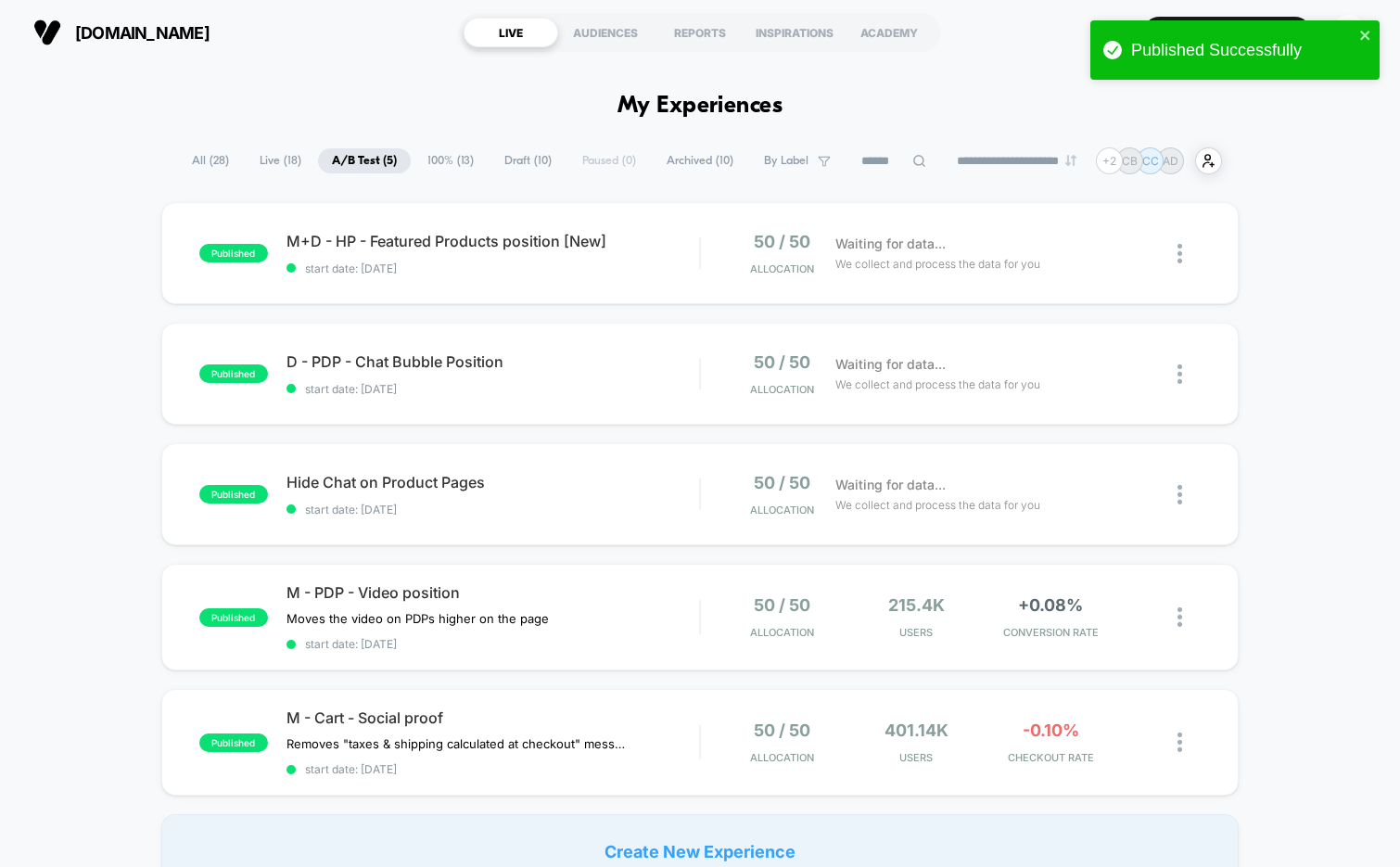
click at [504, 163] on span "Draft ( 10 )" at bounding box center [529, 160] width 75 height 25
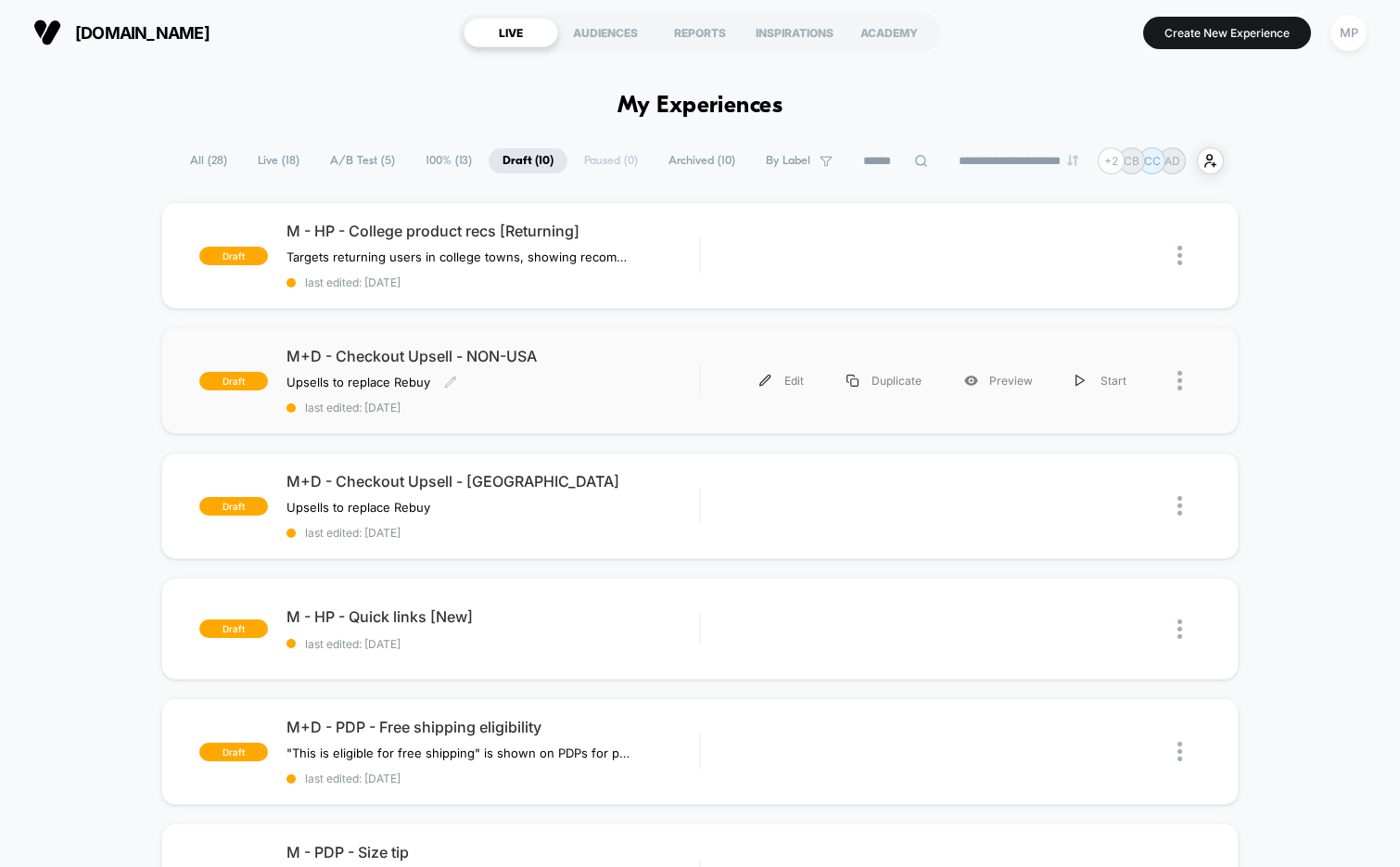
click at [564, 406] on span "last edited: [DATE]" at bounding box center [493, 407] width 414 height 14
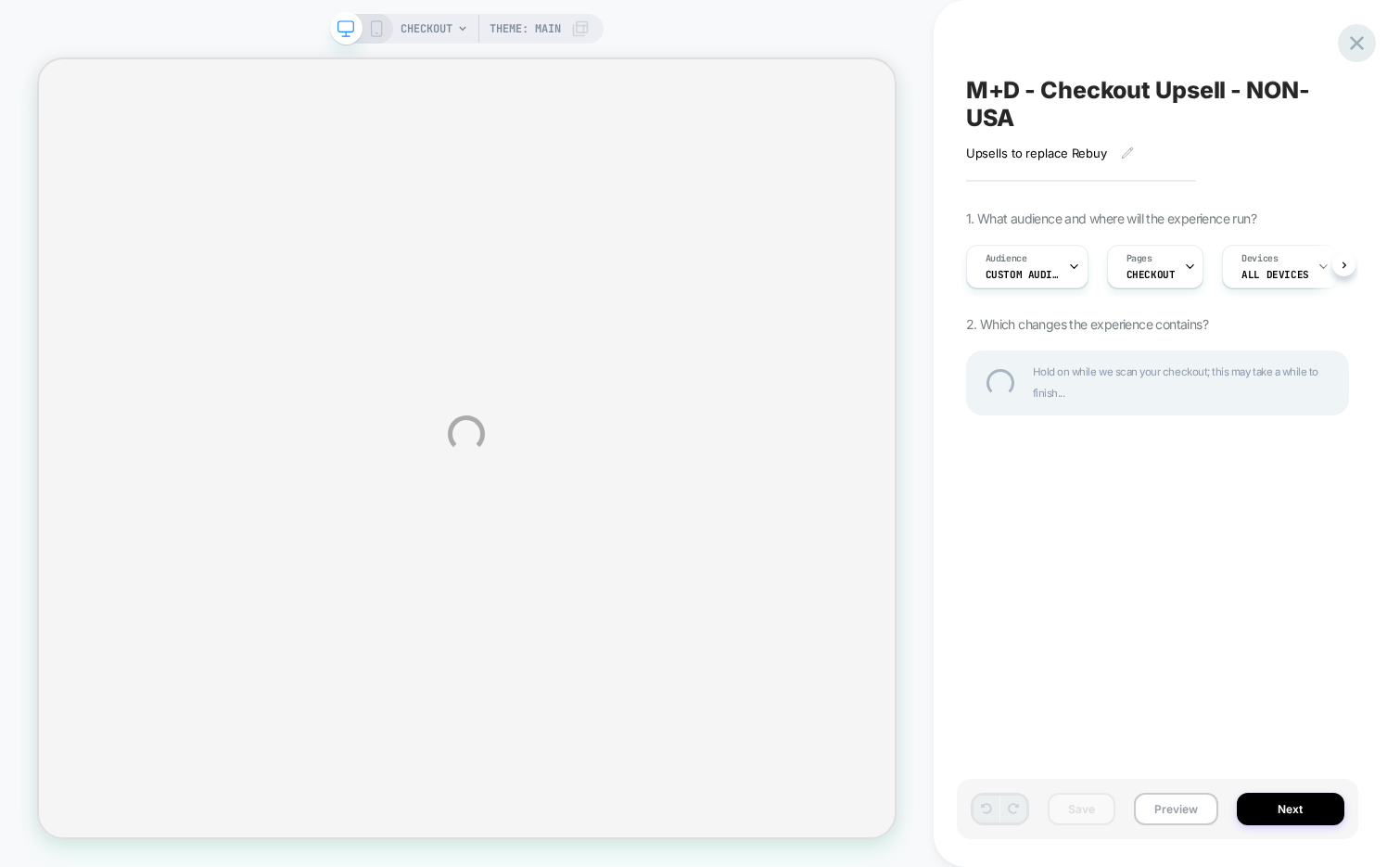
click at [1347, 51] on div at bounding box center [1357, 43] width 38 height 38
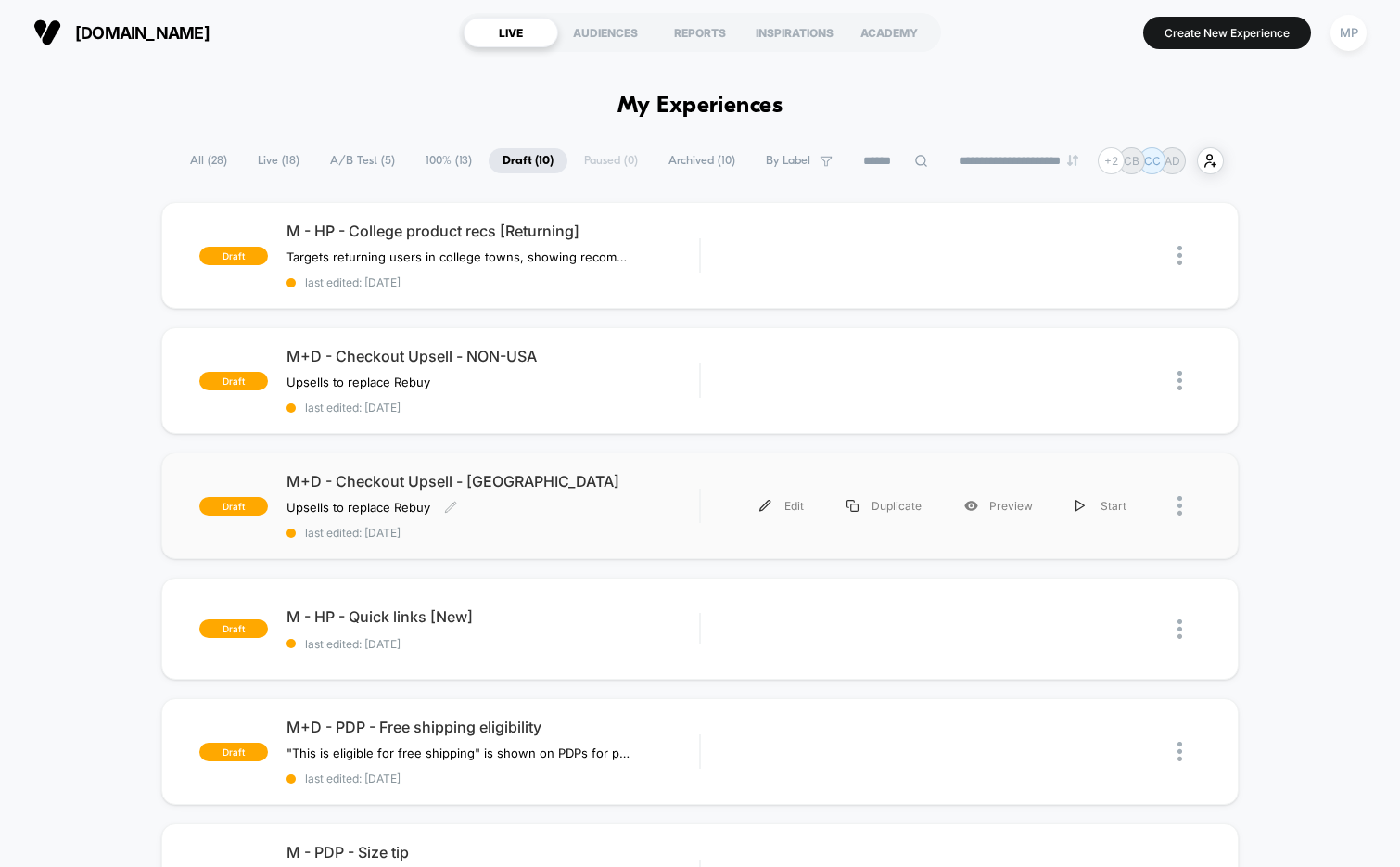
click at [515, 517] on div "M+D - Checkout Upsell - USA Upsells to replace Rebuy Click to edit experience d…" at bounding box center [493, 506] width 414 height 68
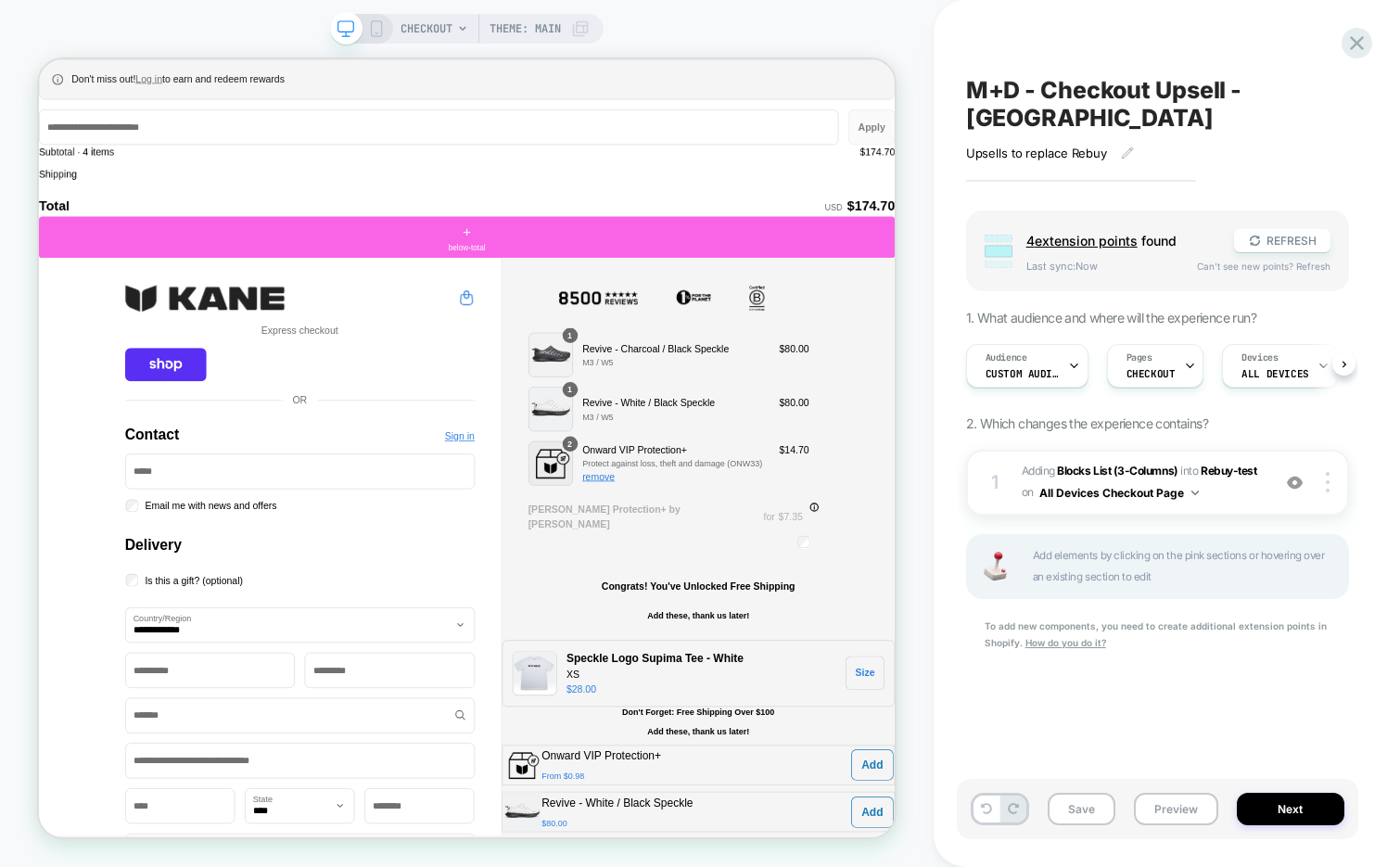
scroll to position [0, 1]
click at [1293, 475] on img at bounding box center [1294, 483] width 16 height 16
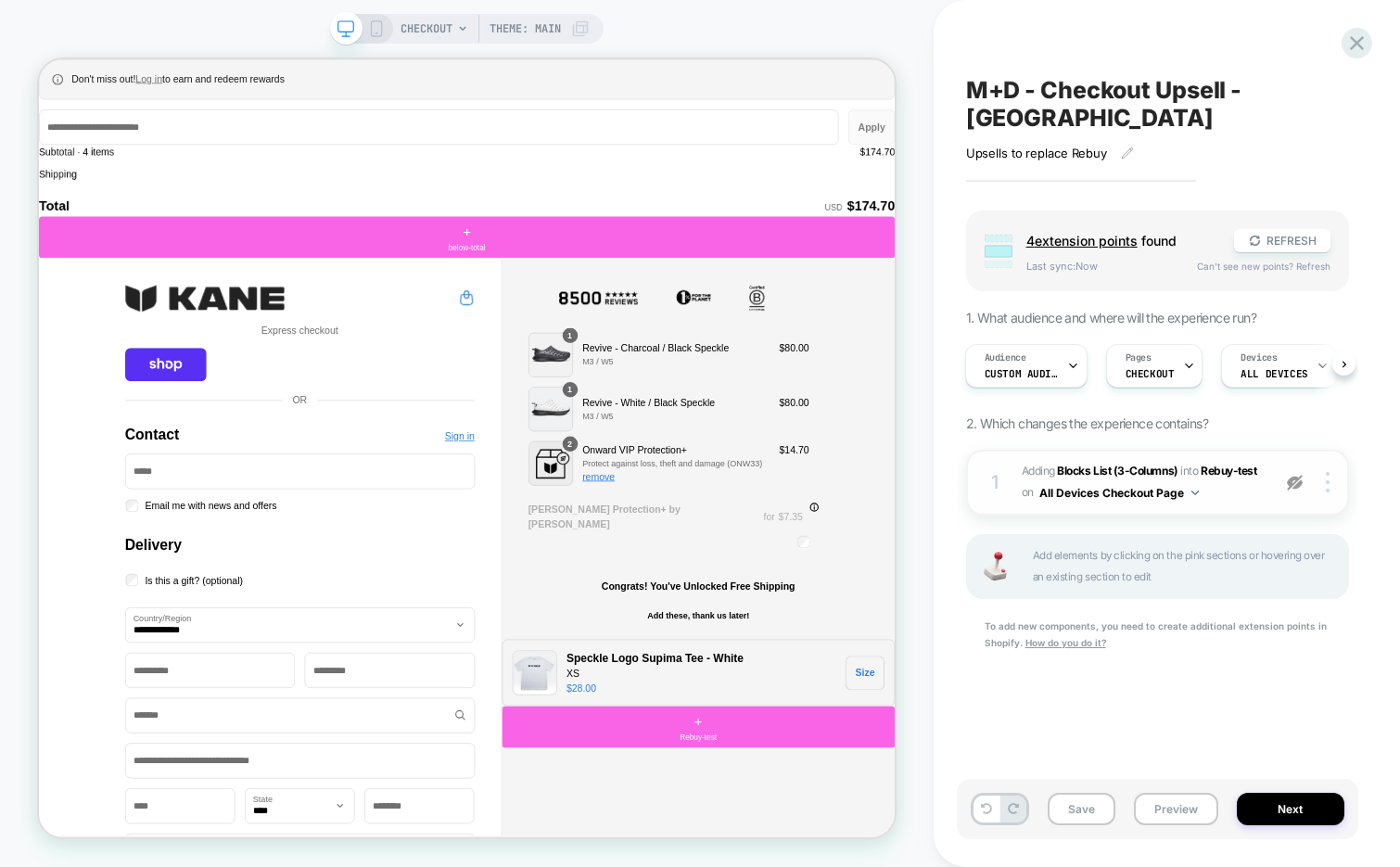
click at [1293, 475] on img at bounding box center [1294, 483] width 16 height 16
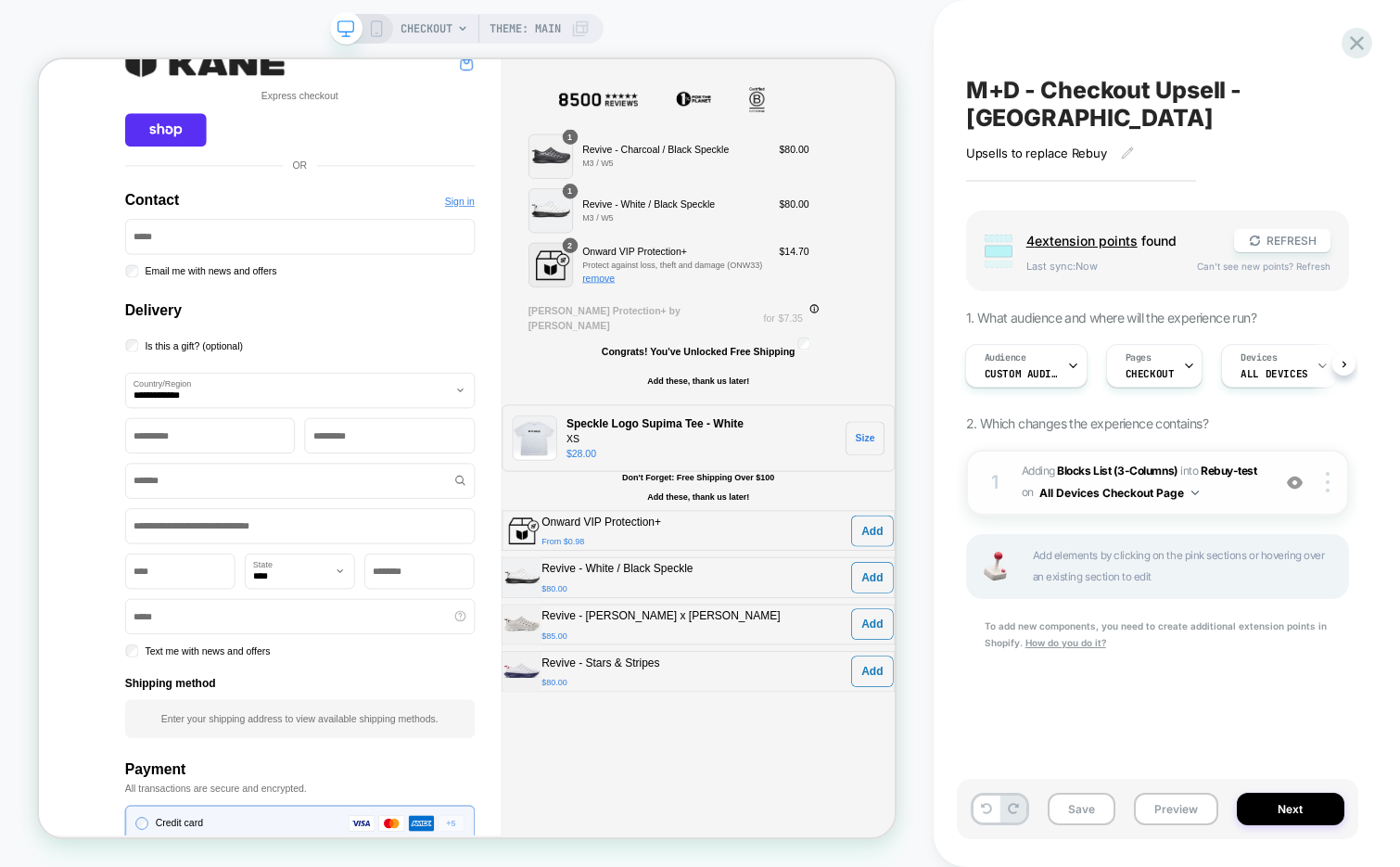
scroll to position [311, 0]
click at [1233, 461] on span "#_loomi_addon_1754361564209 Adding Blocks List (3-Columns) INTO Rebuy-test Rebu…" at bounding box center [1142, 483] width 239 height 43
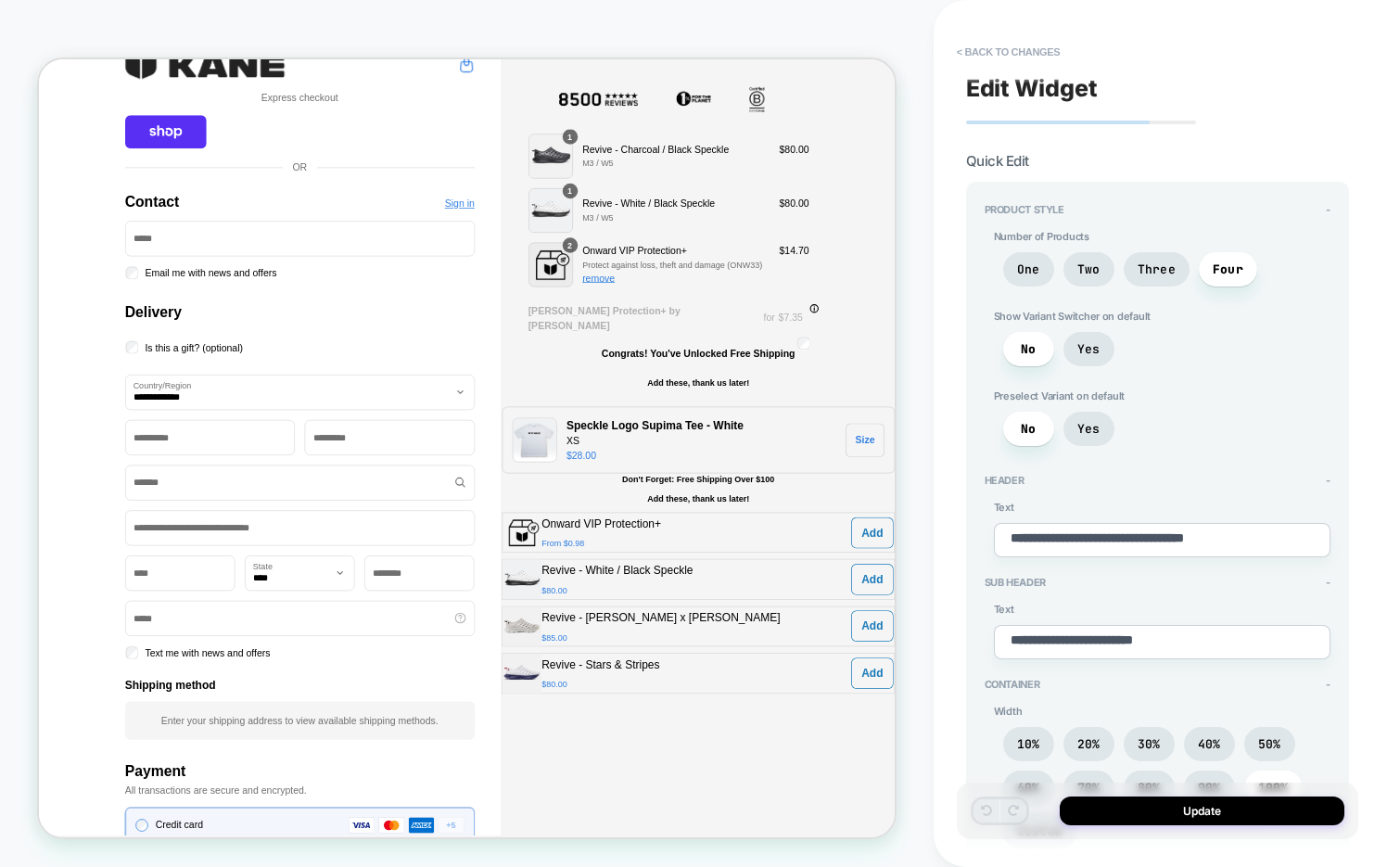
type textarea "*"
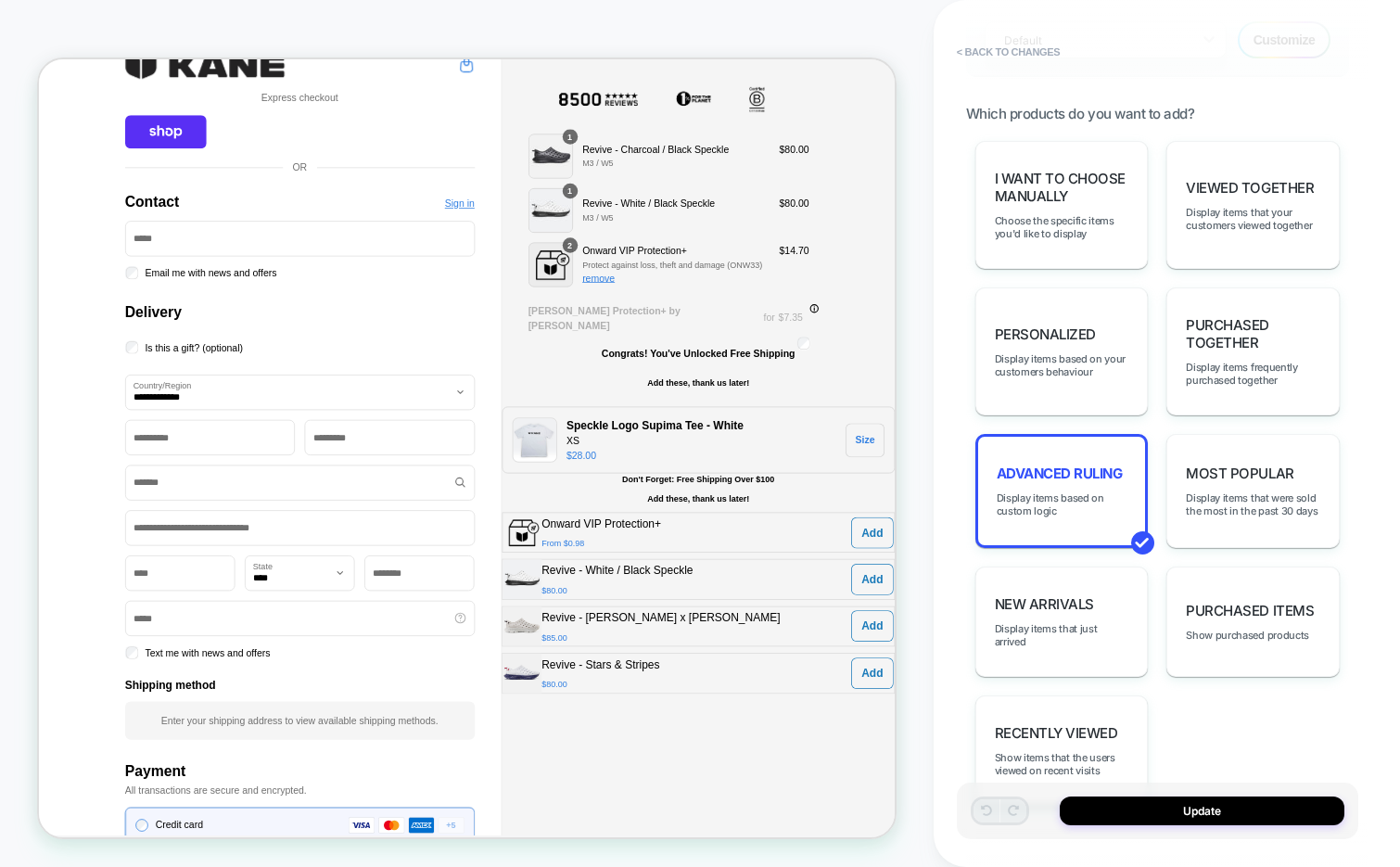
scroll to position [1195, 0]
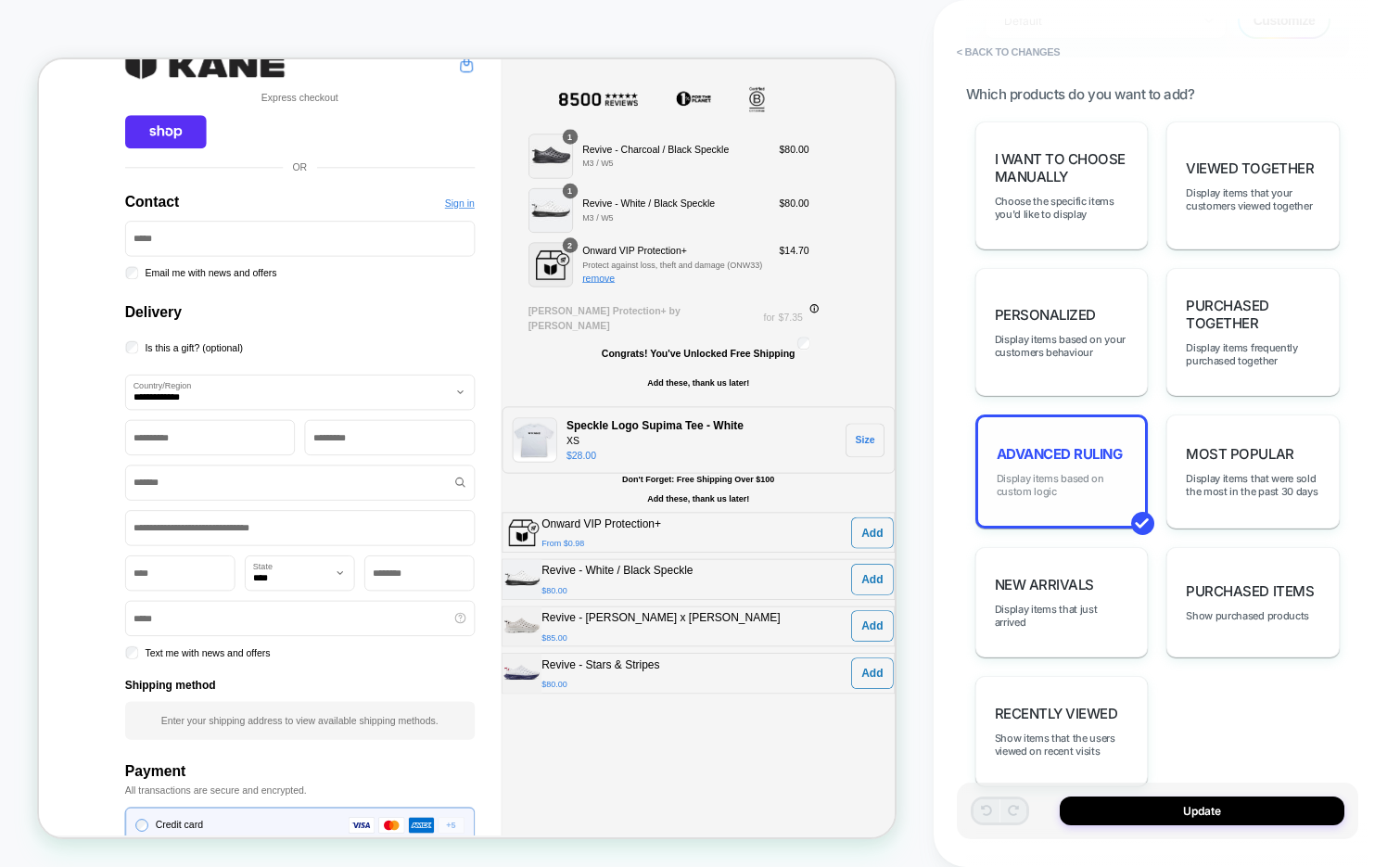
click at [1049, 474] on span "Display items based on custom logic" at bounding box center [1062, 485] width 131 height 26
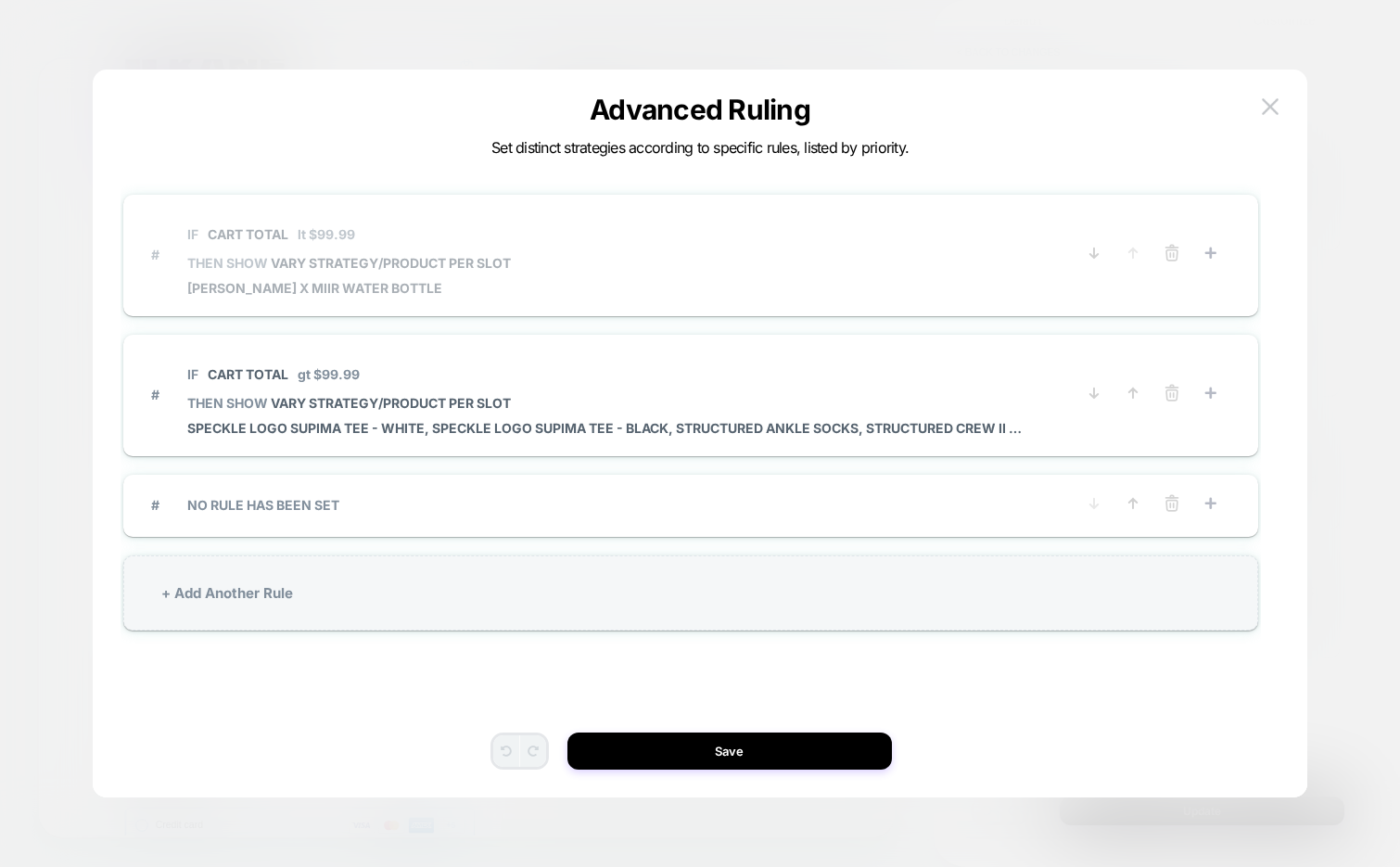
click at [594, 286] on span "# IF Cart Total lt $99.99 THEN SHOW VARY STRATEGY/PRODUCT PER SLOT Kane x Miir …" at bounding box center [612, 254] width 923 height 83
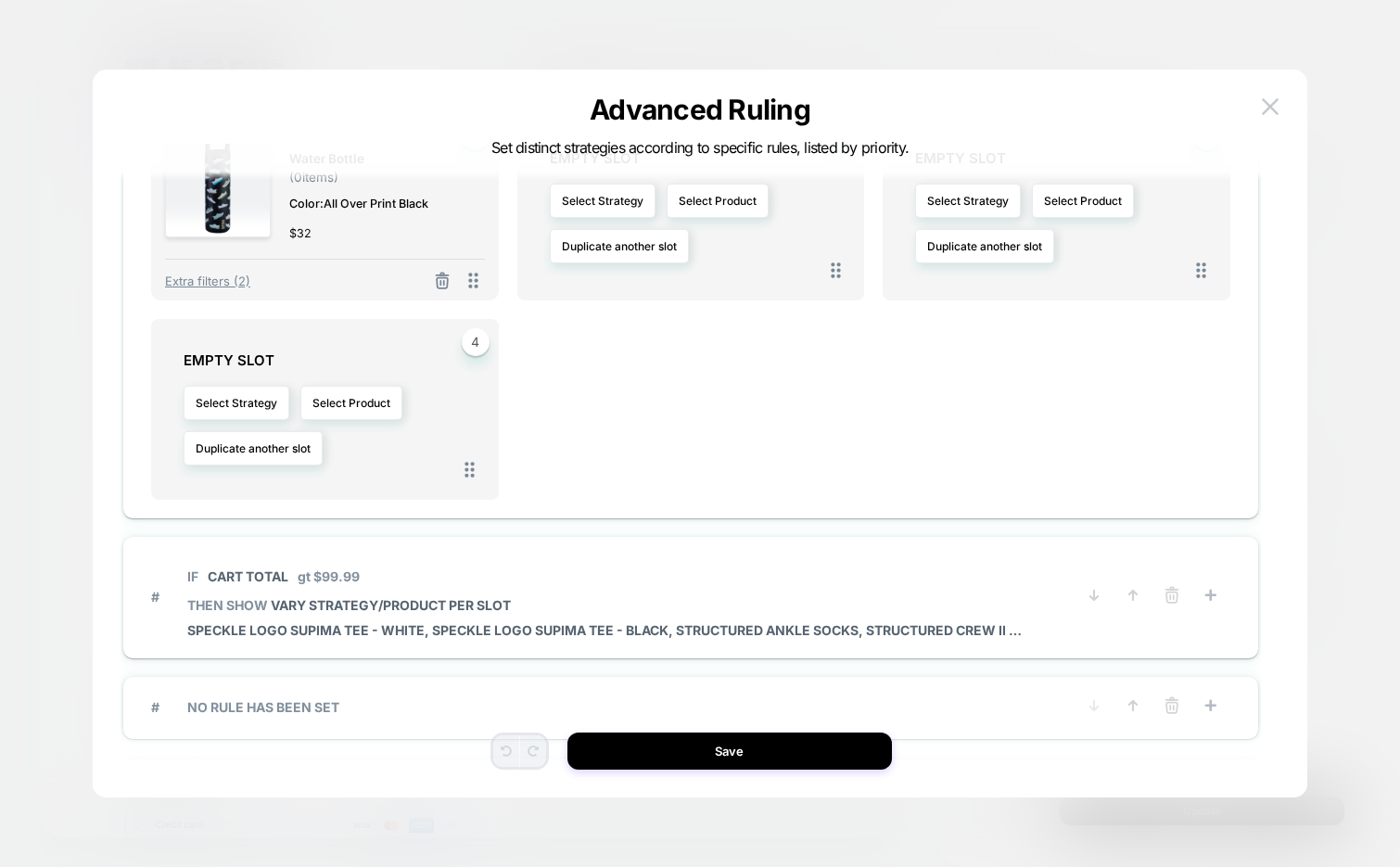
scroll to position [607, 0]
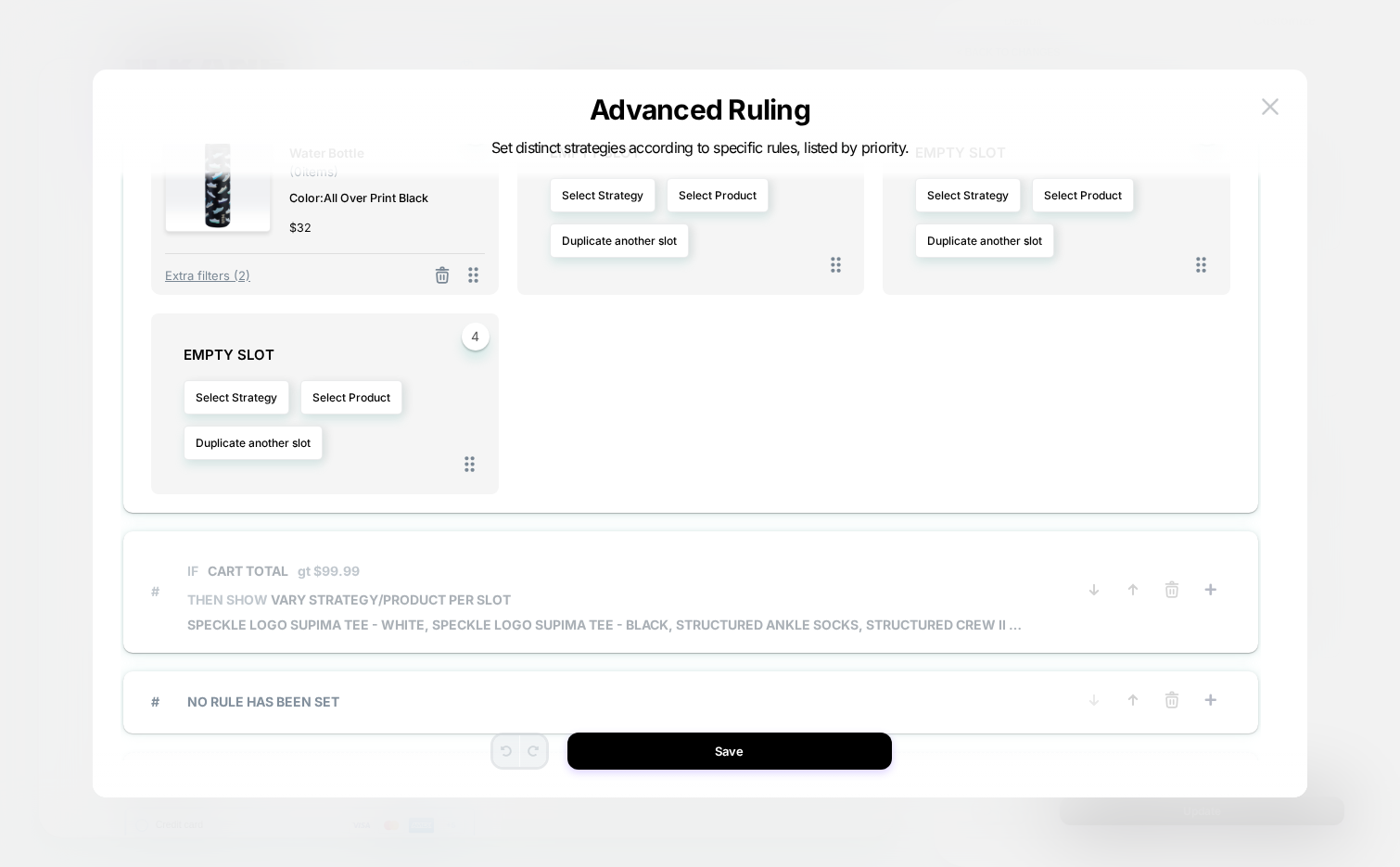
click at [504, 550] on span "IF Cart Total gt $99.99" at bounding box center [605, 571] width 835 height 41
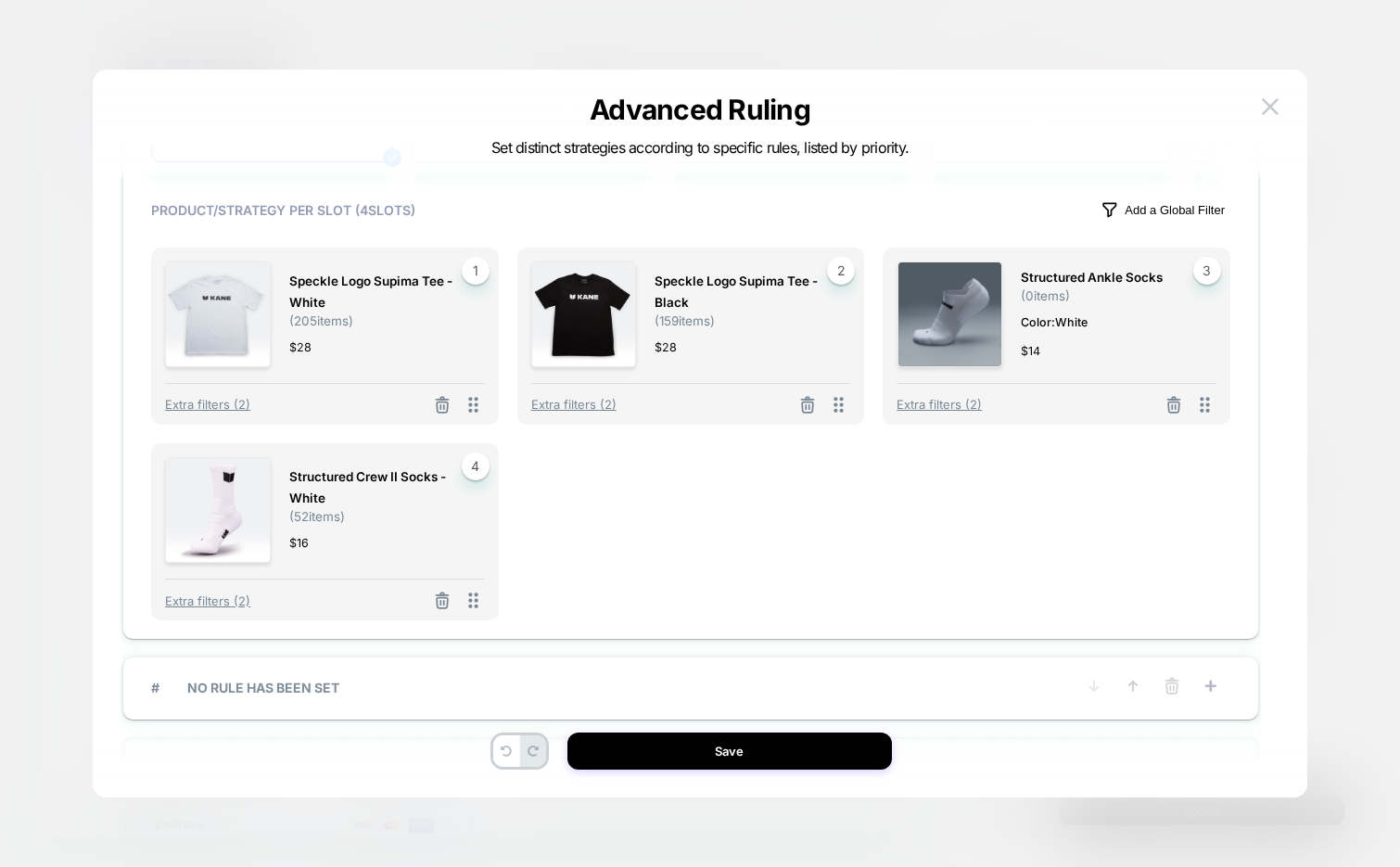
click at [1173, 216] on p "Add a Global Filter" at bounding box center [1175, 210] width 100 height 14
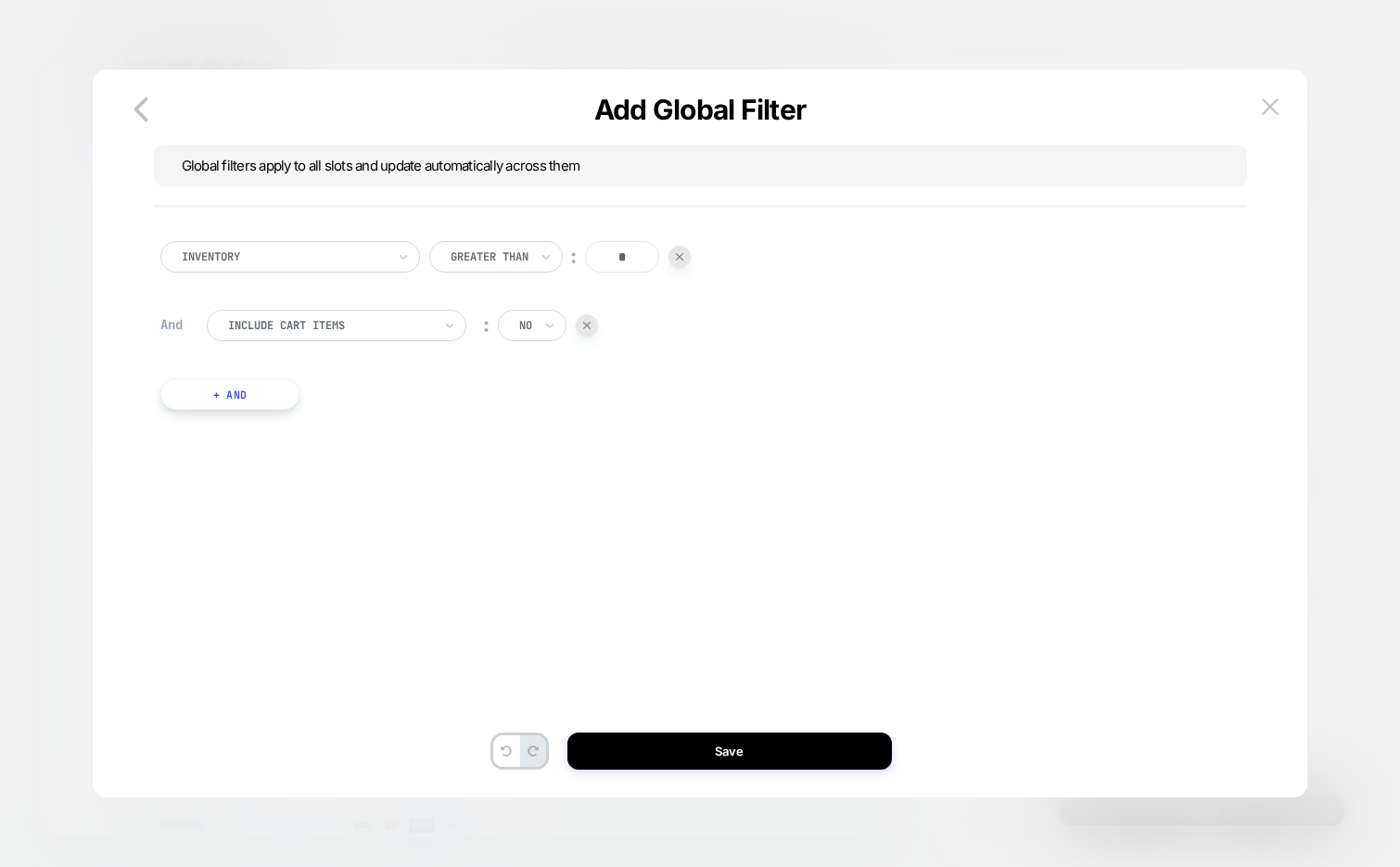
click at [239, 393] on button "+ And" at bounding box center [230, 394] width 139 height 31
click at [311, 410] on div at bounding box center [330, 413] width 204 height 17
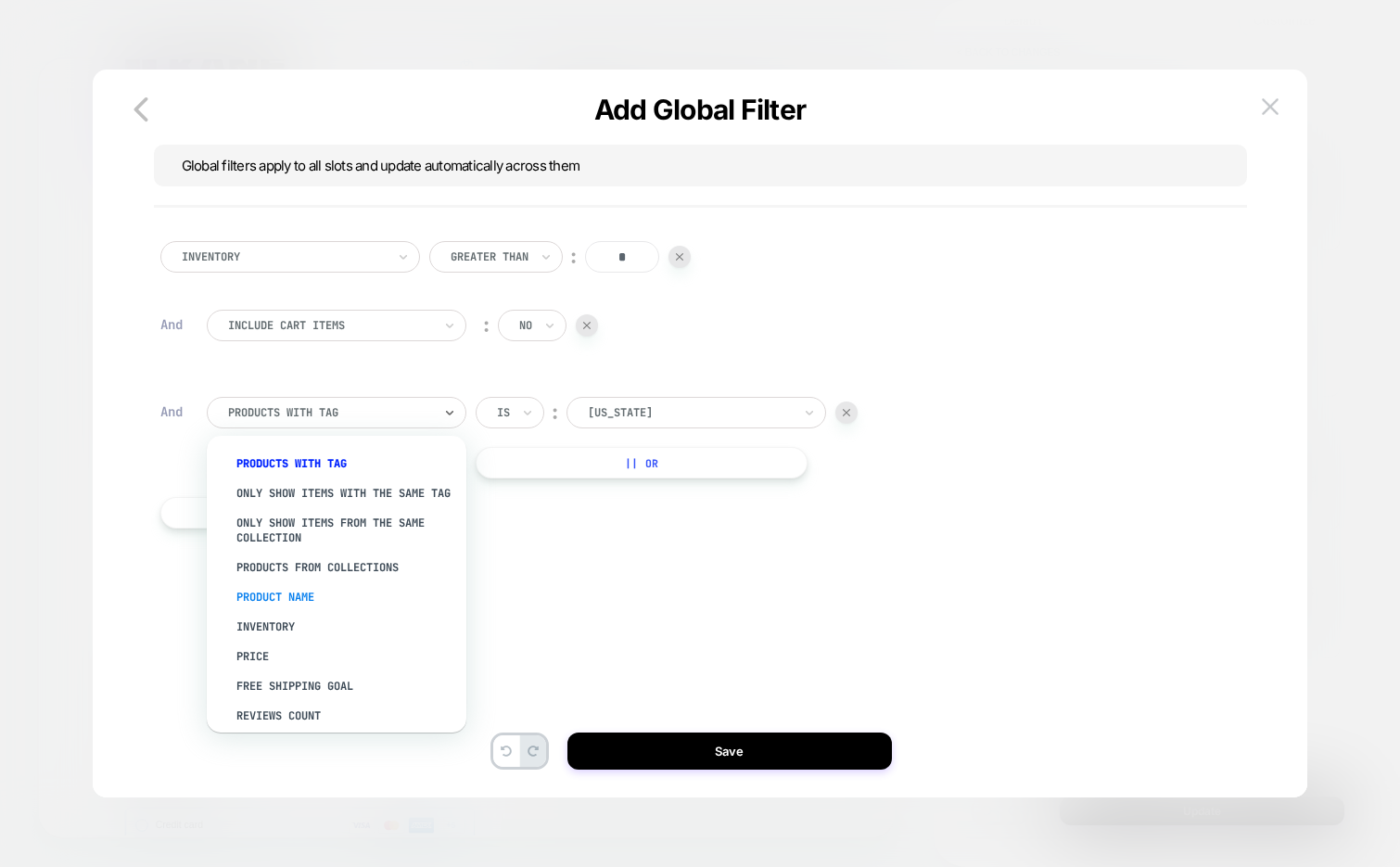
click at [295, 605] on div "Product Name" at bounding box center [346, 597] width 241 height 29
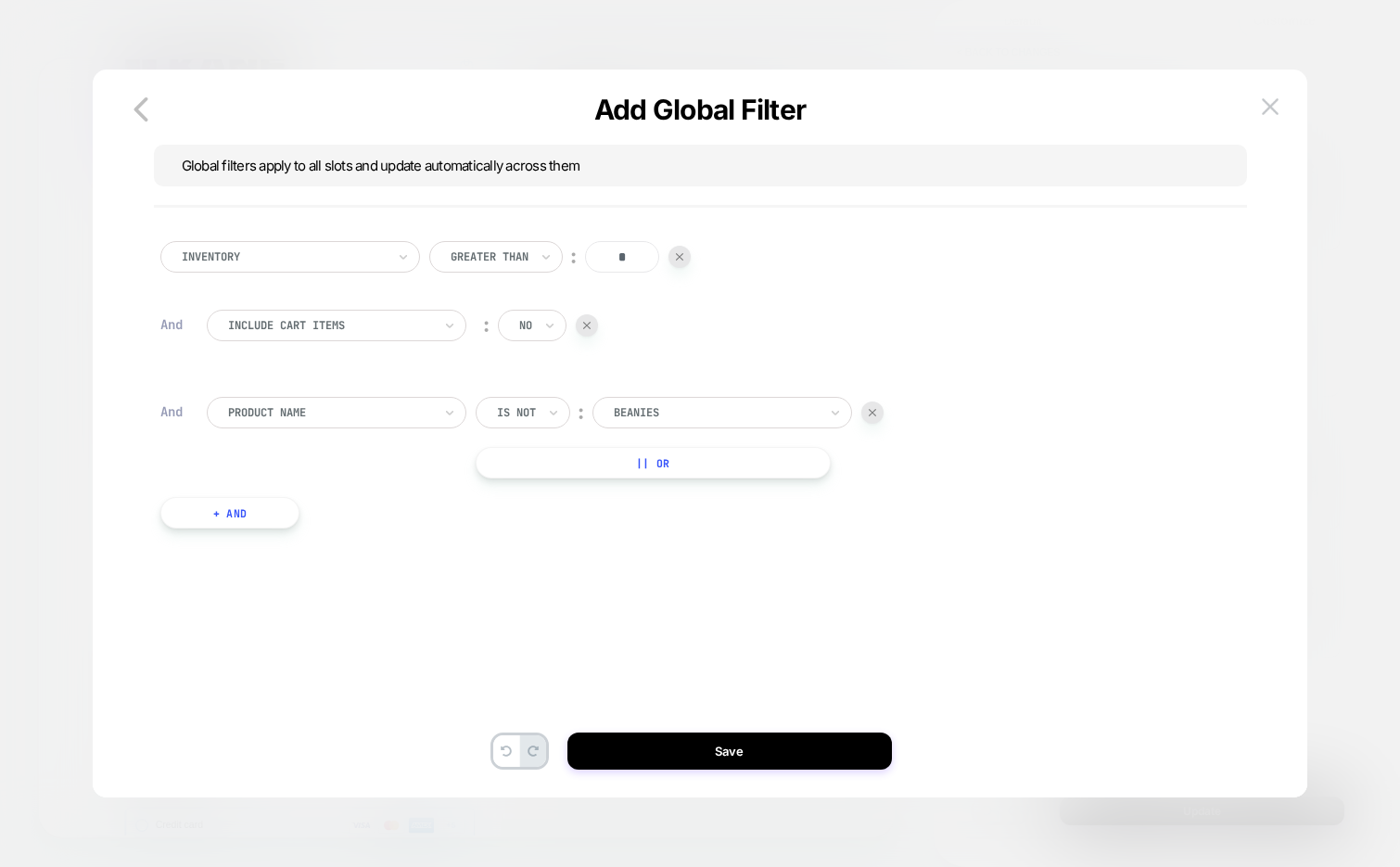
click at [679, 417] on div at bounding box center [716, 413] width 204 height 17
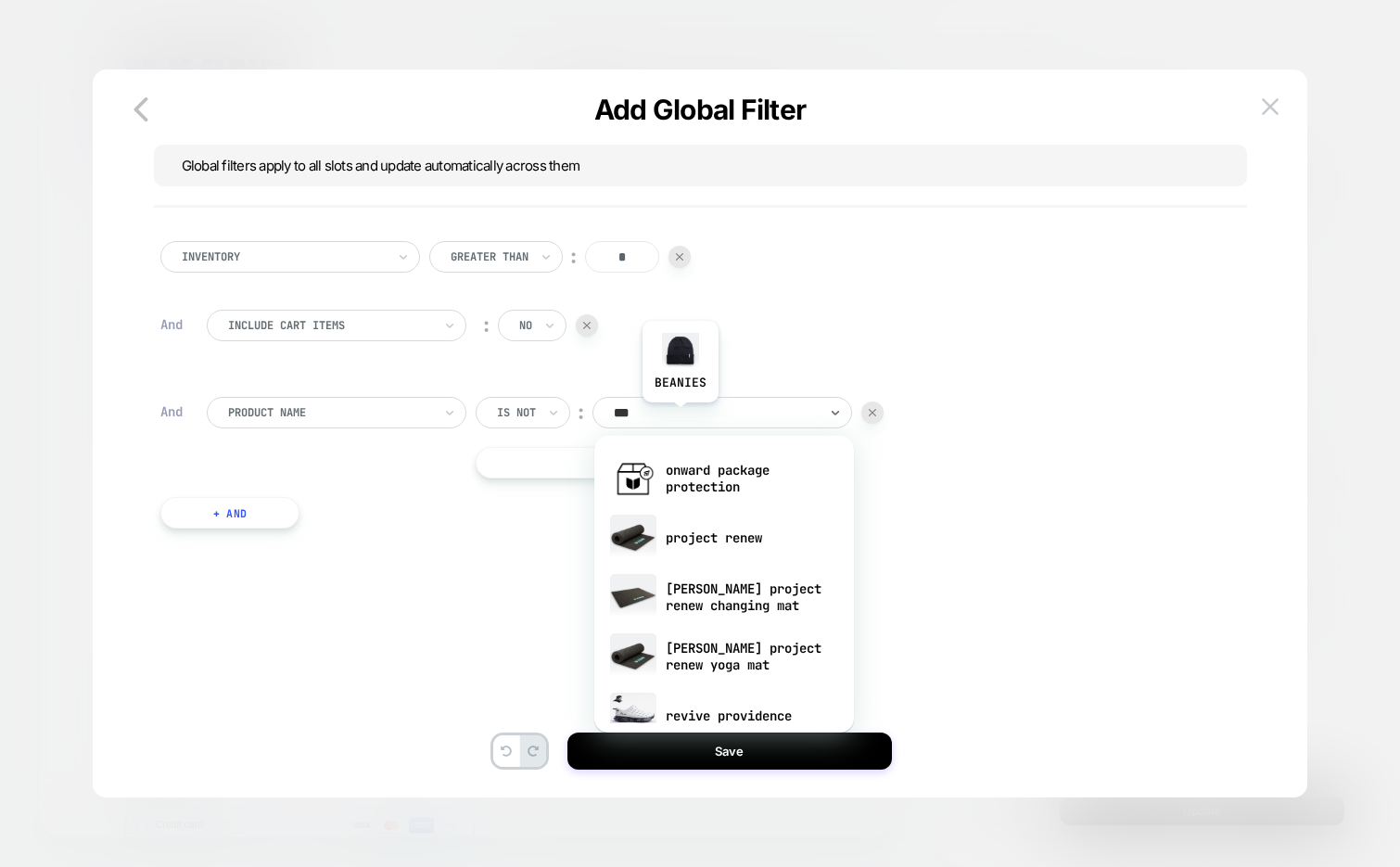
type input "****"
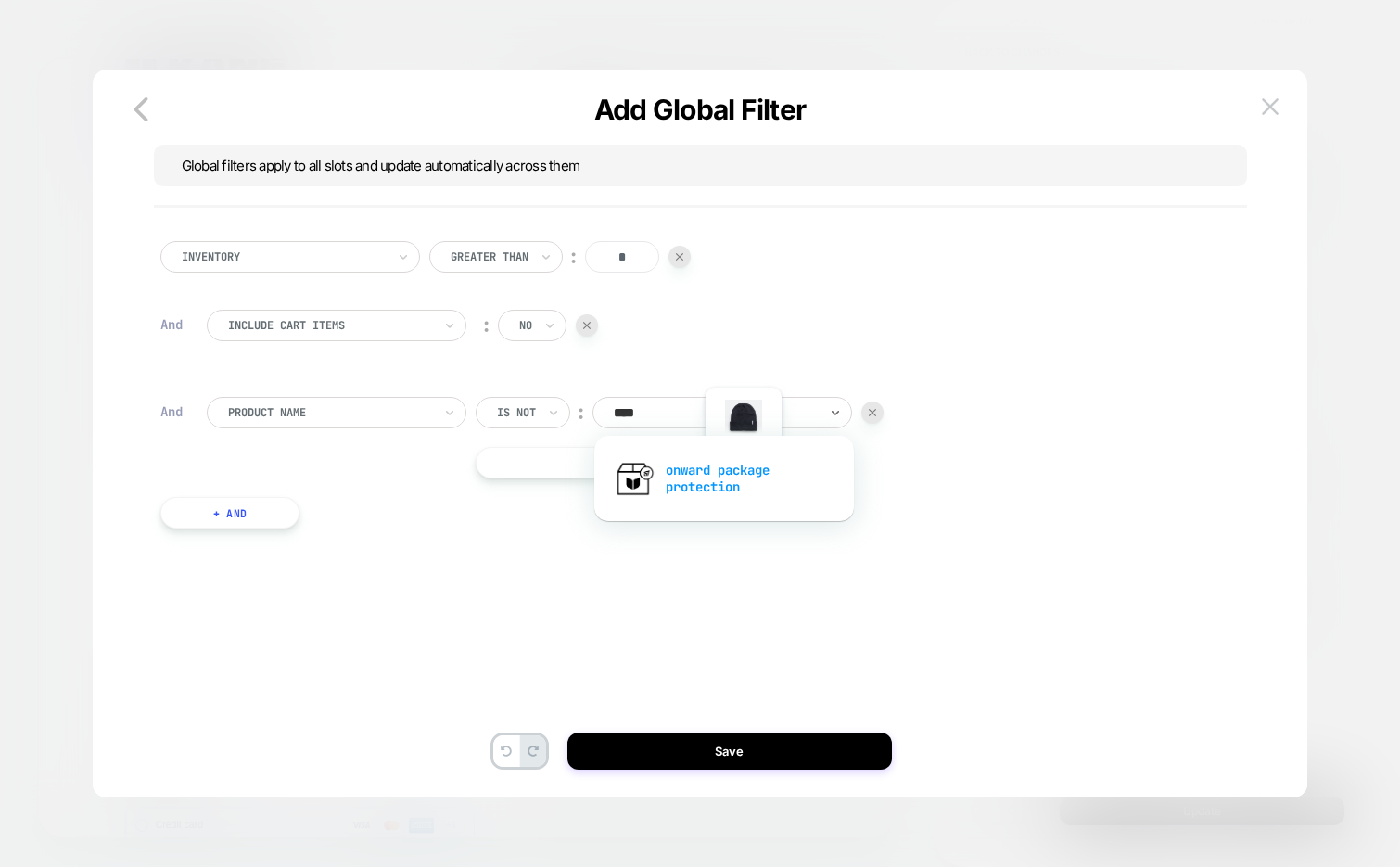
click at [742, 483] on div "onward package protection" at bounding box center [724, 478] width 241 height 59
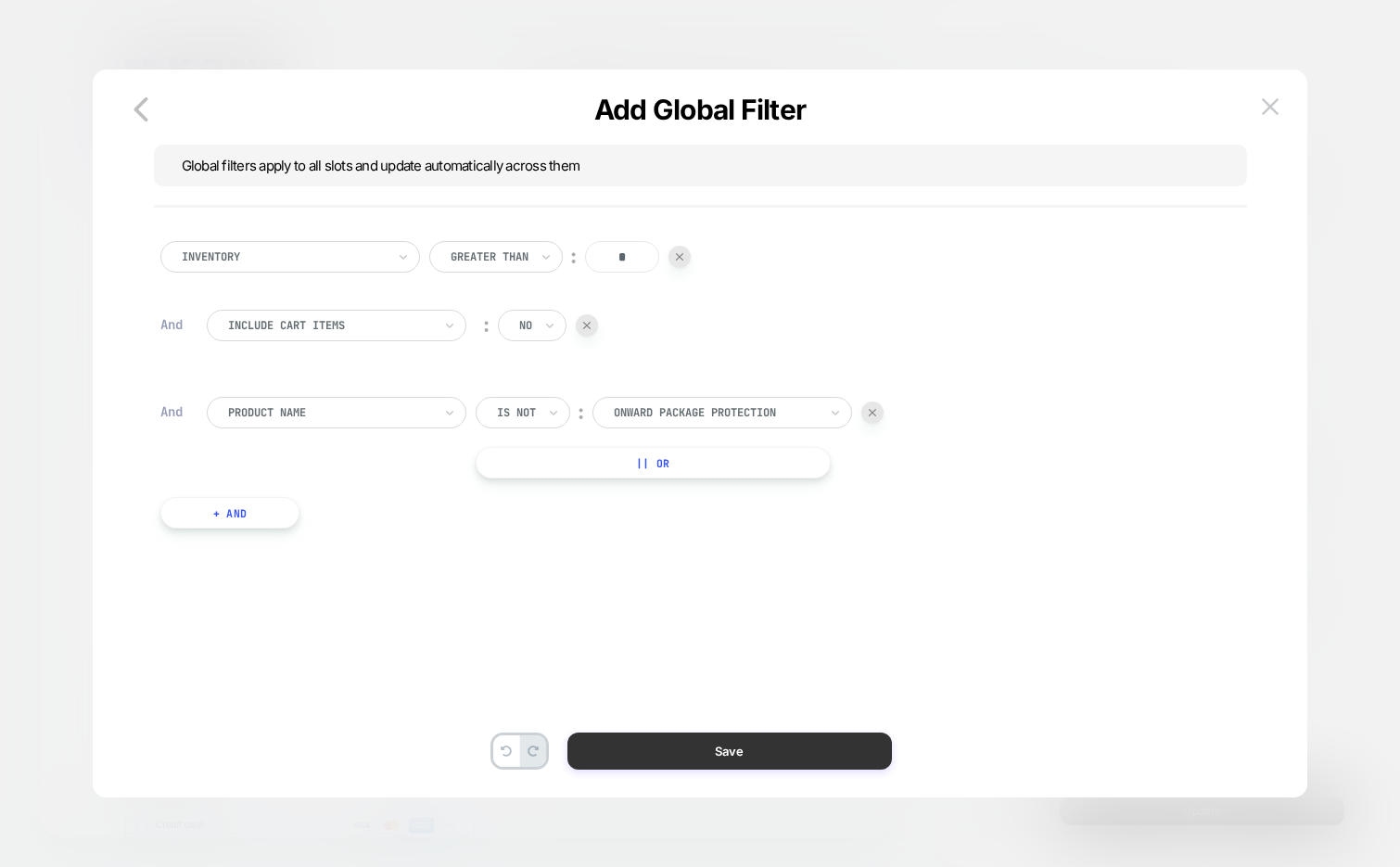
click at [699, 750] on button "Save" at bounding box center [729, 750] width 324 height 37
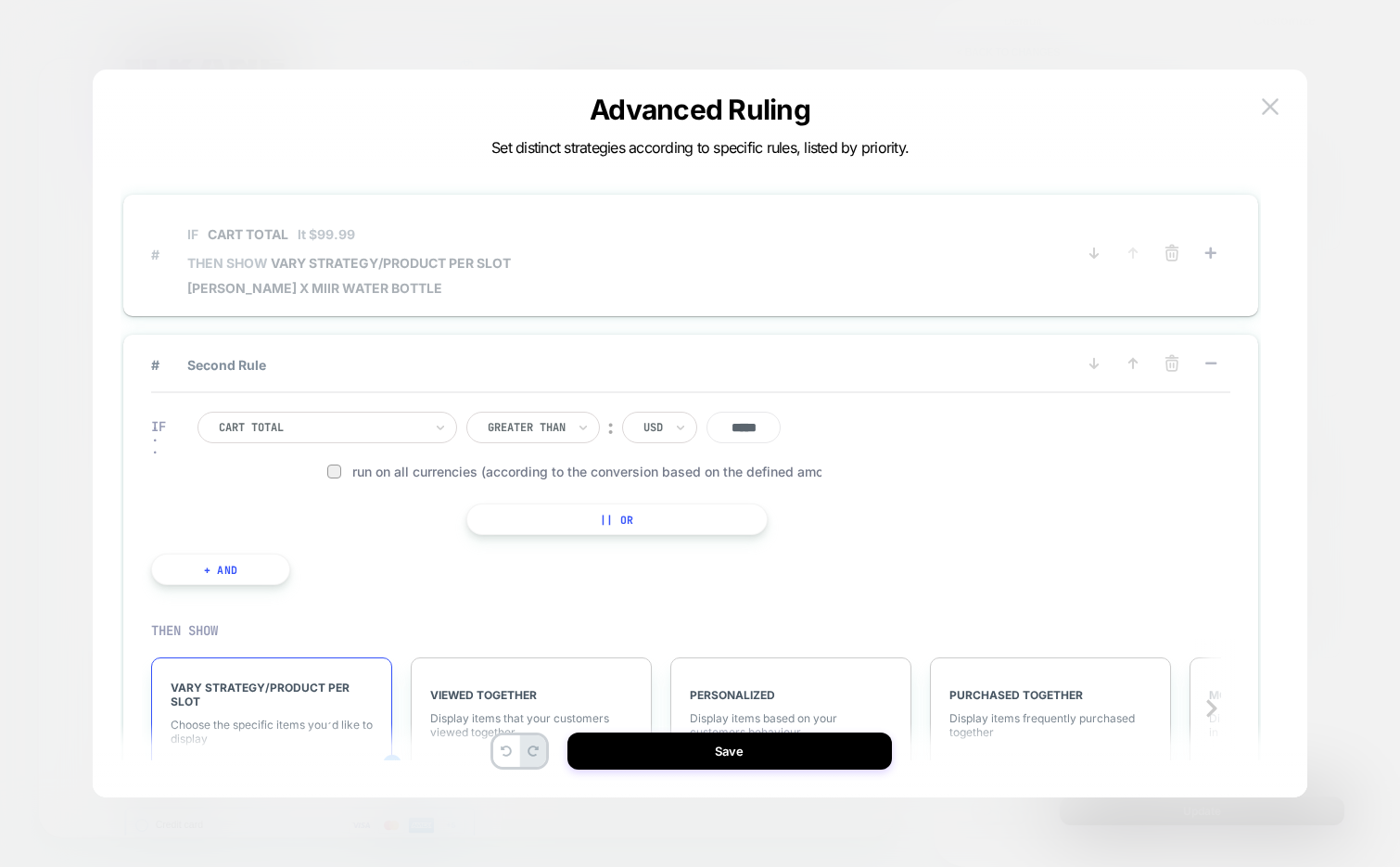
click at [763, 277] on span "# IF Cart Total lt $99.99 THEN SHOW VARY STRATEGY/PRODUCT PER SLOT Kane x Miir …" at bounding box center [612, 254] width 923 height 83
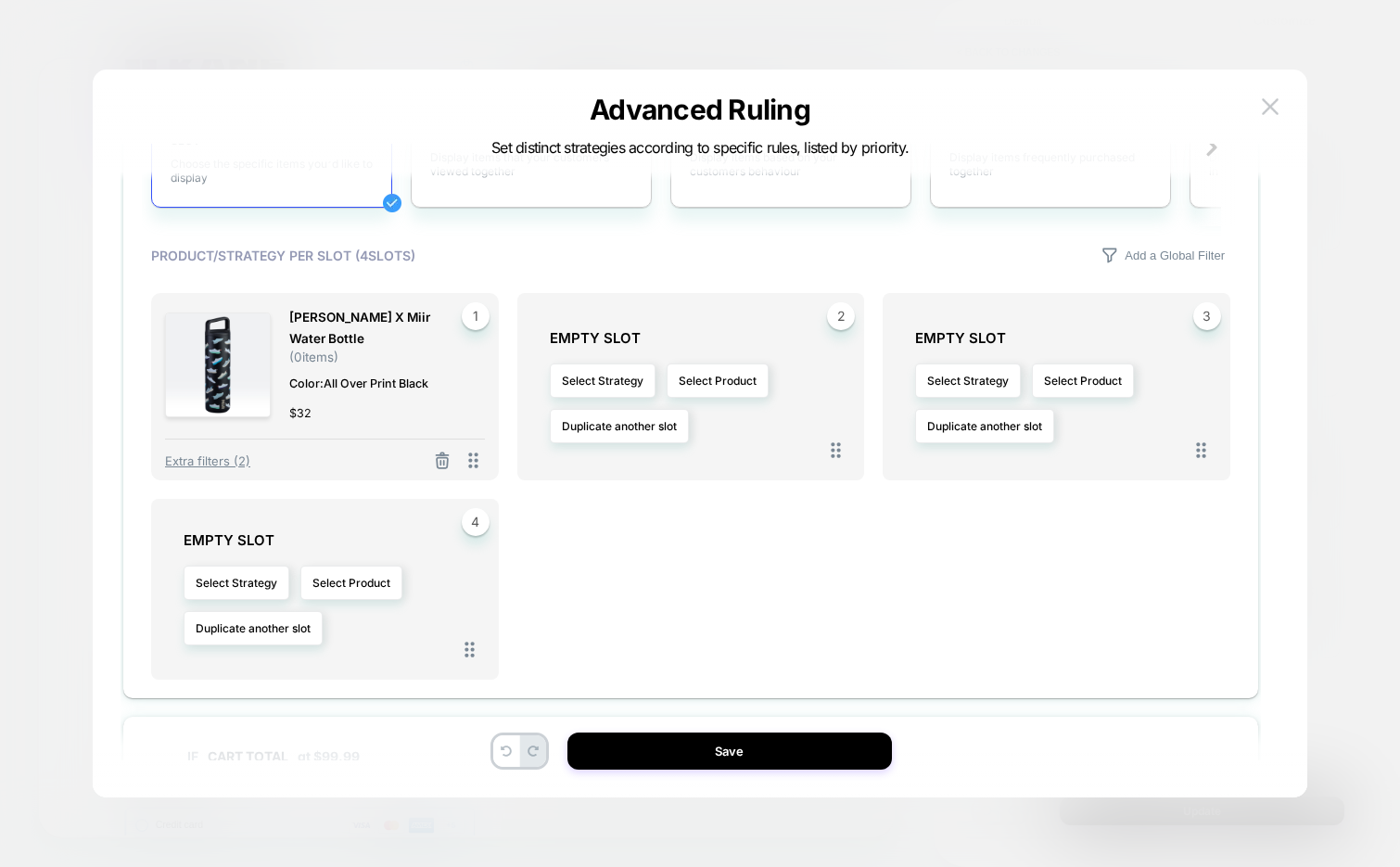
scroll to position [426, 0]
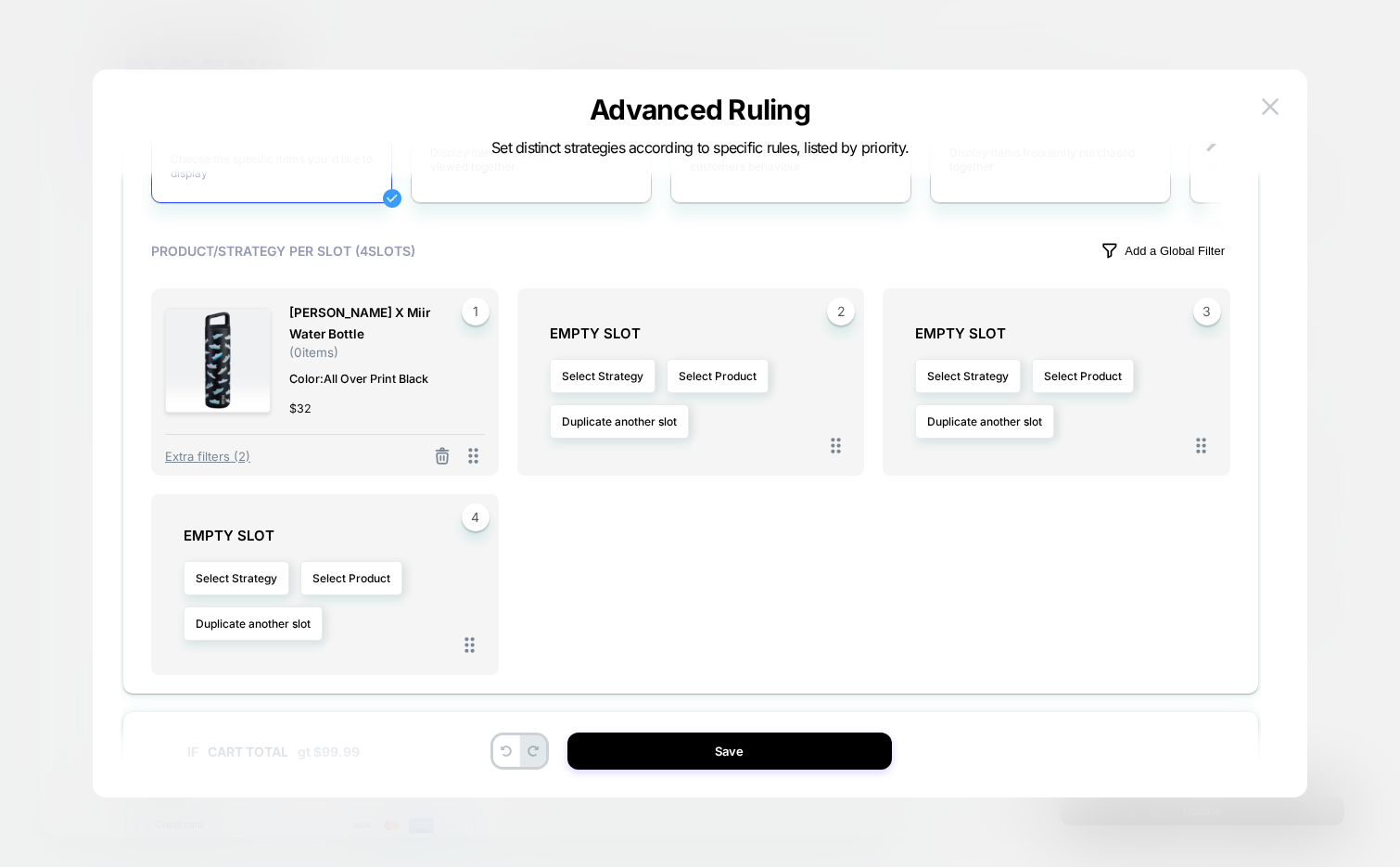
click at [1147, 254] on p "Add a Global Filter" at bounding box center [1175, 251] width 100 height 14
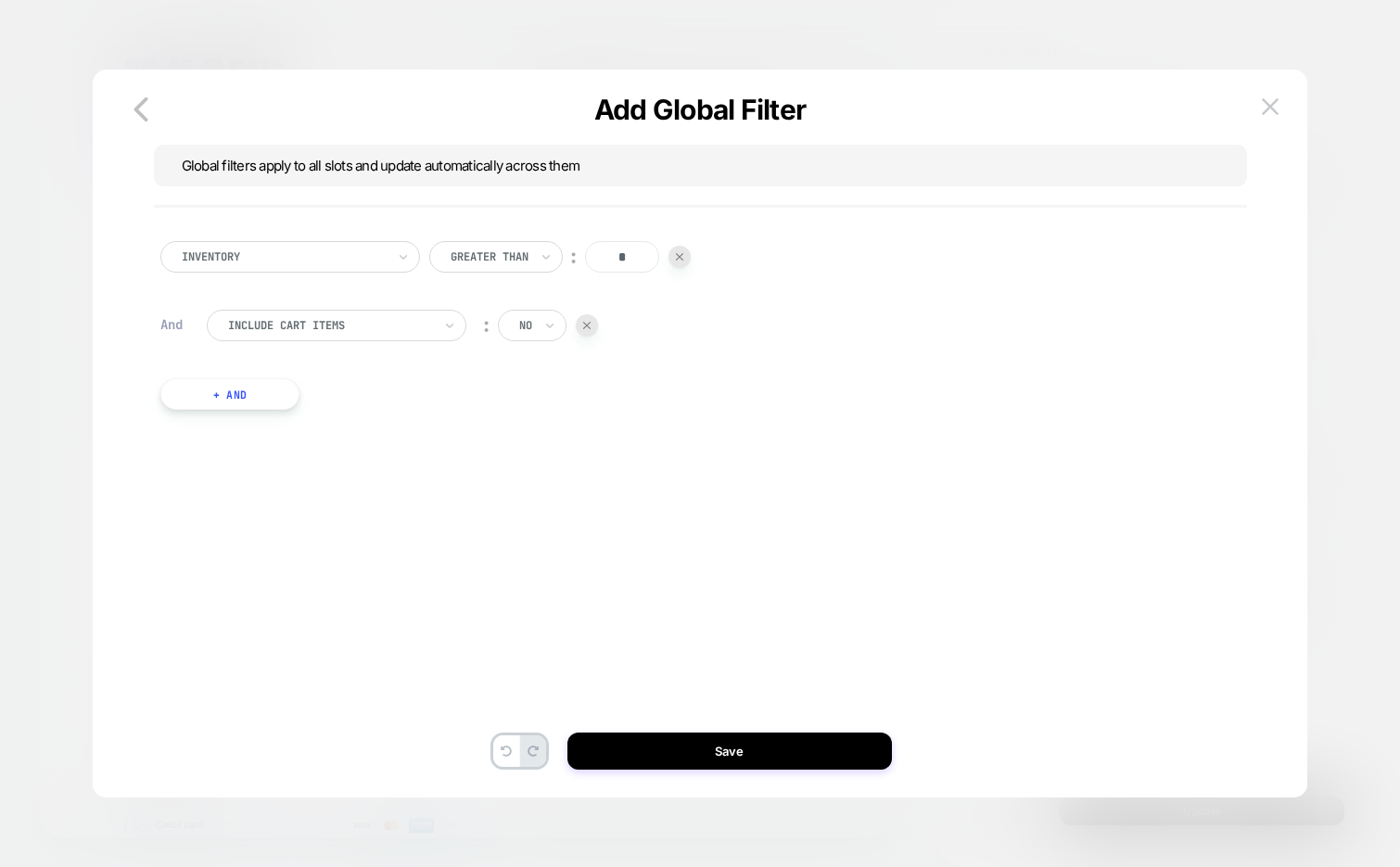
scroll to position [0, 0]
click at [224, 394] on button "+ And" at bounding box center [230, 394] width 139 height 31
click at [339, 415] on div at bounding box center [330, 413] width 204 height 17
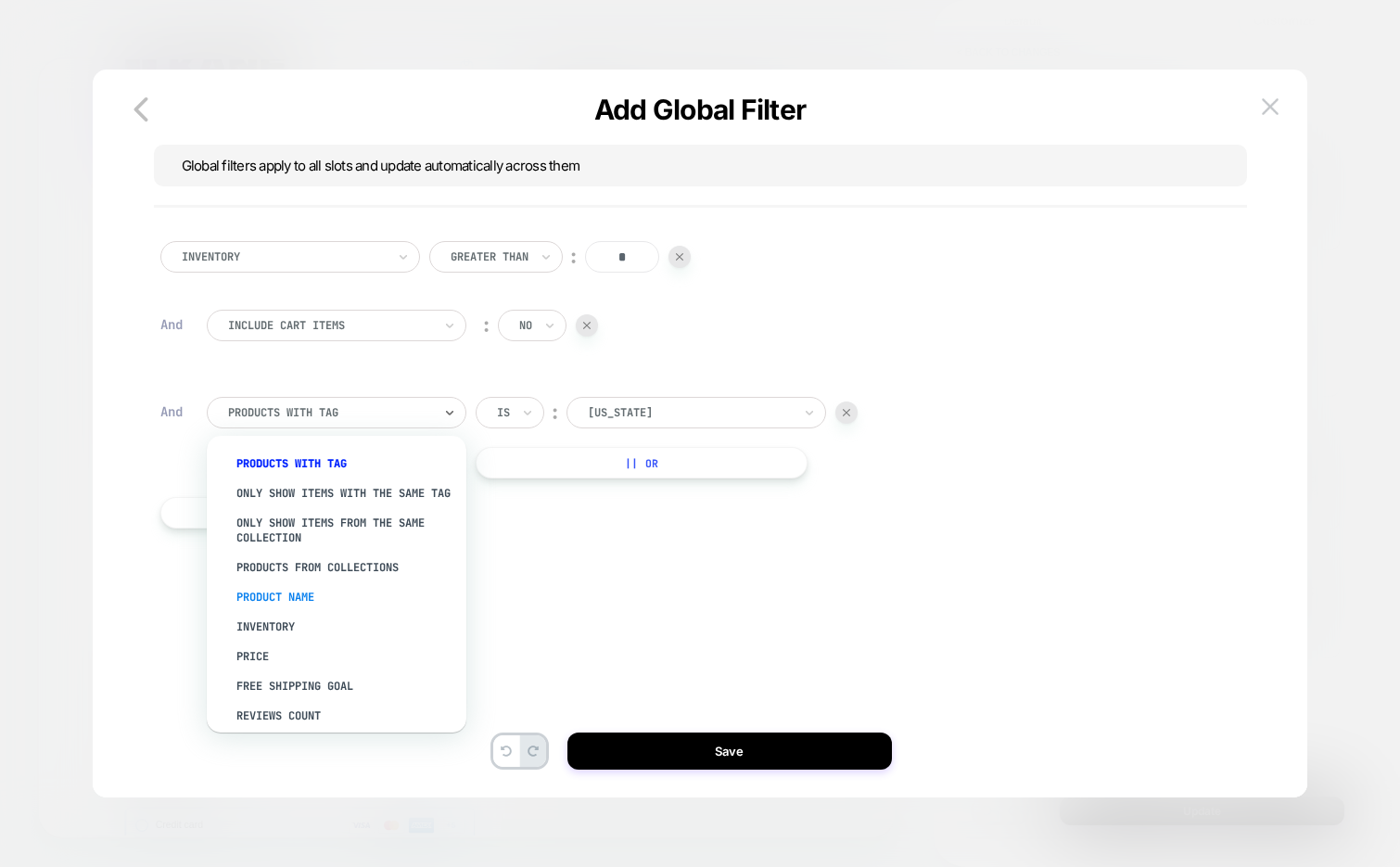
click at [322, 603] on div "Product Name" at bounding box center [346, 597] width 241 height 29
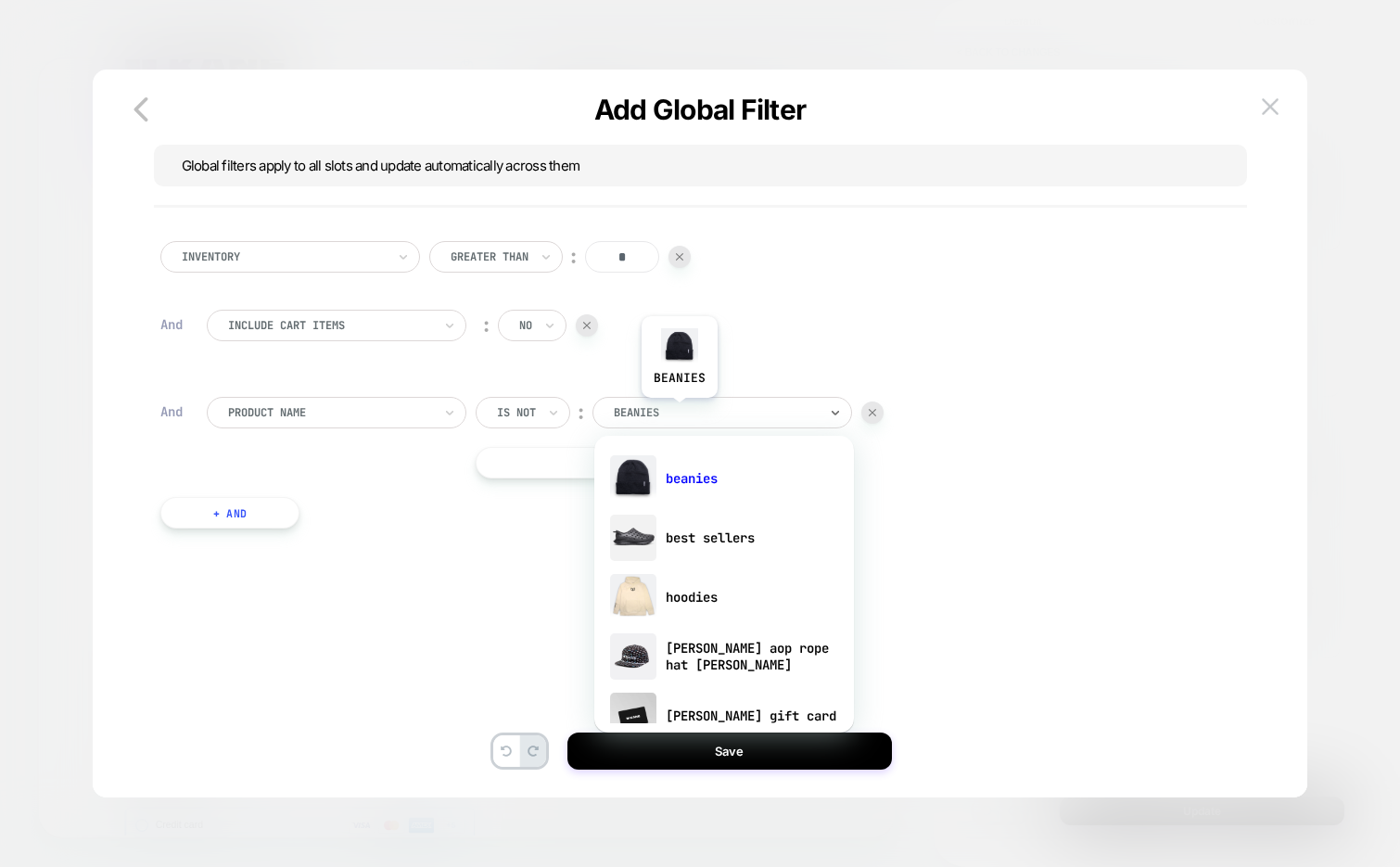
click at [678, 412] on div at bounding box center [716, 413] width 204 height 17
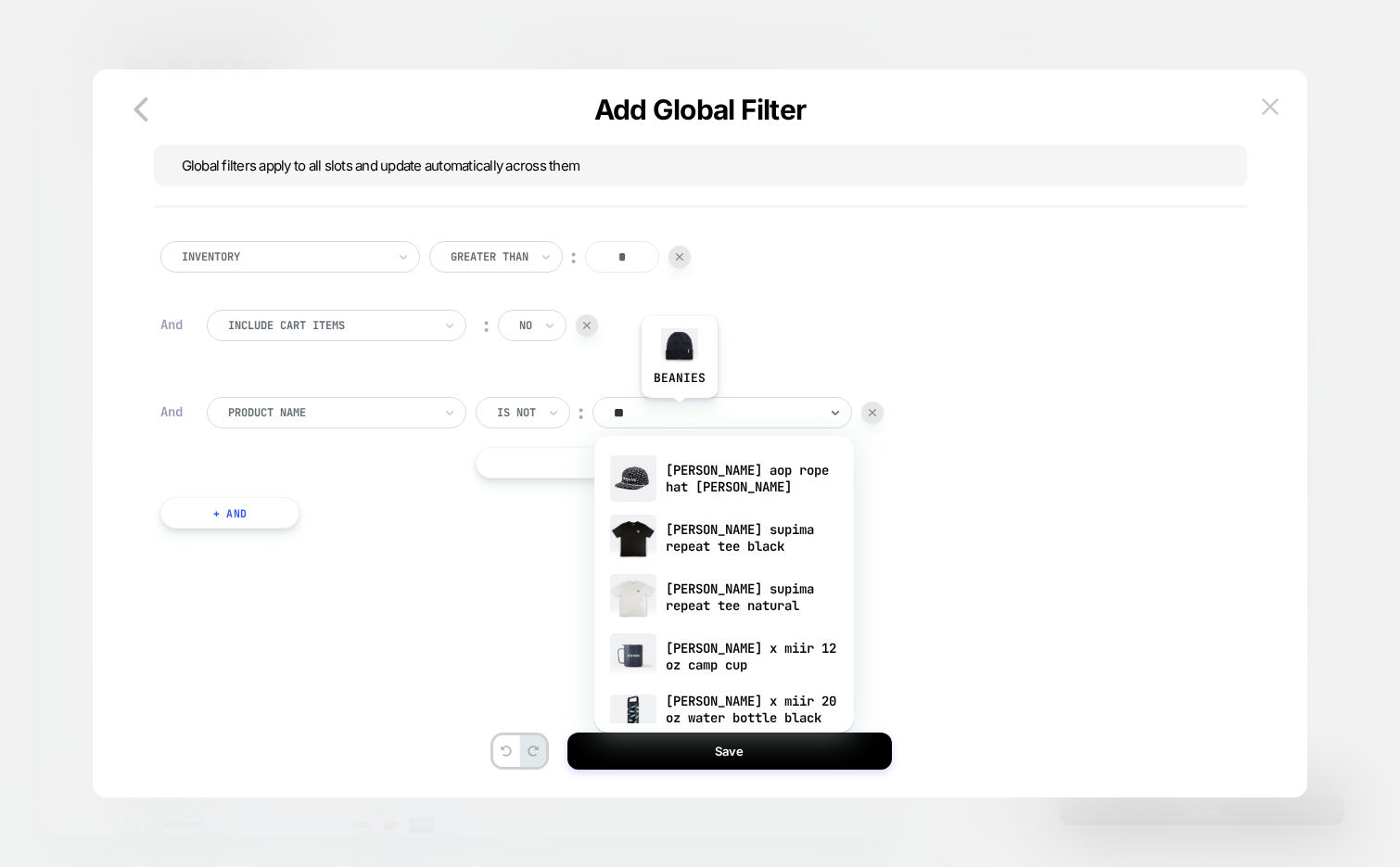
type input "***"
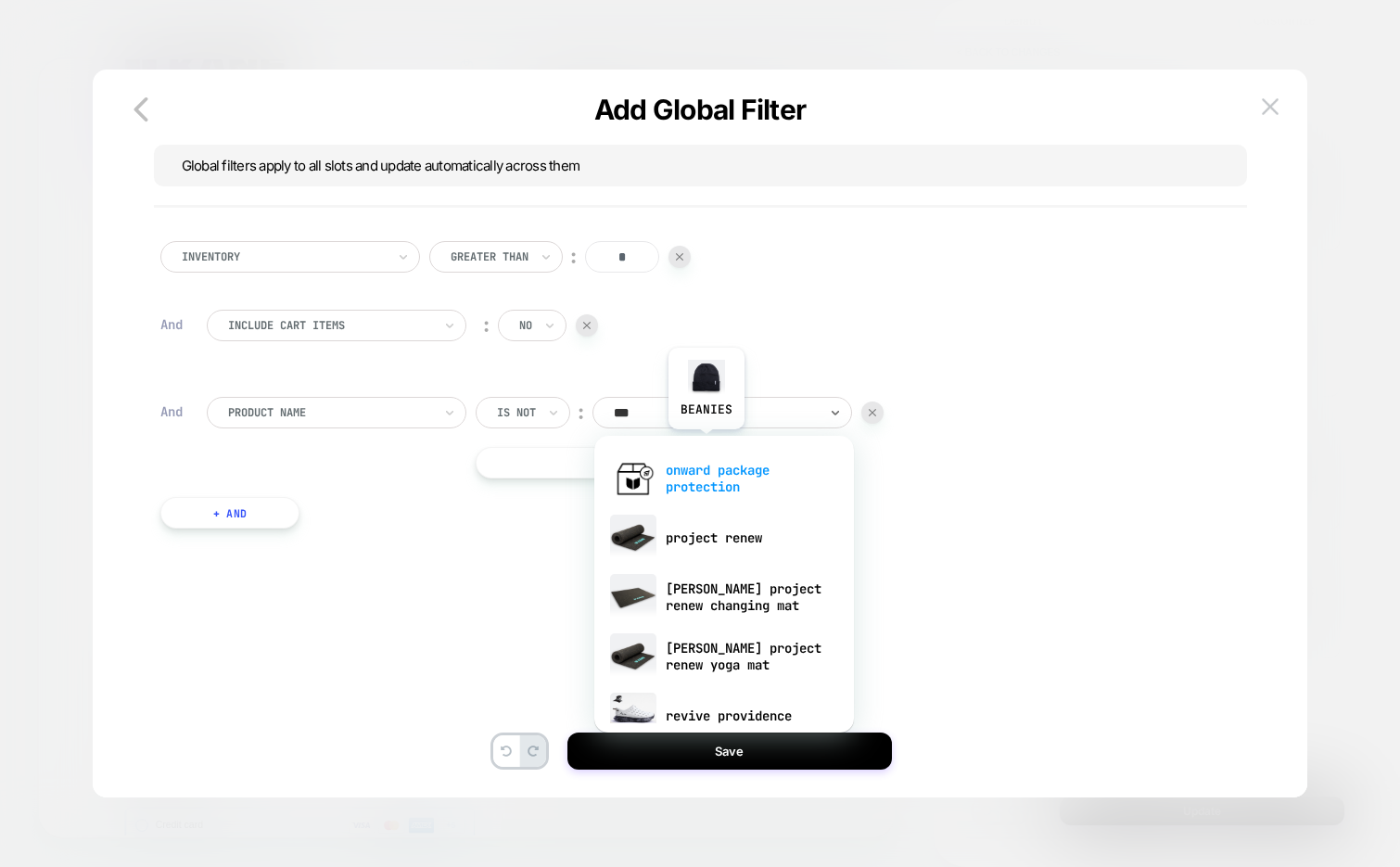
click at [718, 466] on div "onward package protection" at bounding box center [724, 478] width 241 height 59
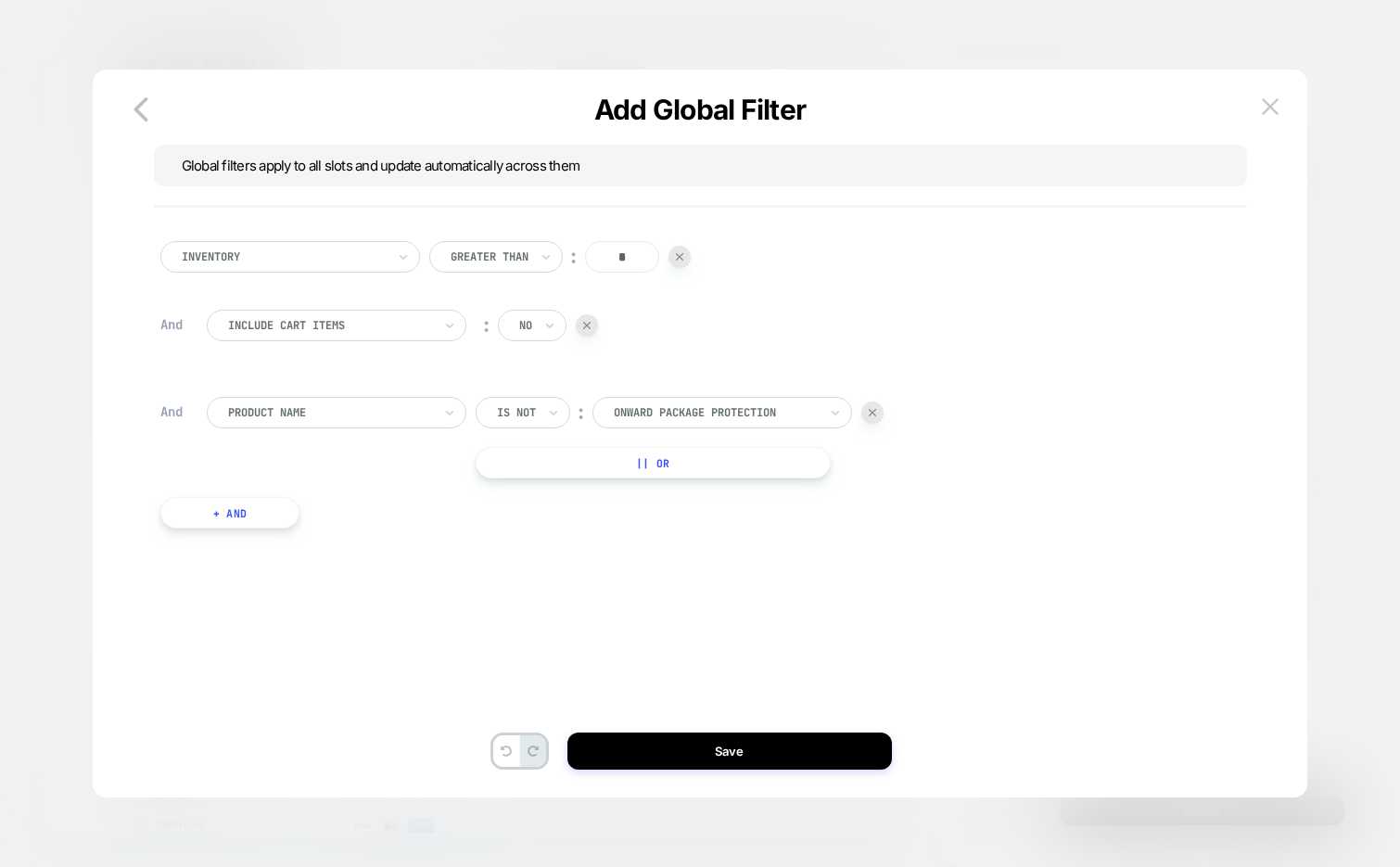
click at [671, 770] on div "Inventory Greater Than ︰ * And Include Cart Items ︰ no And Product Name Is not …" at bounding box center [700, 442] width 1159 height 710
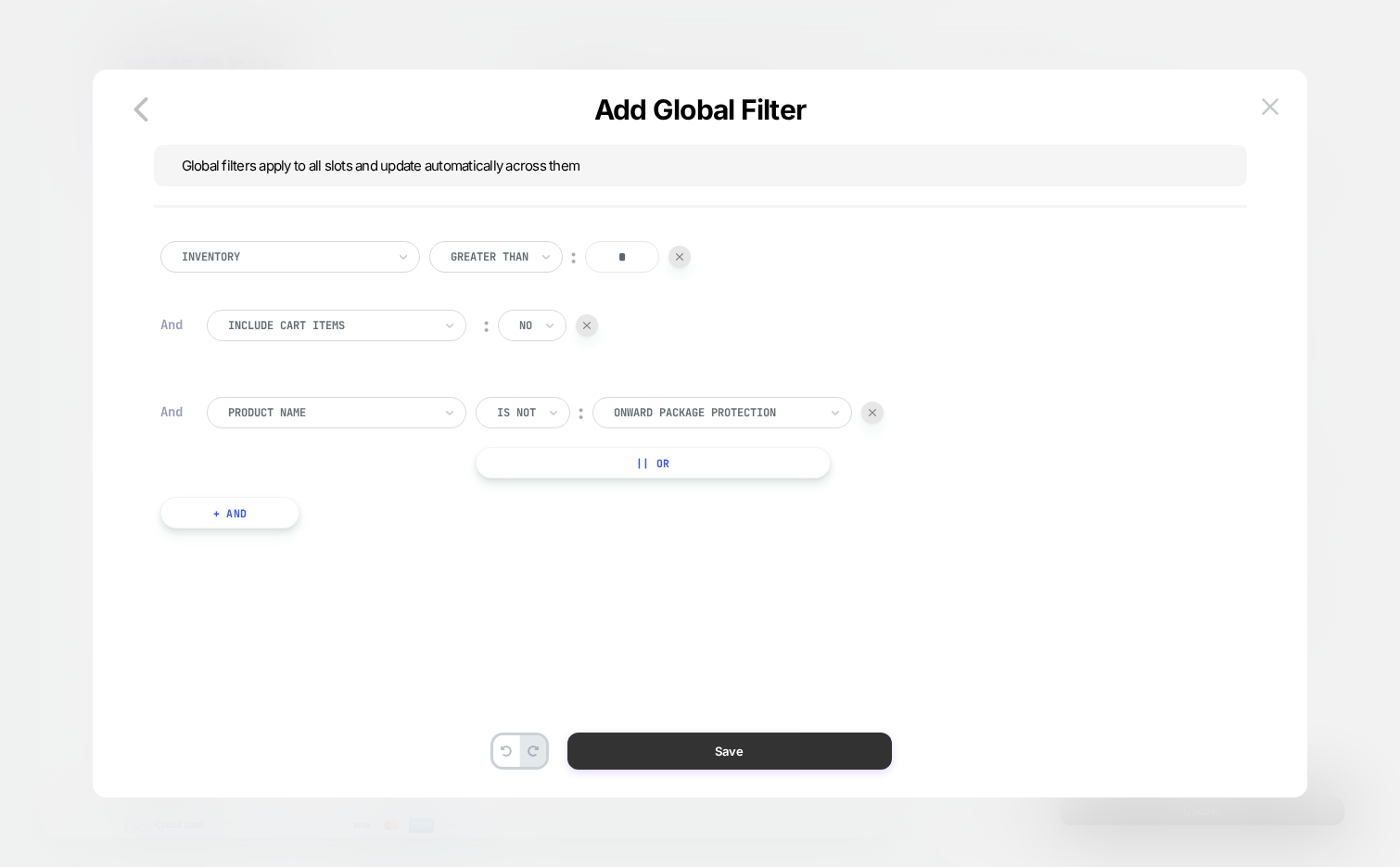
click at [676, 759] on button "Save" at bounding box center [729, 750] width 324 height 37
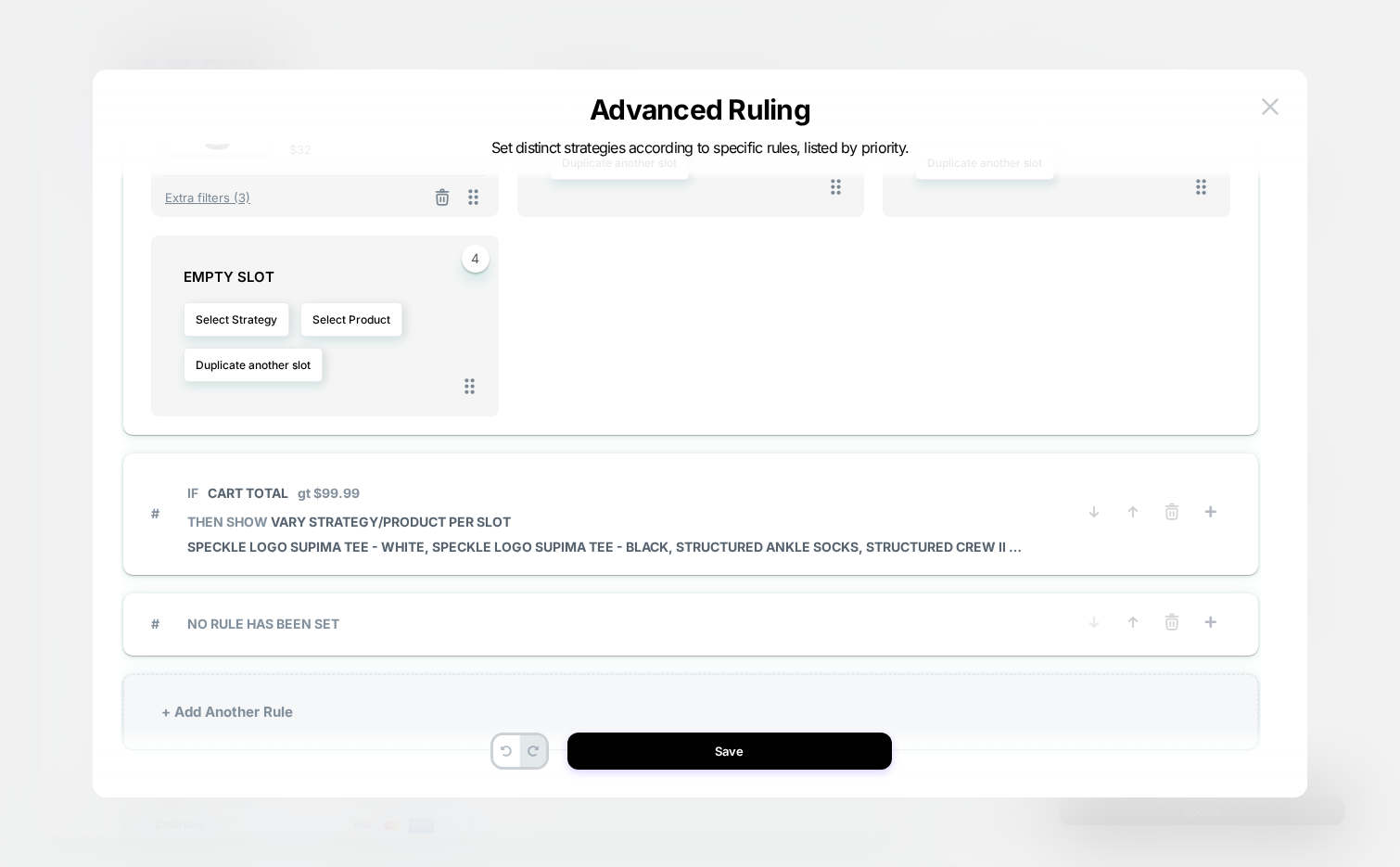
scroll to position [56, 0]
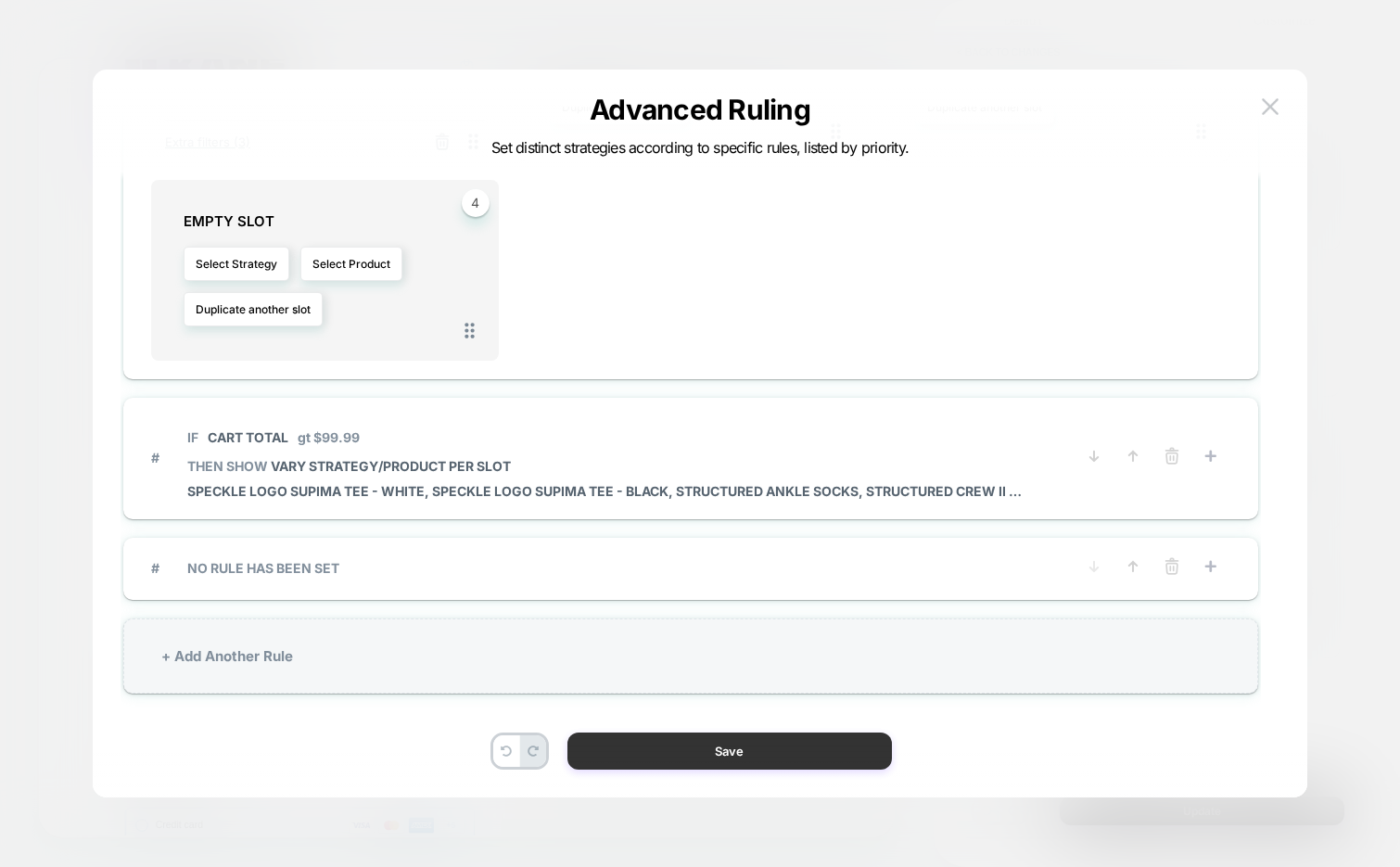
click at [698, 750] on button "Save" at bounding box center [729, 750] width 324 height 37
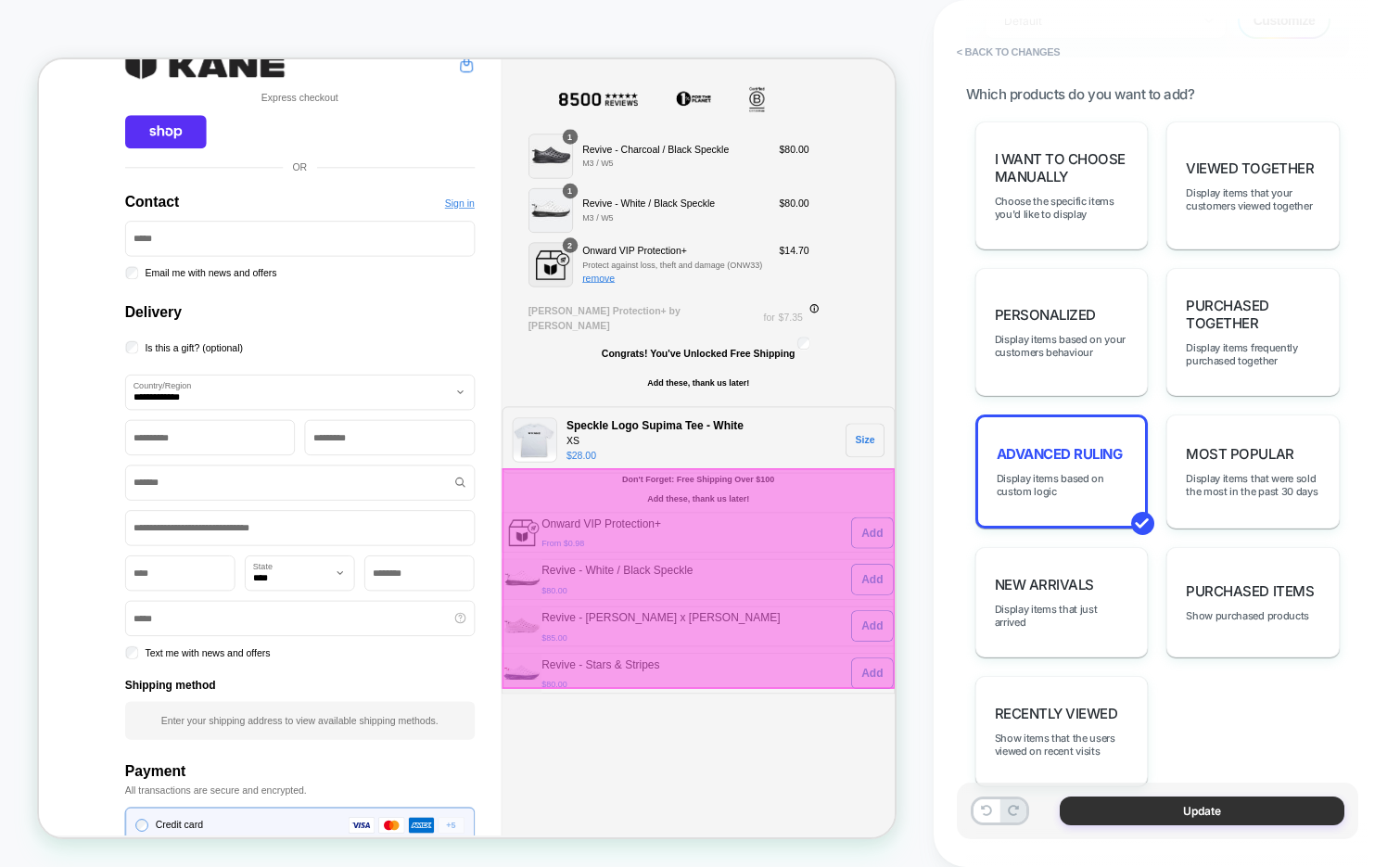
click at [1149, 814] on button "Update" at bounding box center [1202, 810] width 285 height 29
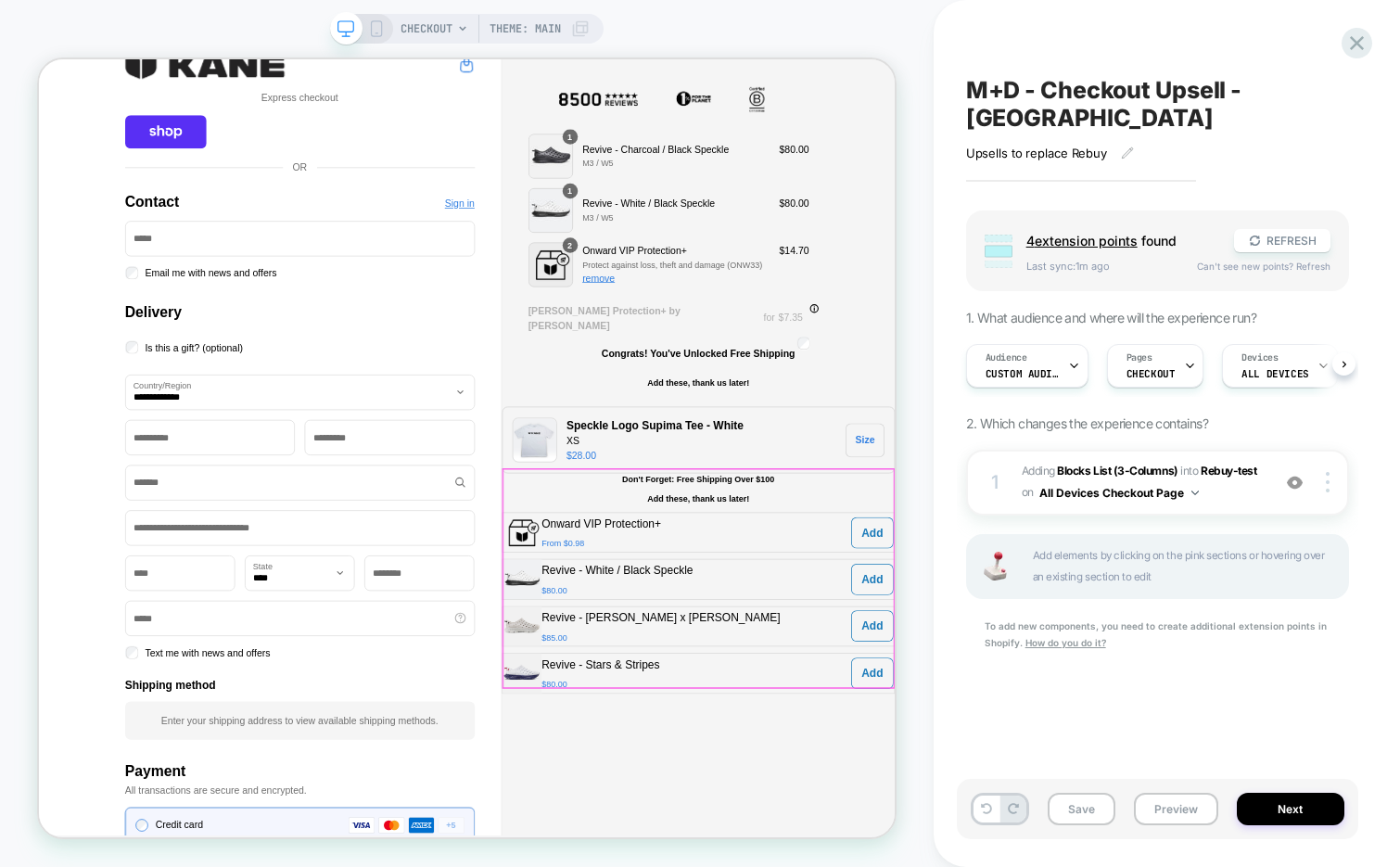
scroll to position [0, 1]
click at [1079, 810] on button "Save" at bounding box center [1082, 809] width 68 height 32
click at [1063, 345] on div "Audience Custom Audience" at bounding box center [1021, 366] width 111 height 41
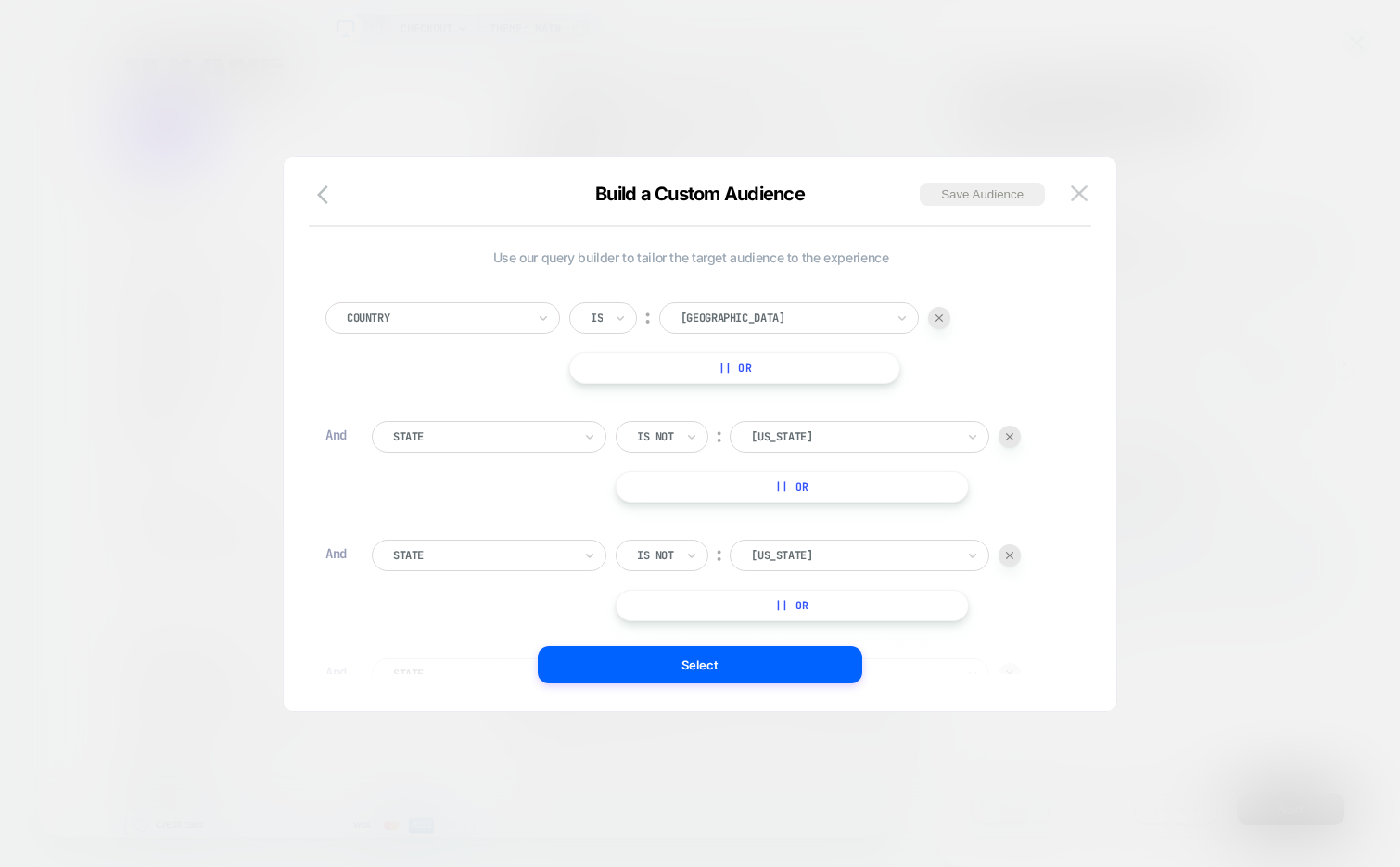
scroll to position [19, 0]
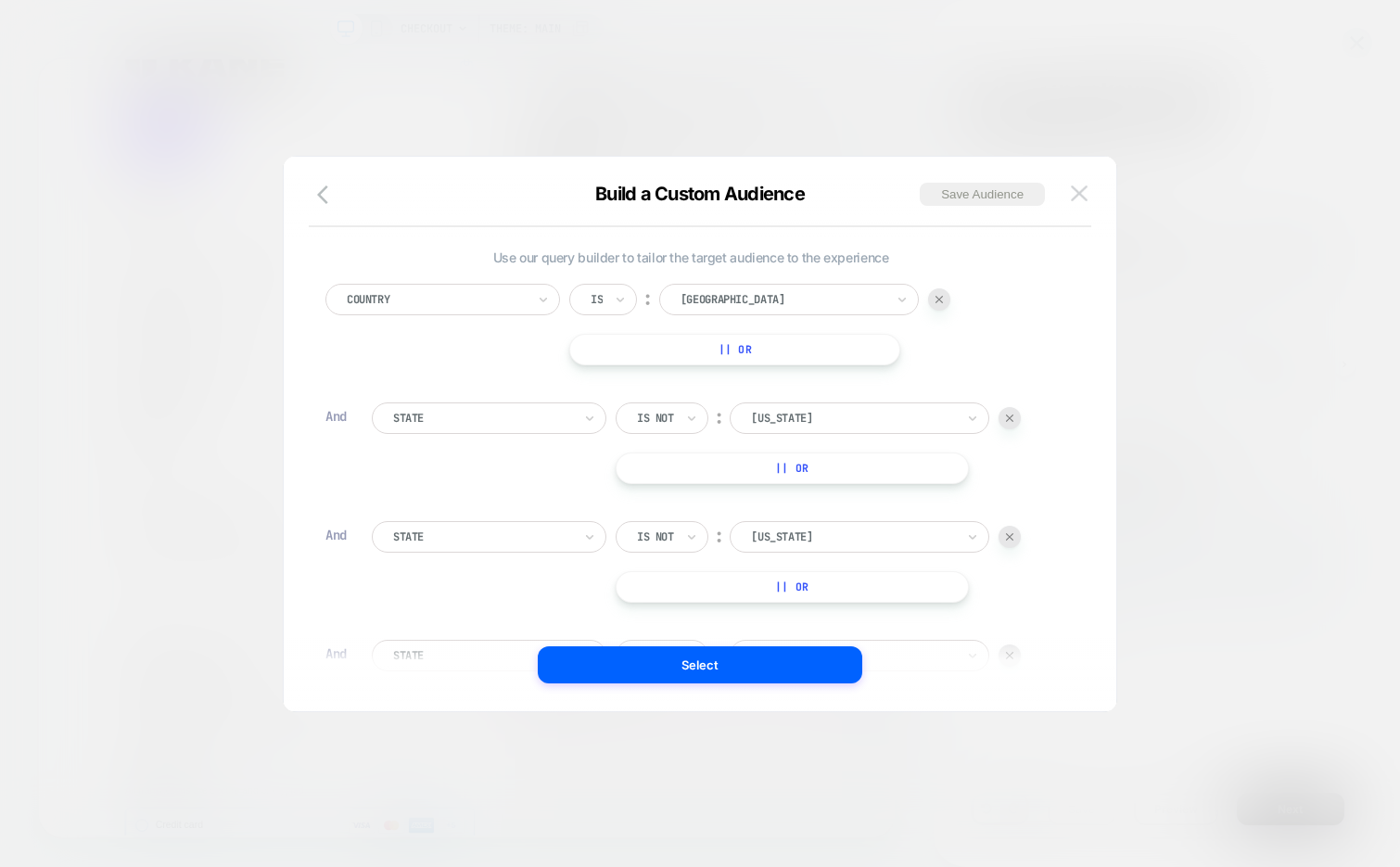
click at [1076, 192] on img at bounding box center [1080, 193] width 17 height 16
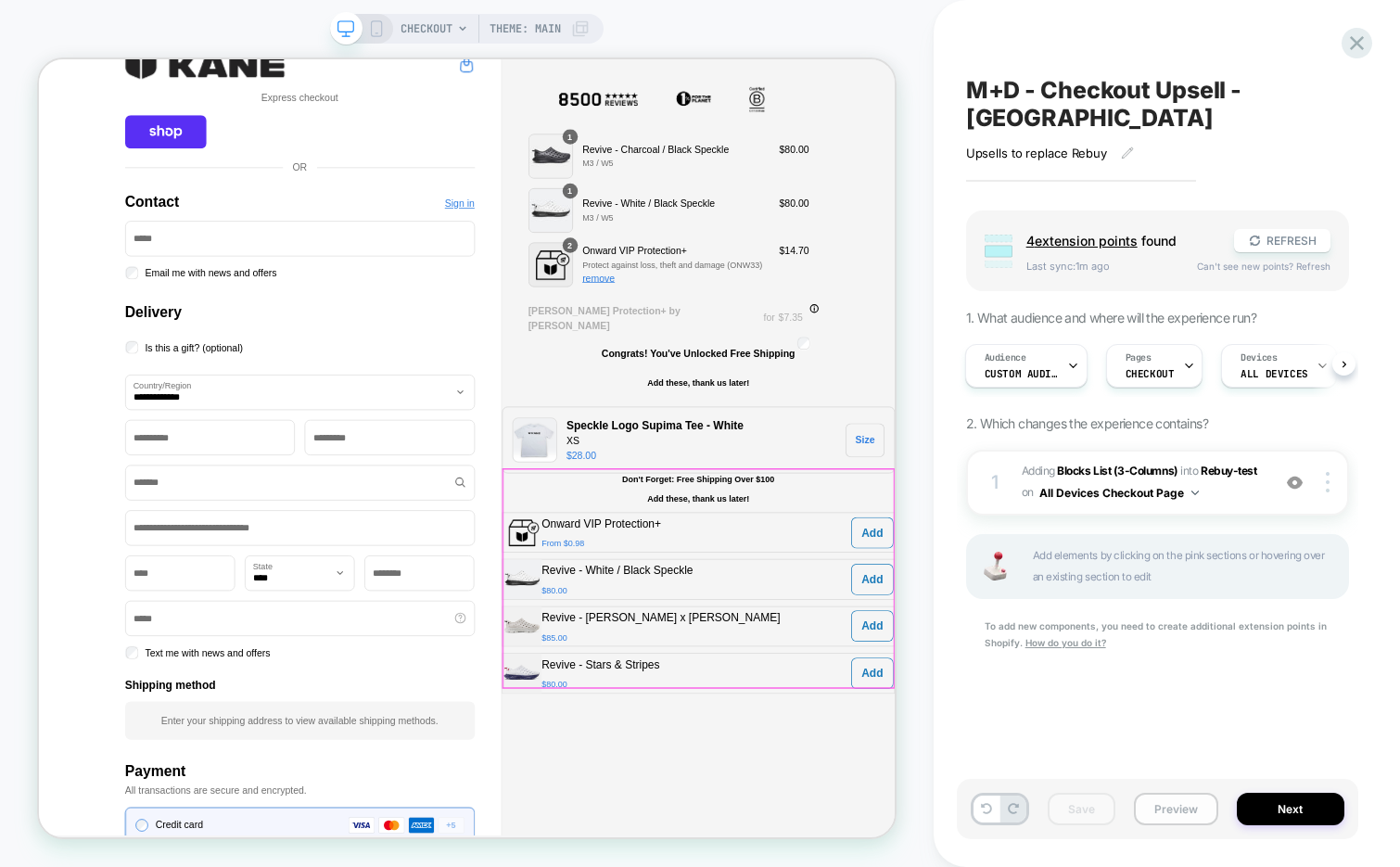
click at [1174, 809] on button "Preview" at bounding box center [1177, 809] width 85 height 32
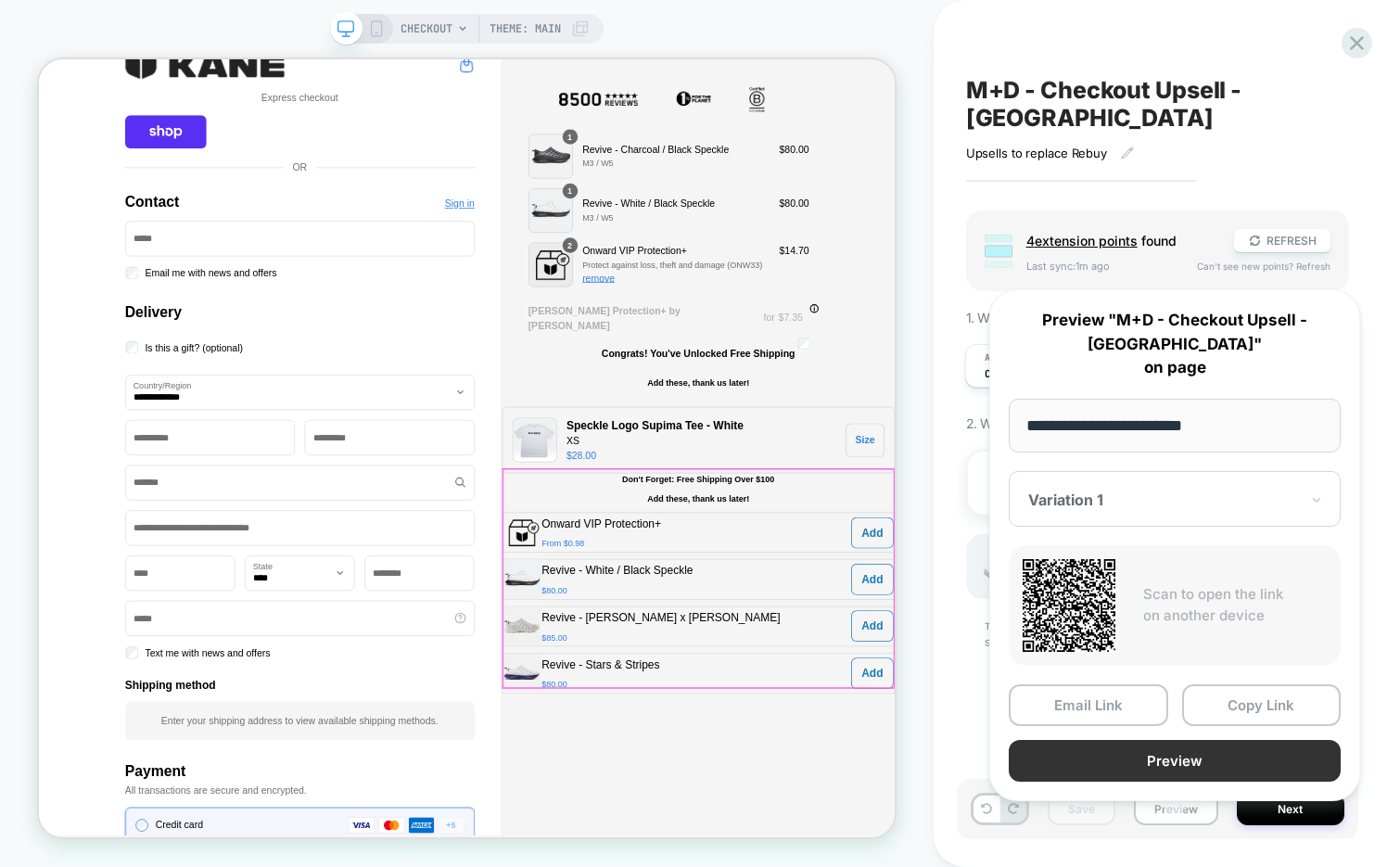
click at [1122, 740] on button "Preview" at bounding box center [1175, 761] width 332 height 41
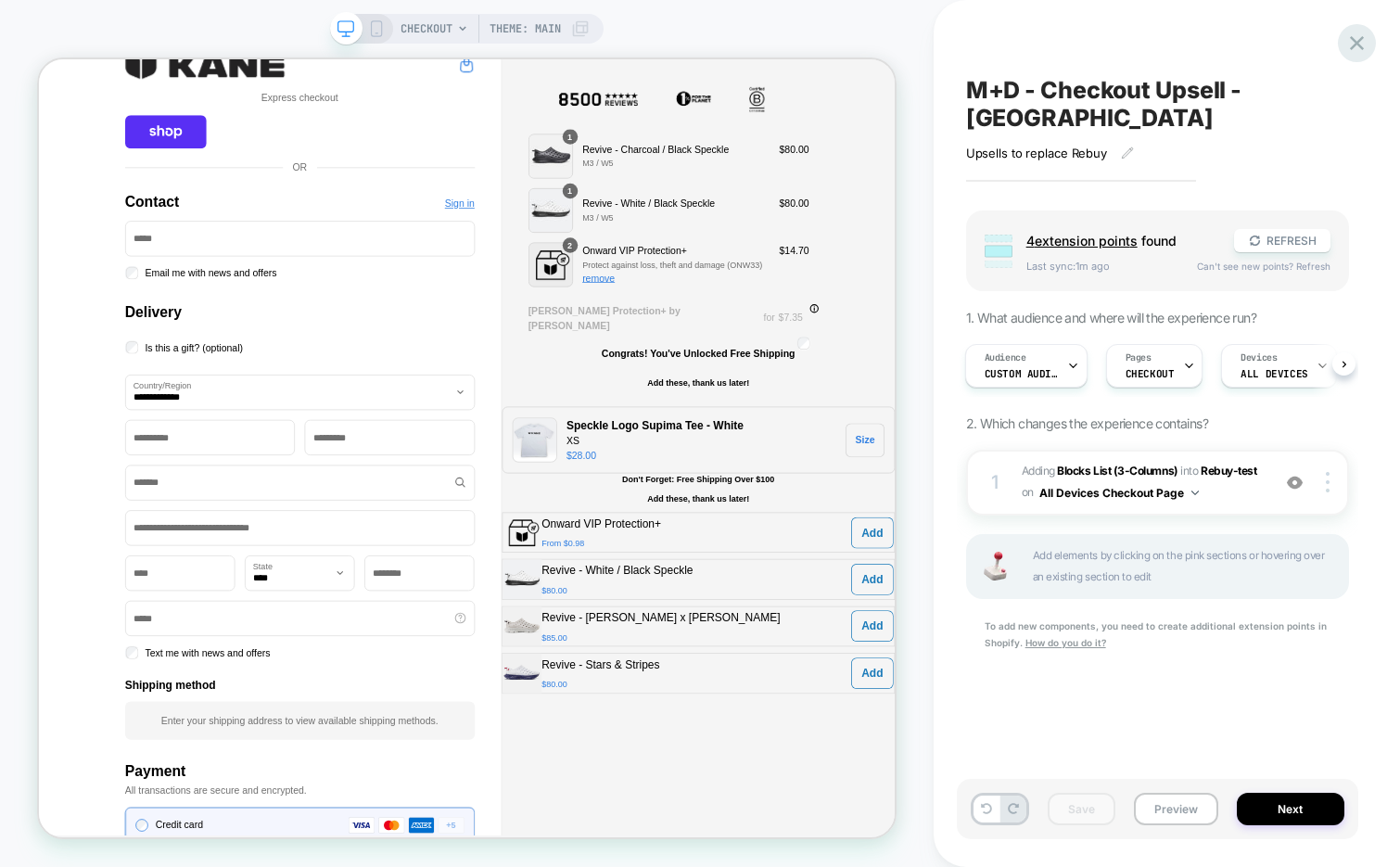
click at [1344, 47] on icon at bounding box center [1357, 42] width 25 height 25
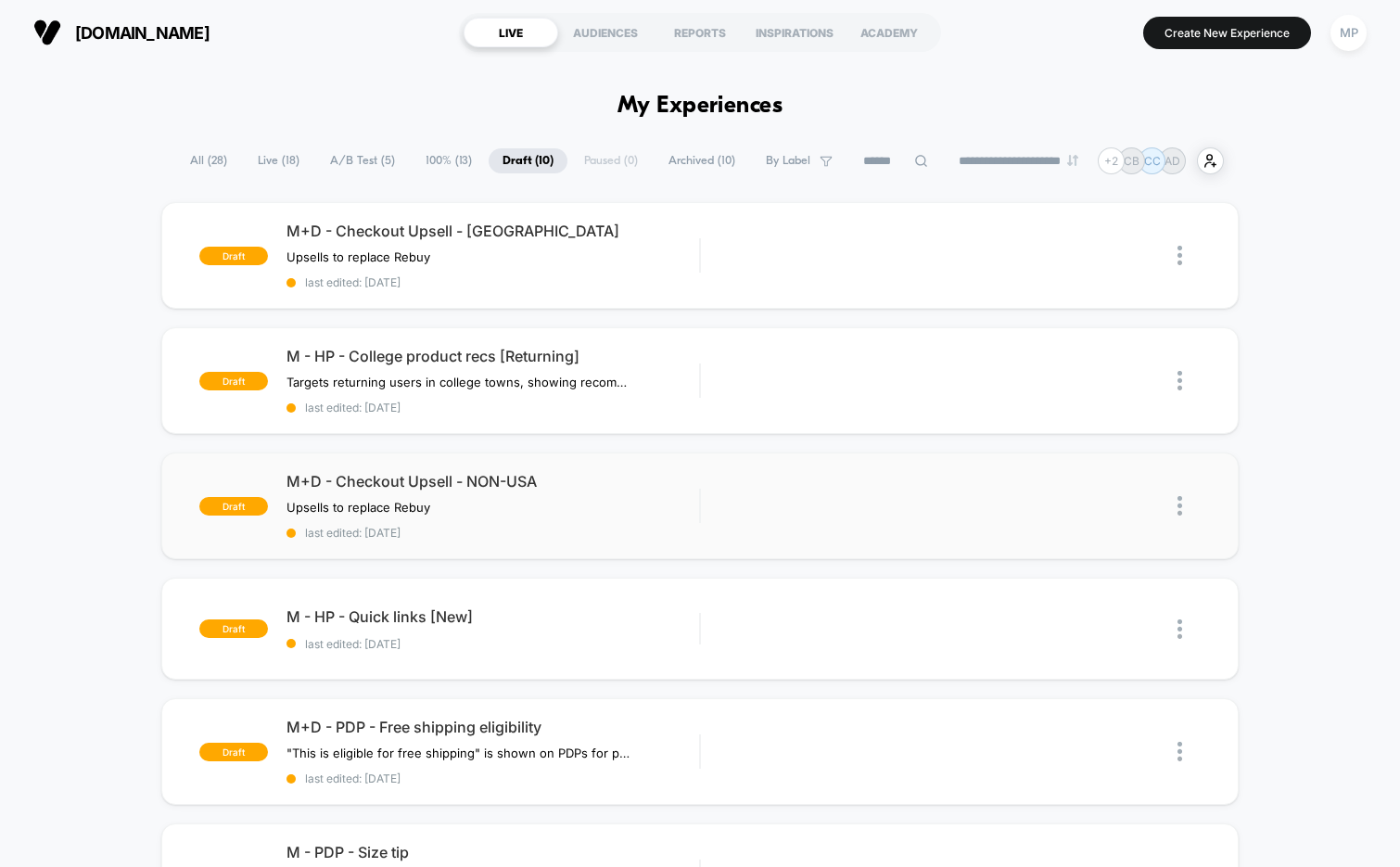
click at [533, 530] on span "last edited: [DATE]" at bounding box center [493, 532] width 414 height 14
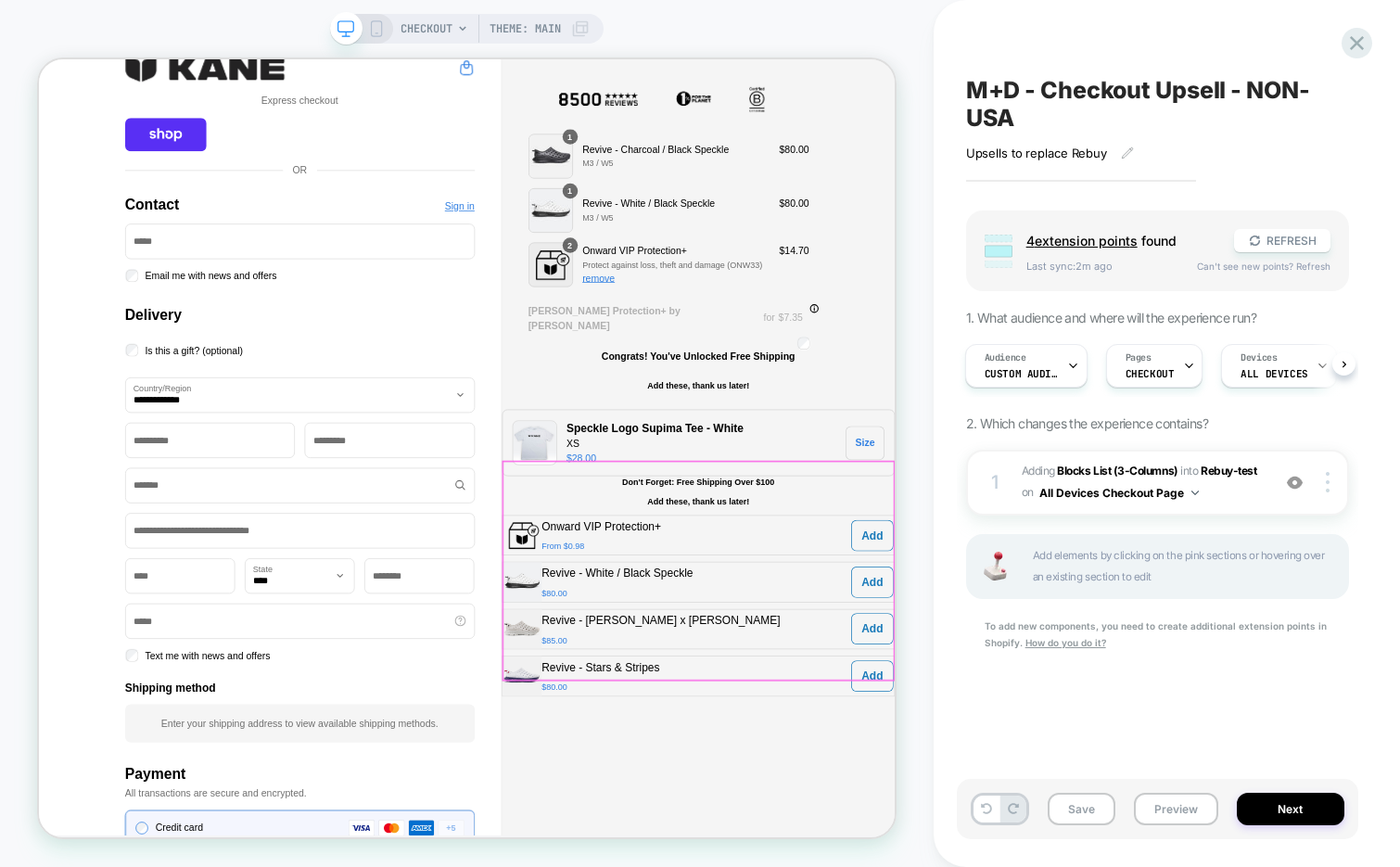
scroll to position [321, 0]
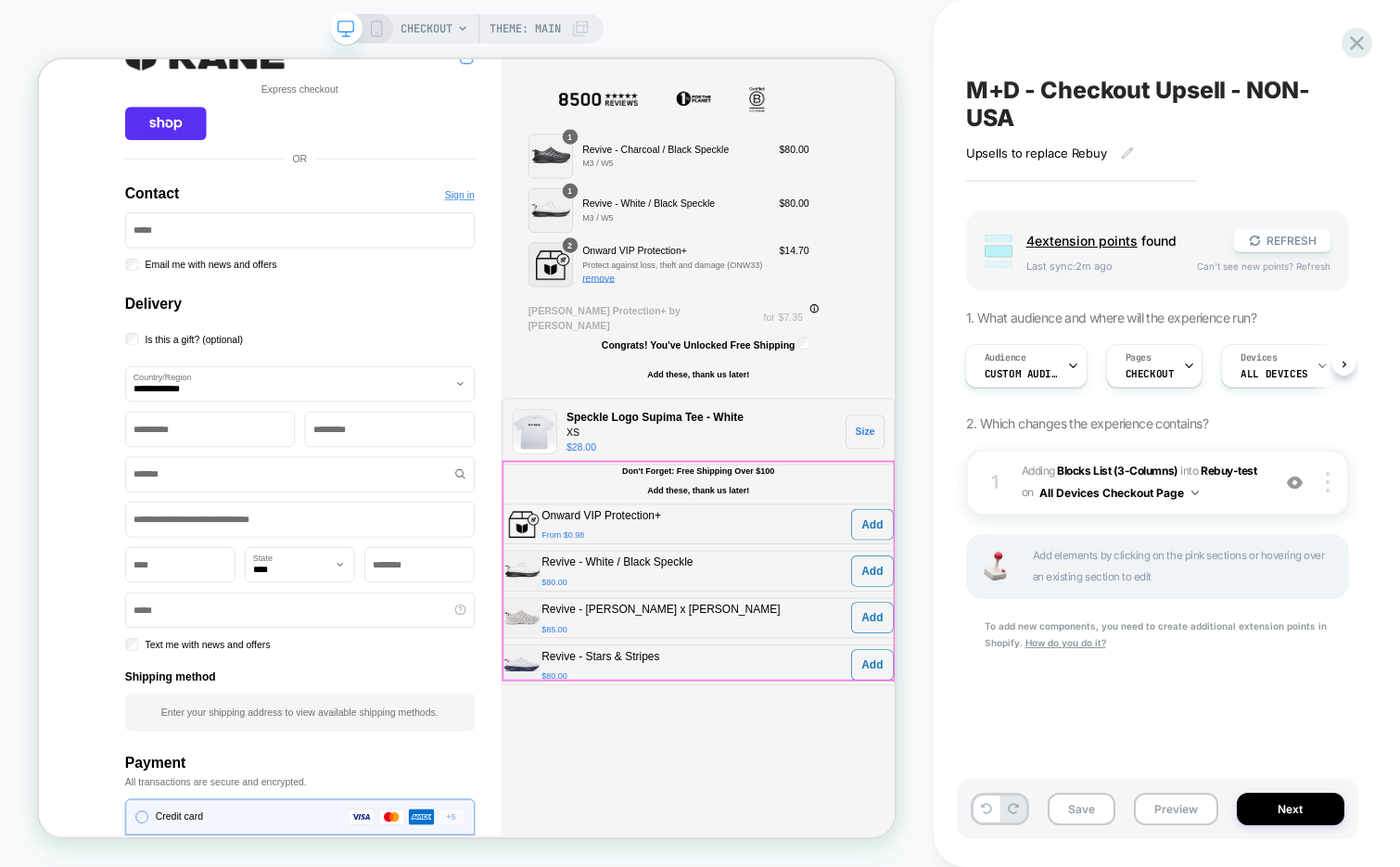
click at [1235, 495] on span "#_loomi_addon_1754361564209_dup1754362953 Adding Blocks List (3-Columns) INTO R…" at bounding box center [1142, 483] width 239 height 43
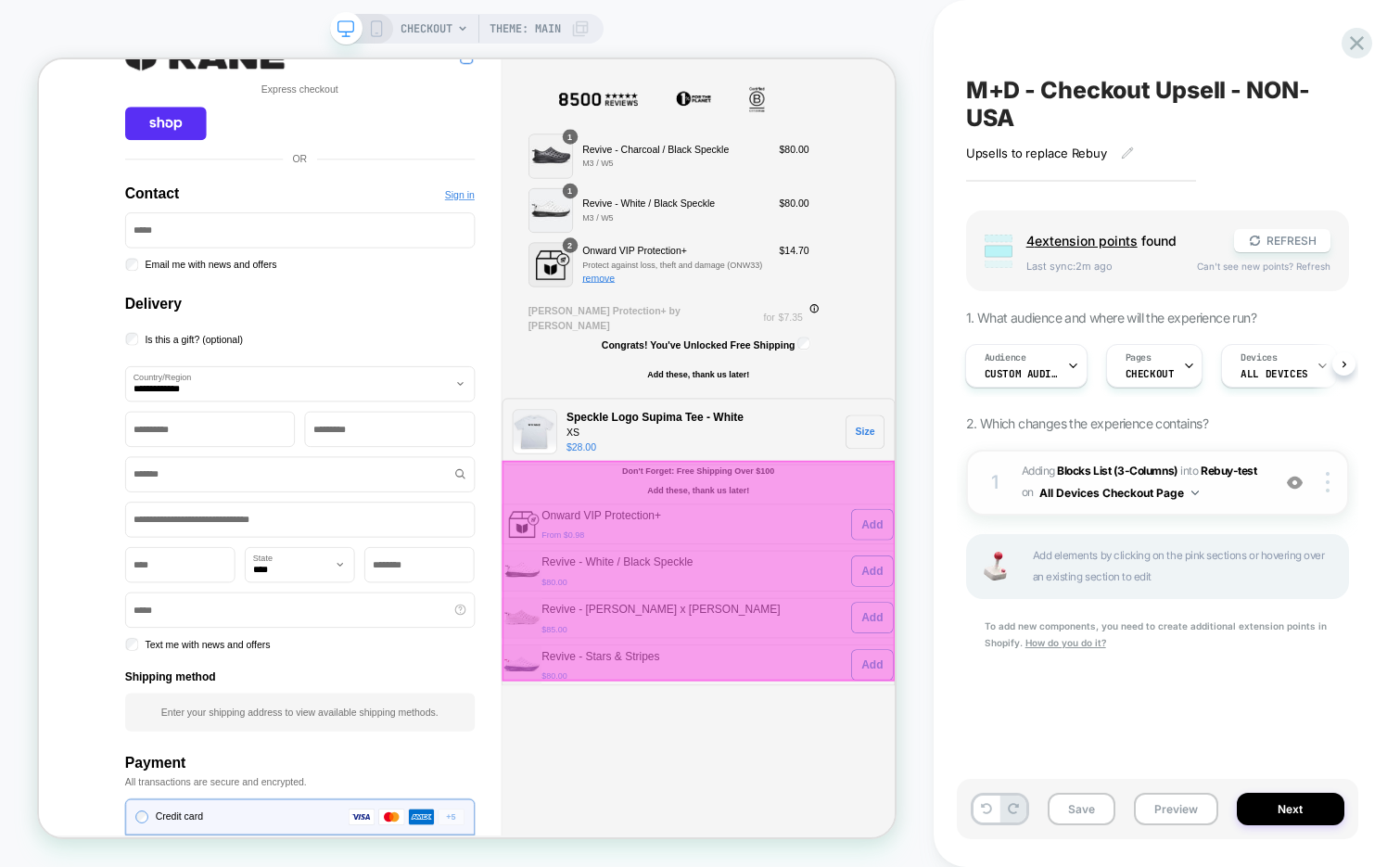
type textarea "*"
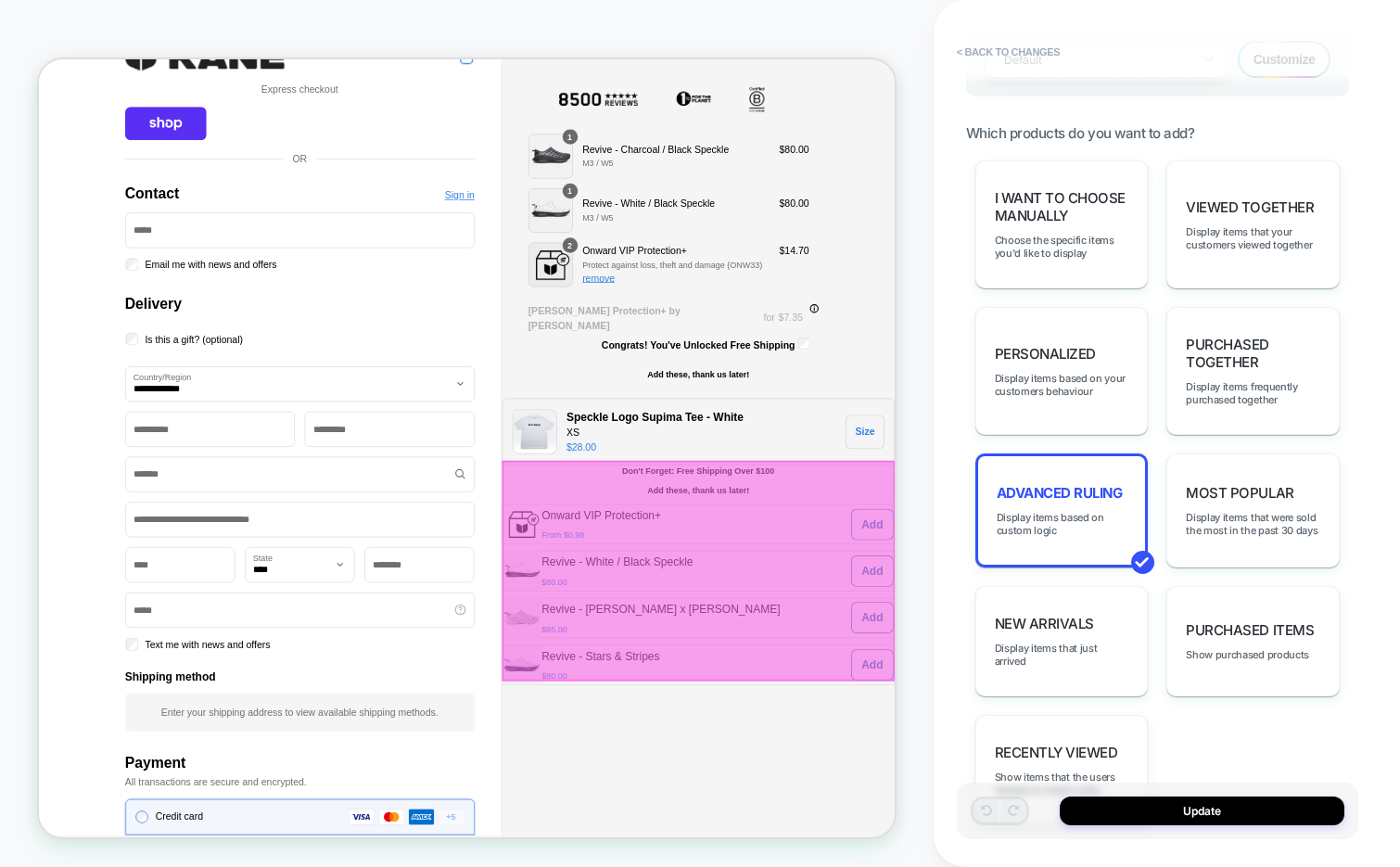
scroll to position [1193, 0]
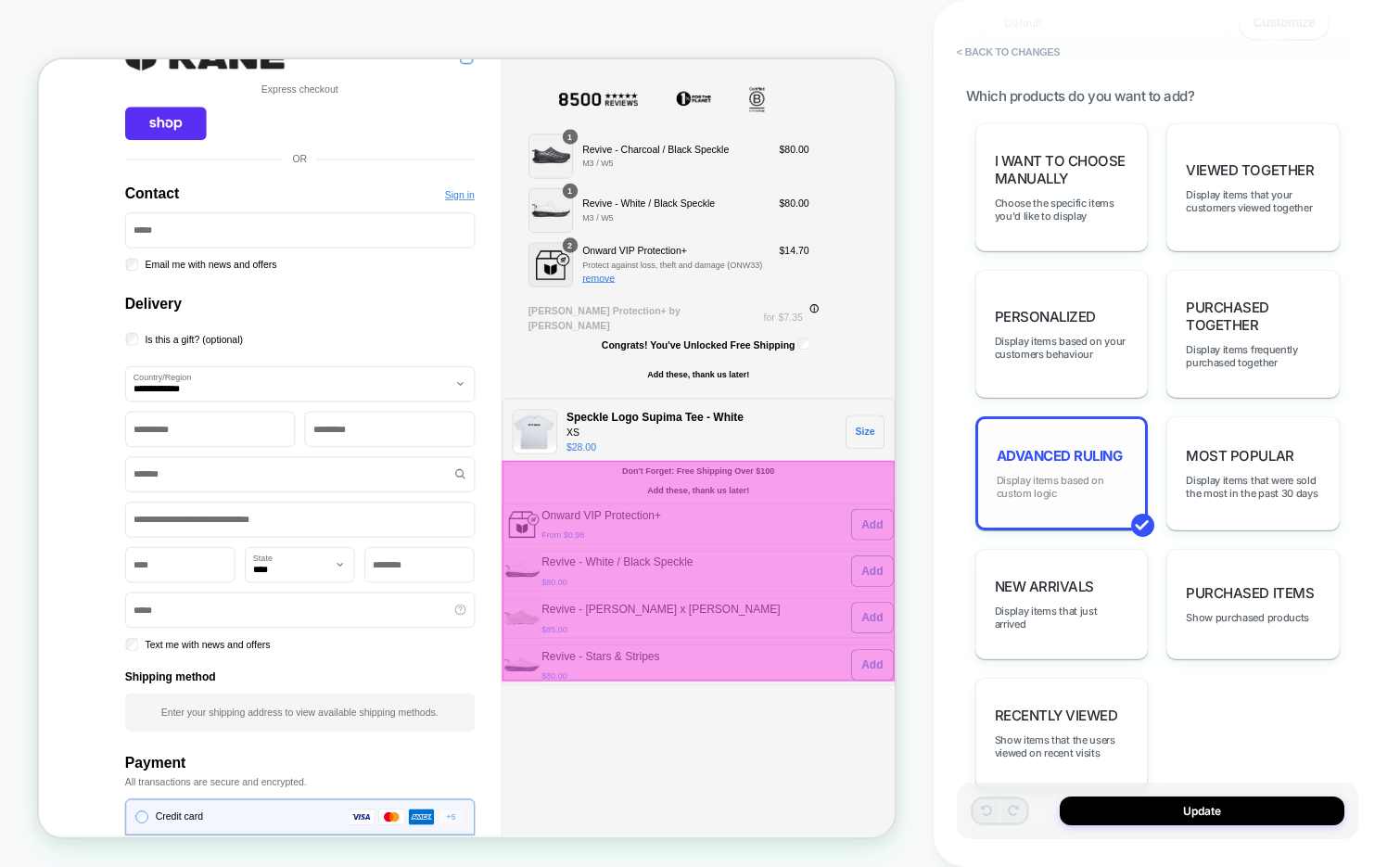
click at [1072, 474] on span "Display items based on custom logic" at bounding box center [1062, 487] width 131 height 26
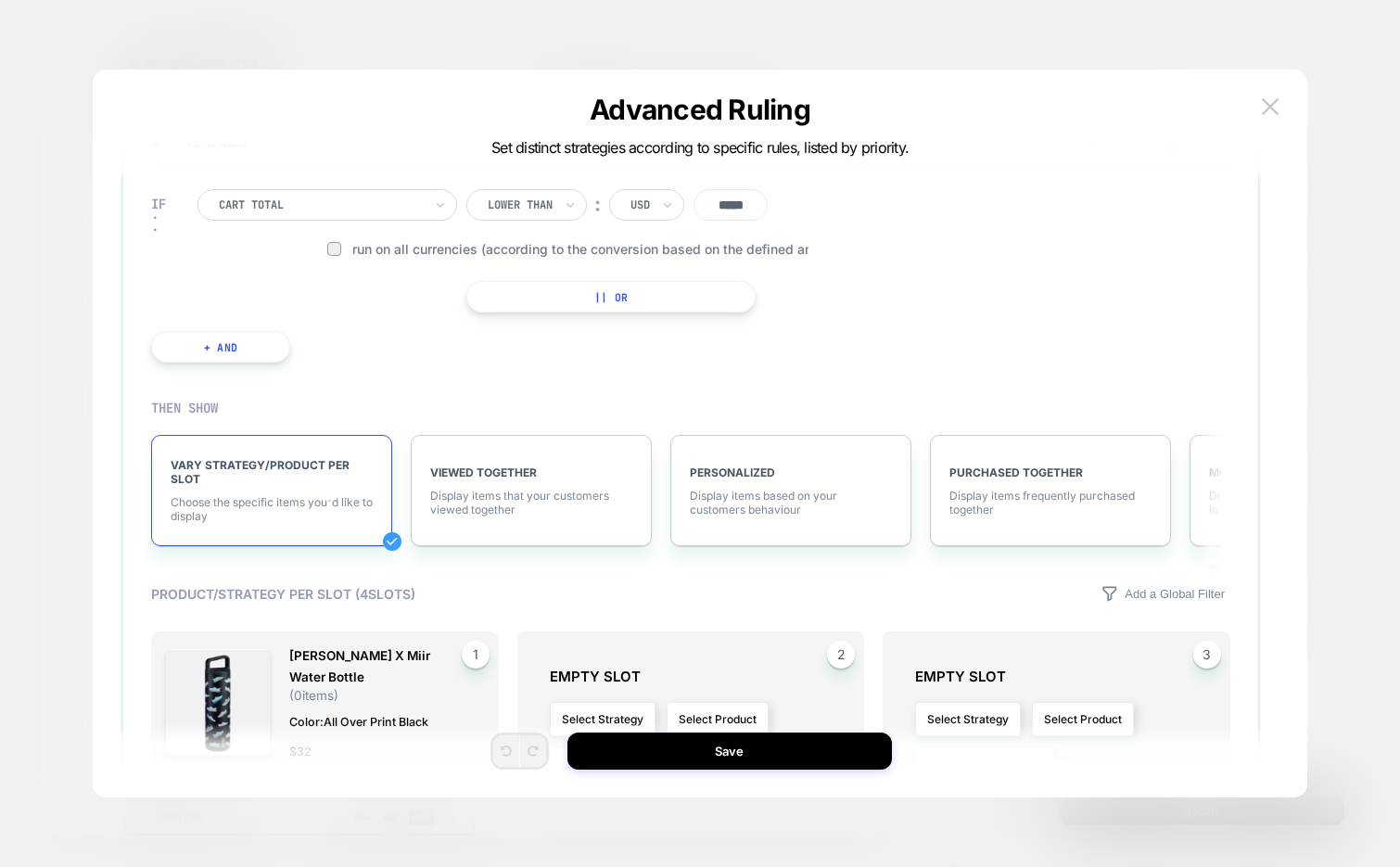
scroll to position [0, 0]
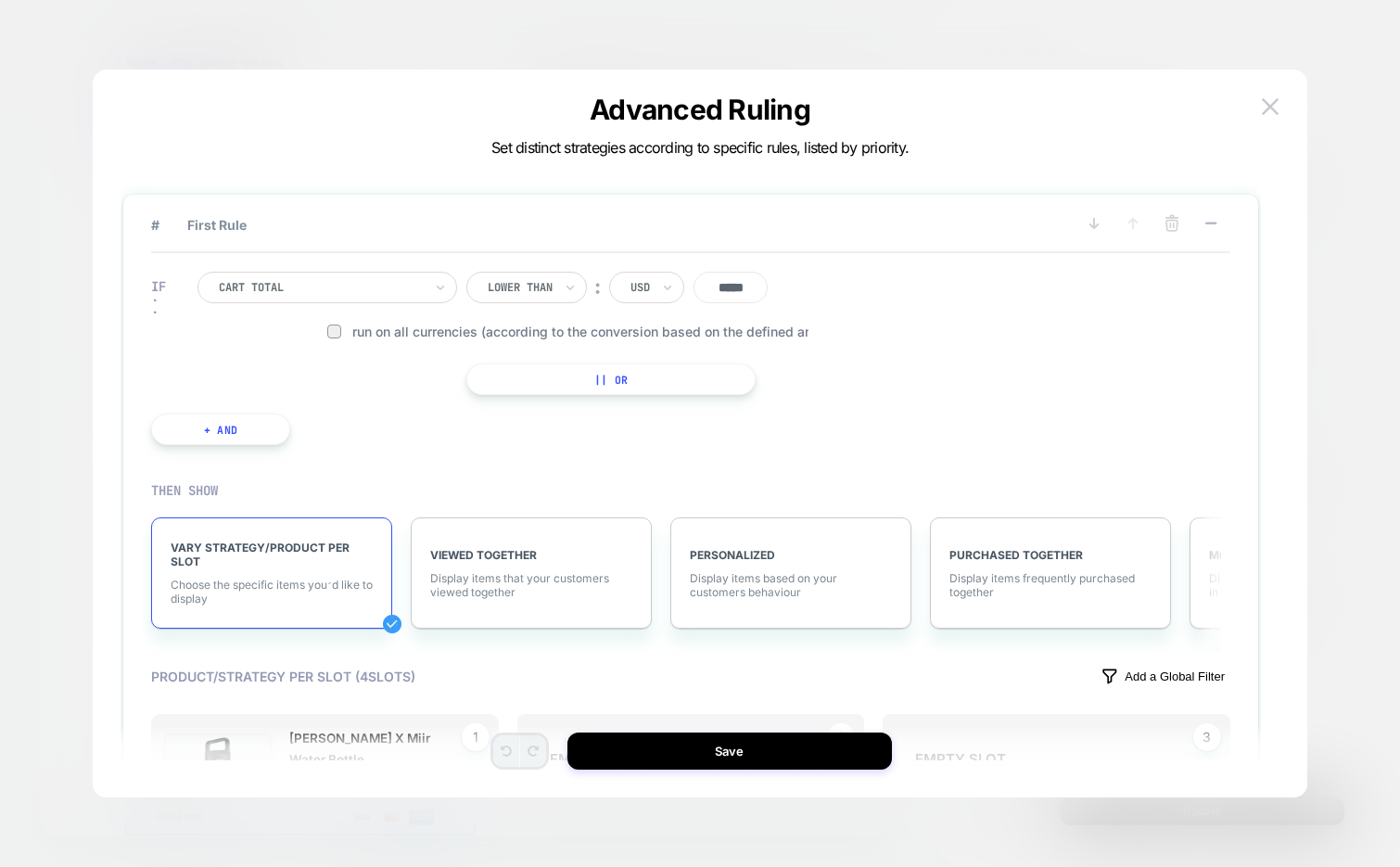
click at [1158, 674] on p "Add a Global Filter" at bounding box center [1175, 677] width 100 height 14
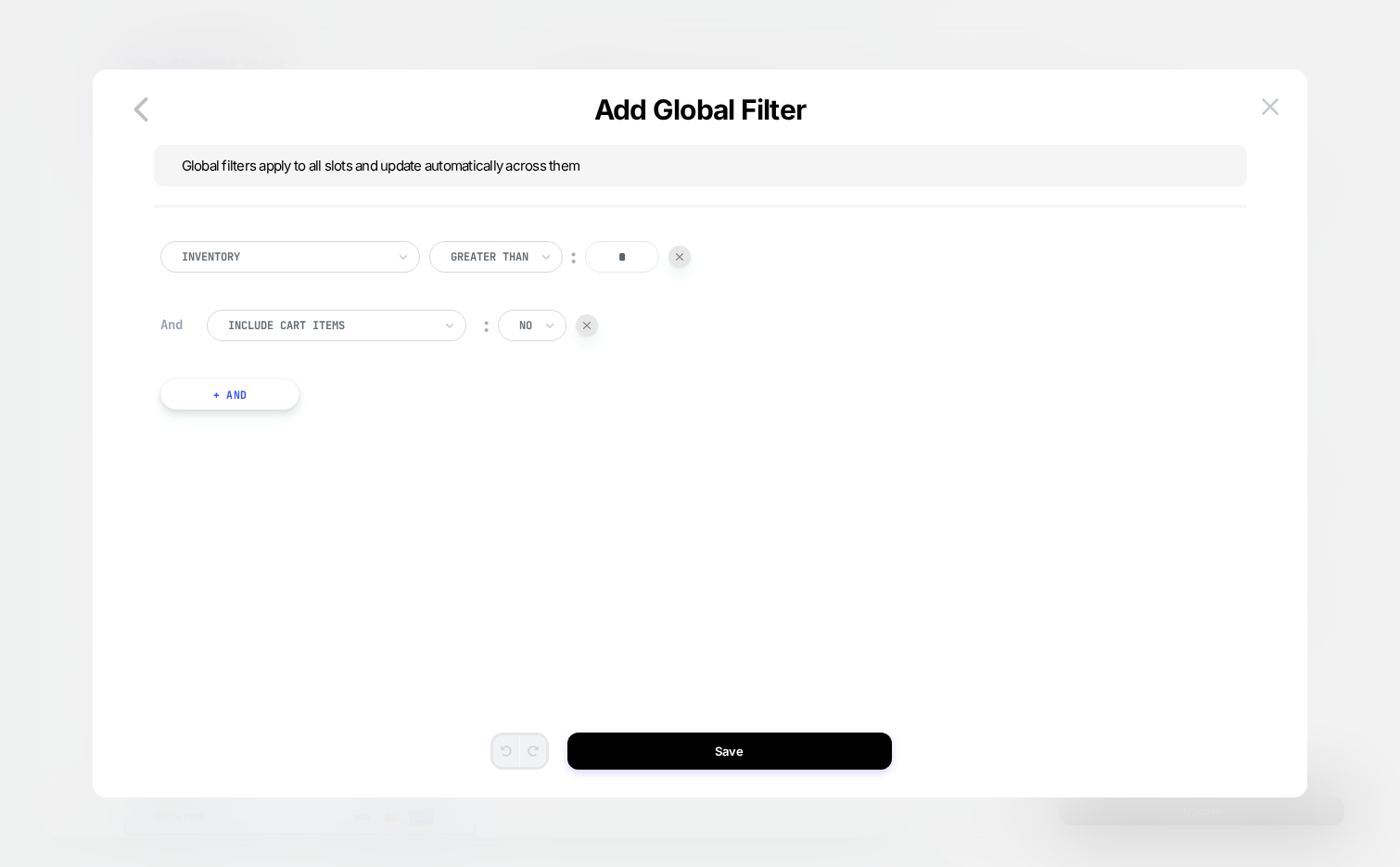
click at [272, 395] on button "+ And" at bounding box center [230, 394] width 139 height 31
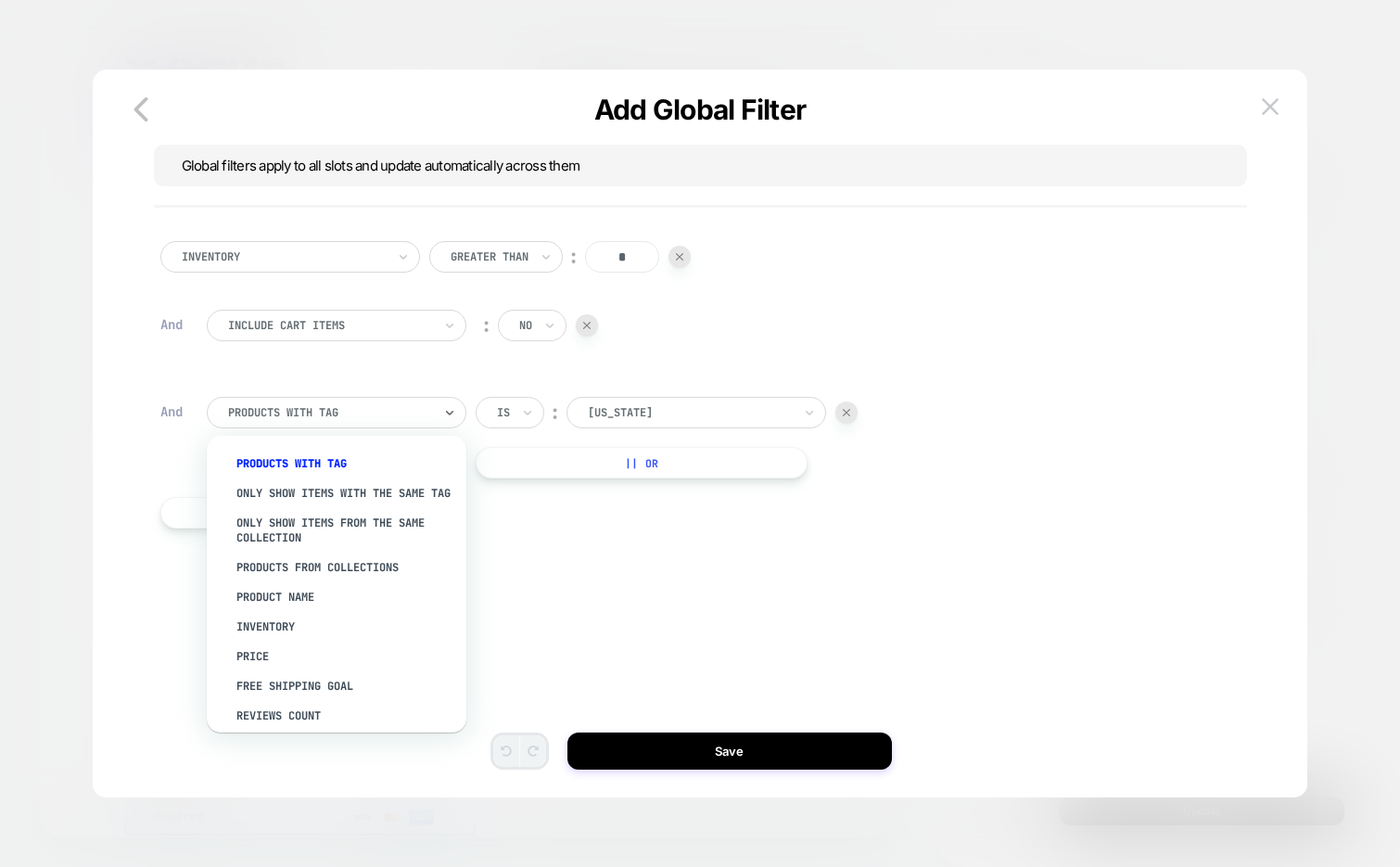
click at [354, 417] on div at bounding box center [330, 413] width 204 height 17
click at [296, 607] on div "Product Name" at bounding box center [346, 597] width 241 height 29
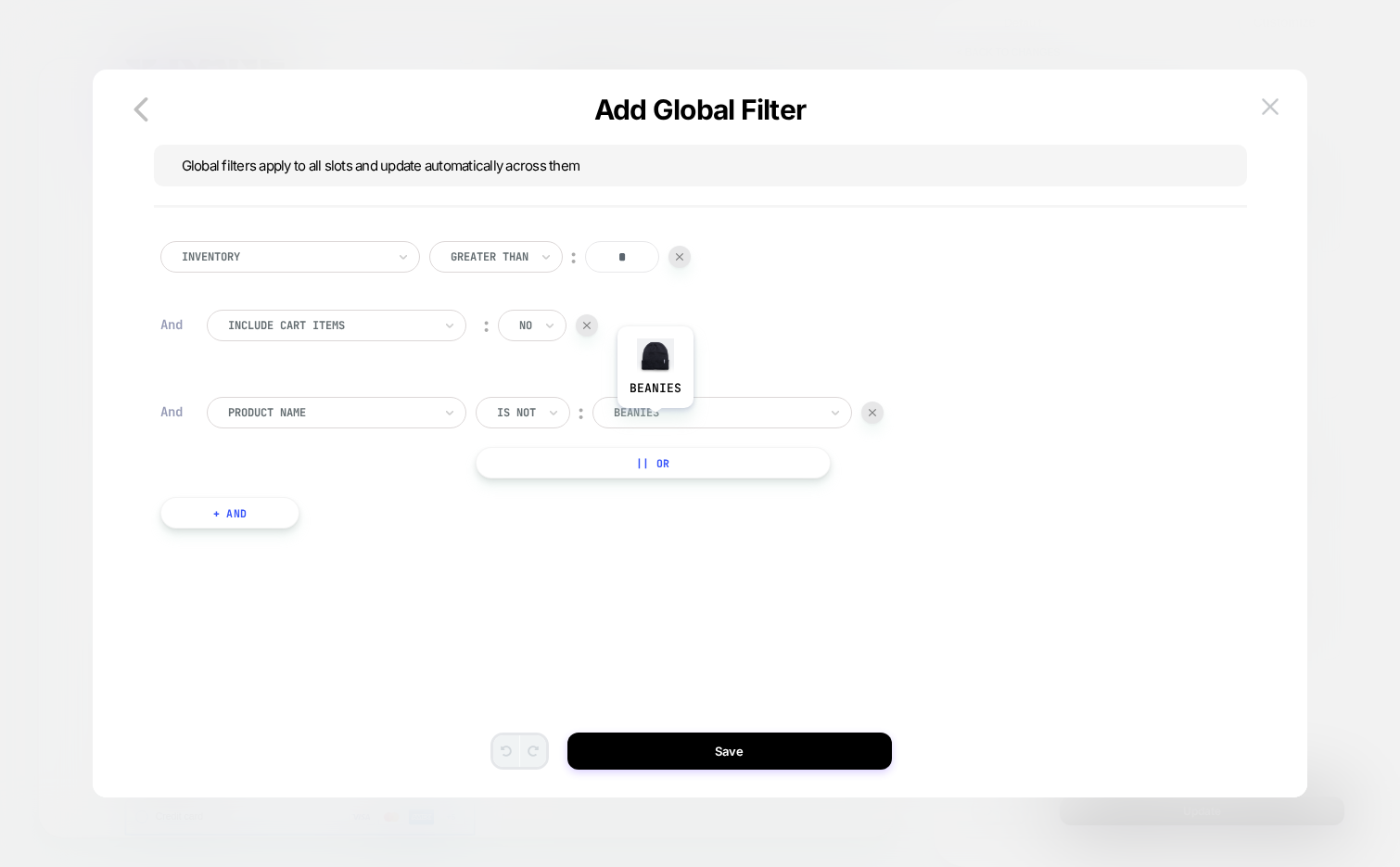
click at [655, 422] on div "beanies" at bounding box center [716, 413] width 207 height 21
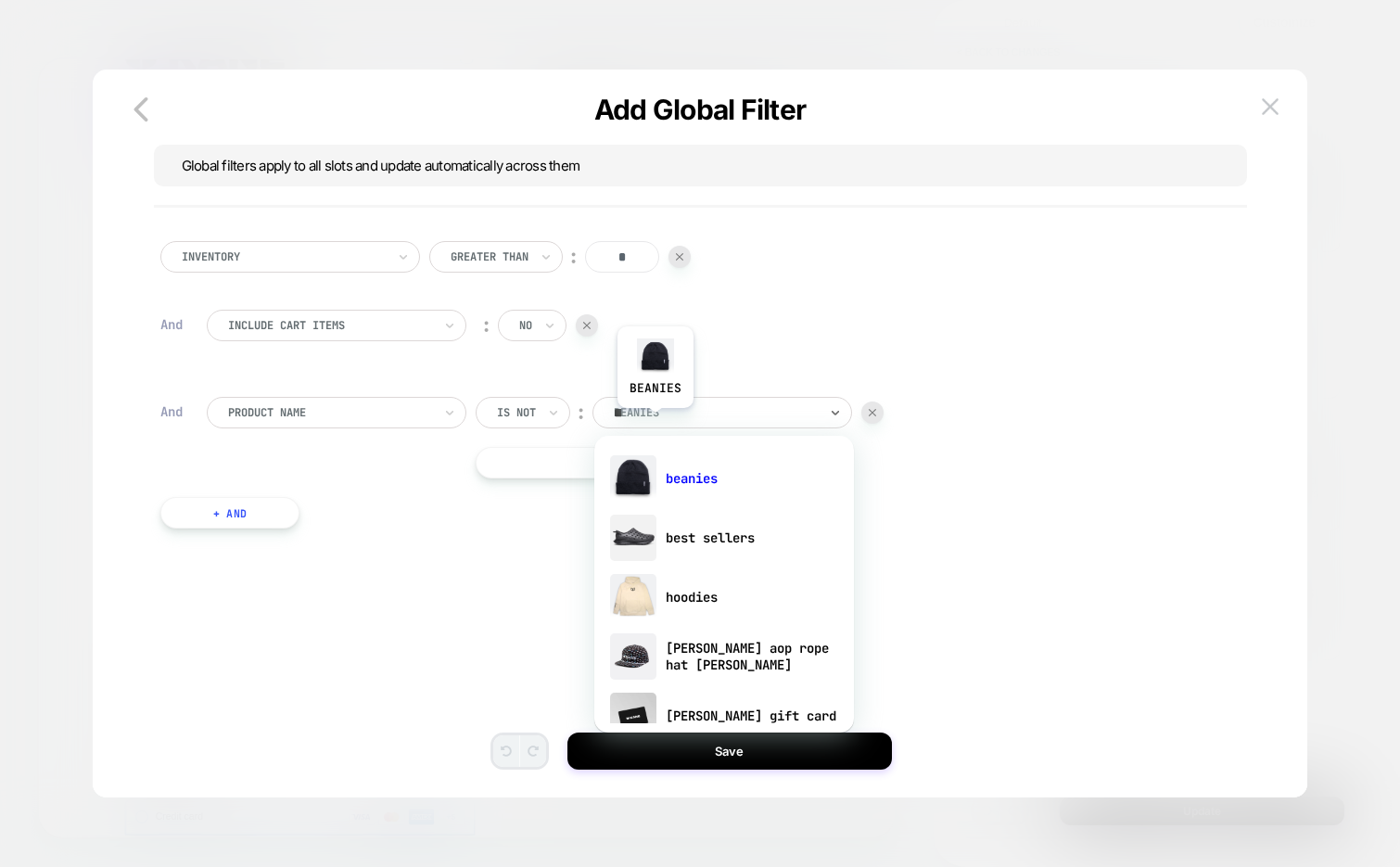
type input "***"
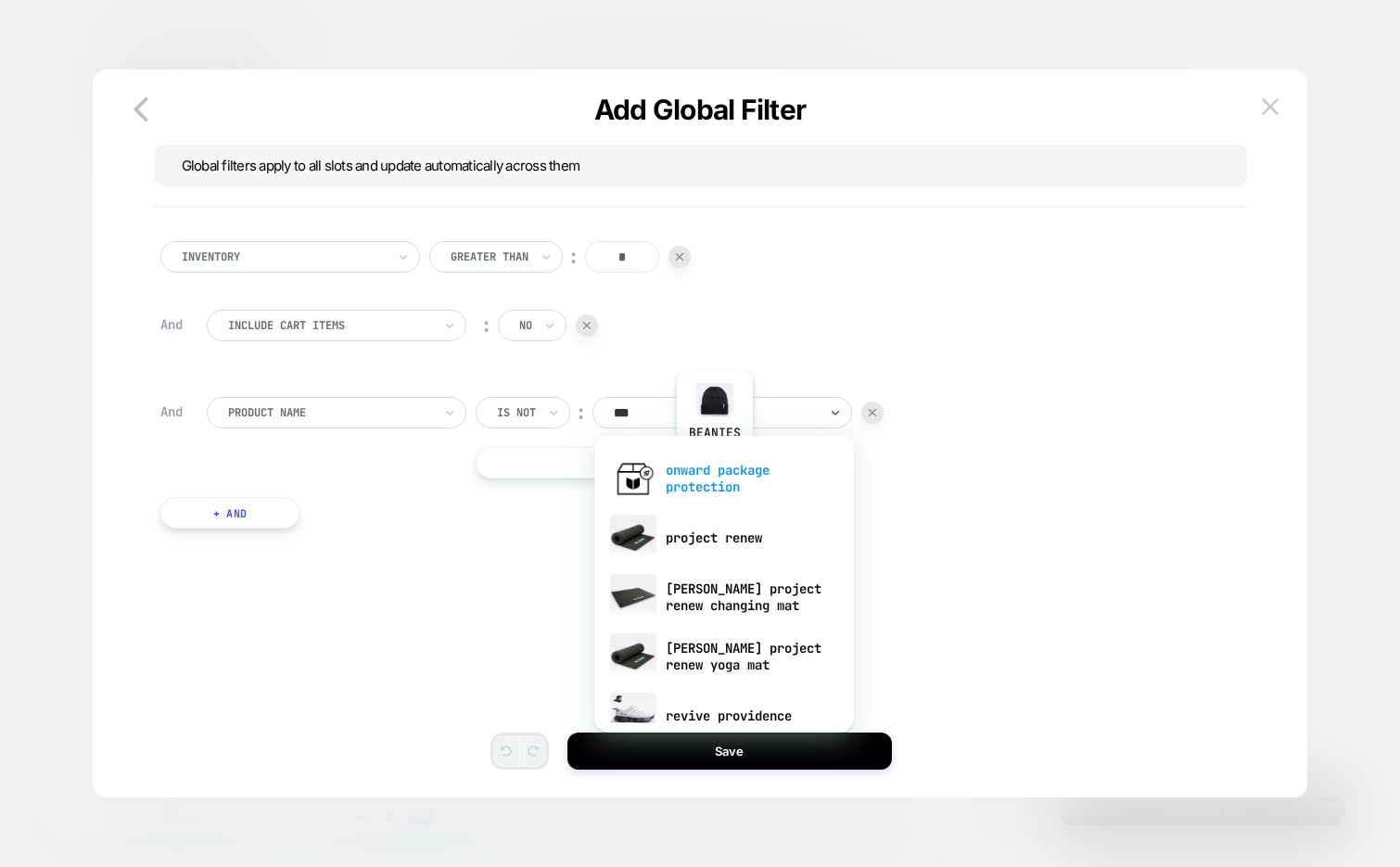
click at [718, 475] on div "onward package protection" at bounding box center [724, 478] width 241 height 59
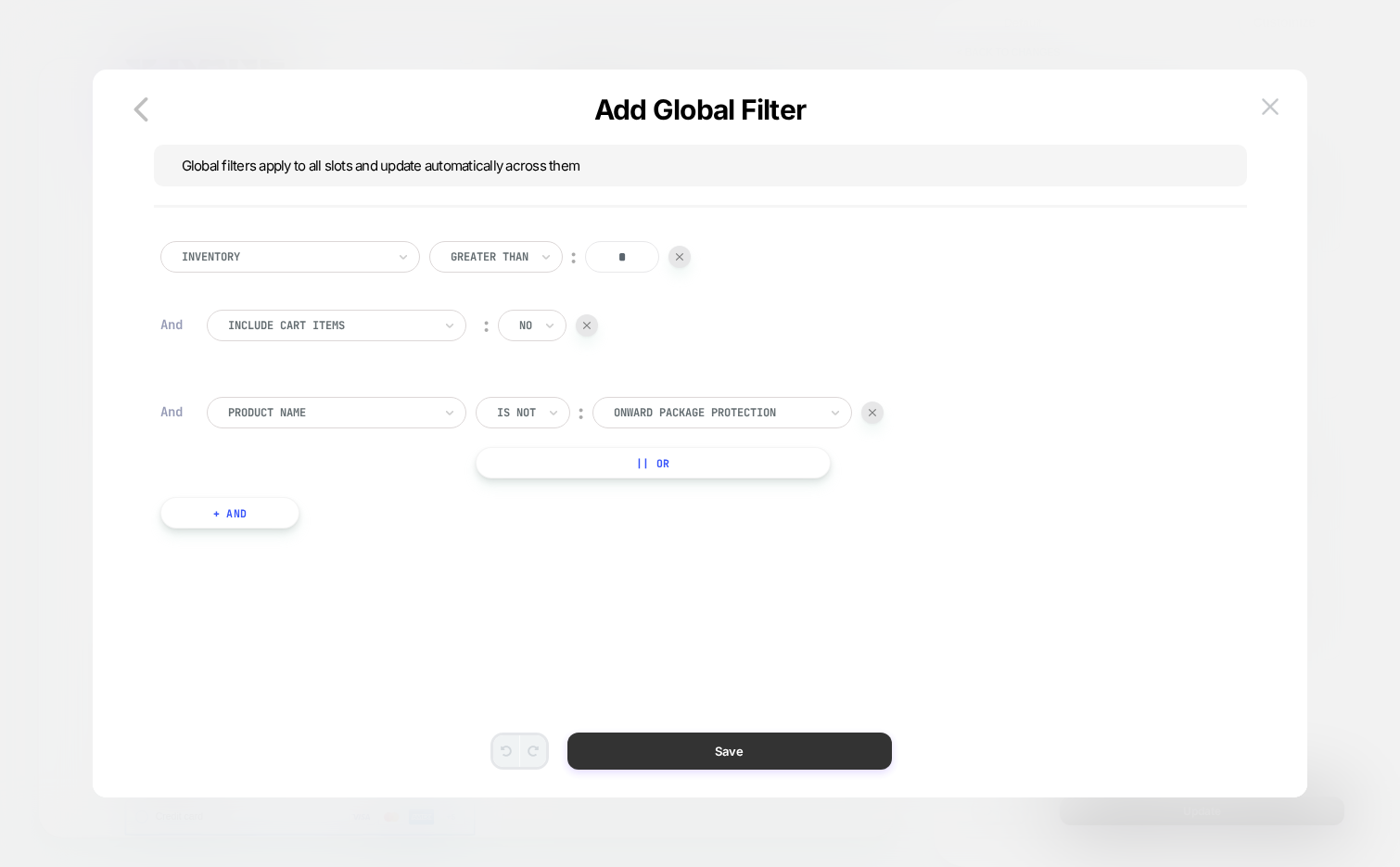
click at [656, 756] on button "Save" at bounding box center [729, 750] width 324 height 37
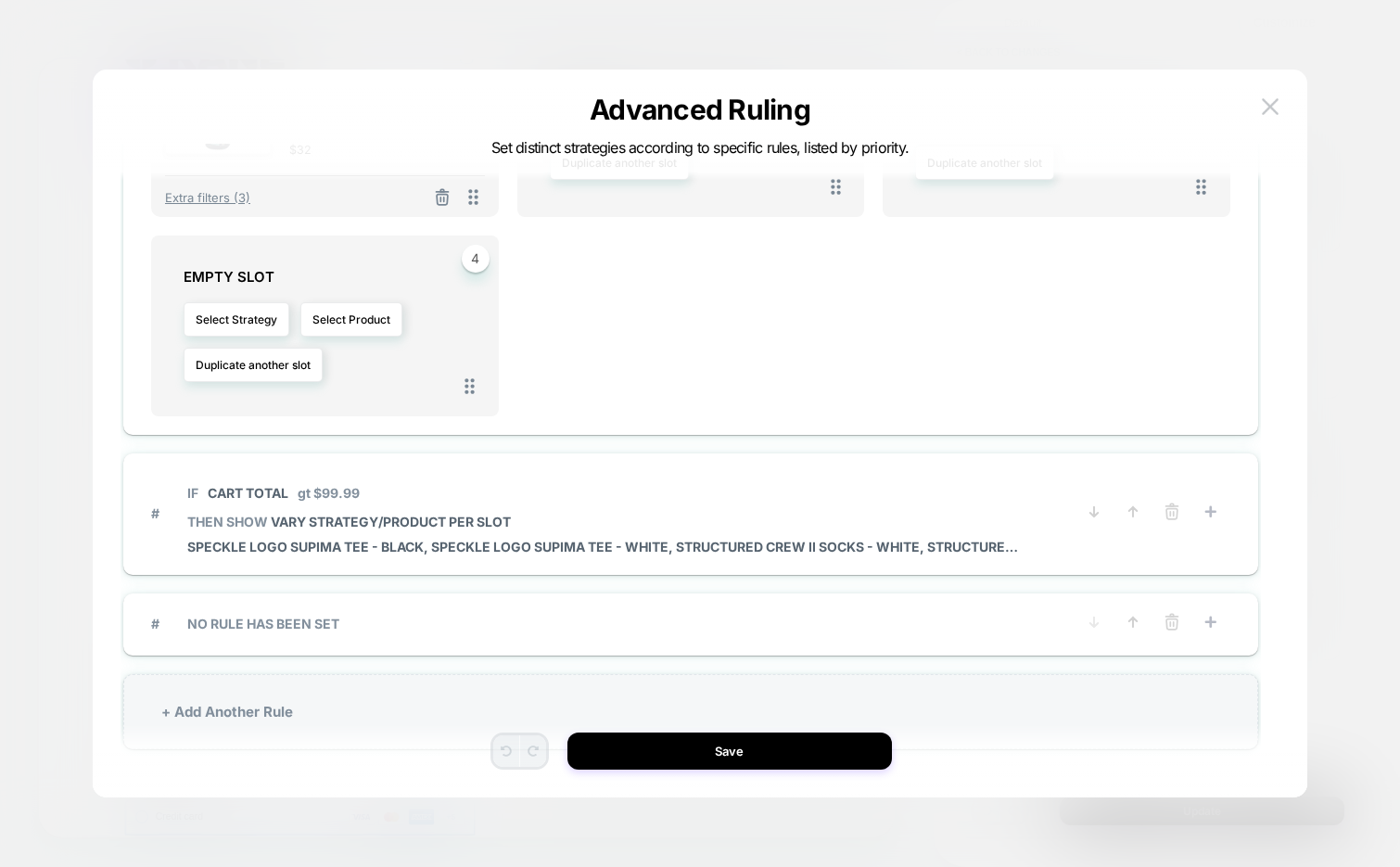
scroll to position [36, 0]
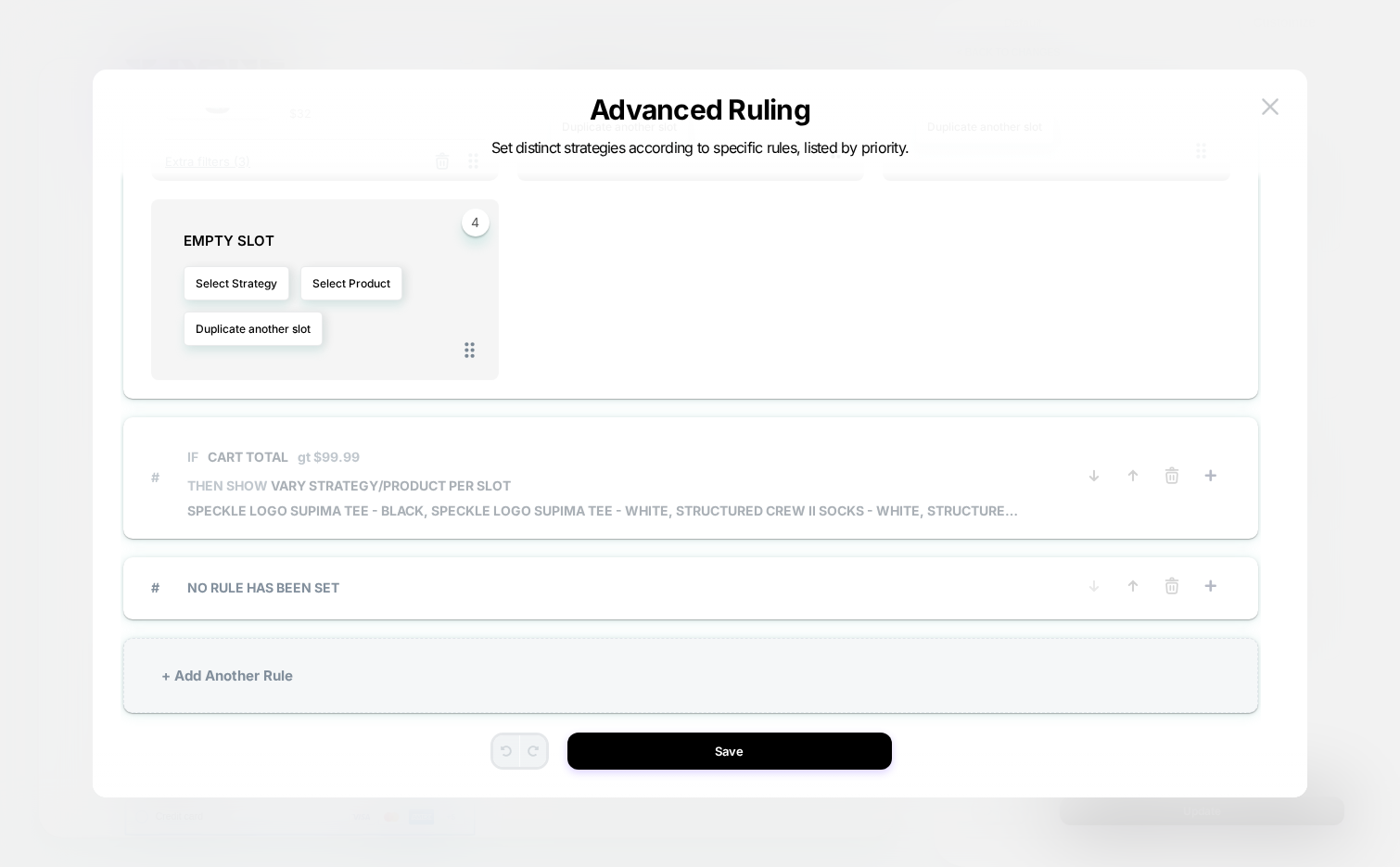
click at [849, 468] on span "IF Cart Total gt $99.99" at bounding box center [605, 457] width 835 height 41
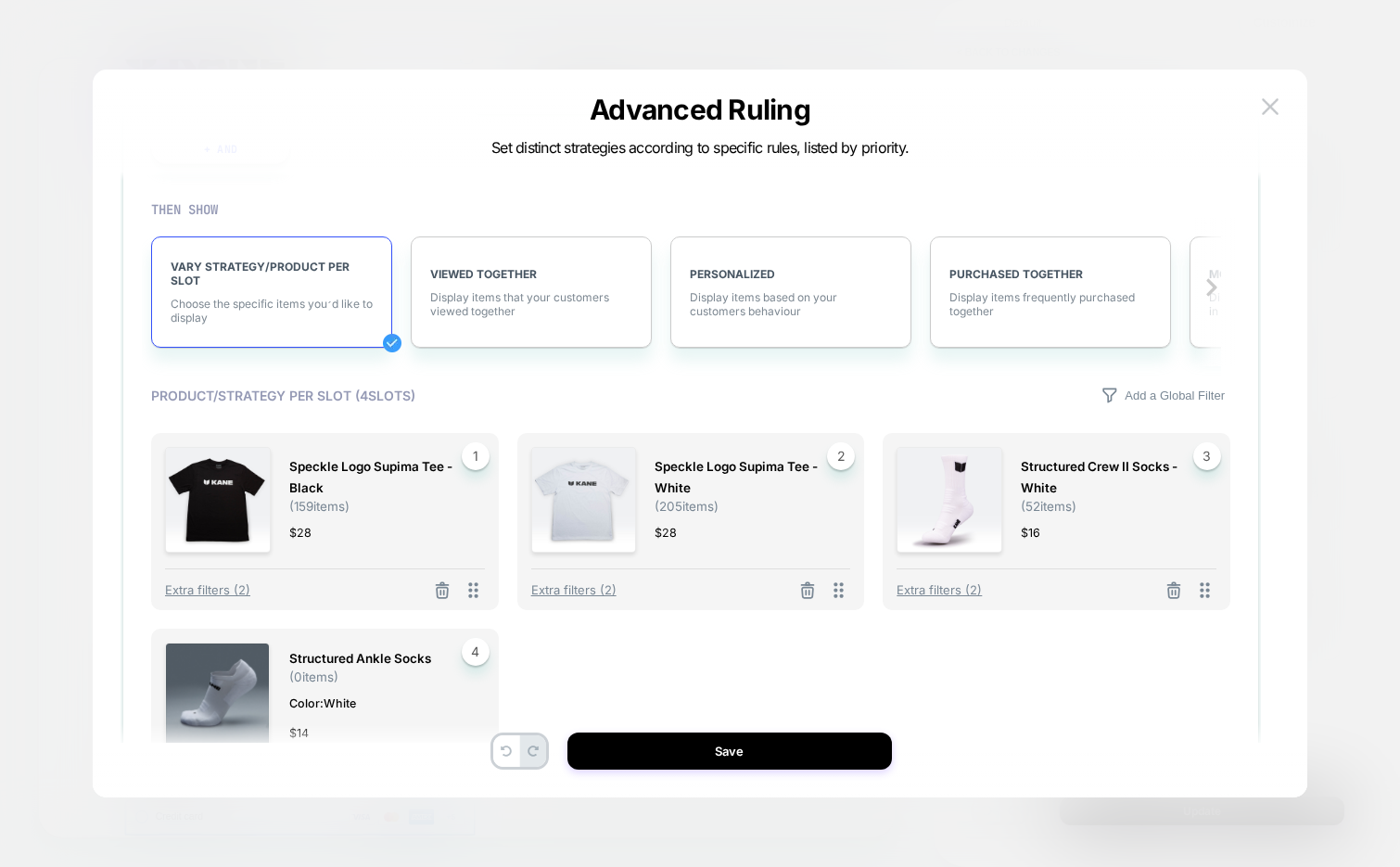
scroll to position [348, 0]
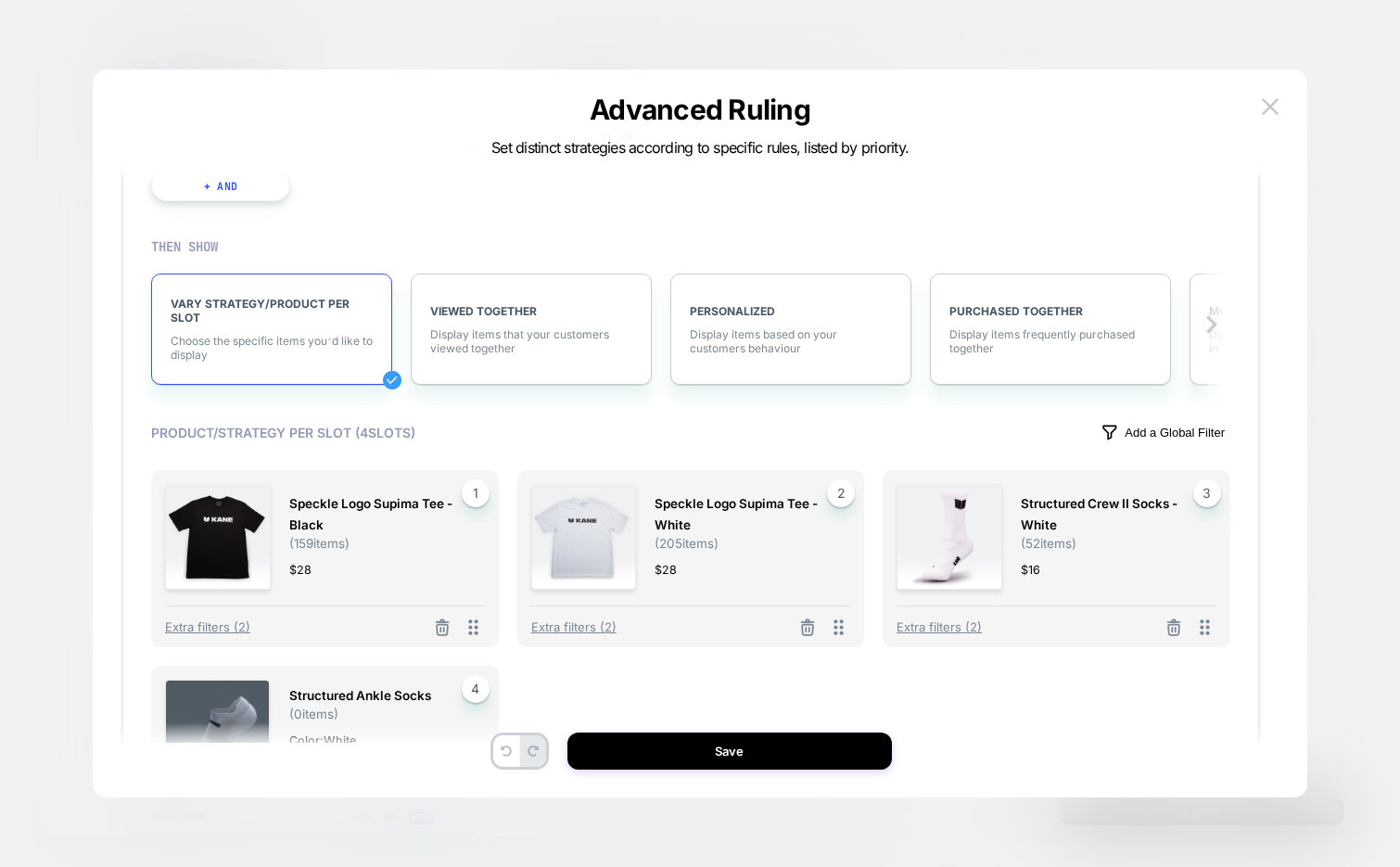
click at [1156, 438] on p "Add a Global Filter" at bounding box center [1175, 433] width 100 height 14
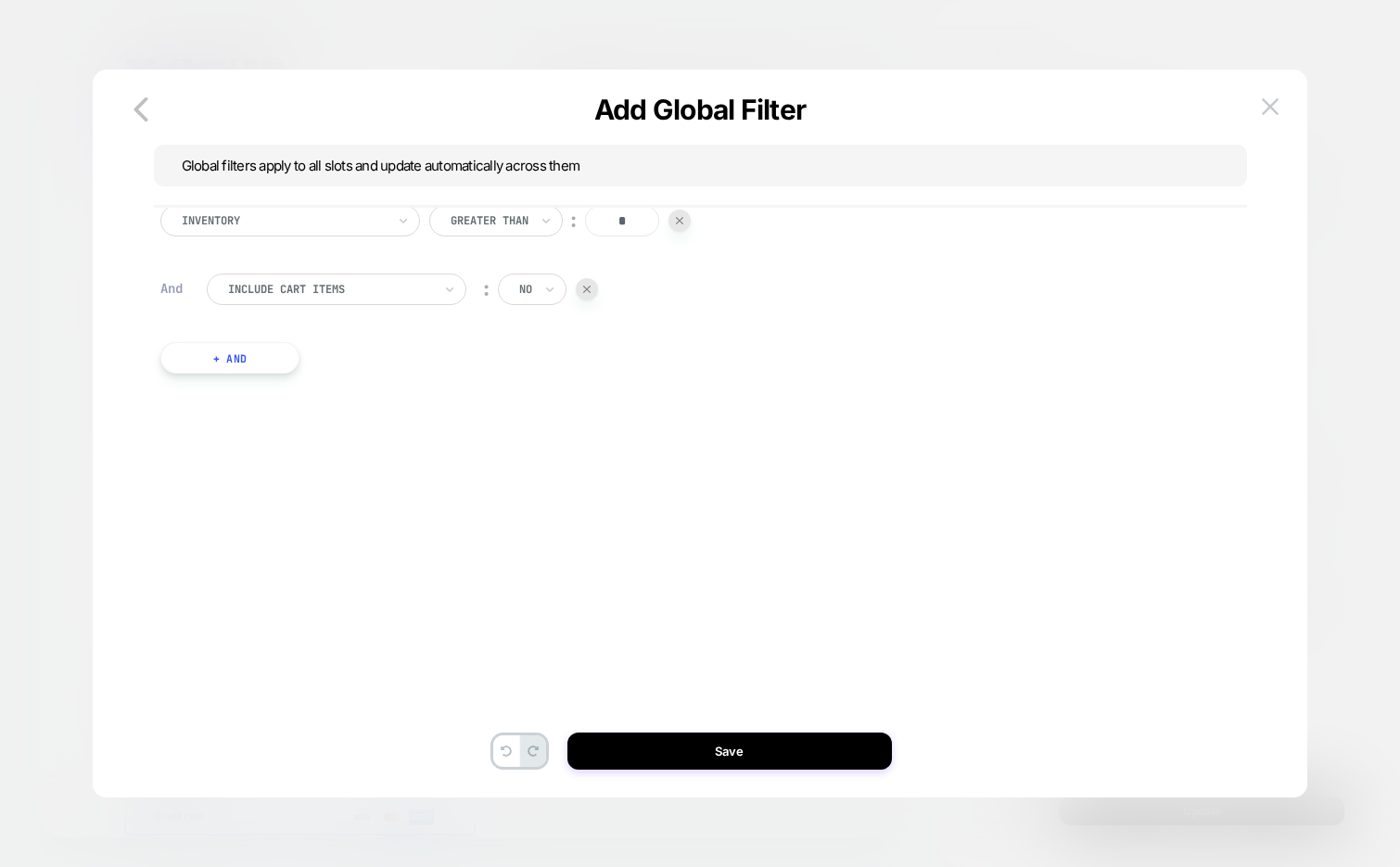
click at [257, 361] on button "+ And" at bounding box center [230, 357] width 139 height 31
click at [306, 378] on div at bounding box center [330, 377] width 204 height 17
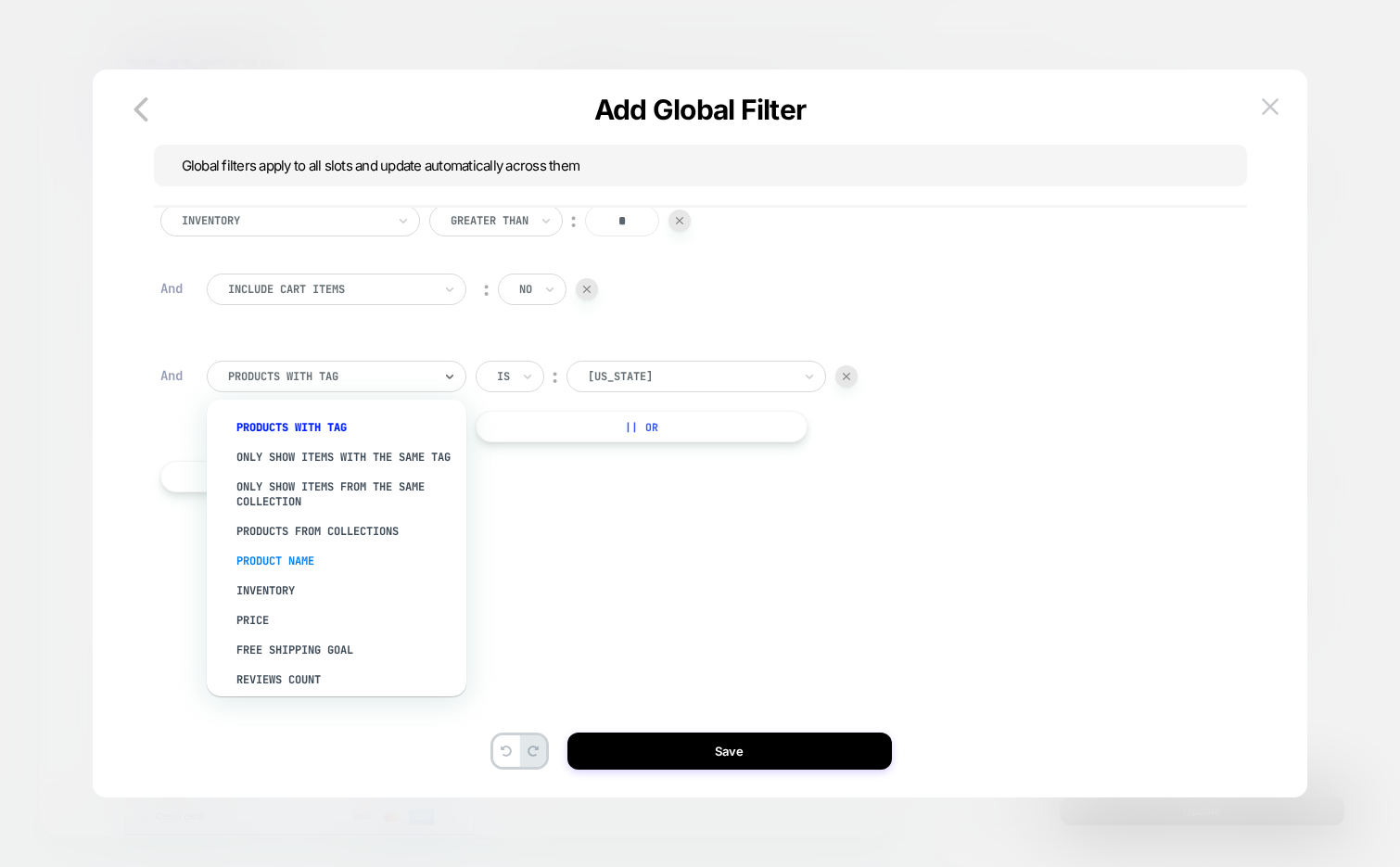
click at [293, 567] on div "Product Name" at bounding box center [346, 561] width 241 height 29
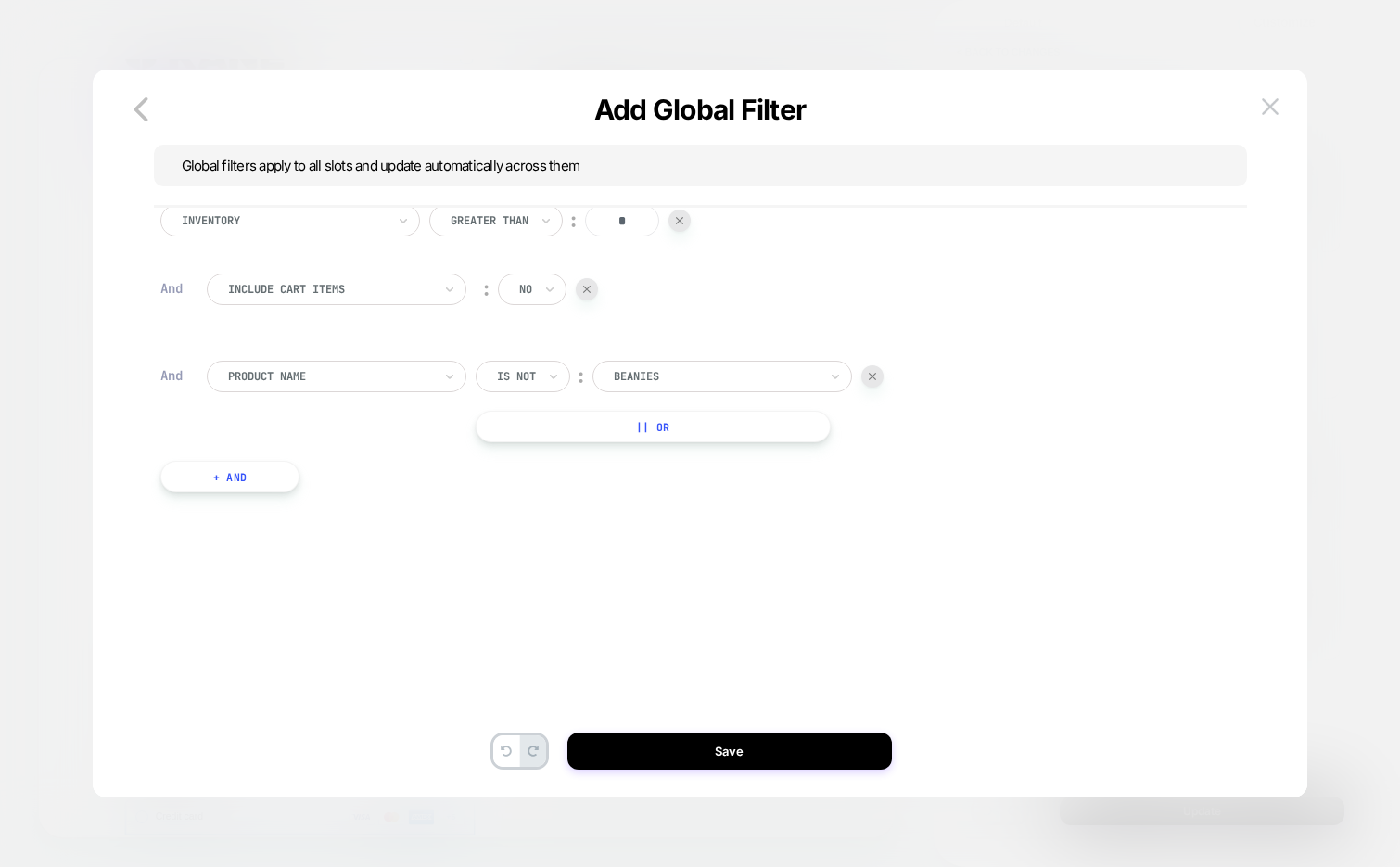
click at [645, 379] on div at bounding box center [716, 377] width 204 height 17
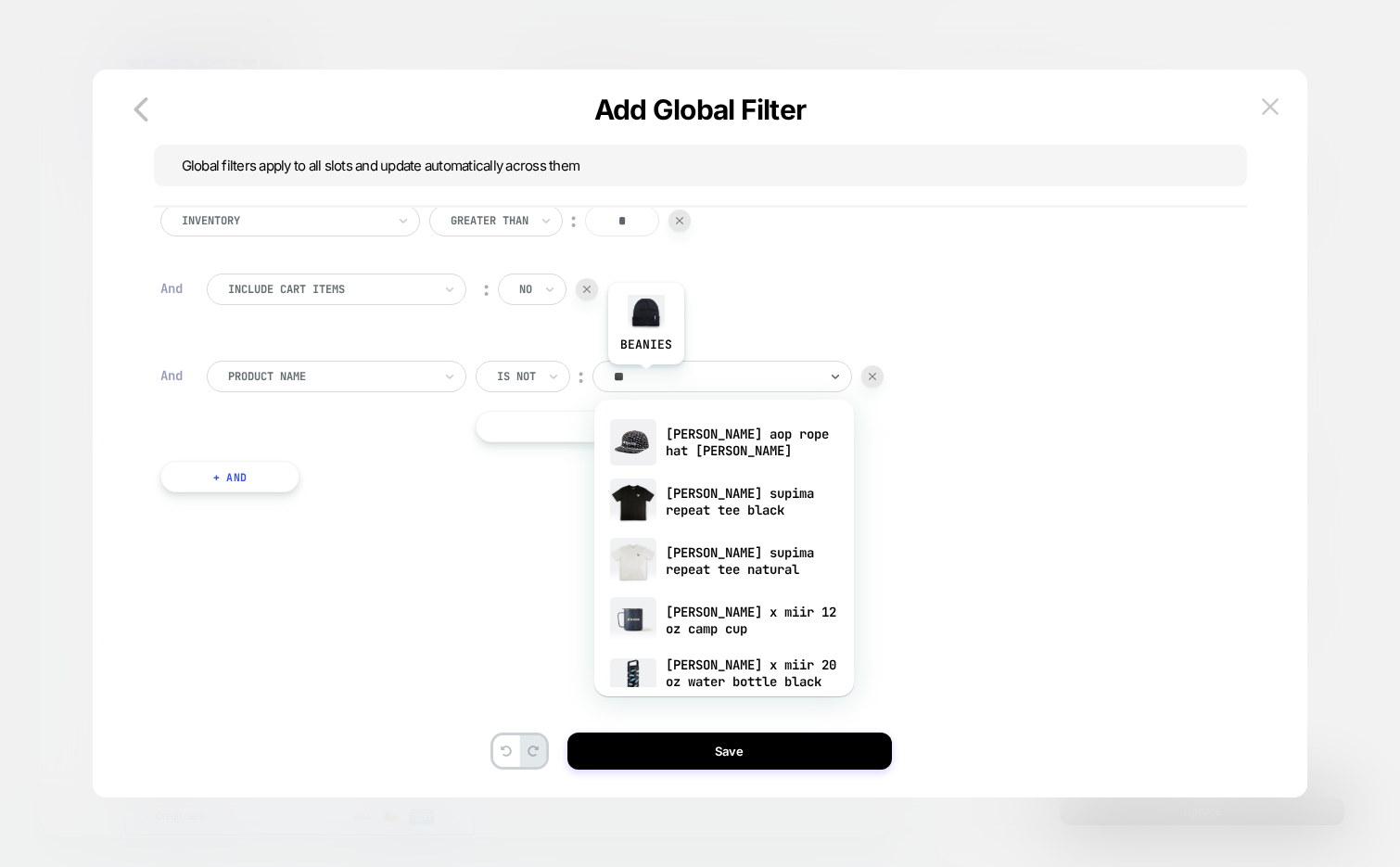
type input "***"
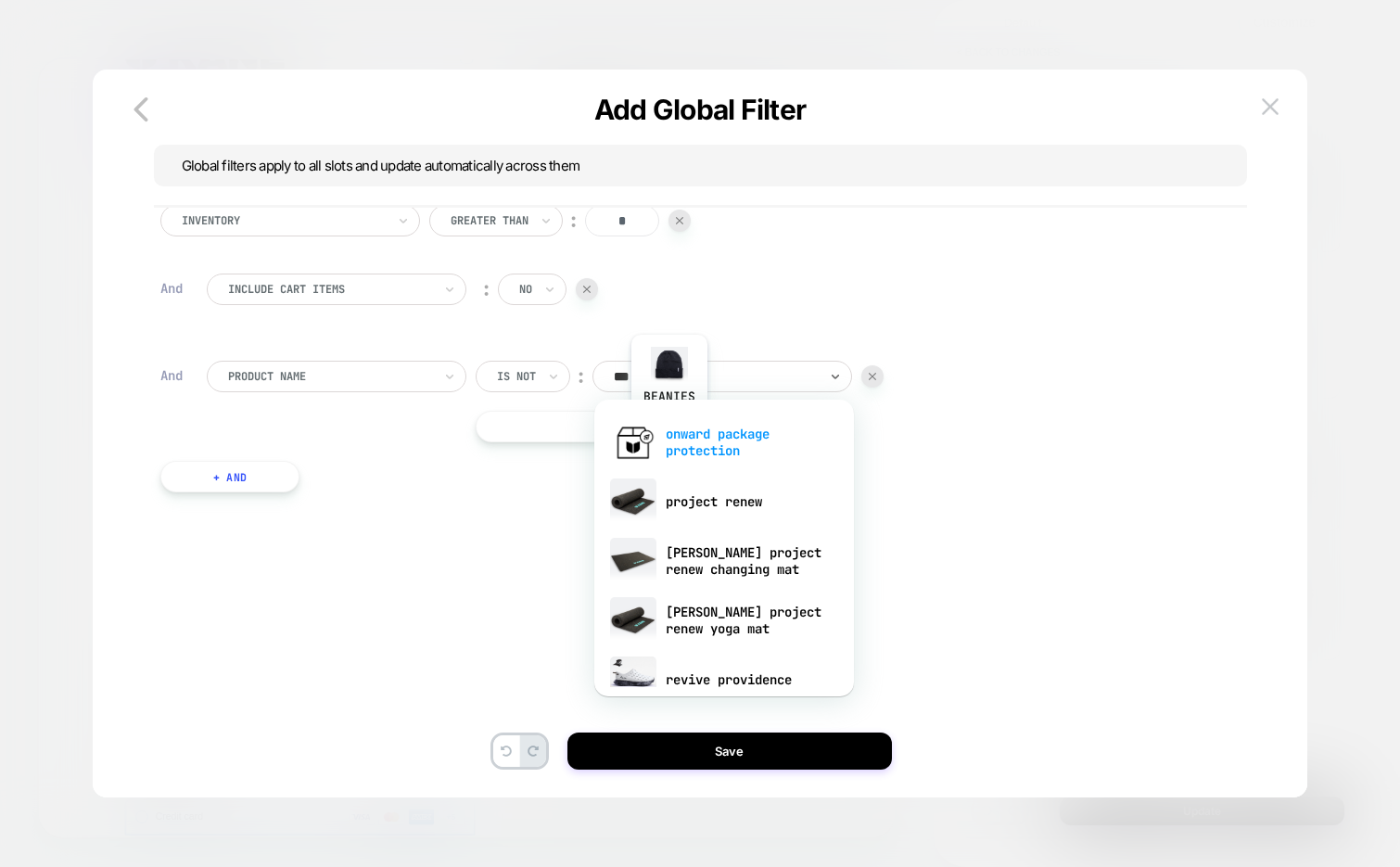
click at [686, 451] on div "onward package protection" at bounding box center [724, 442] width 241 height 59
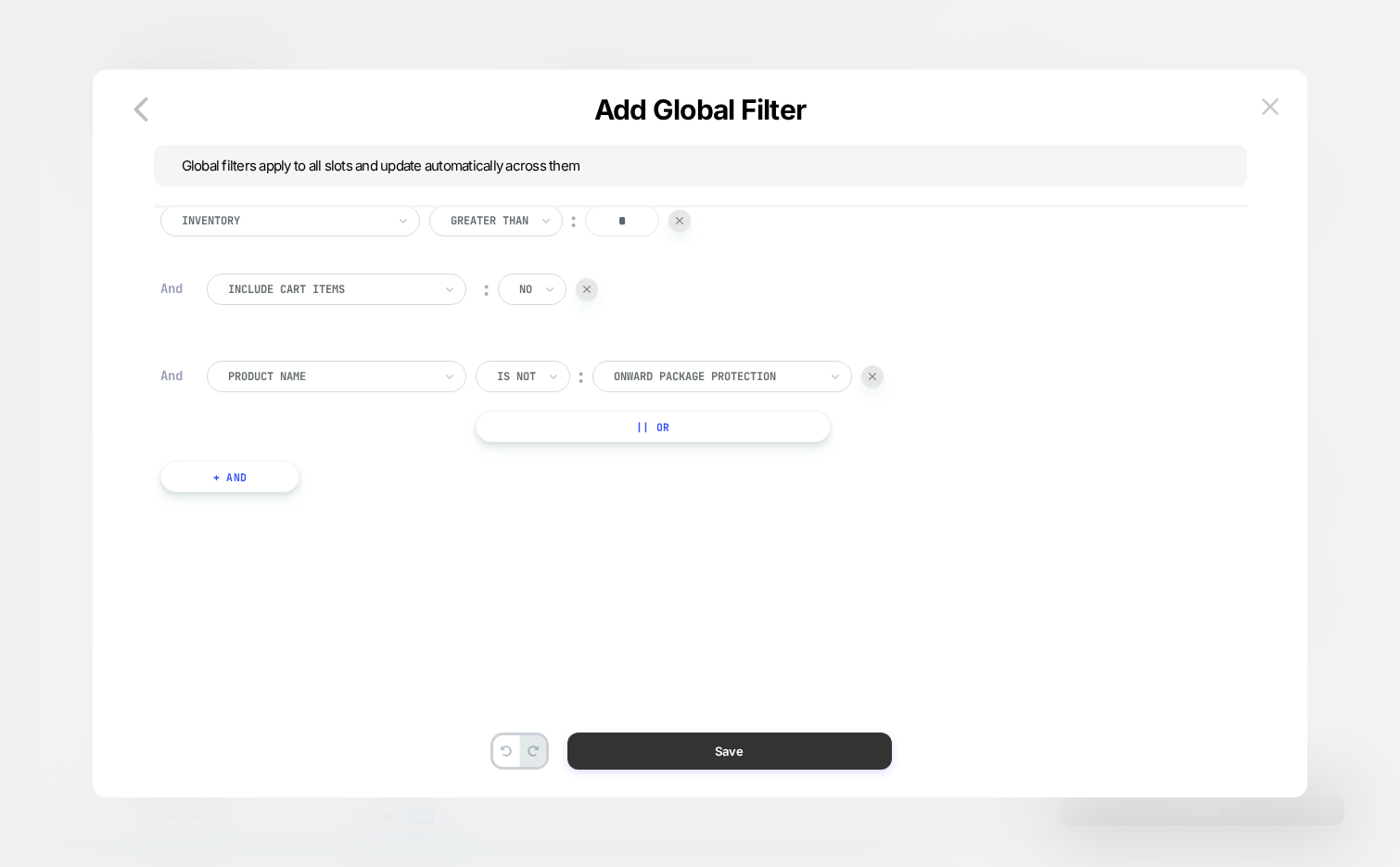
click at [664, 748] on button "Save" at bounding box center [729, 750] width 324 height 37
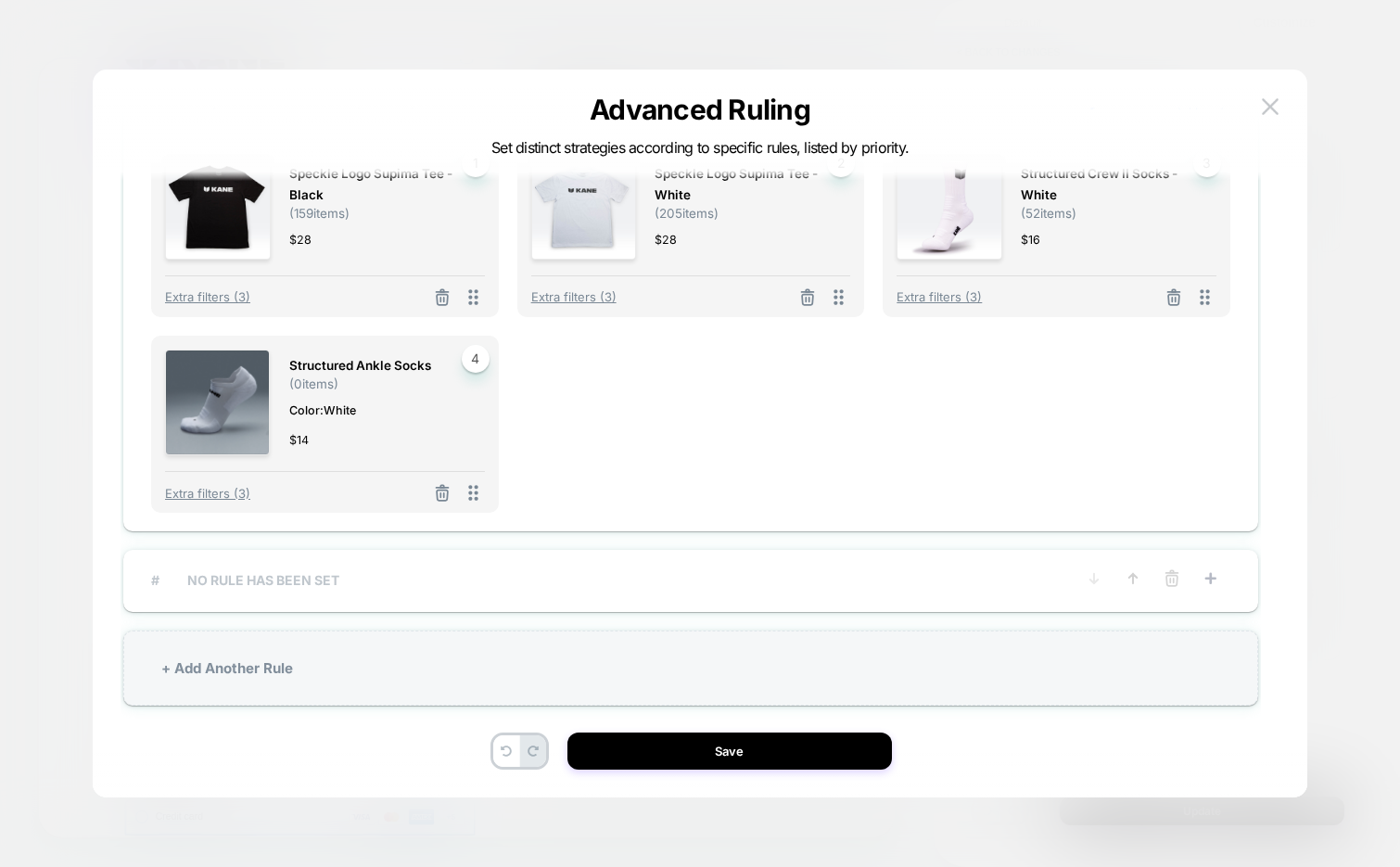
click at [394, 579] on span "# NO RULE HAS BEEN SET" at bounding box center [612, 580] width 923 height 16
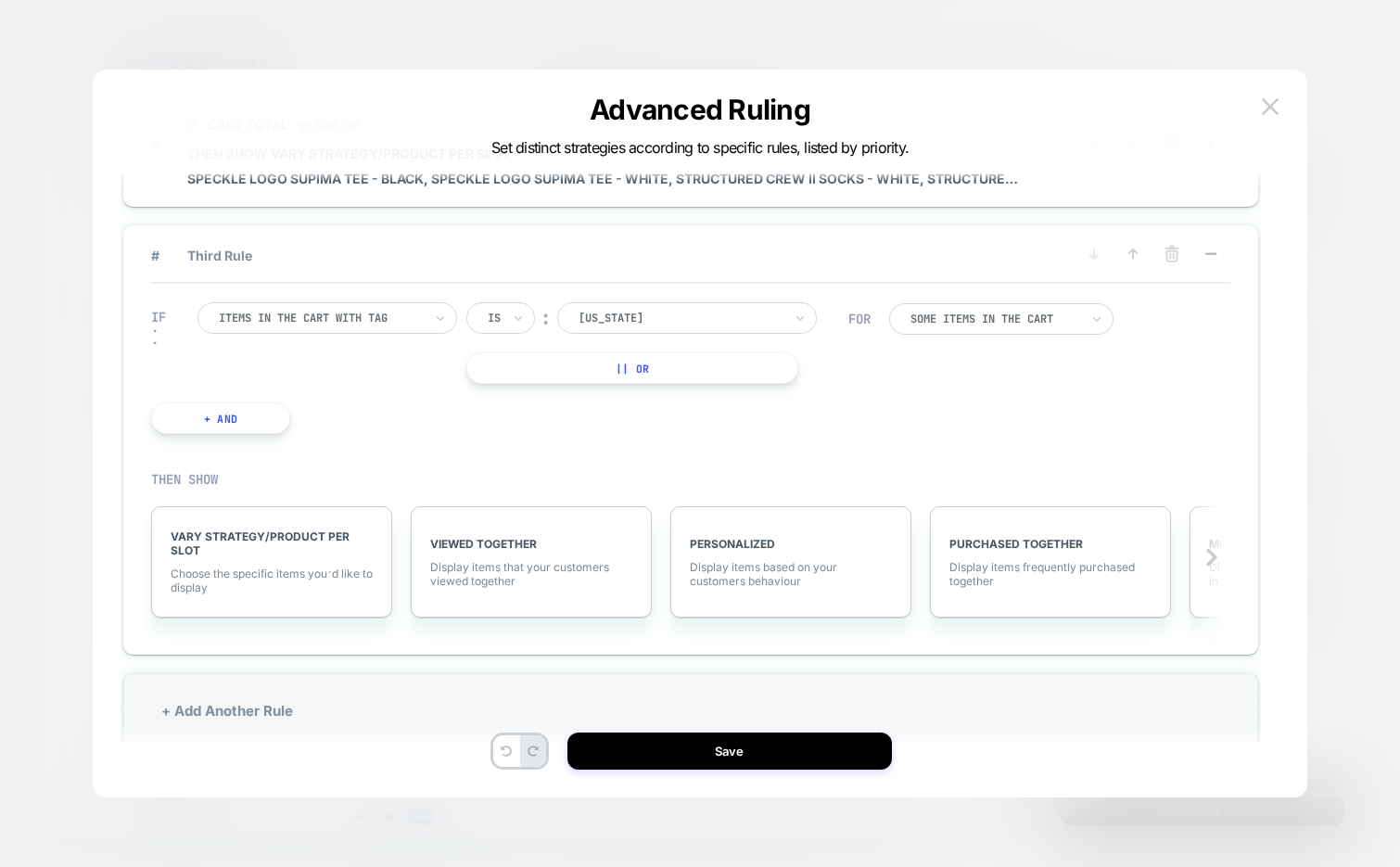
scroll to position [205, 0]
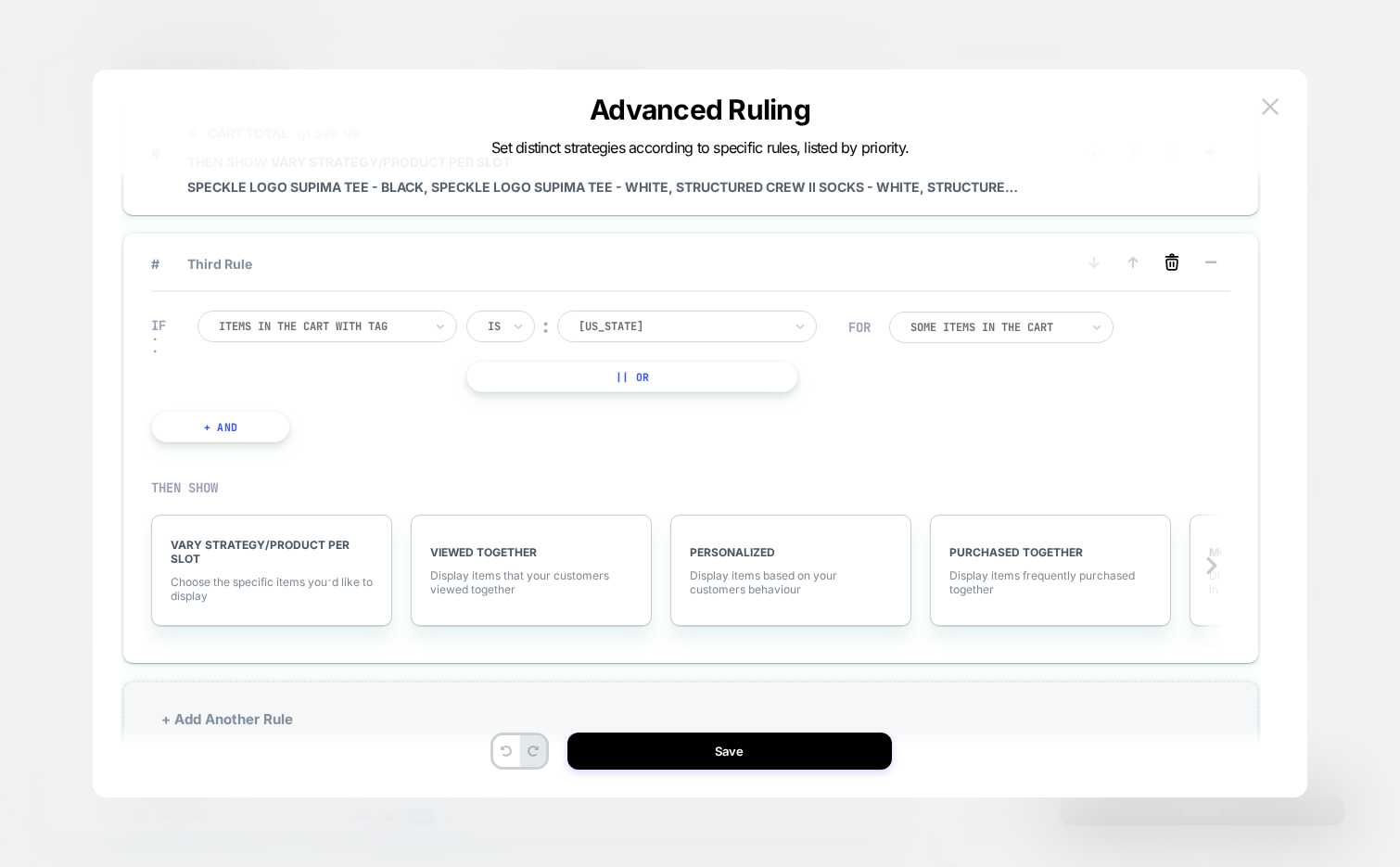
click at [1171, 263] on icon at bounding box center [1172, 263] width 19 height 19
click at [983, 293] on button "YES" at bounding box center [985, 292] width 95 height 30
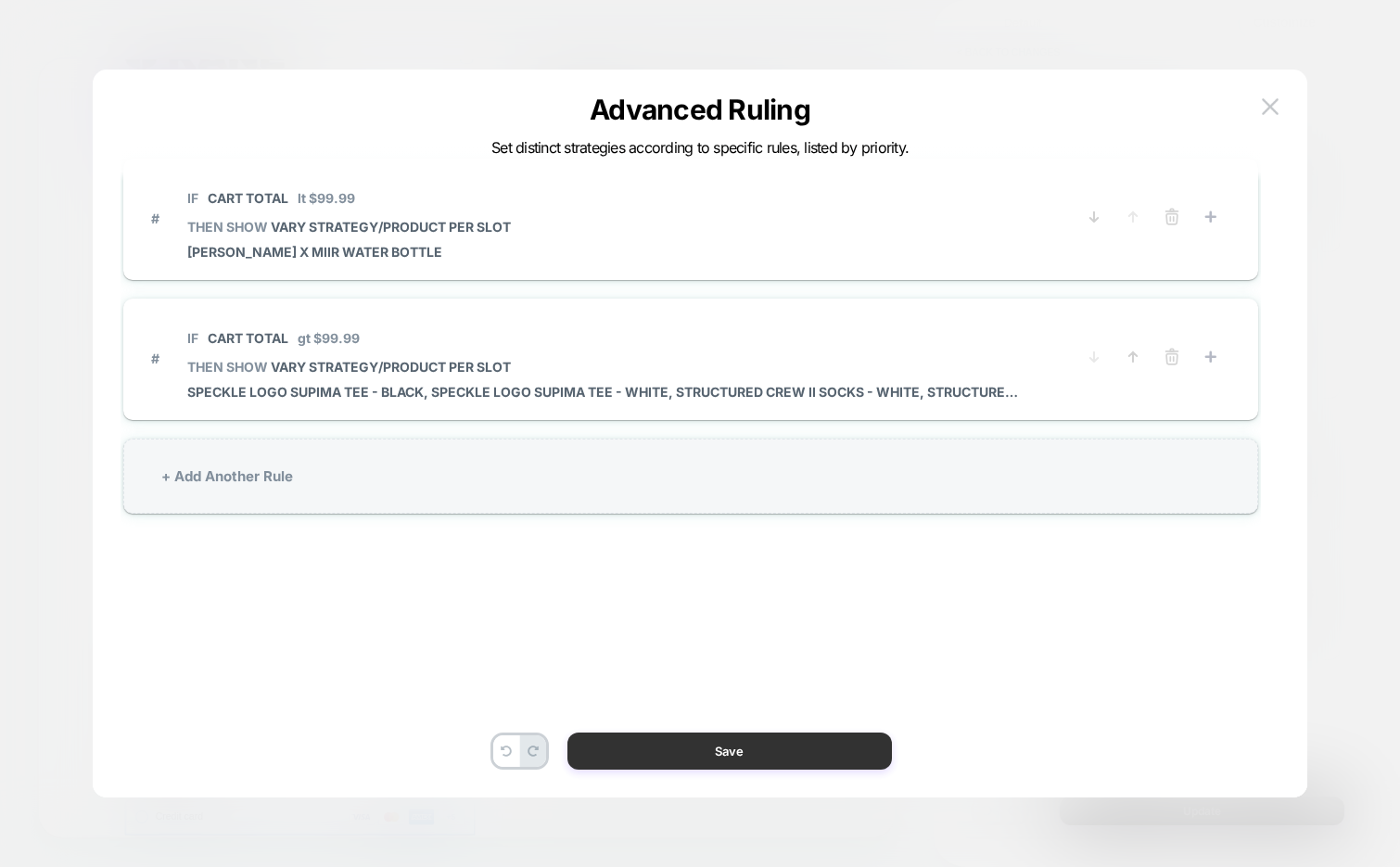
click at [652, 749] on button "Save" at bounding box center [729, 750] width 324 height 37
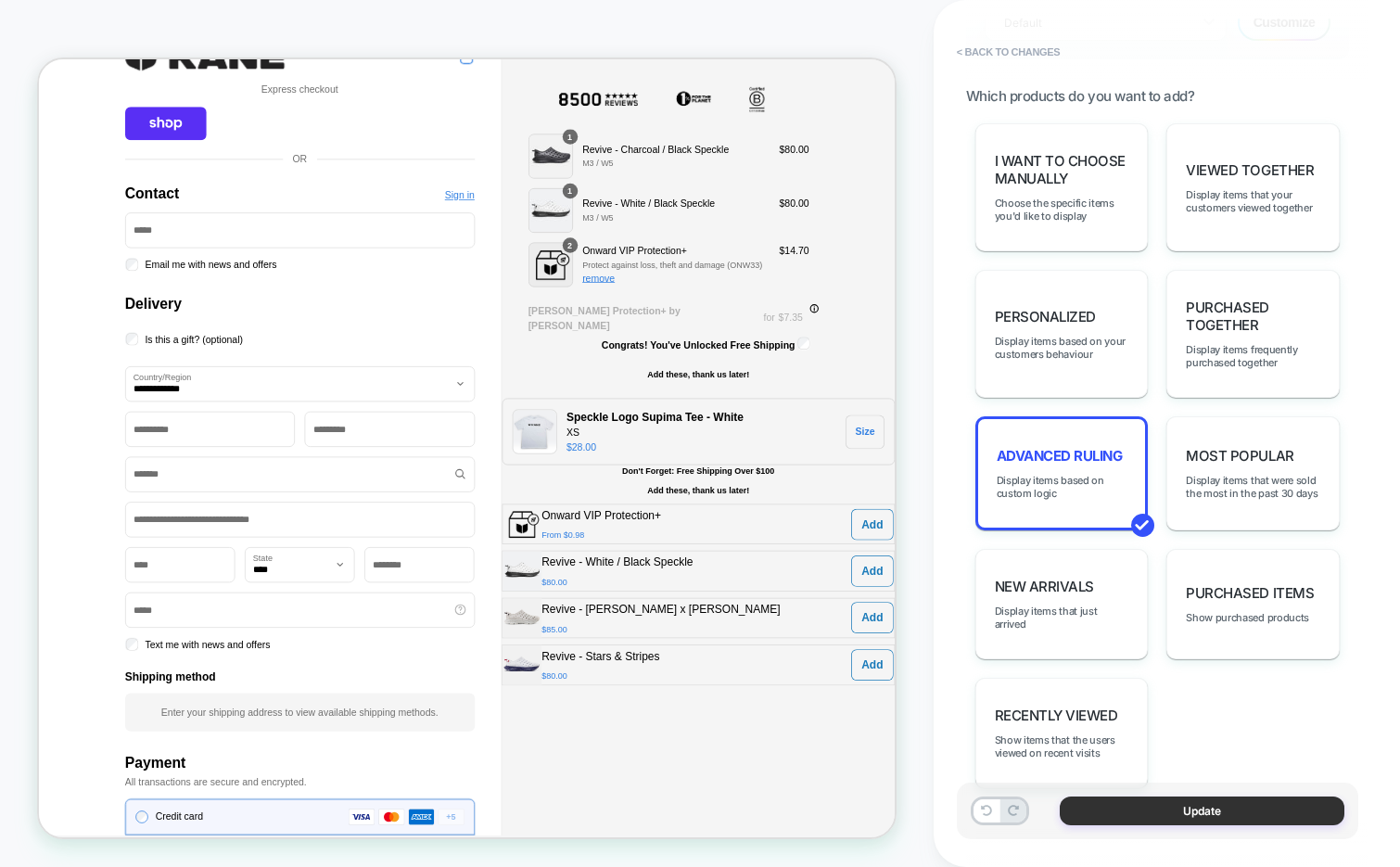
click at [1129, 815] on button "Update" at bounding box center [1202, 810] width 285 height 29
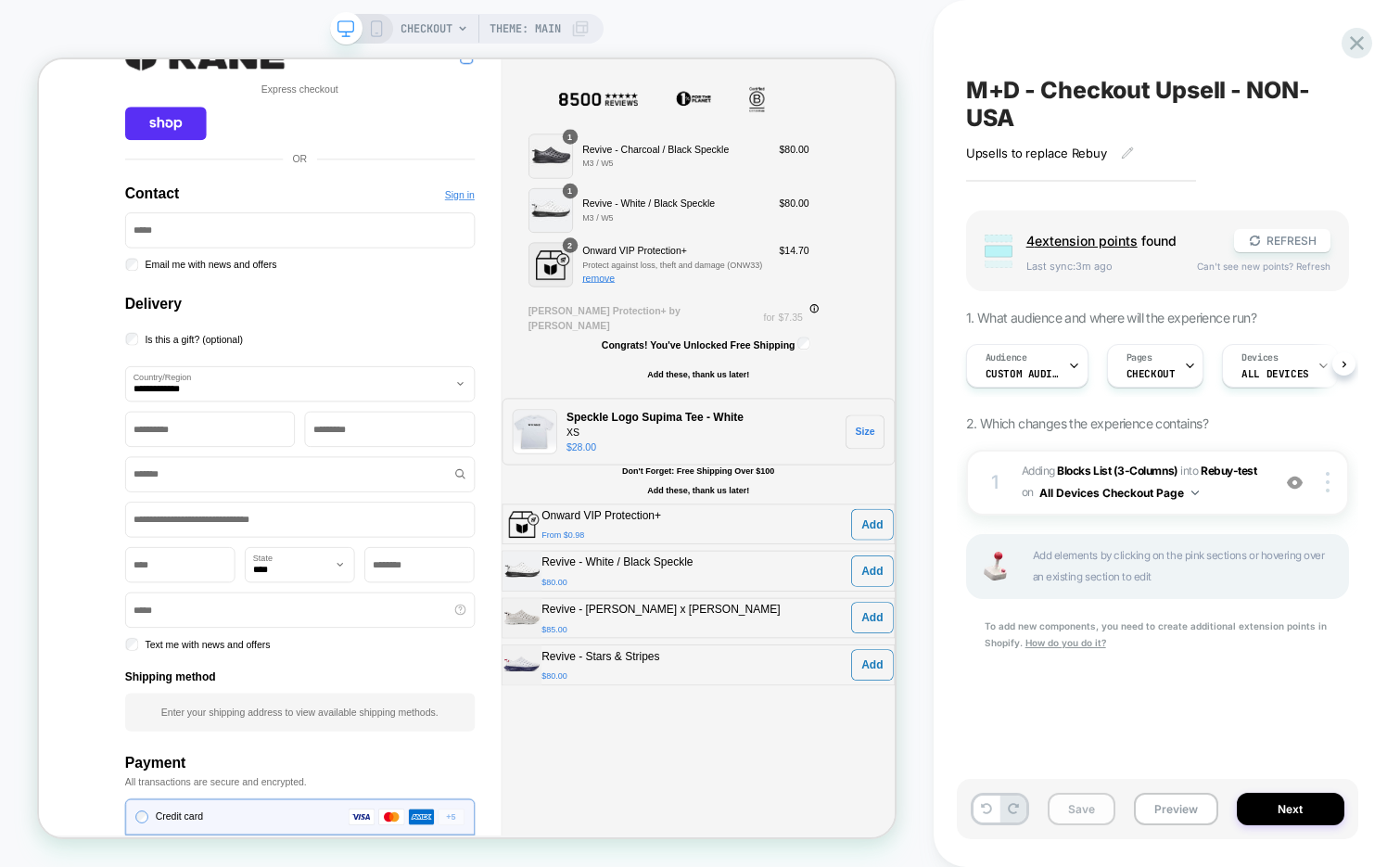
click at [1087, 813] on button "Save" at bounding box center [1082, 809] width 68 height 32
click at [1045, 348] on div "Audience Custom Audience" at bounding box center [1021, 366] width 111 height 41
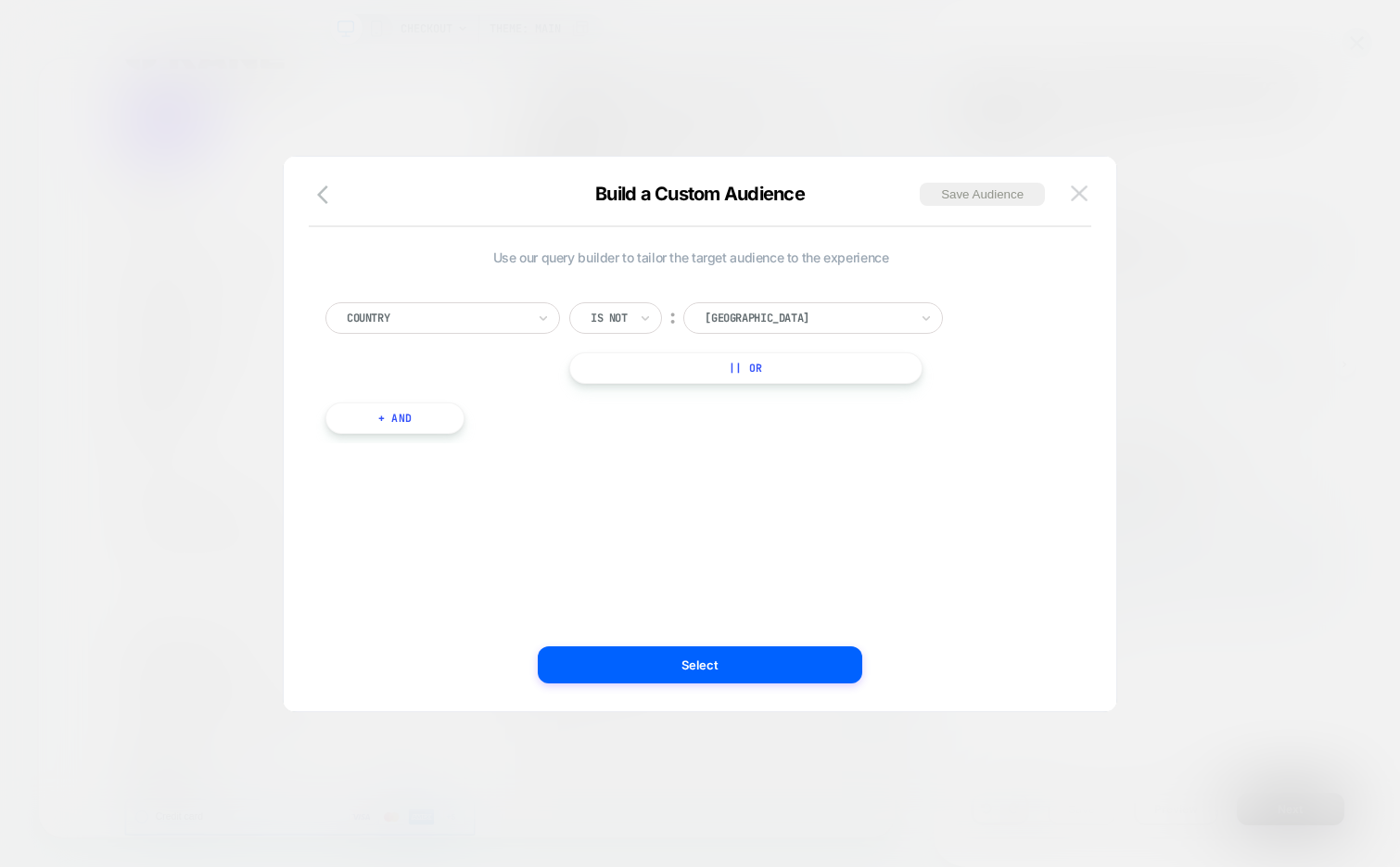
click at [1075, 199] on img at bounding box center [1080, 193] width 17 height 16
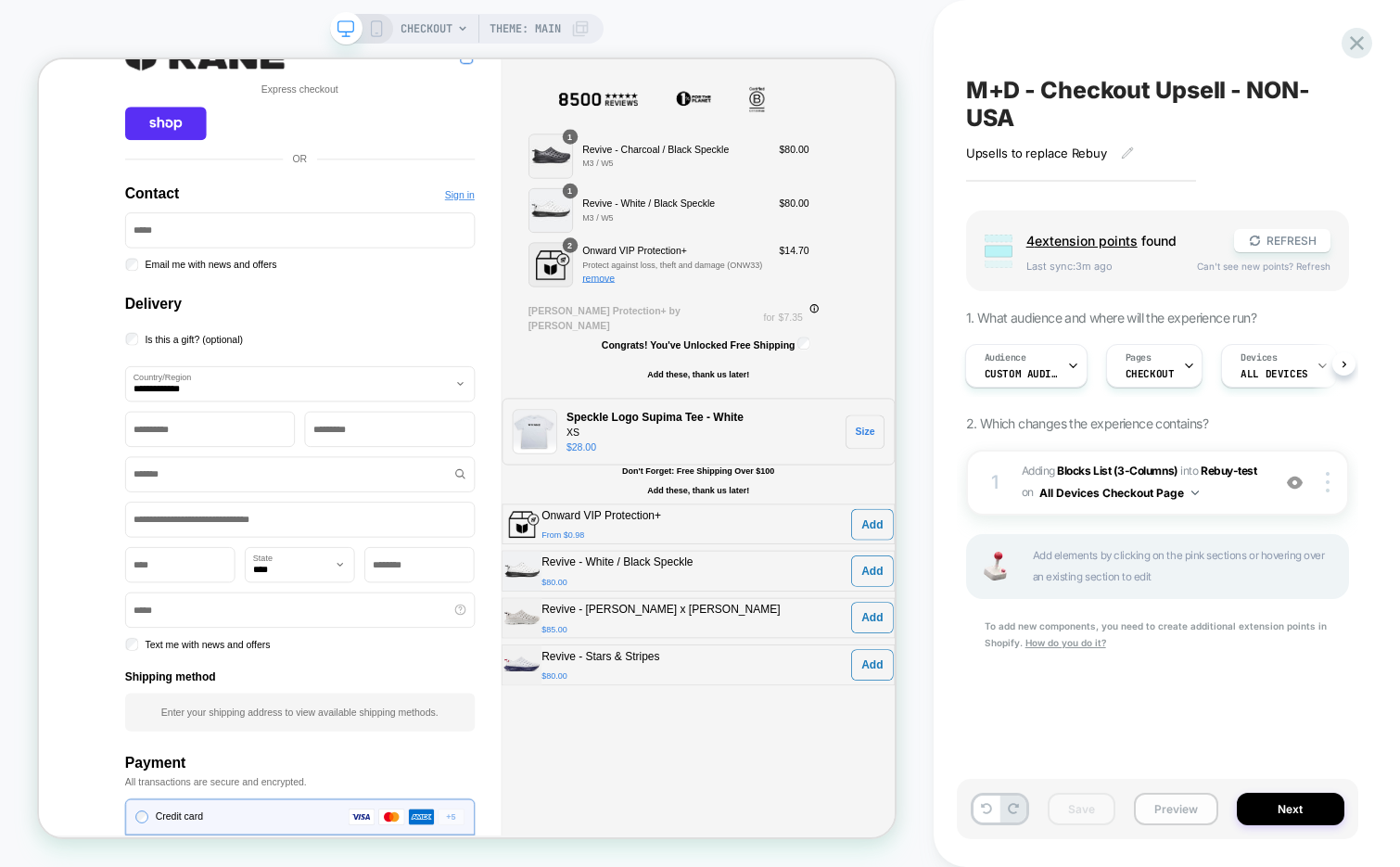
click at [1181, 803] on button "Preview" at bounding box center [1177, 809] width 85 height 32
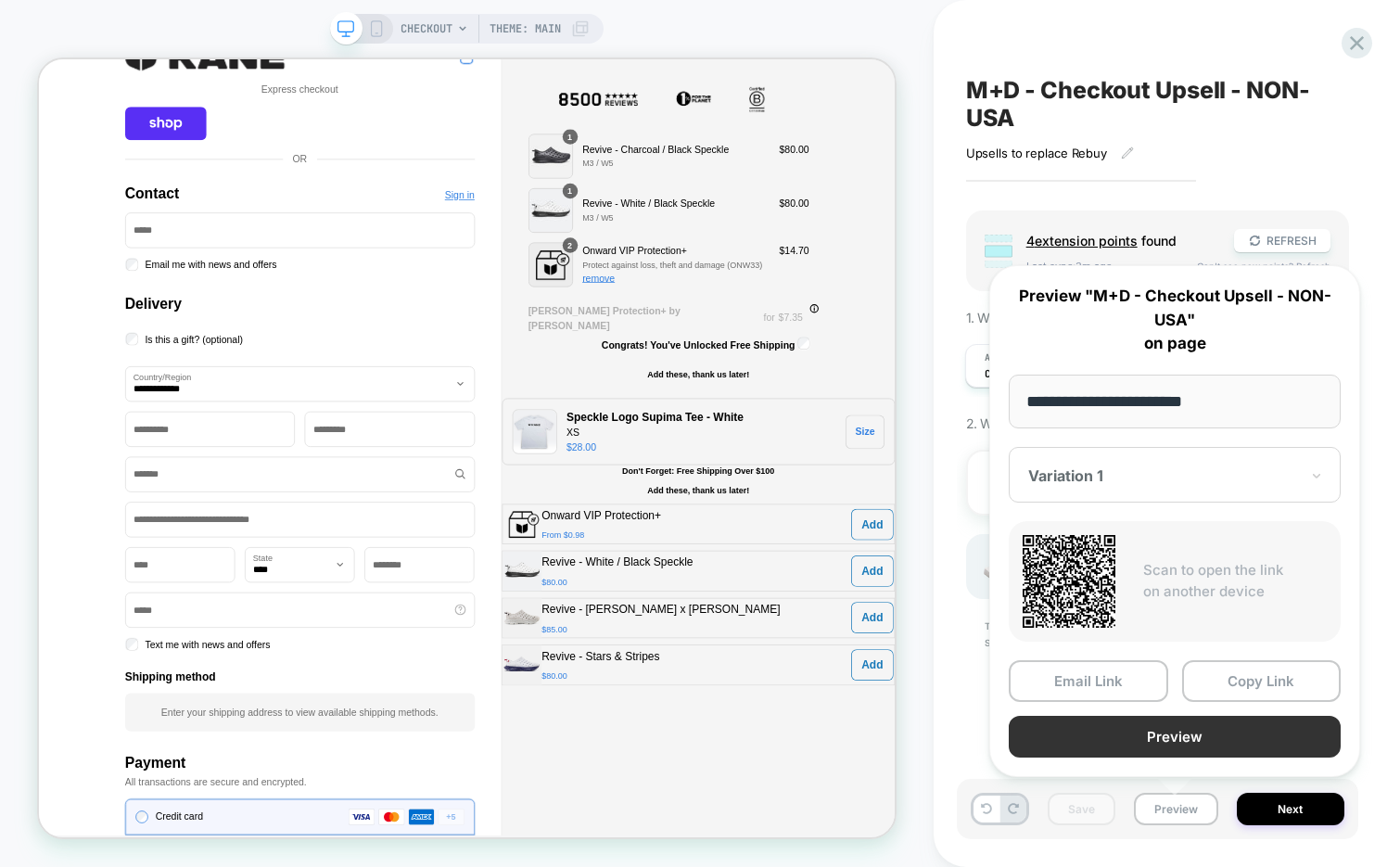
click at [1179, 744] on button "Preview" at bounding box center [1175, 737] width 332 height 41
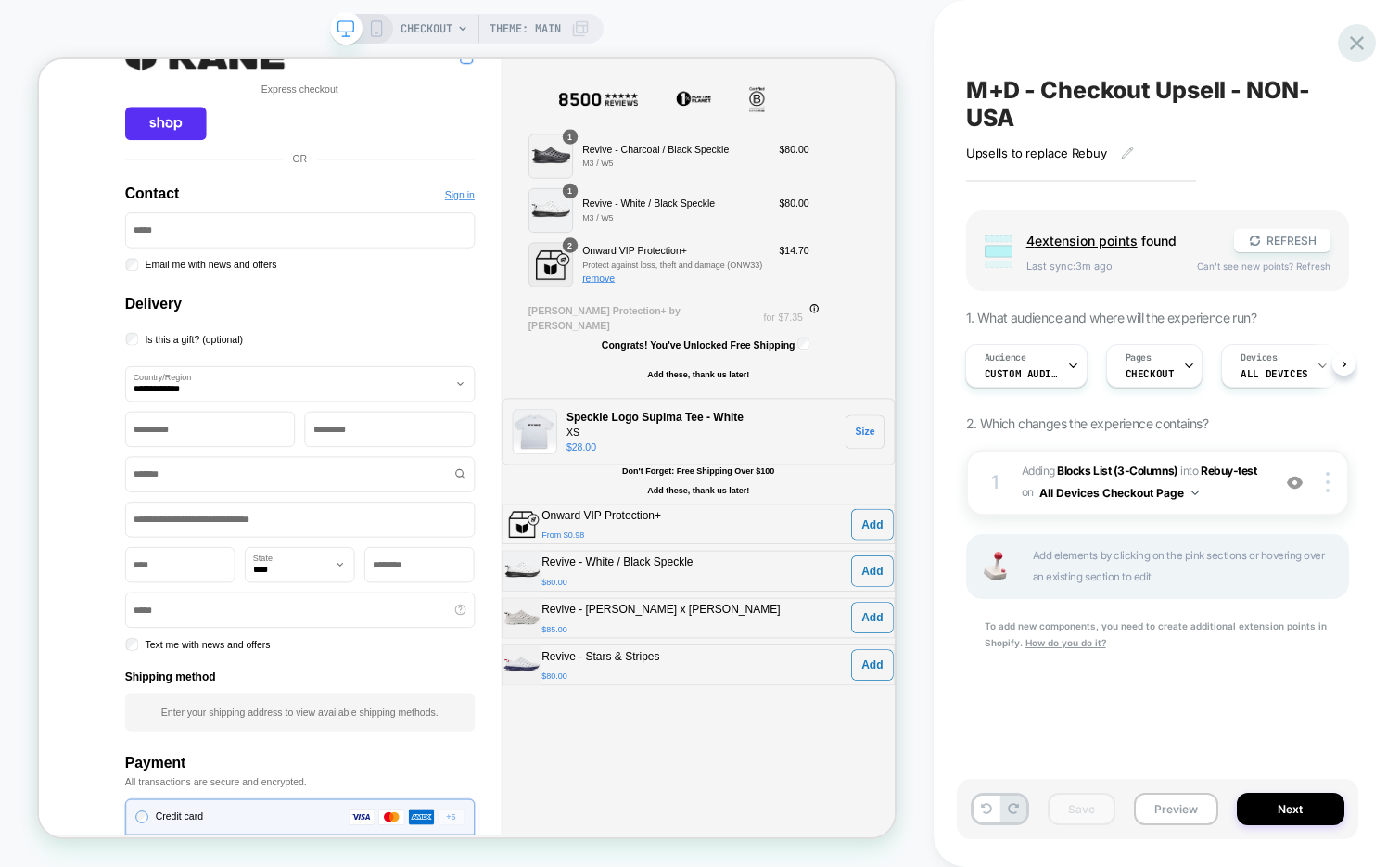
click at [1348, 47] on icon at bounding box center [1357, 42] width 25 height 25
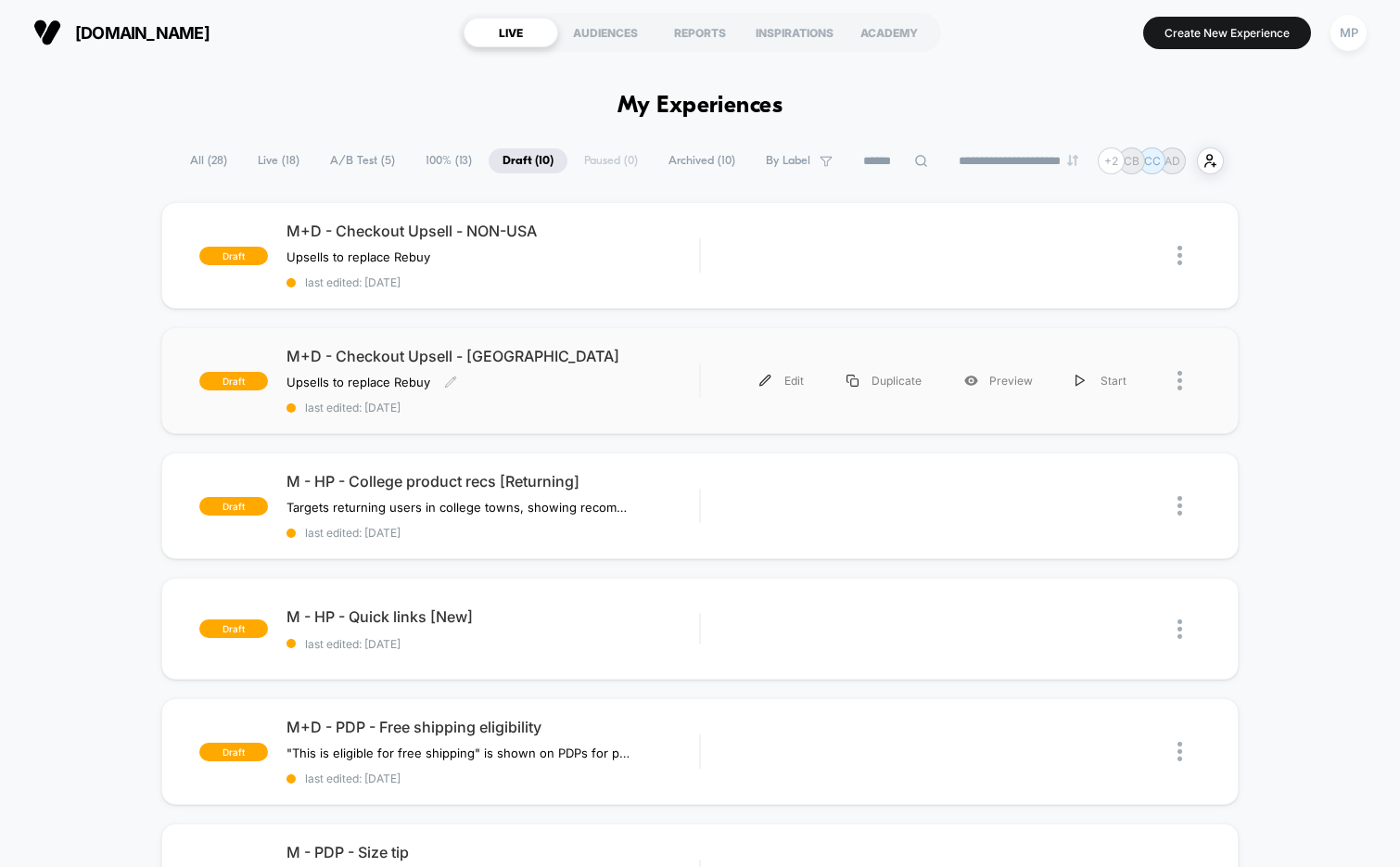
click at [622, 401] on span "last edited: 9/11/2025" at bounding box center [493, 407] width 414 height 14
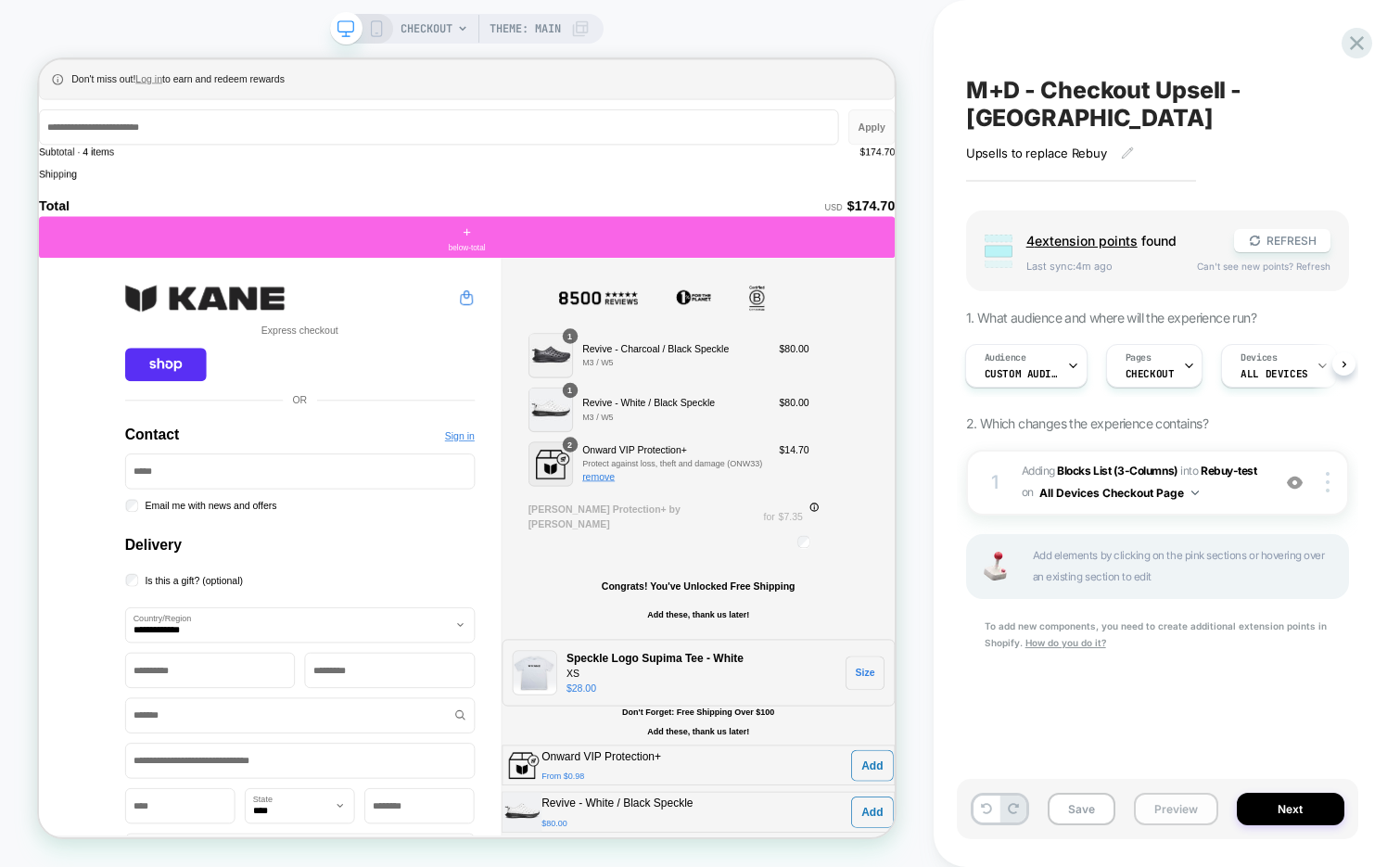
click at [1172, 810] on button "Preview" at bounding box center [1177, 809] width 85 height 32
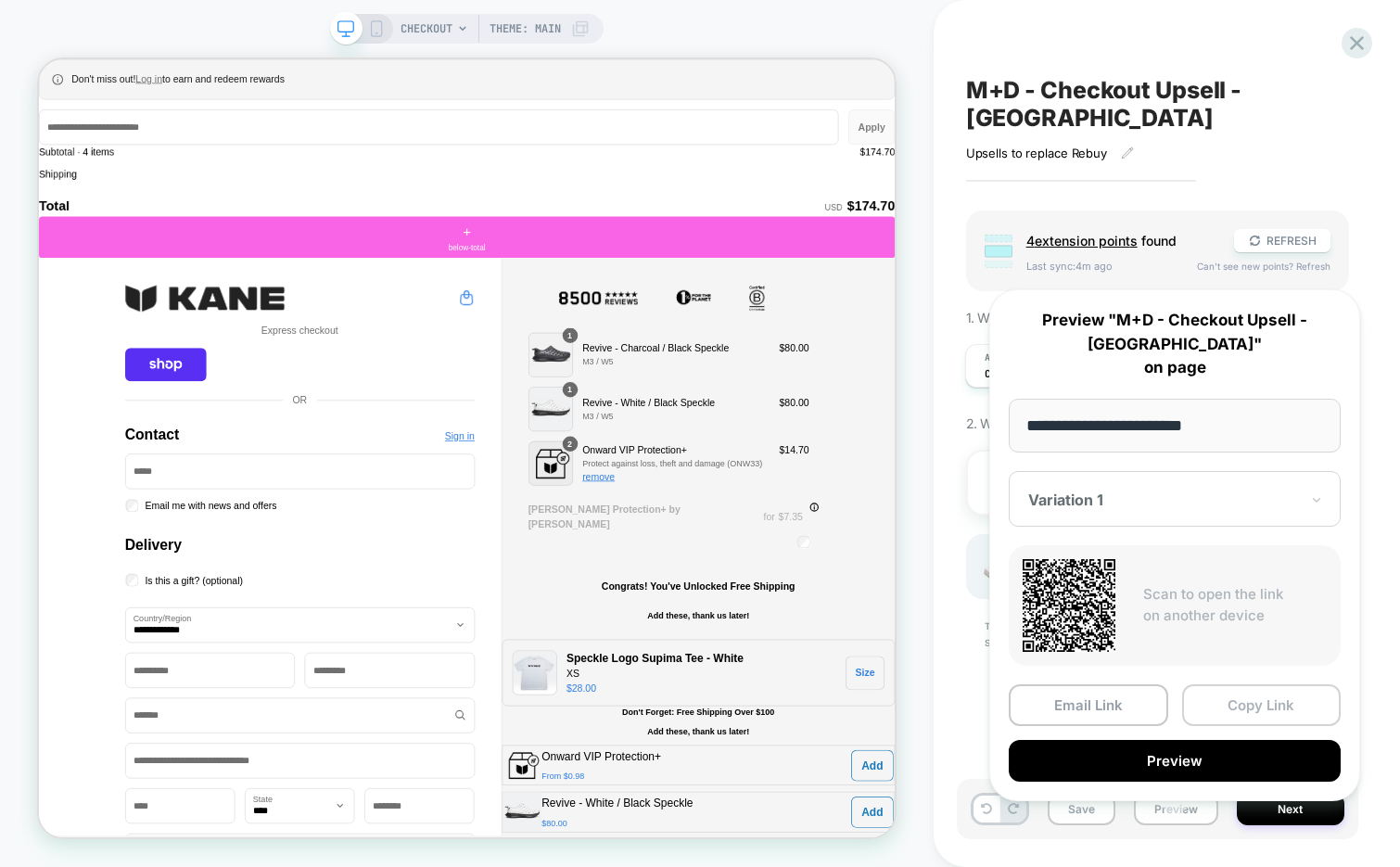
click at [1246, 684] on button "Copy Link" at bounding box center [1262, 705] width 159 height 41
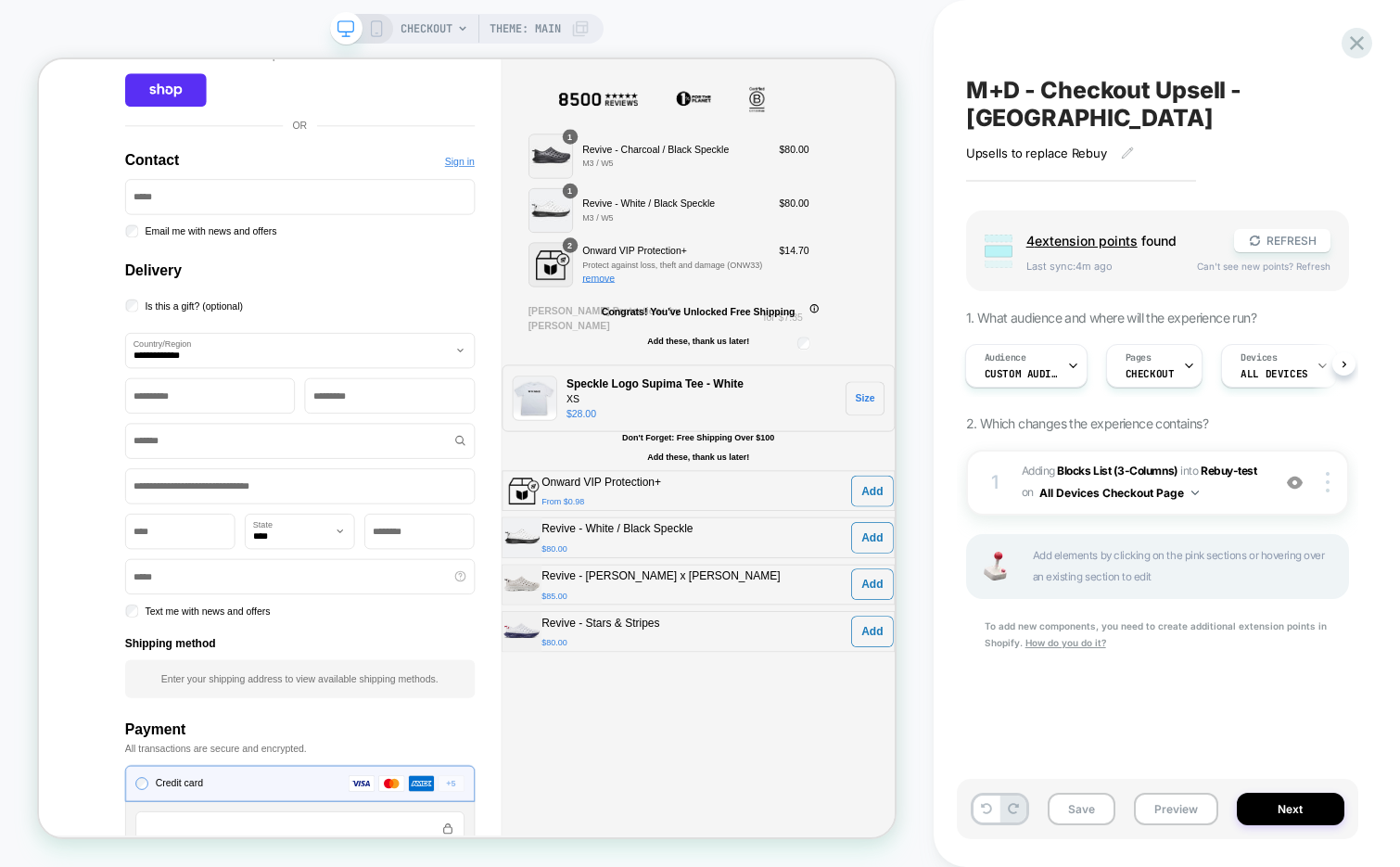
scroll to position [368, 0]
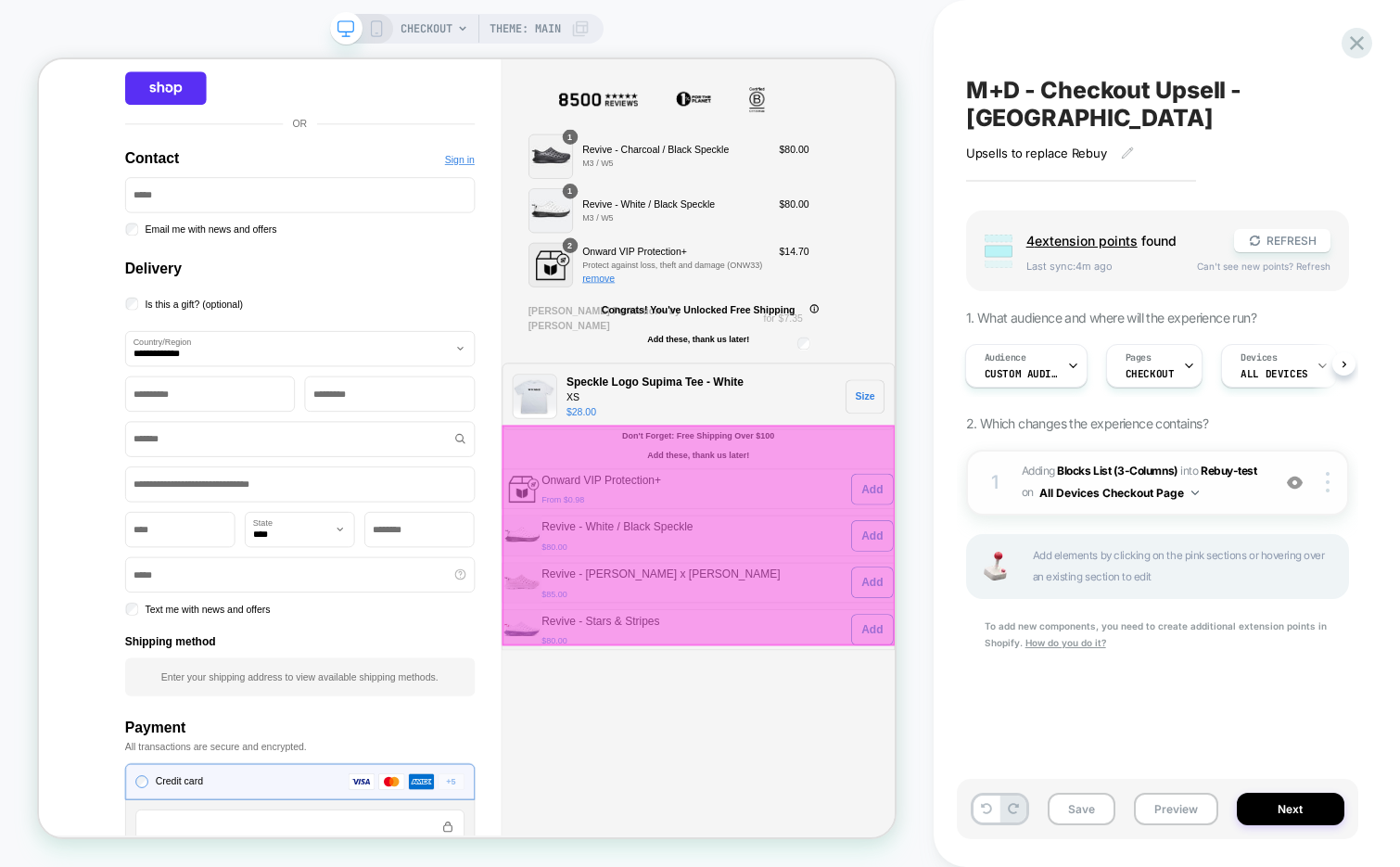
click at [1288, 475] on img at bounding box center [1294, 483] width 16 height 16
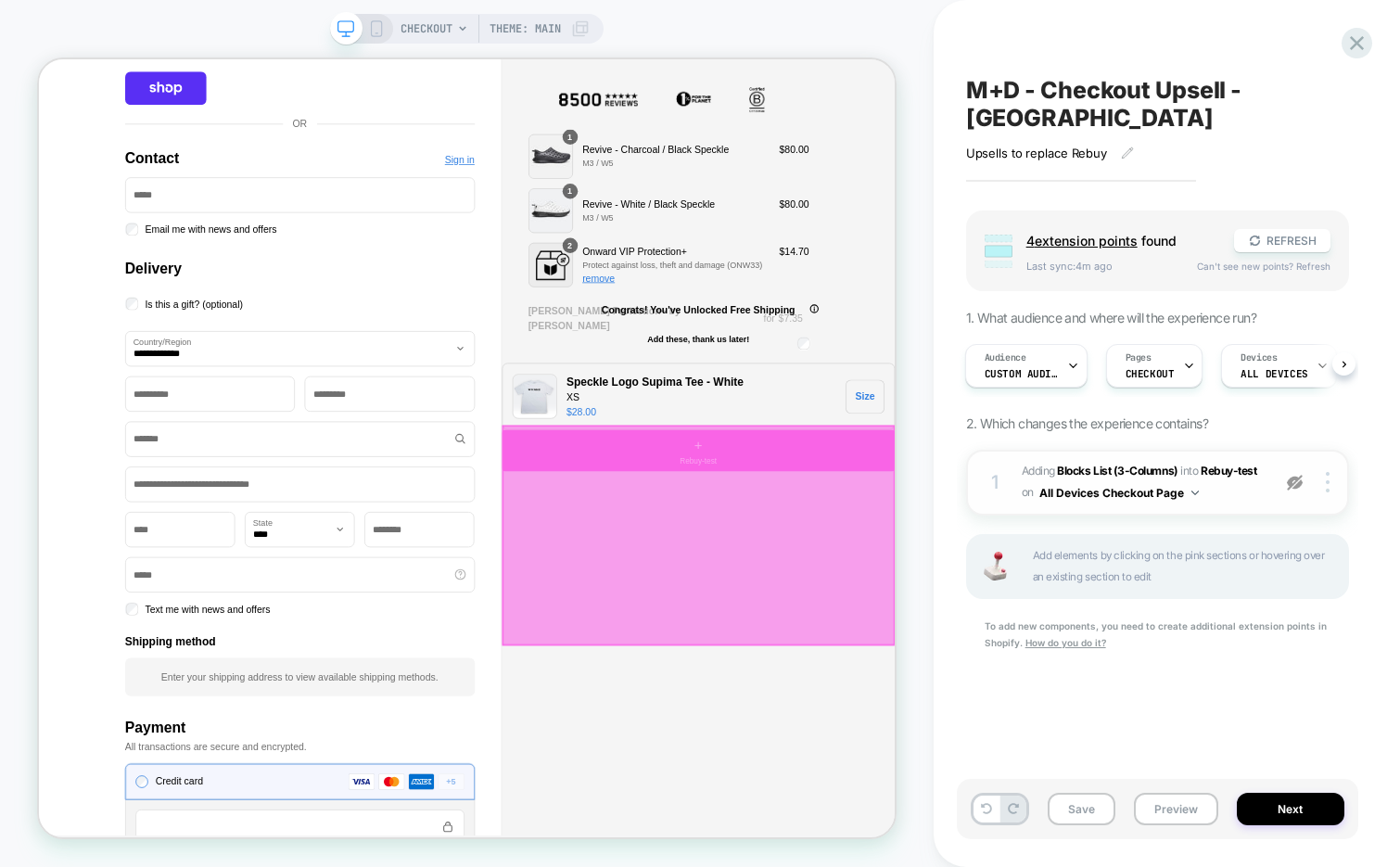
click at [1292, 475] on img at bounding box center [1294, 483] width 16 height 16
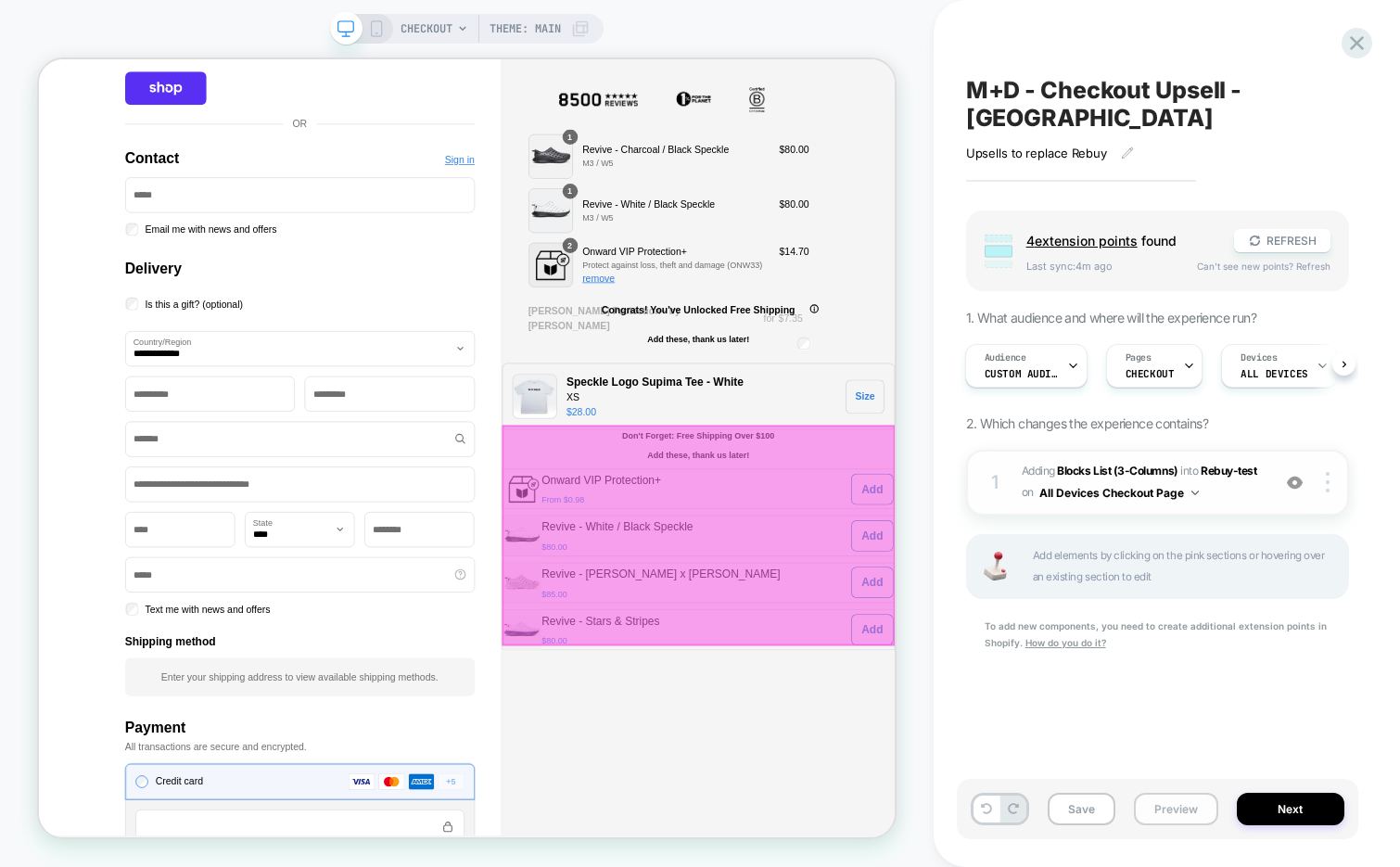
click at [1174, 815] on button "Preview" at bounding box center [1177, 809] width 85 height 32
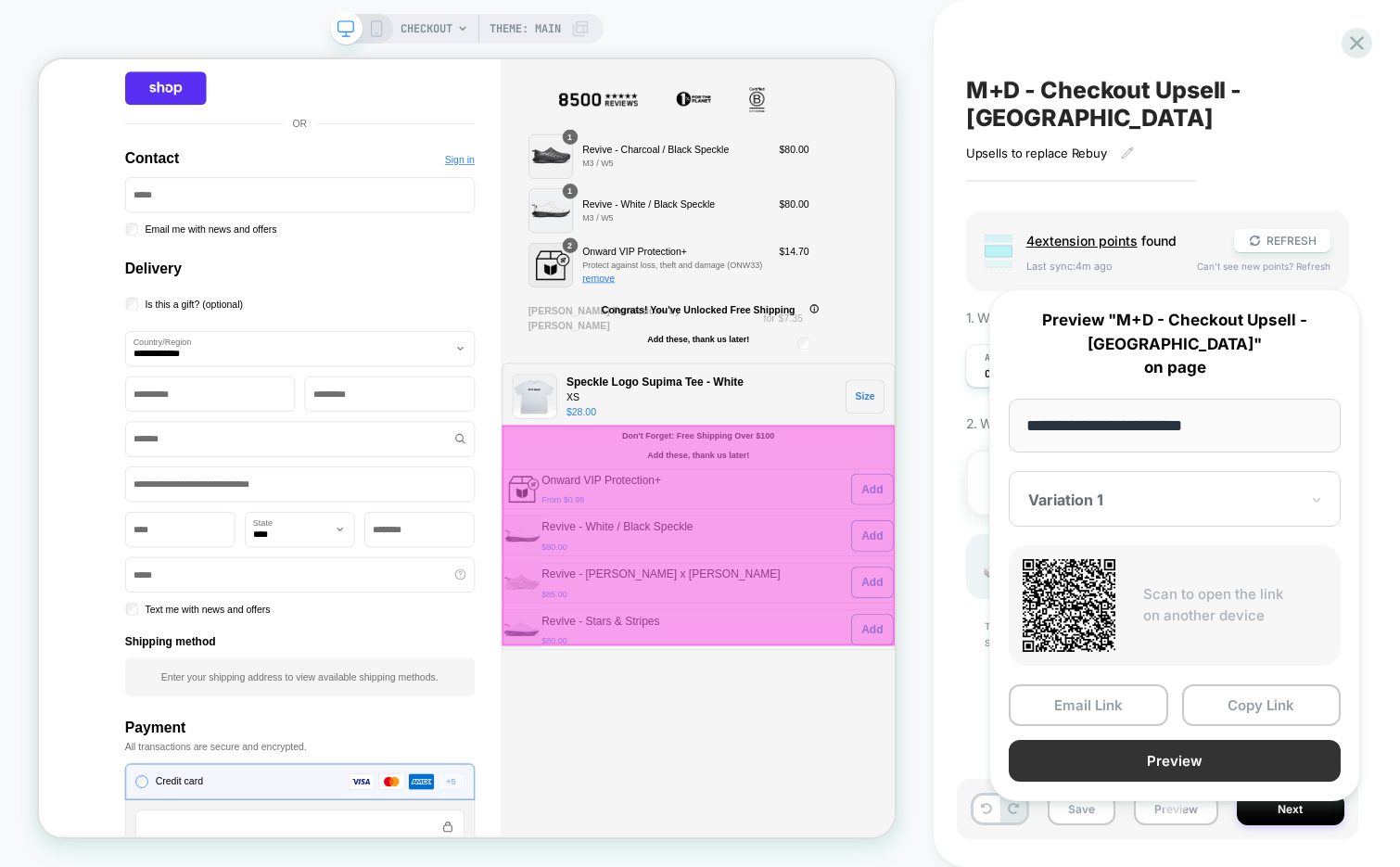
click at [1189, 744] on button "Preview" at bounding box center [1175, 761] width 332 height 41
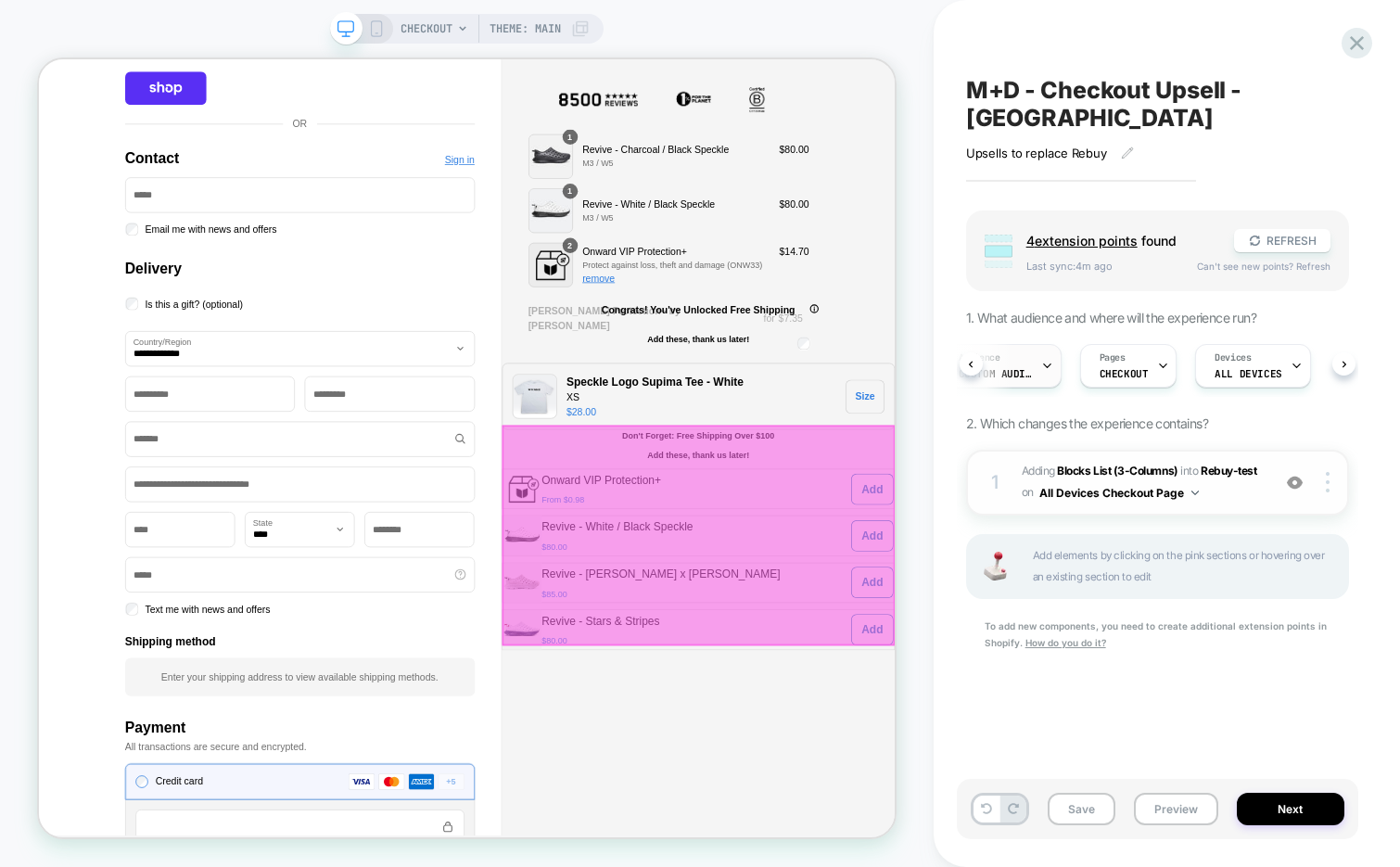
scroll to position [0, 7]
click at [1357, 40] on icon at bounding box center [1357, 42] width 25 height 25
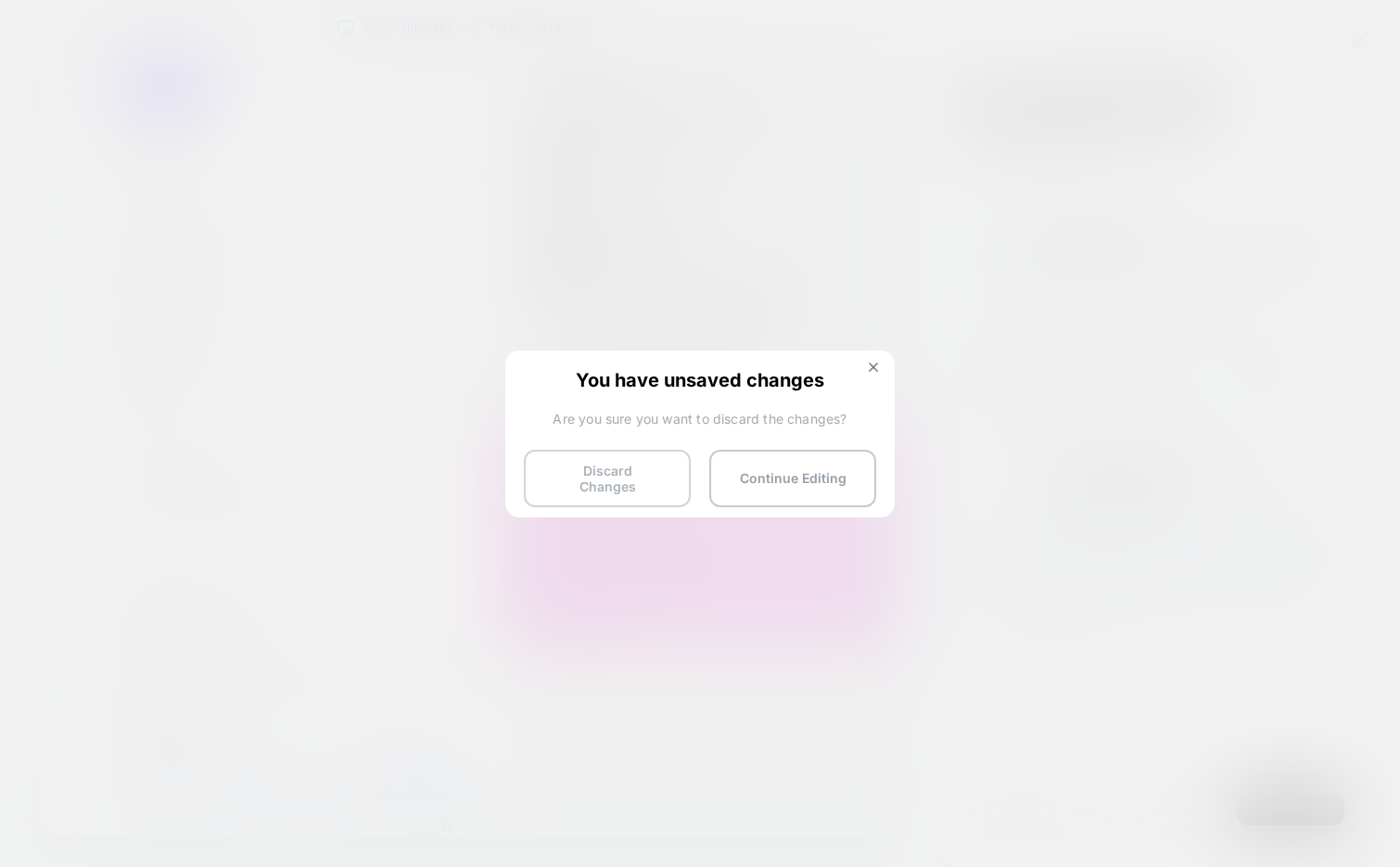
click at [638, 475] on button "Discard Changes" at bounding box center [607, 478] width 167 height 57
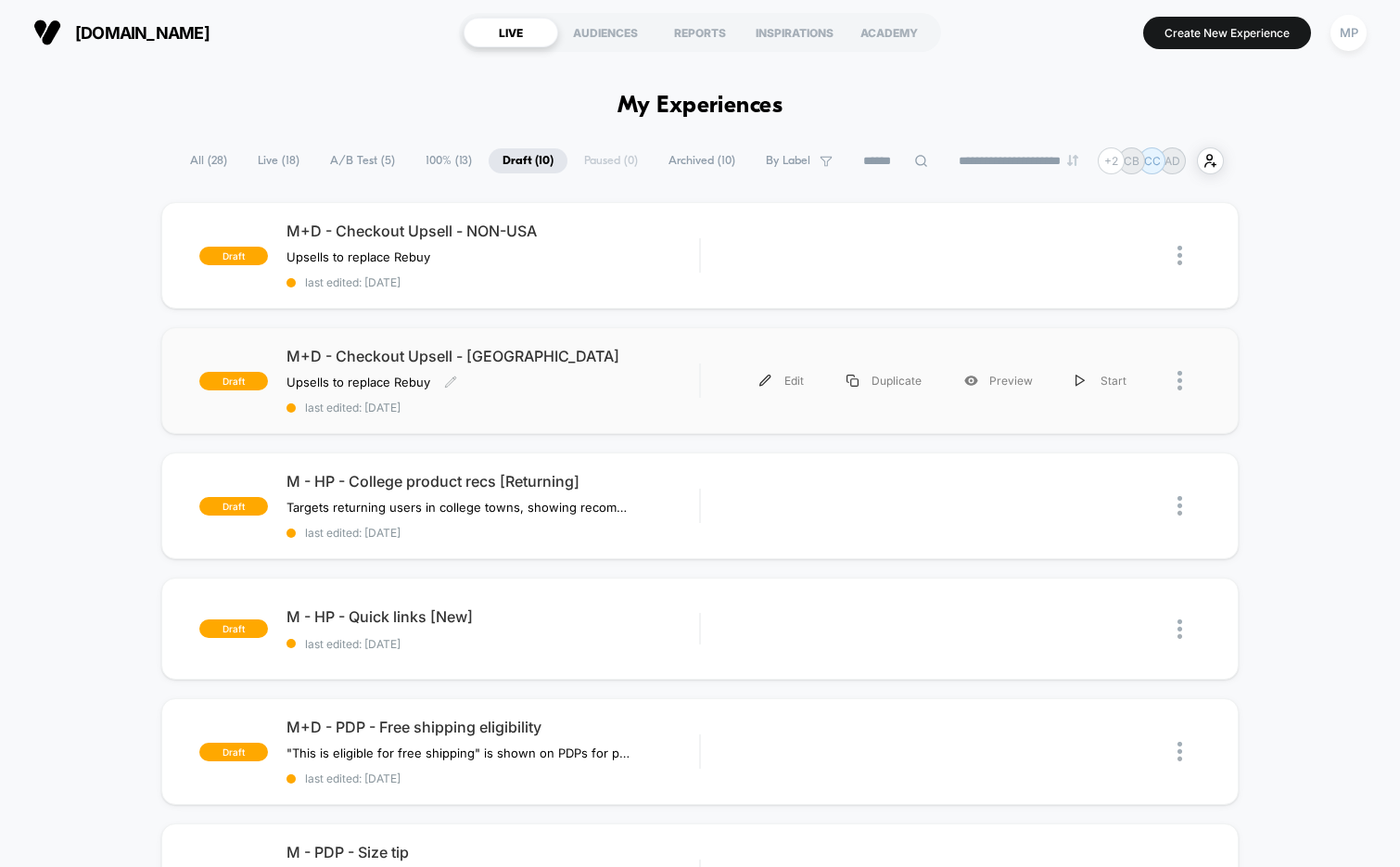
click at [572, 397] on div "M+D - Checkout Upsell - USA Upsells to replace Rebuy Click to edit experience d…" at bounding box center [493, 381] width 414 height 68
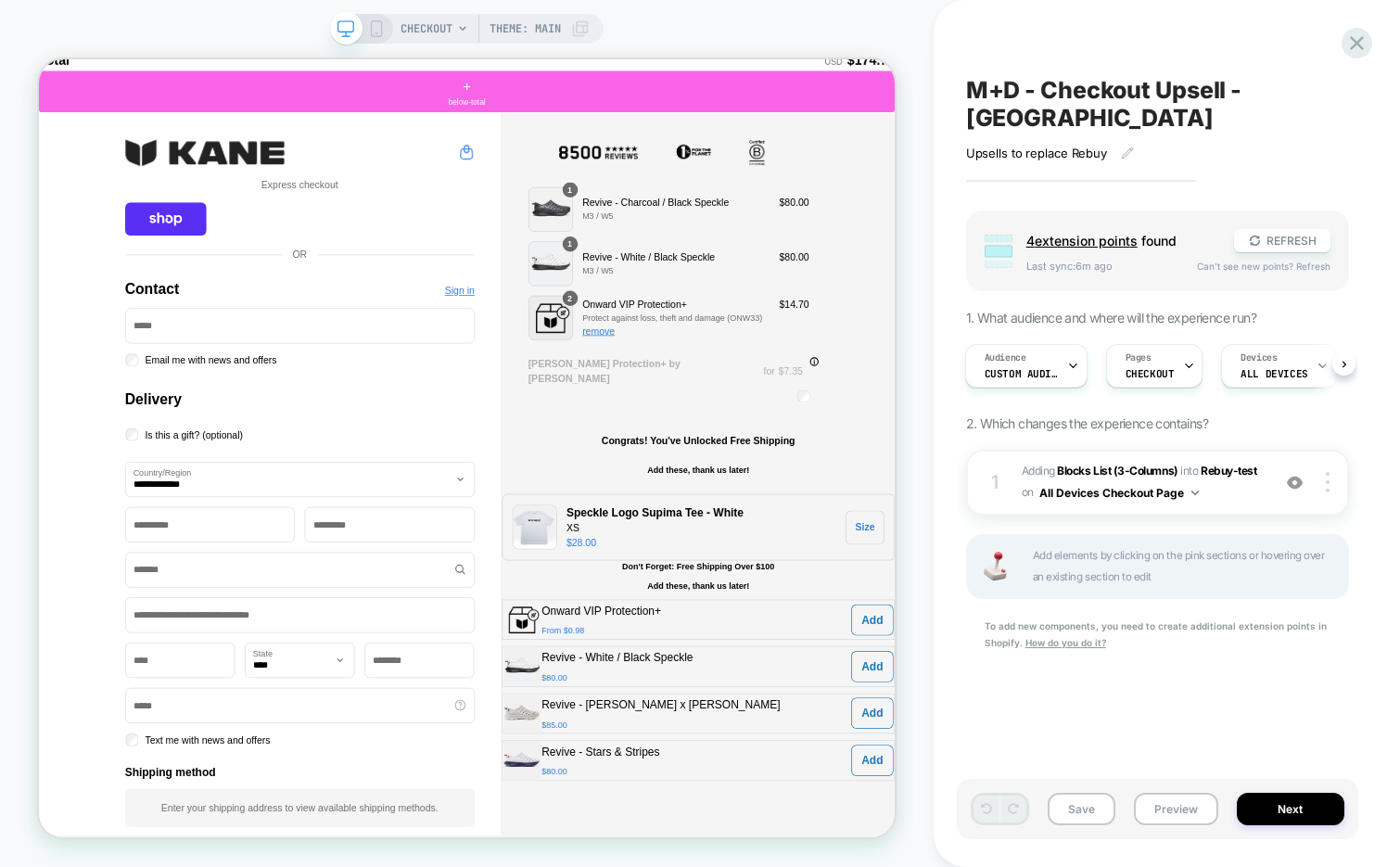
scroll to position [199, 0]
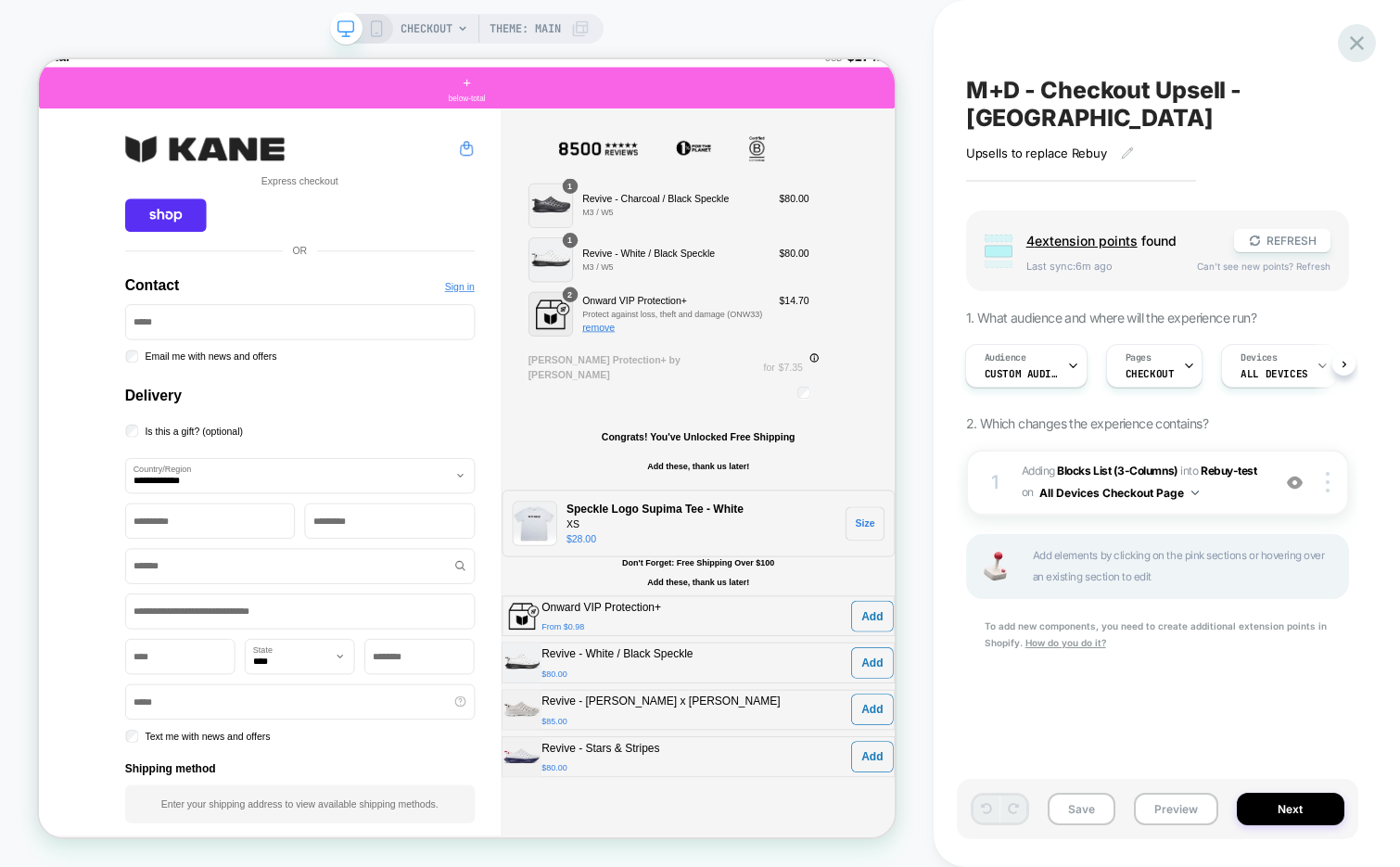
click at [1347, 48] on icon at bounding box center [1357, 42] width 25 height 25
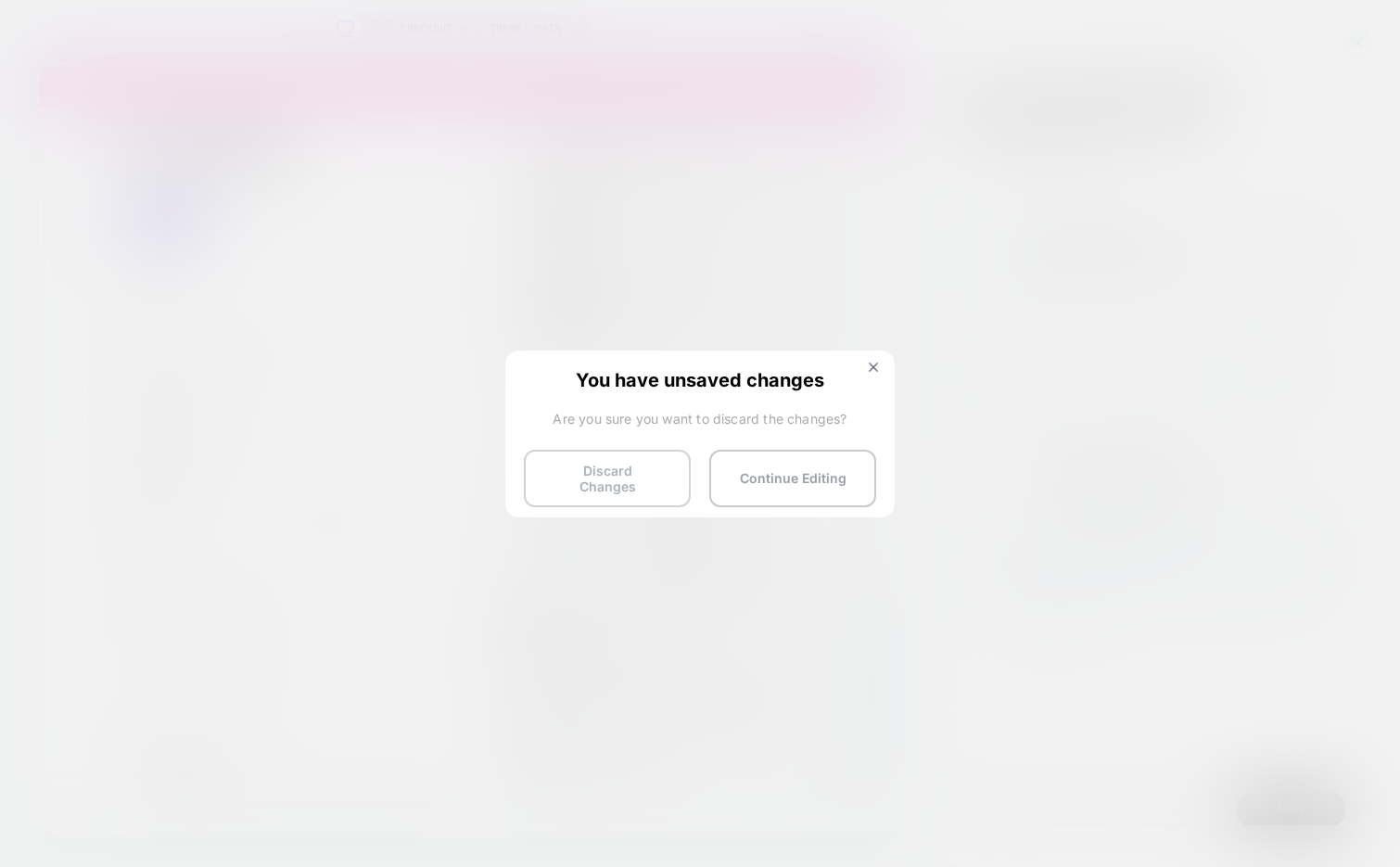
click at [585, 481] on button "Discard Changes" at bounding box center [607, 478] width 167 height 57
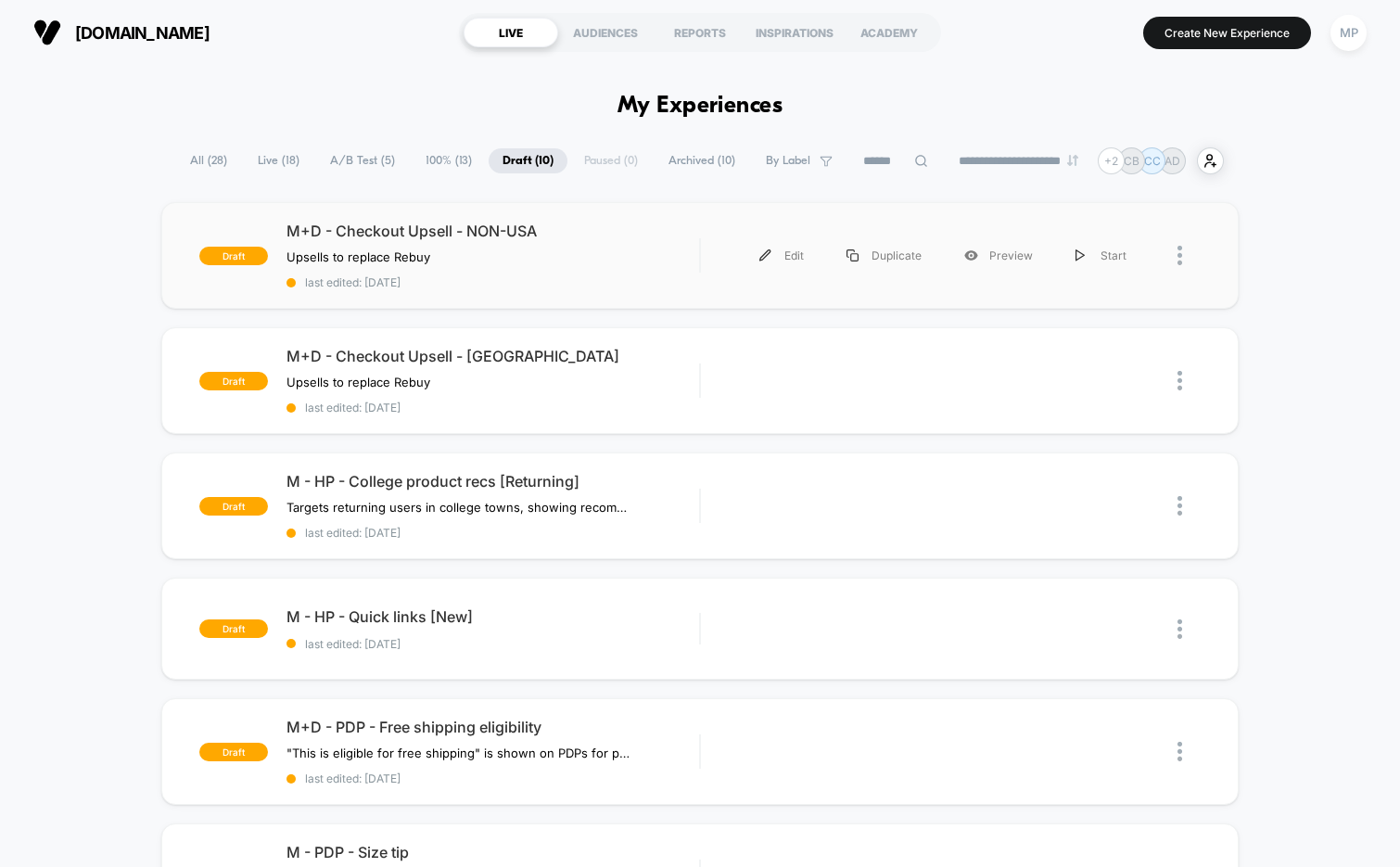
click at [504, 286] on span "last edited: 9/11/2025" at bounding box center [493, 282] width 414 height 14
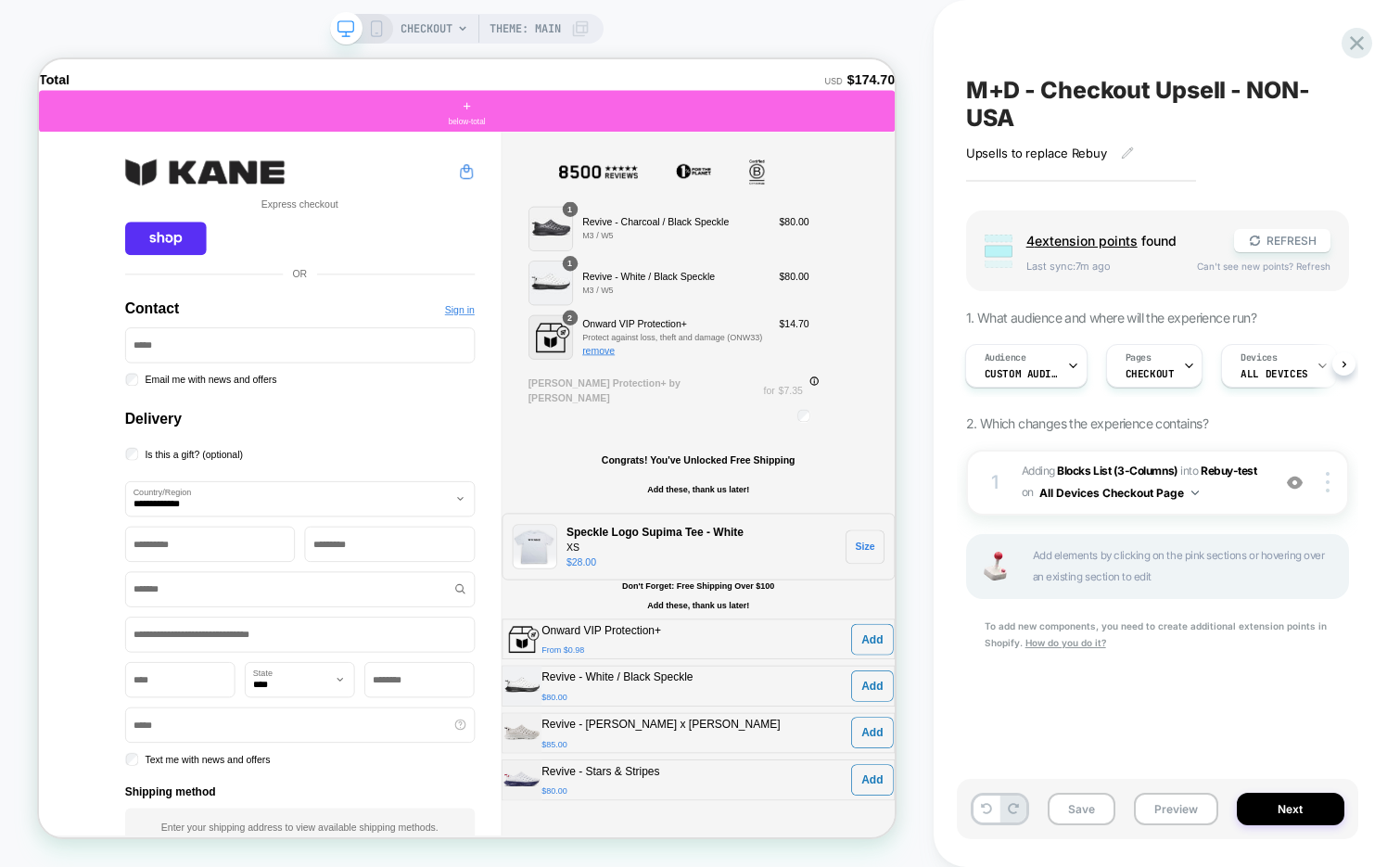
scroll to position [177, 0]
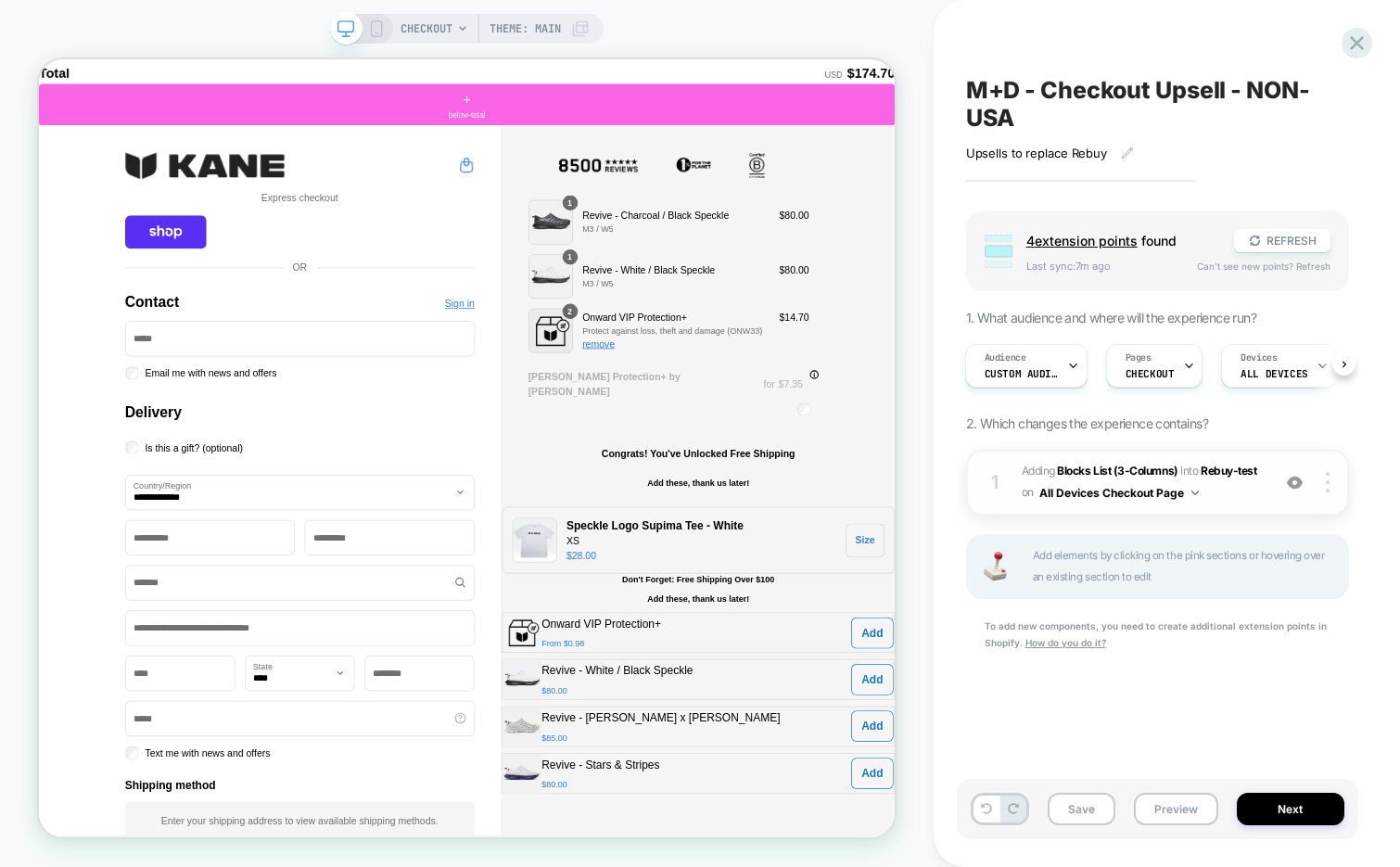
click at [1243, 497] on span "#_loomi_addon_1754361564209_dup1754362953 Adding Blocks List (3-Columns) INTO R…" at bounding box center [1142, 483] width 239 height 43
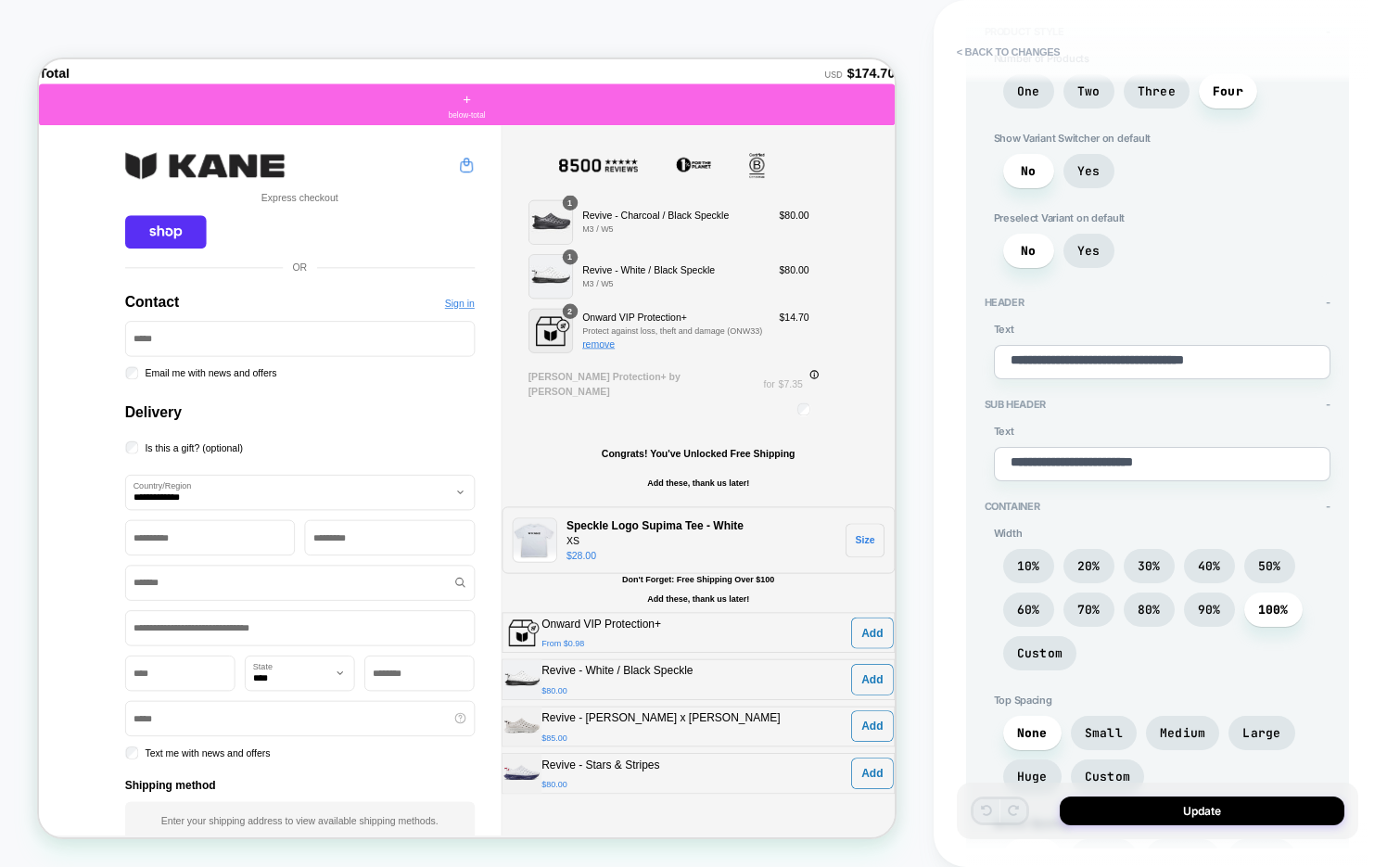
scroll to position [182, 0]
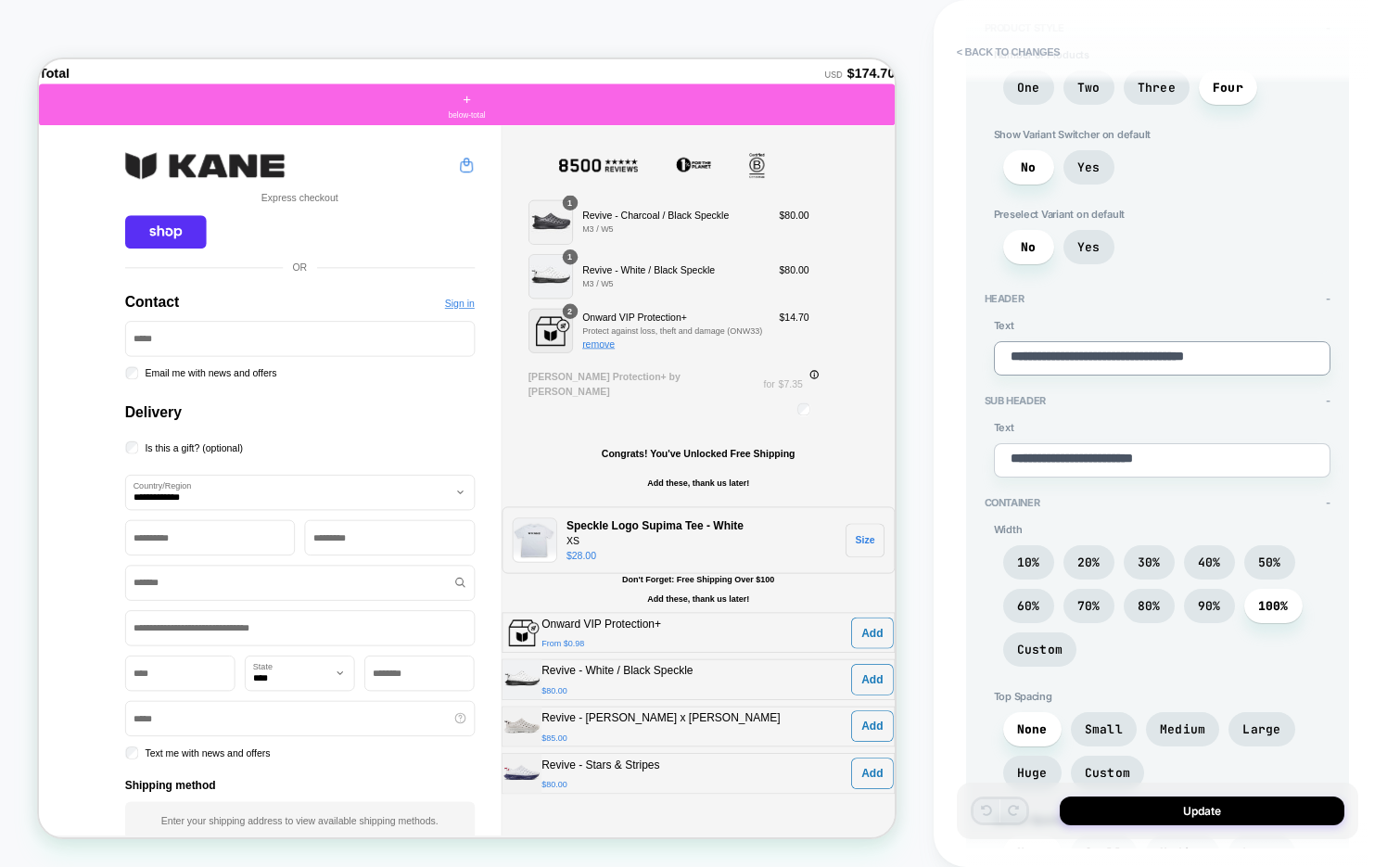
drag, startPoint x: 1281, startPoint y: 328, endPoint x: 1277, endPoint y: 315, distance: 13.6
click at [1277, 319] on div "**********" at bounding box center [1162, 348] width 336 height 57
drag, startPoint x: 1208, startPoint y: 446, endPoint x: 1206, endPoint y: 419, distance: 27.1
click at [1206, 421] on div "**********" at bounding box center [1162, 450] width 336 height 57
type textarea "*"
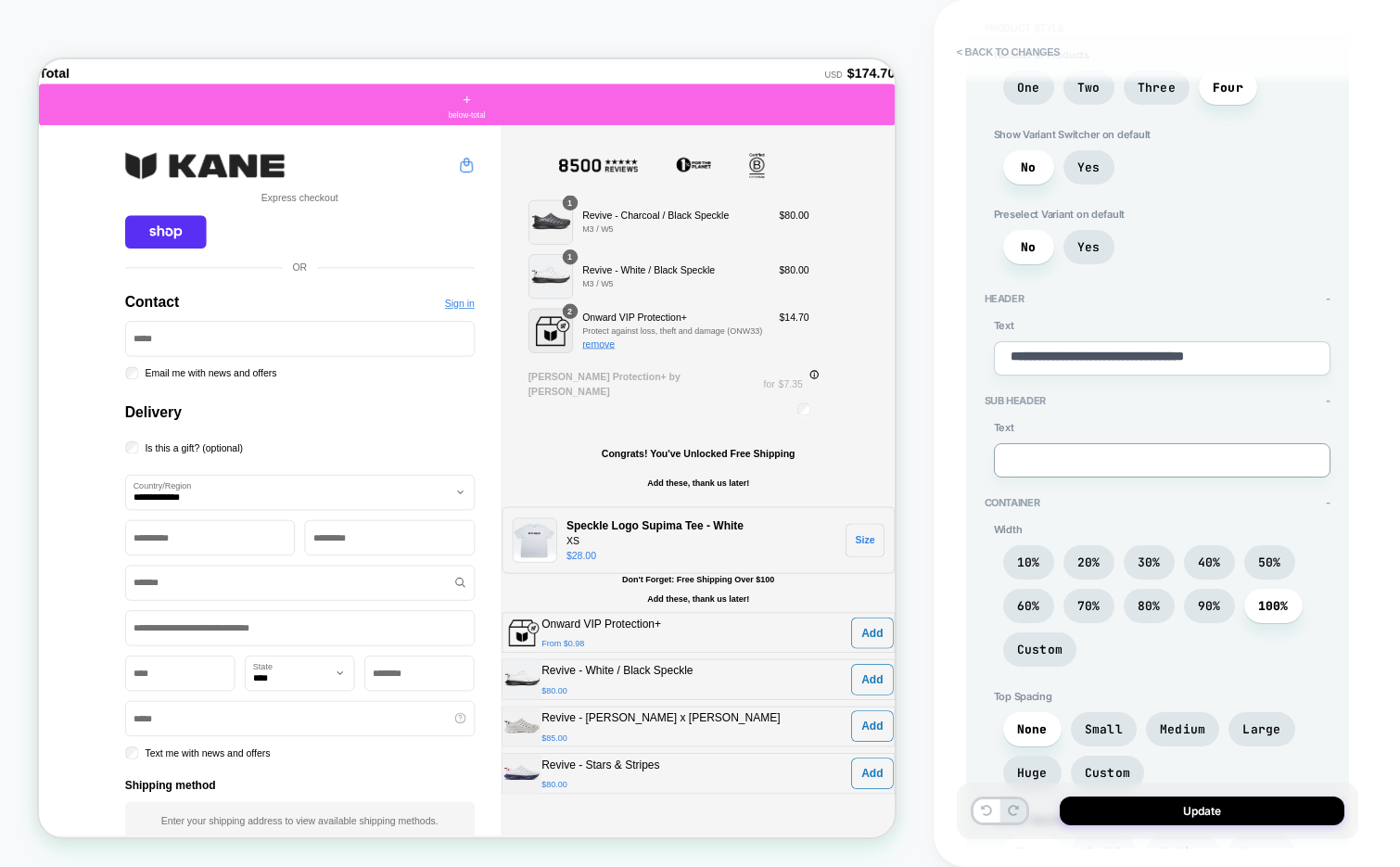
type textarea "*"
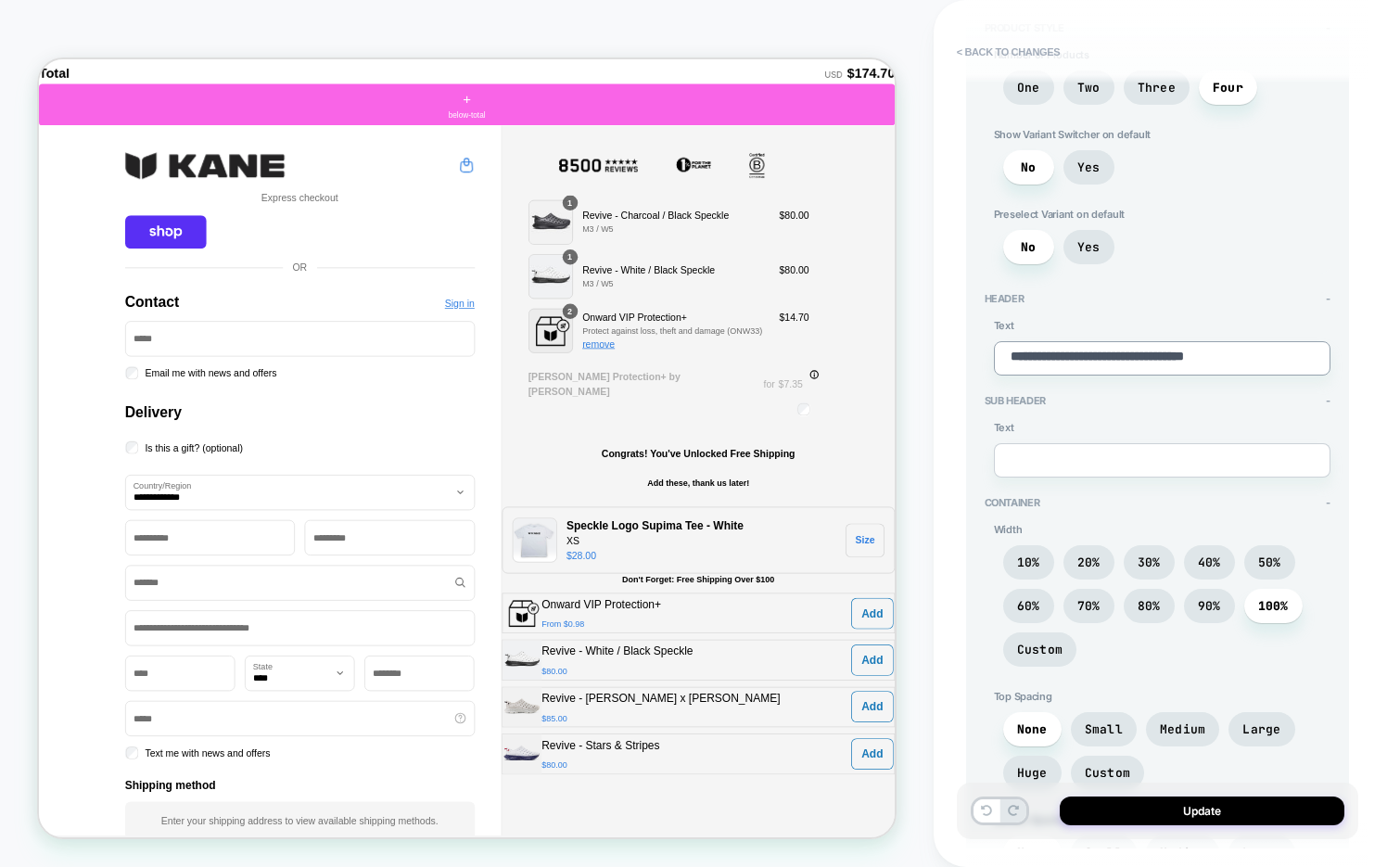
drag, startPoint x: 1304, startPoint y: 362, endPoint x: 1304, endPoint y: 326, distance: 36.0
click at [1304, 326] on div "**********" at bounding box center [1162, 348] width 336 height 57
paste textarea
type textarea "*"
type textarea "**********"
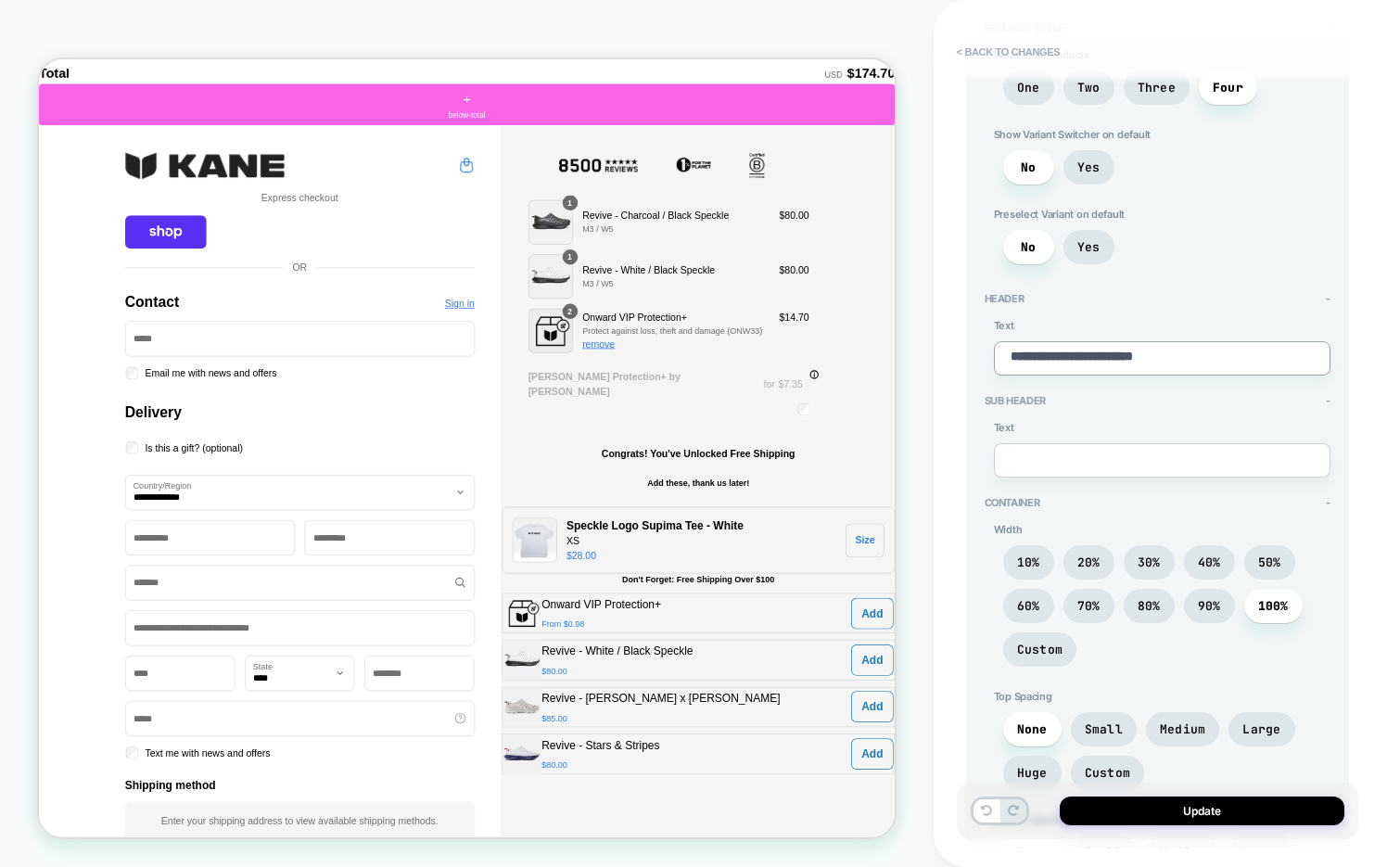
type textarea "*"
type textarea "**********"
click at [1177, 811] on button "Update" at bounding box center [1202, 810] width 285 height 29
type textarea "*"
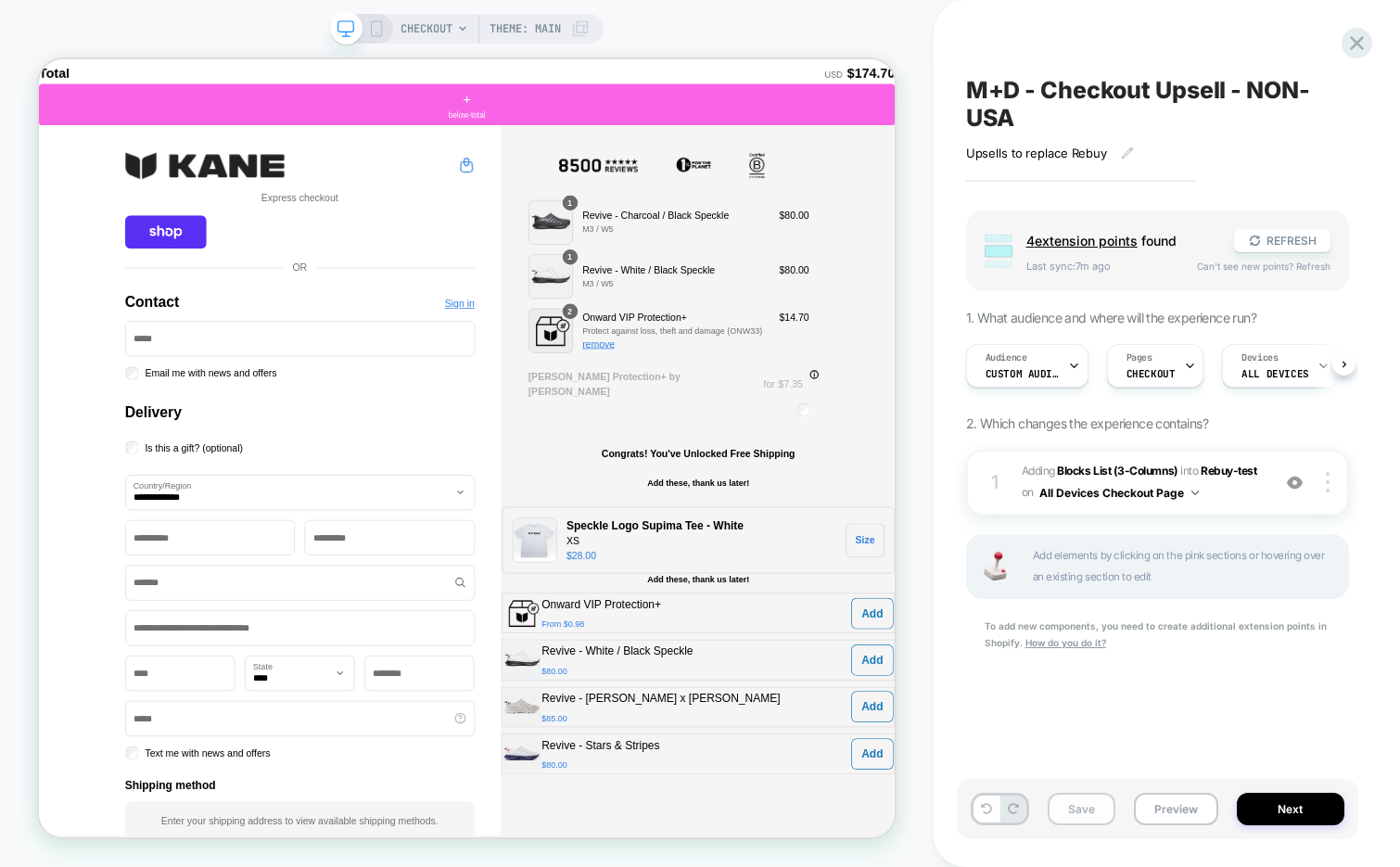
scroll to position [0, 1]
click at [1081, 804] on button "Save" at bounding box center [1082, 809] width 68 height 32
click at [1348, 46] on icon at bounding box center [1357, 42] width 25 height 25
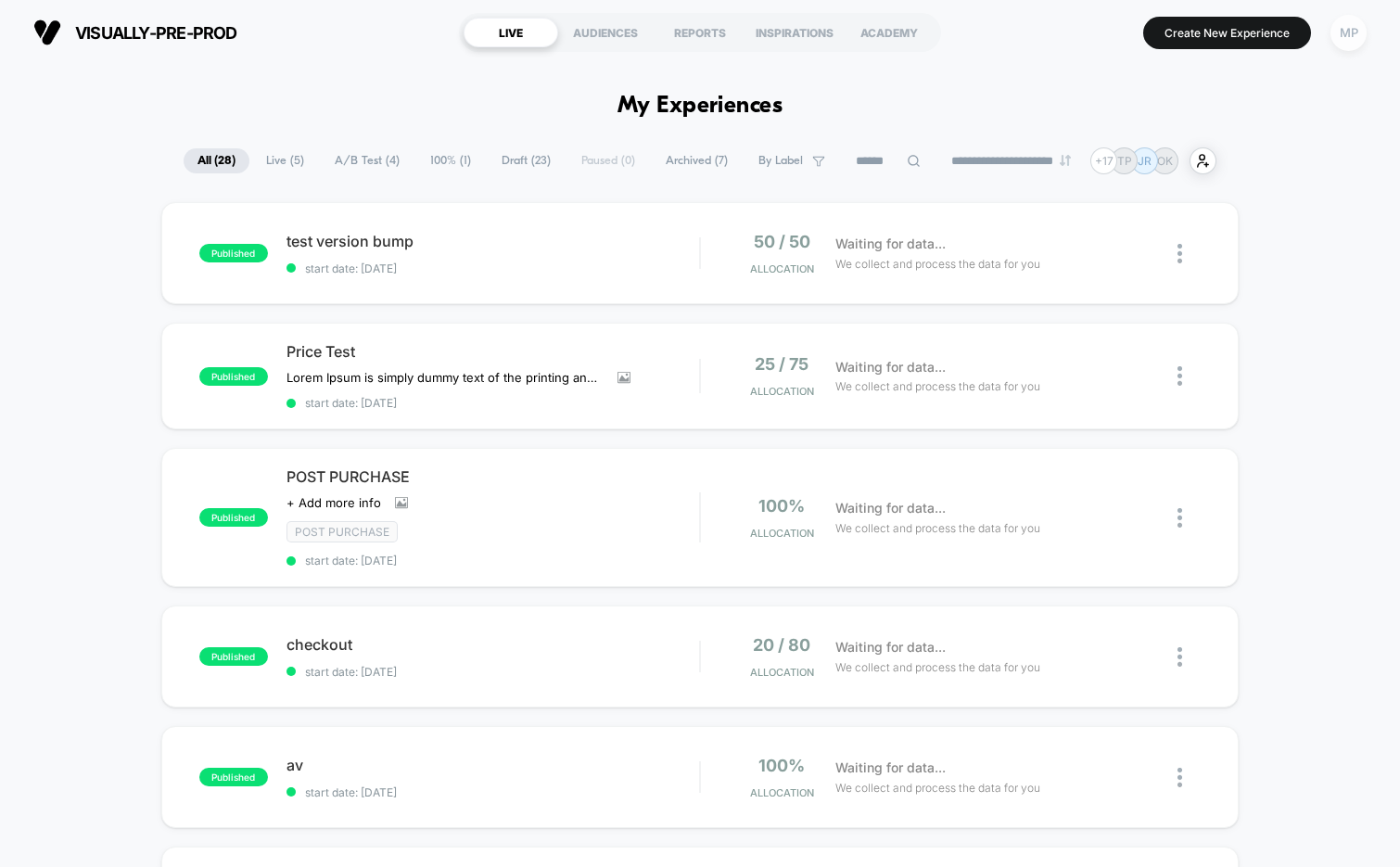
click at [1344, 41] on div "MP" at bounding box center [1348, 33] width 36 height 36
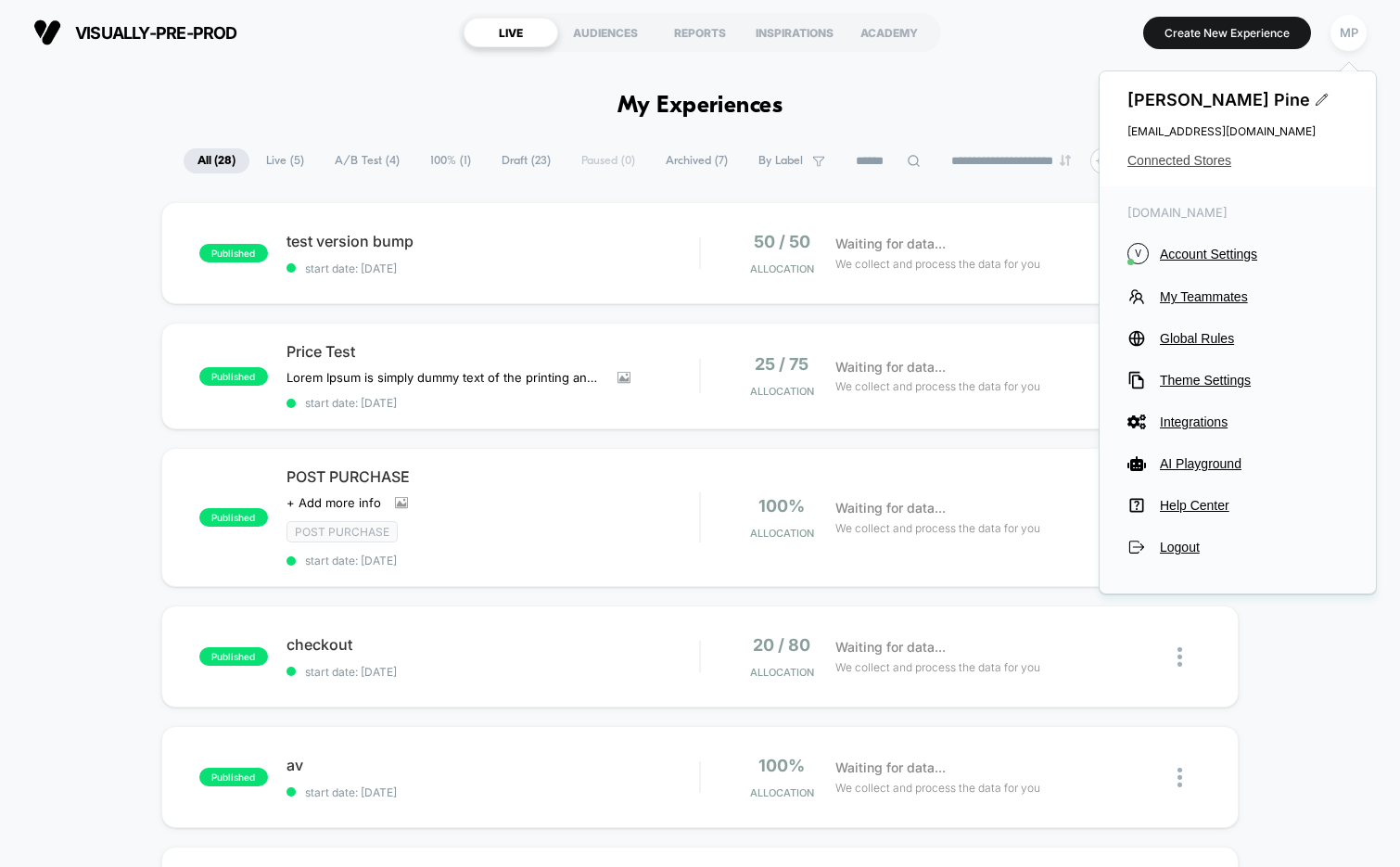
click at [1206, 159] on span "Connected Stores" at bounding box center [1238, 160] width 220 height 15
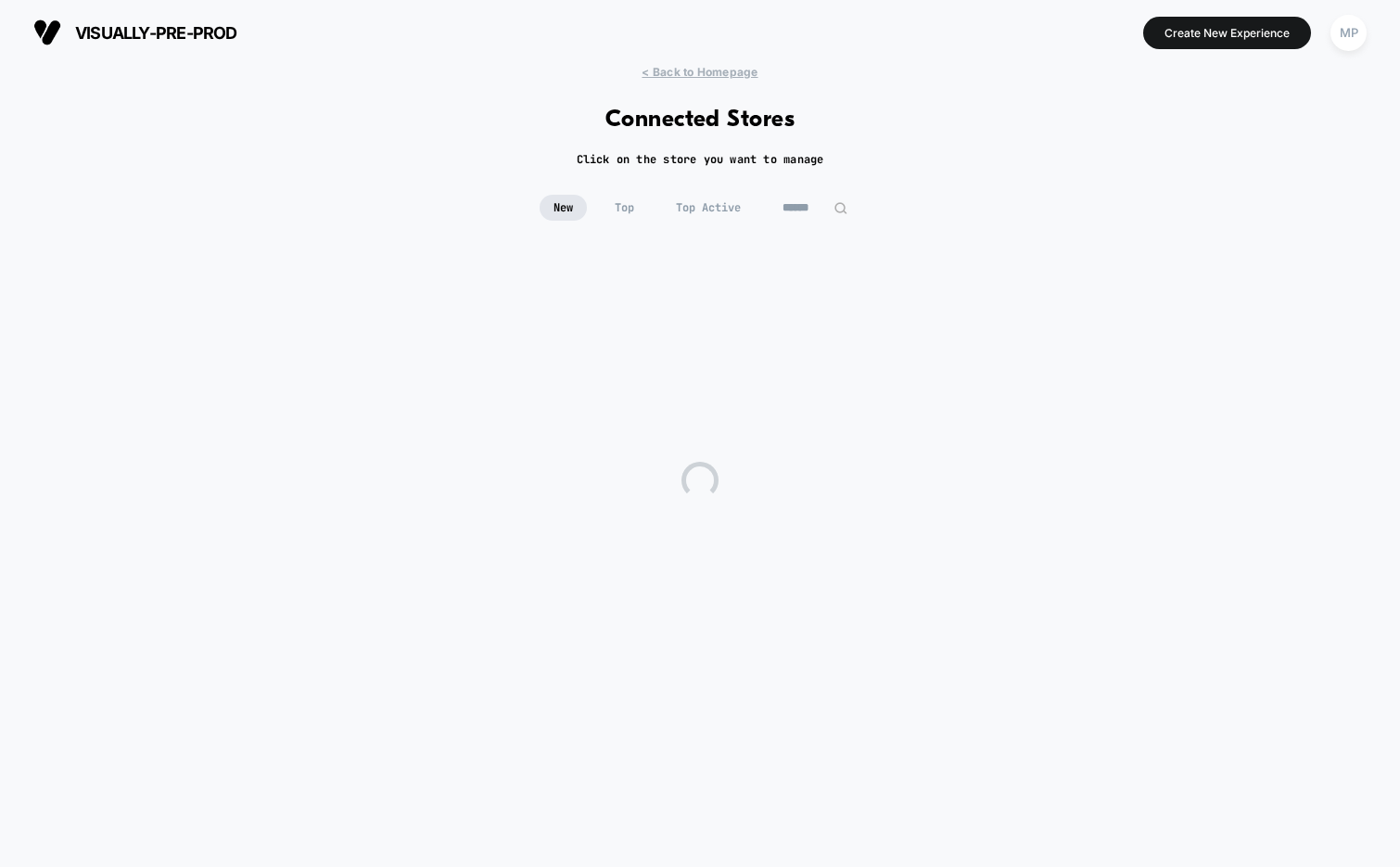
click at [800, 212] on input at bounding box center [815, 208] width 92 height 26
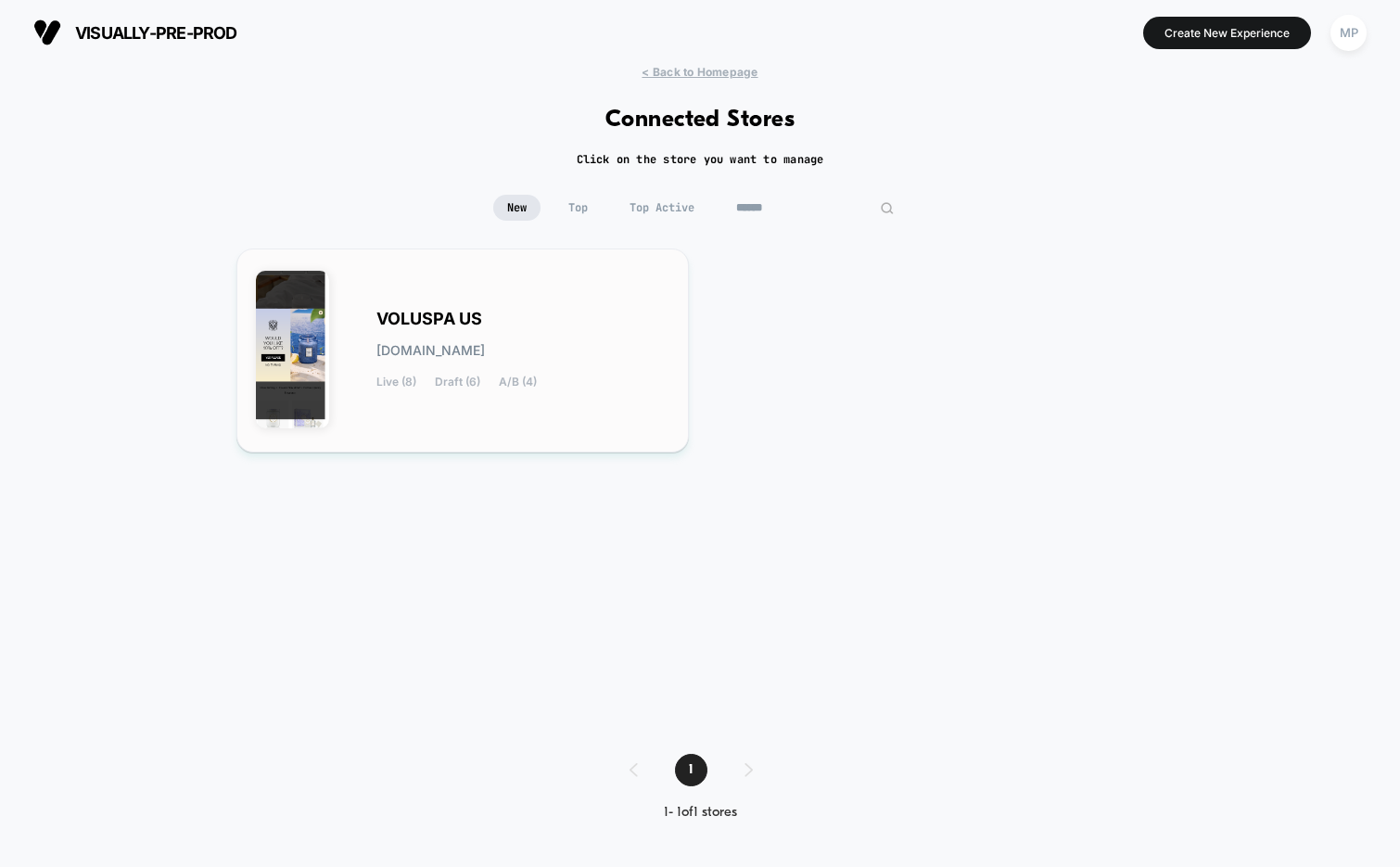
type input "******"
click at [435, 287] on div "VOLUSPA US [DOMAIN_NAME] Live (8) Draft (6) A/B (4)" at bounding box center [463, 350] width 414 height 165
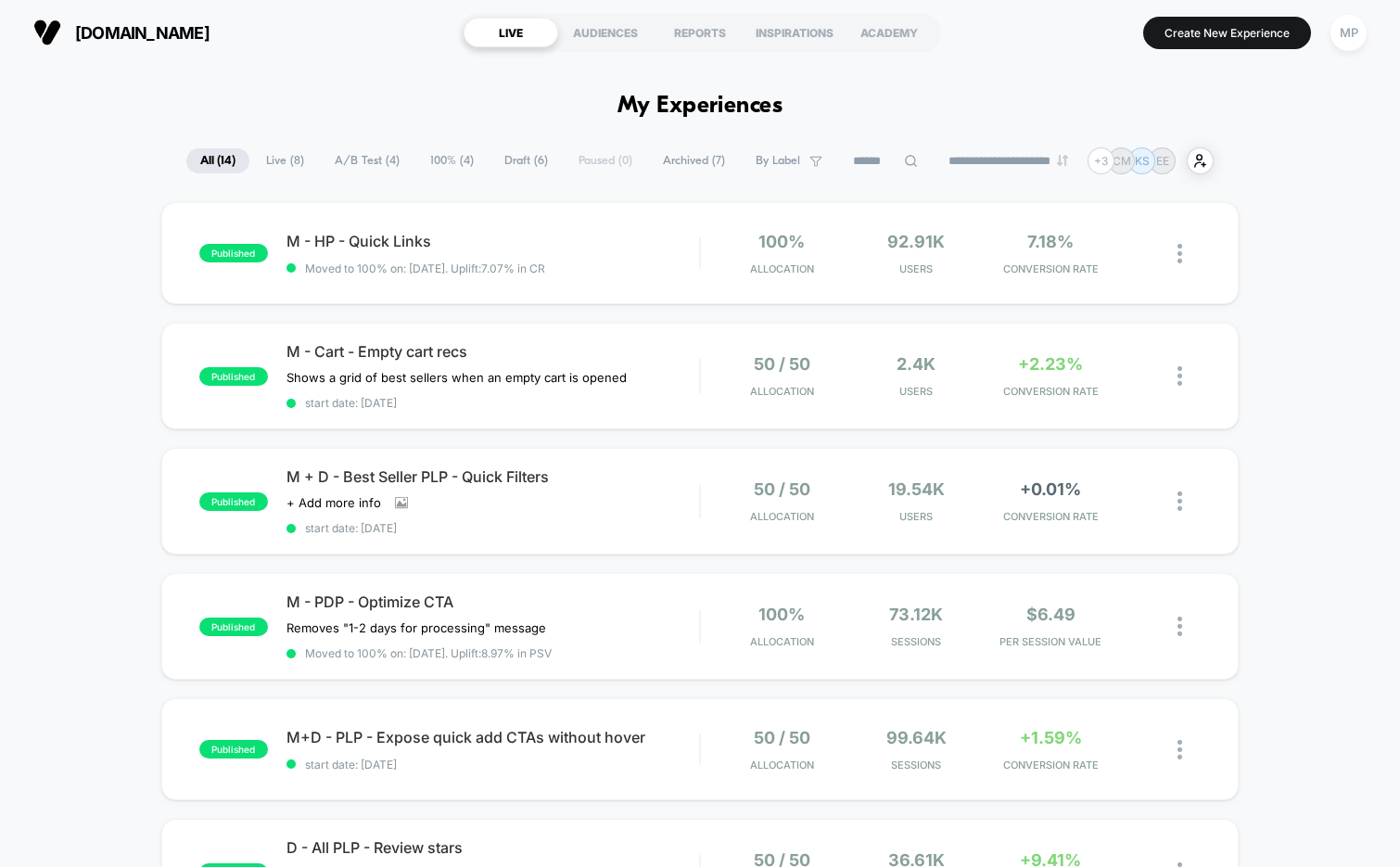
click at [354, 158] on span "A/B Test ( 4 )" at bounding box center [367, 160] width 92 height 25
